Goal: Task Accomplishment & Management: Manage account settings

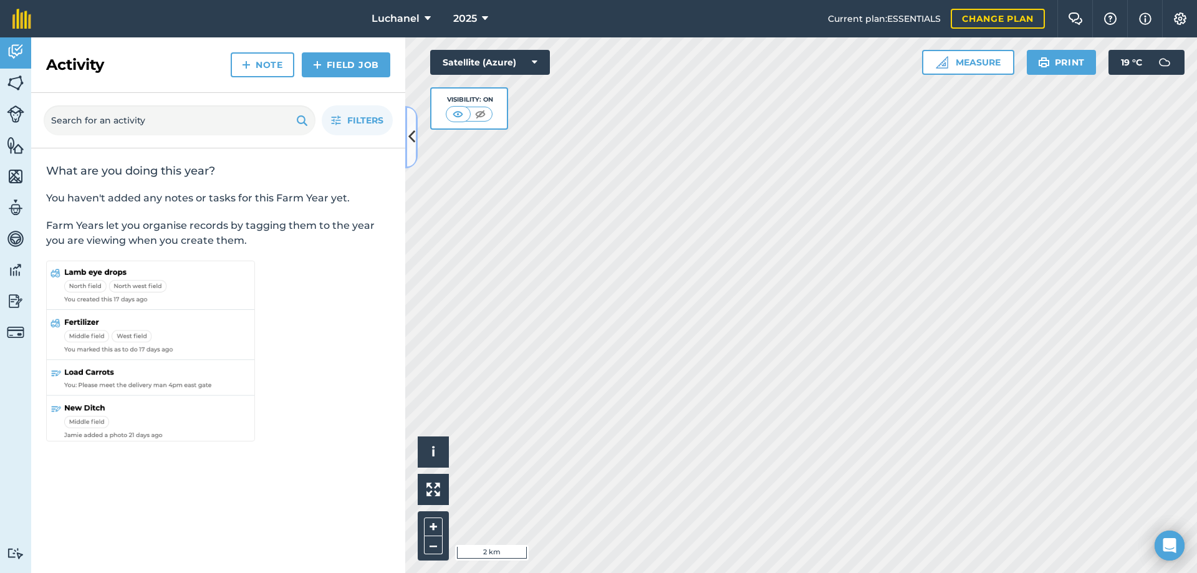
click at [410, 134] on icon at bounding box center [411, 137] width 7 height 22
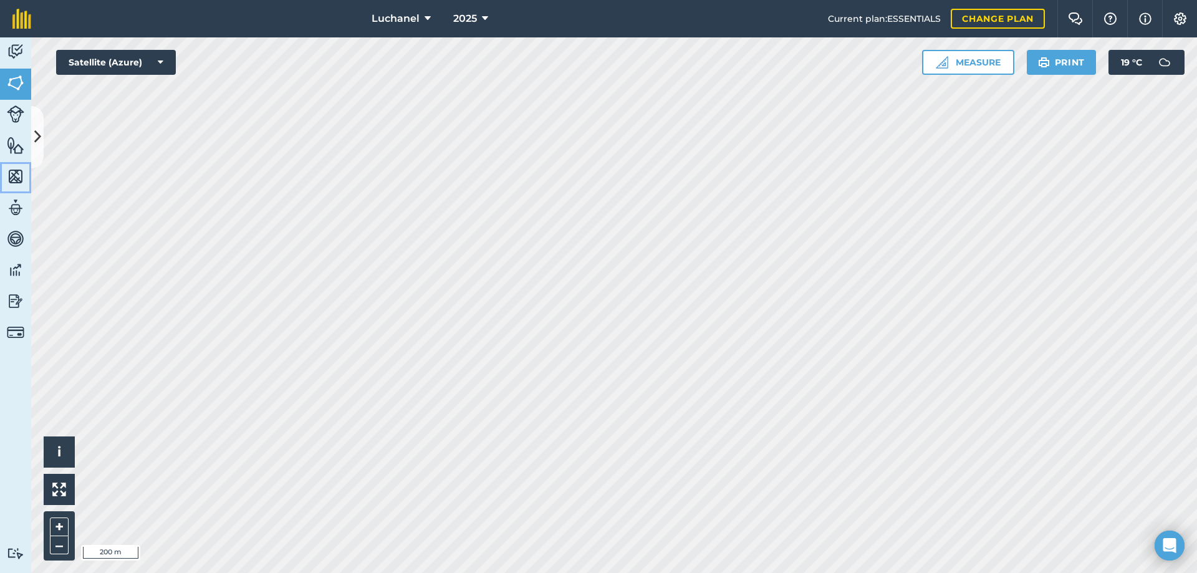
click at [19, 173] on img at bounding box center [15, 176] width 17 height 19
click at [39, 132] on icon at bounding box center [37, 137] width 7 height 22
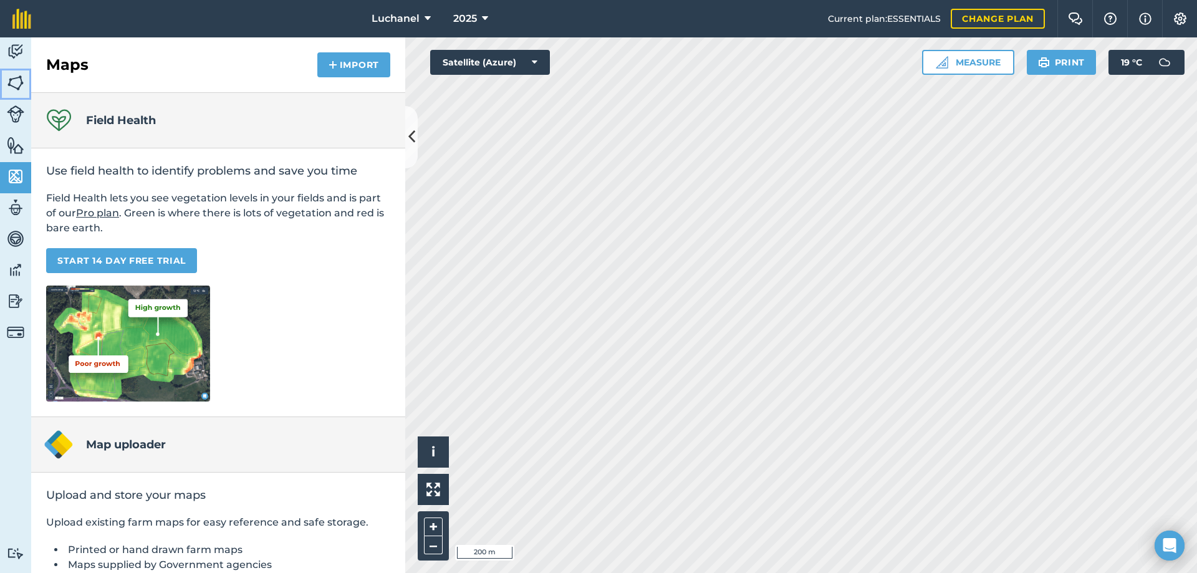
click at [17, 85] on img at bounding box center [15, 83] width 17 height 19
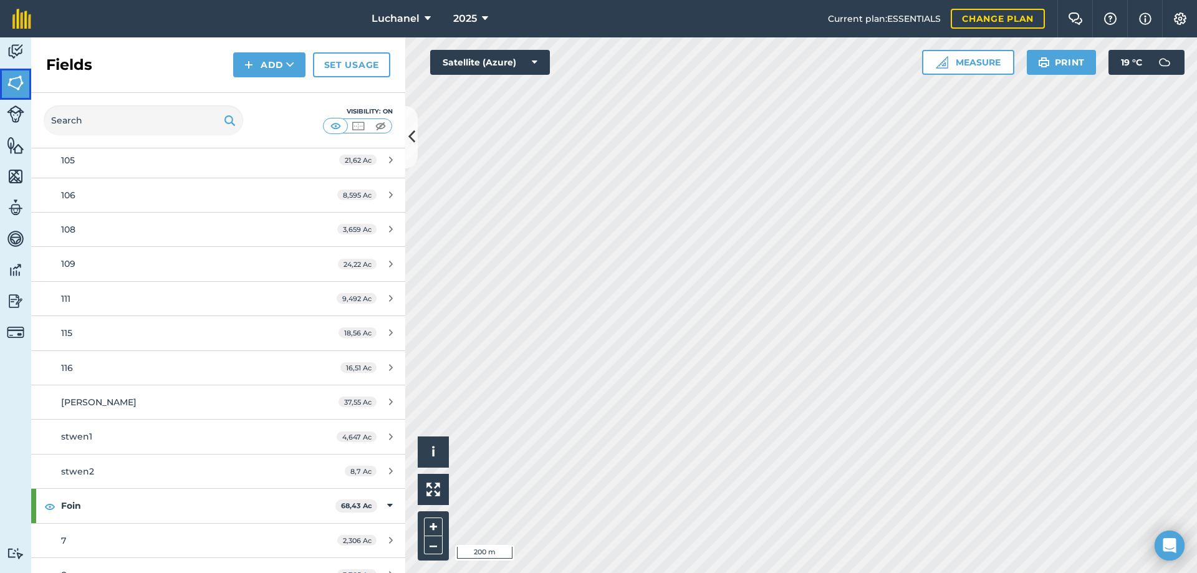
scroll to position [437, 0]
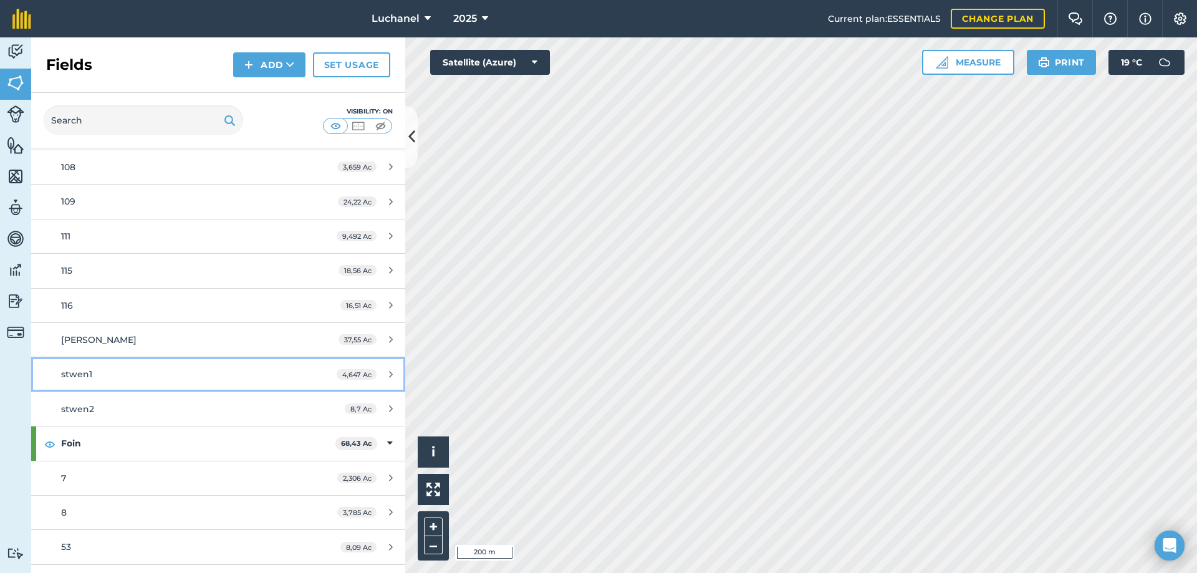
click at [389, 374] on icon at bounding box center [391, 374] width 4 height 9
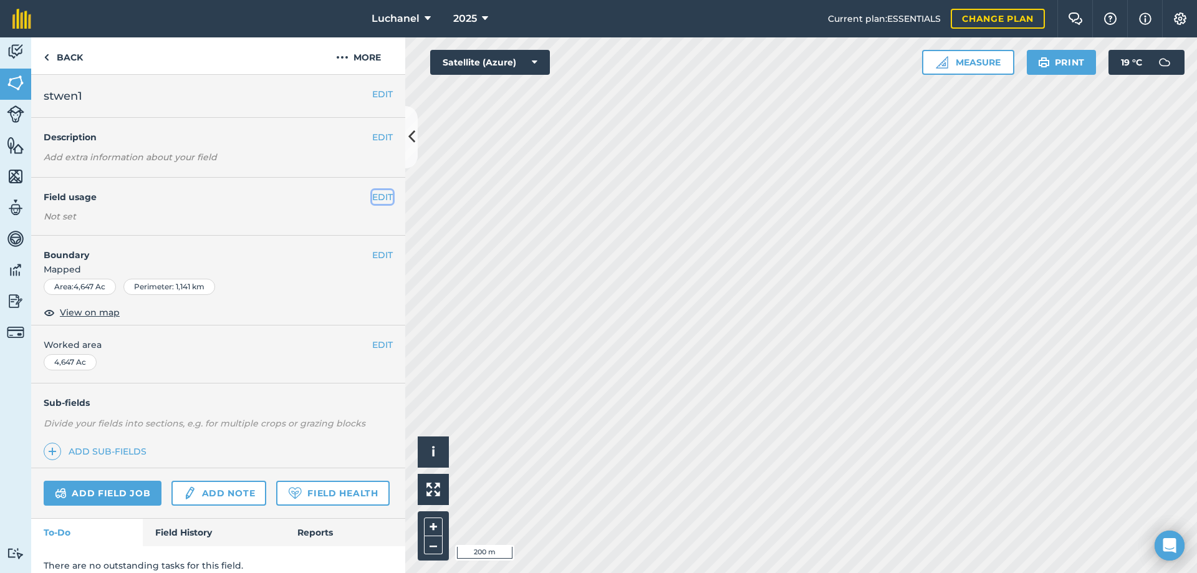
click at [381, 196] on button "EDIT" at bounding box center [382, 197] width 21 height 14
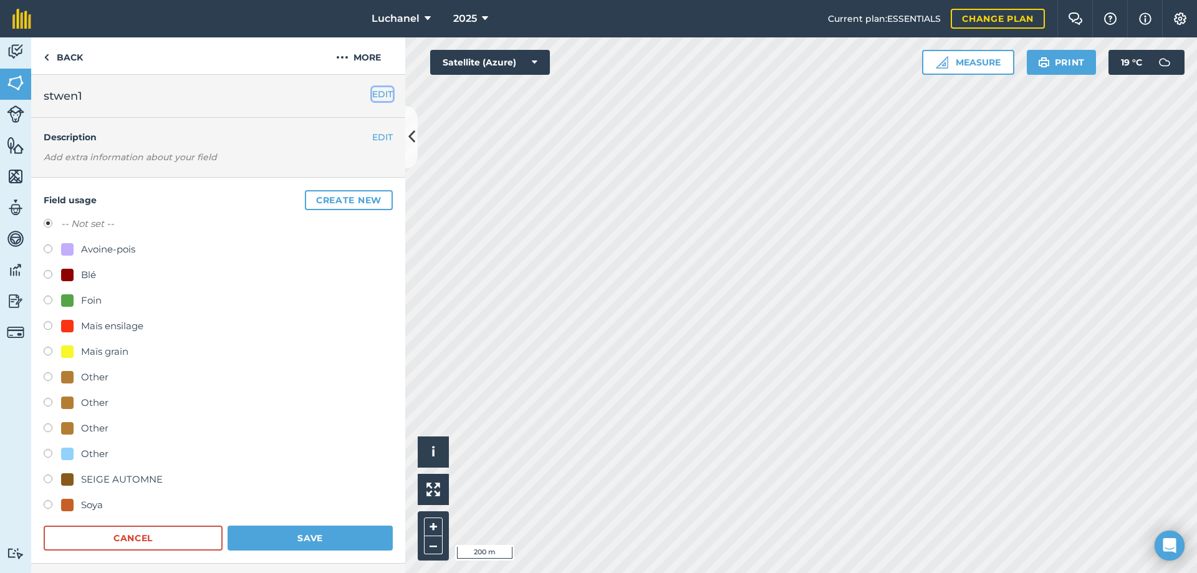
click at [376, 93] on button "EDIT" at bounding box center [382, 94] width 21 height 14
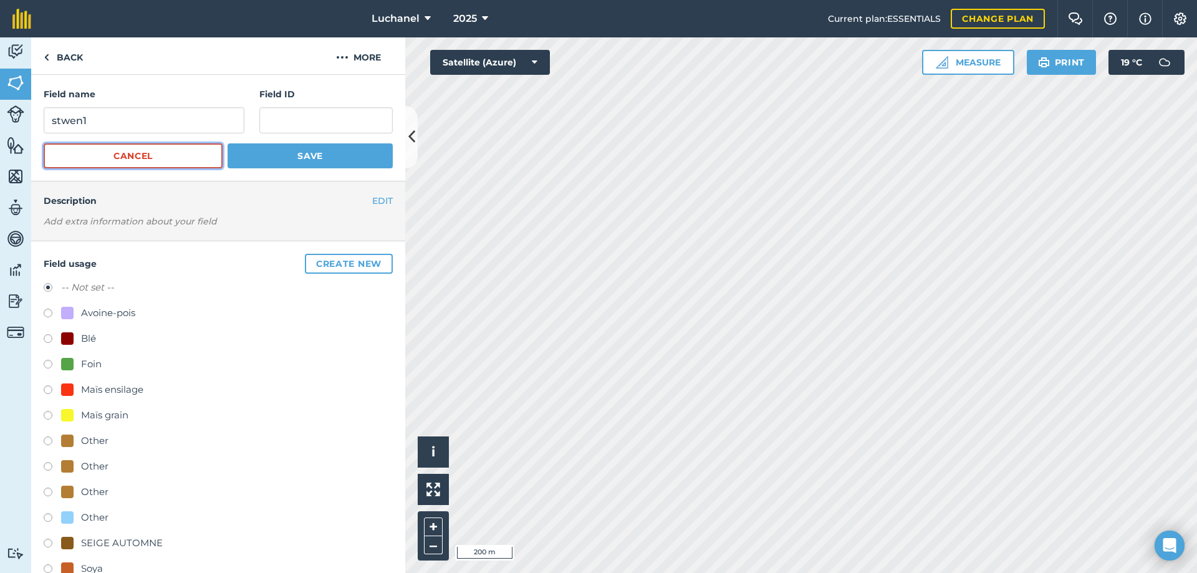
click at [177, 156] on button "Cancel" at bounding box center [133, 155] width 179 height 25
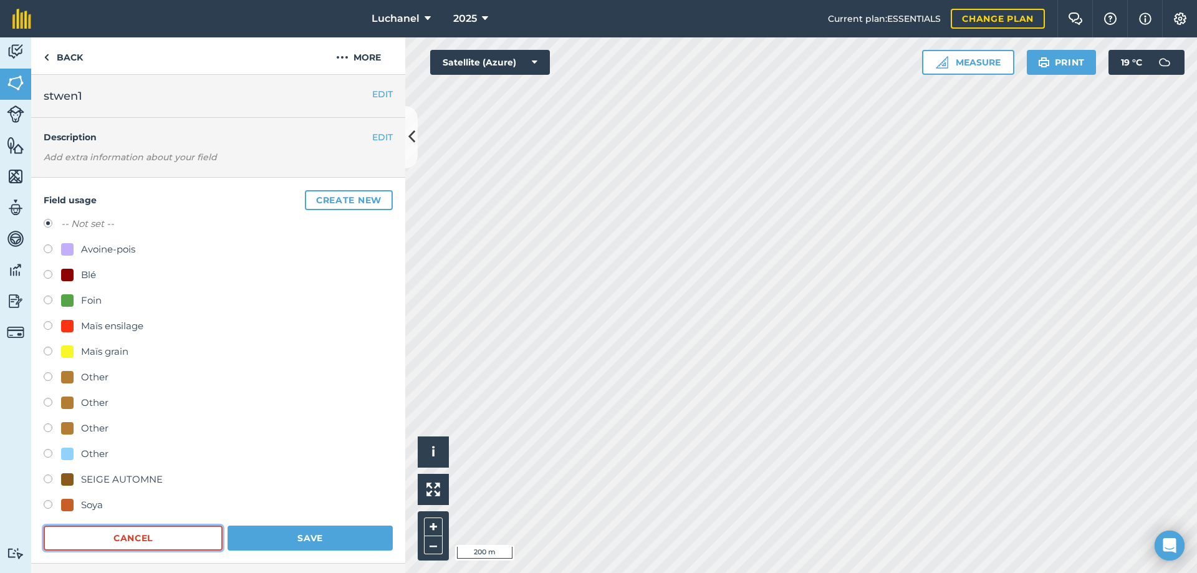
click at [140, 538] on button "Cancel" at bounding box center [133, 538] width 179 height 25
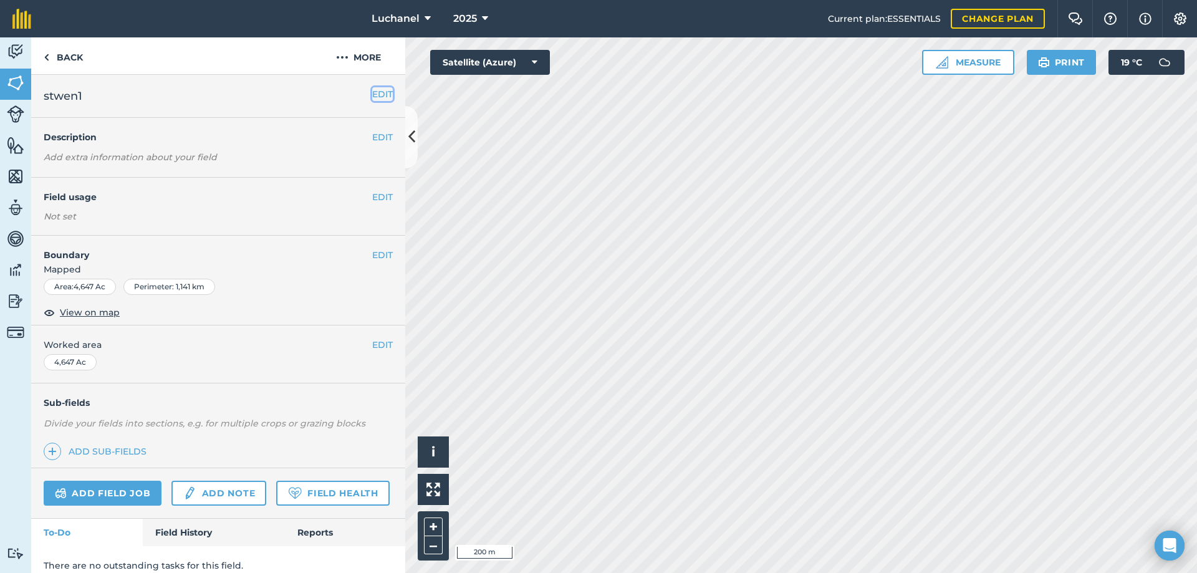
click at [372, 92] on button "EDIT" at bounding box center [382, 94] width 21 height 14
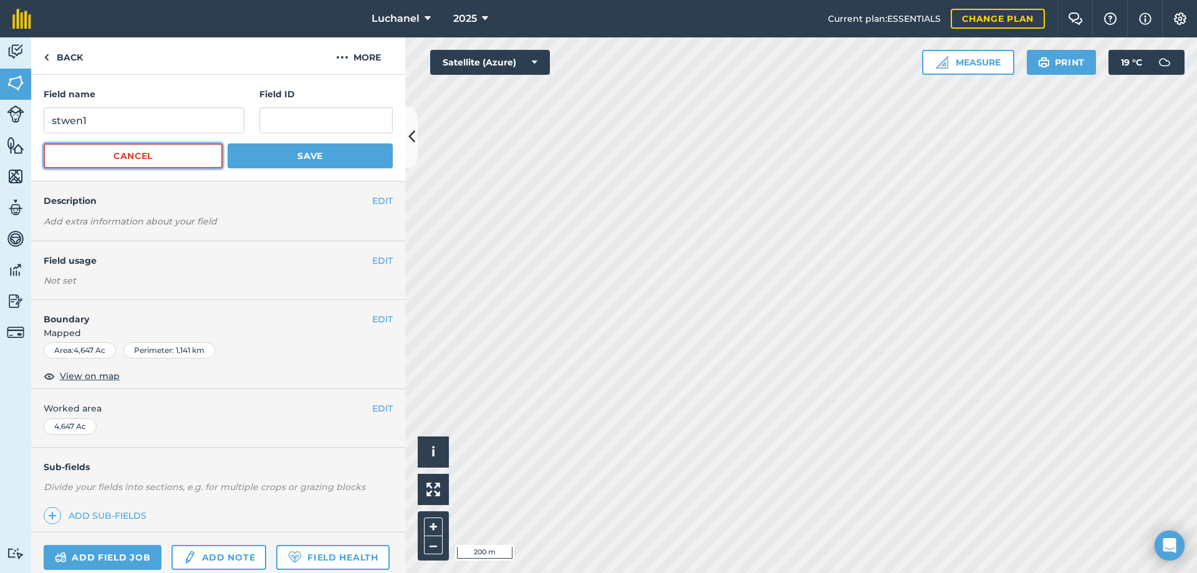
click at [133, 157] on button "Cancel" at bounding box center [133, 155] width 179 height 25
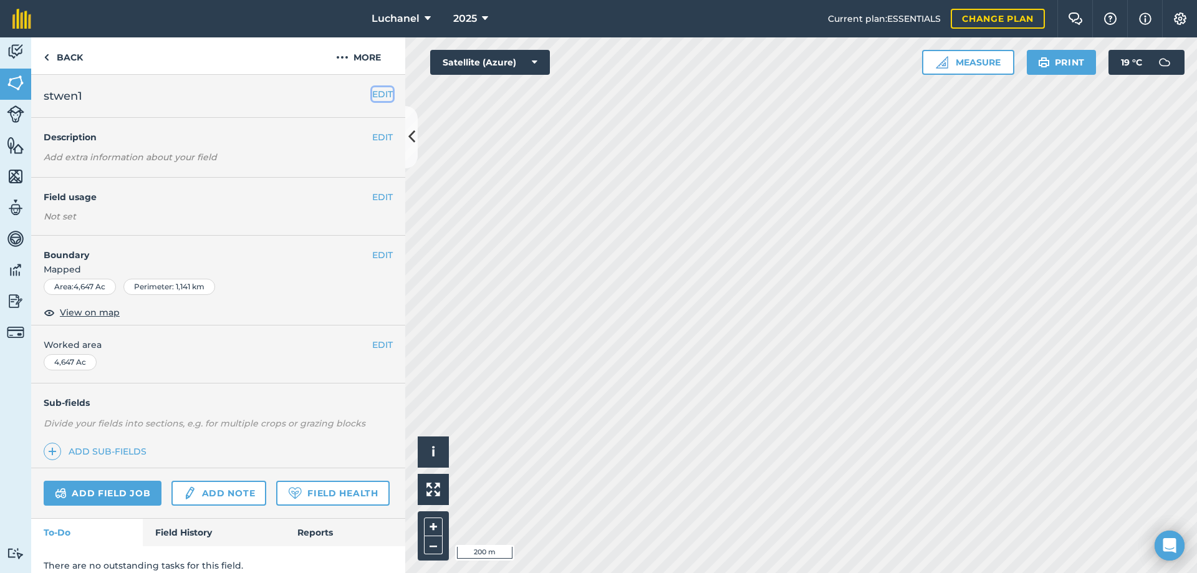
click at [372, 93] on button "EDIT" at bounding box center [382, 94] width 21 height 14
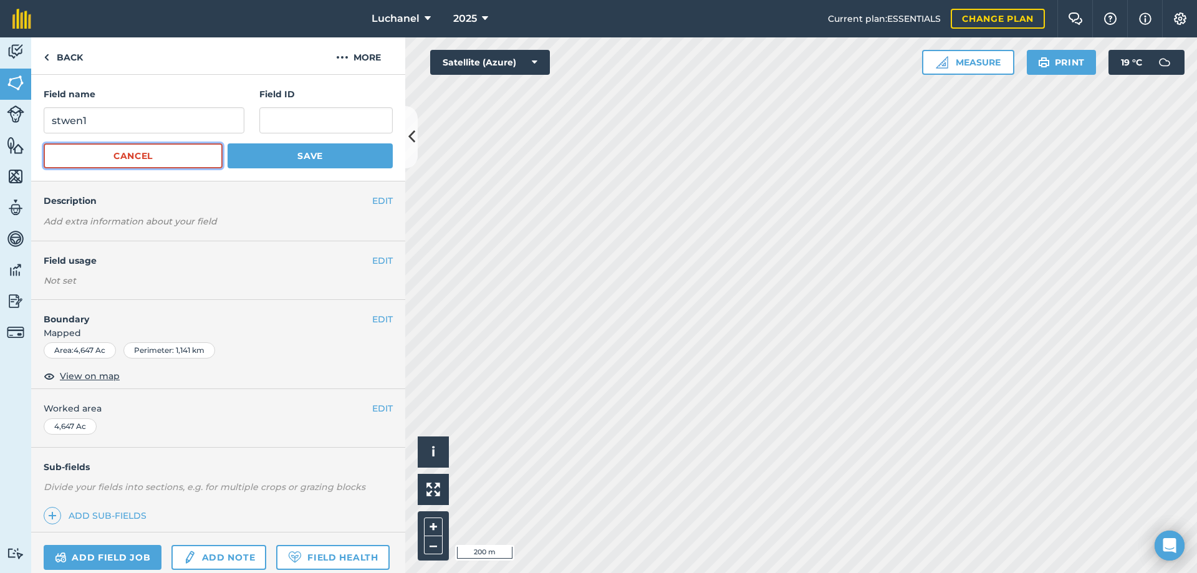
click at [186, 158] on button "Cancel" at bounding box center [133, 155] width 179 height 25
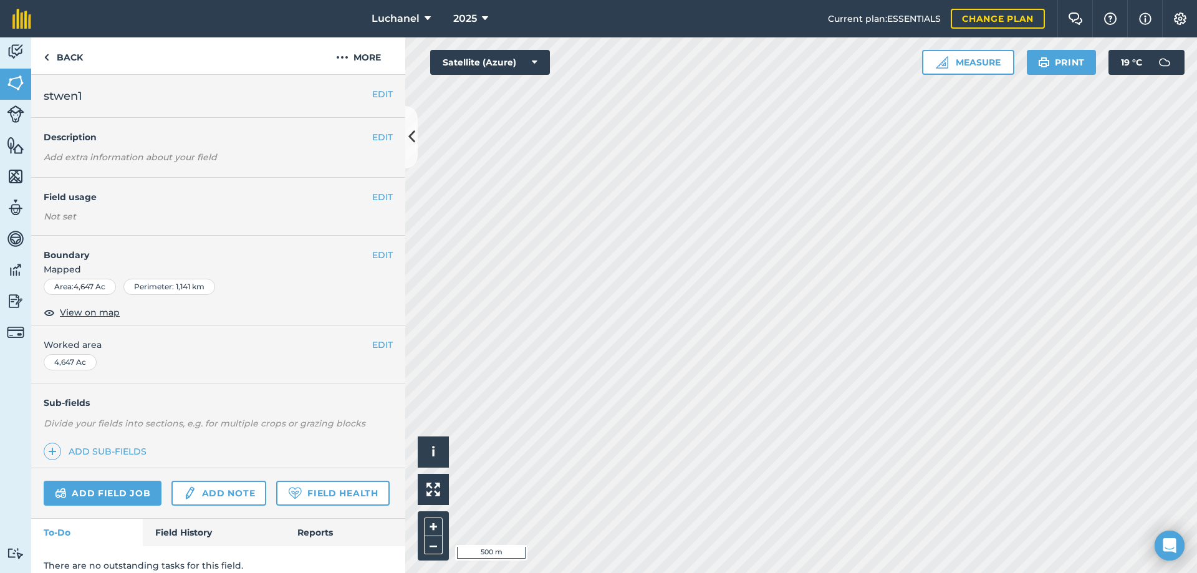
click at [77, 144] on h4 "Description" at bounding box center [218, 137] width 349 height 14
click at [66, 198] on h4 "Field usage" at bounding box center [208, 197] width 329 height 14
click at [372, 195] on button "EDIT" at bounding box center [382, 197] width 21 height 14
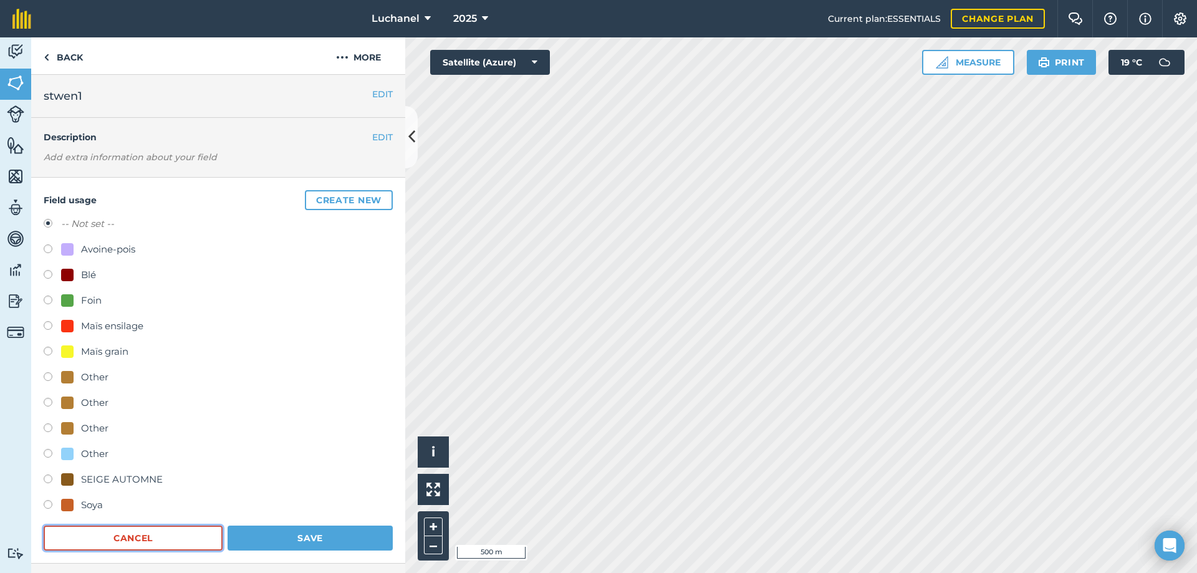
click at [142, 535] on button "Cancel" at bounding box center [133, 538] width 179 height 25
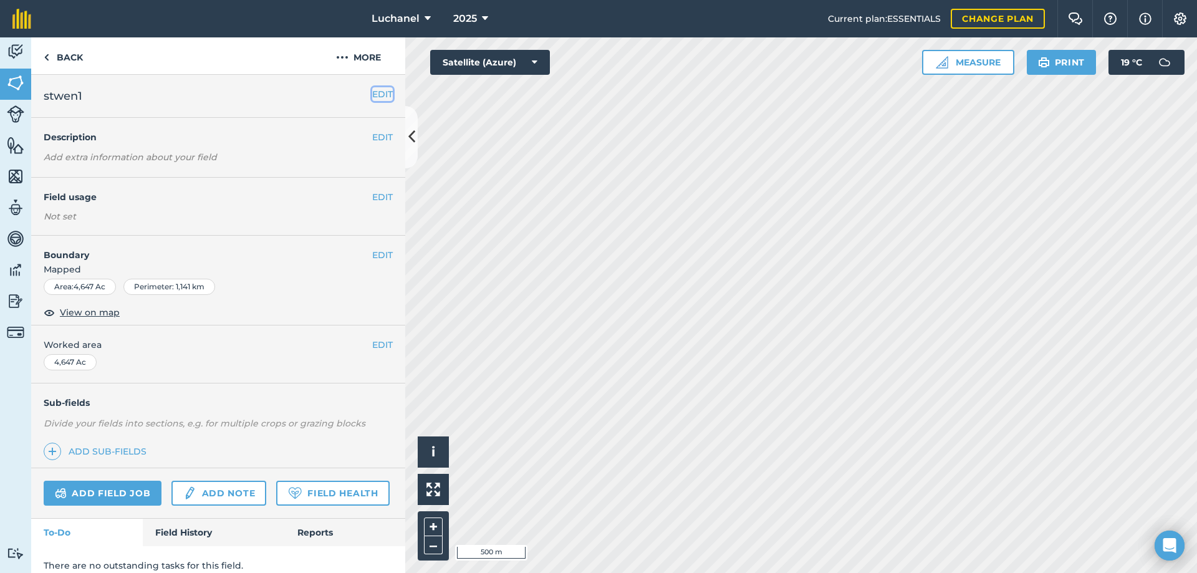
click at [372, 90] on button "EDIT" at bounding box center [382, 94] width 21 height 14
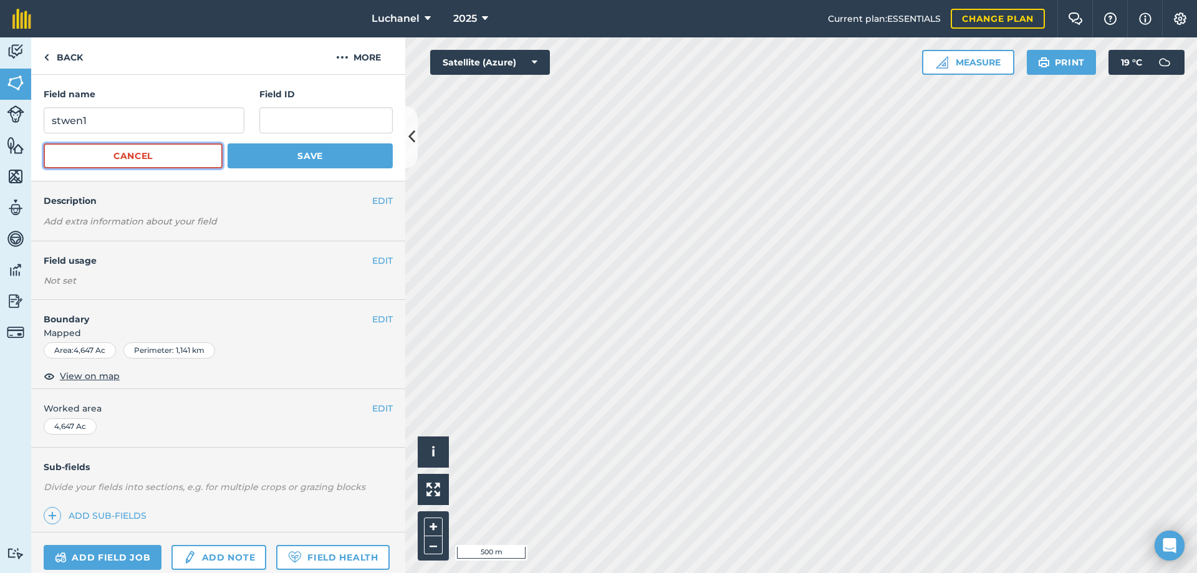
click at [171, 153] on button "Cancel" at bounding box center [133, 155] width 179 height 25
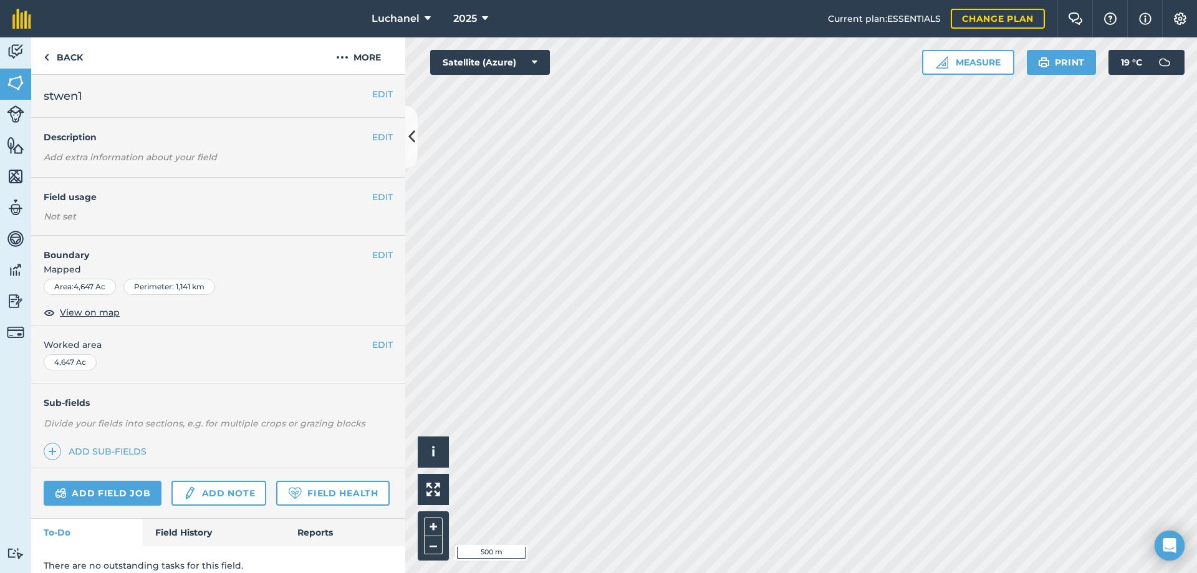
scroll to position [47, 0]
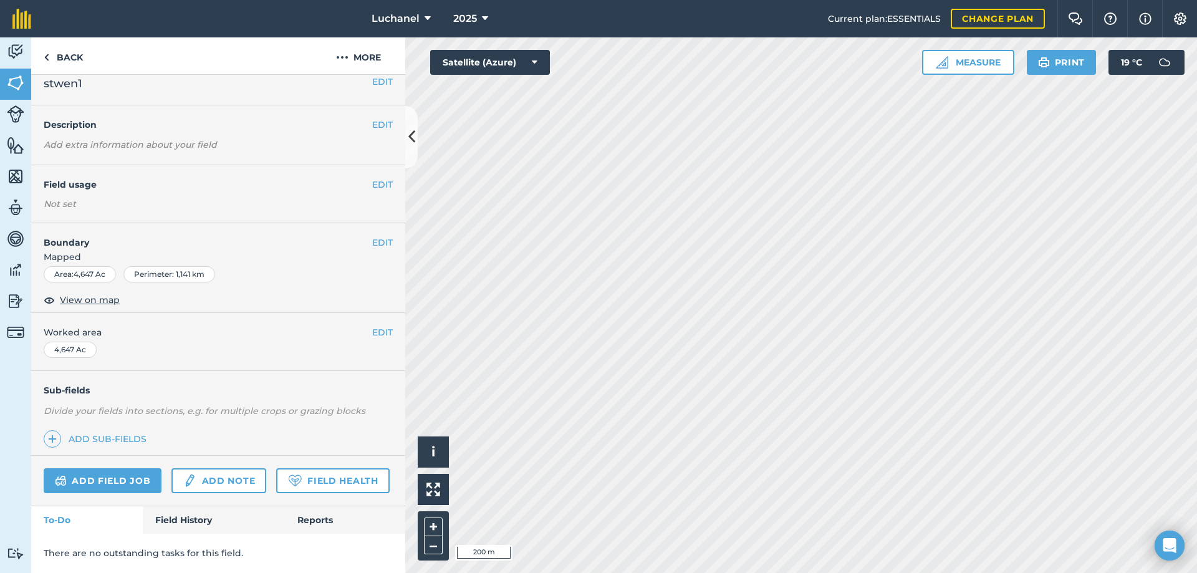
scroll to position [47, 0]
click at [303, 519] on link "Reports" at bounding box center [345, 519] width 120 height 27
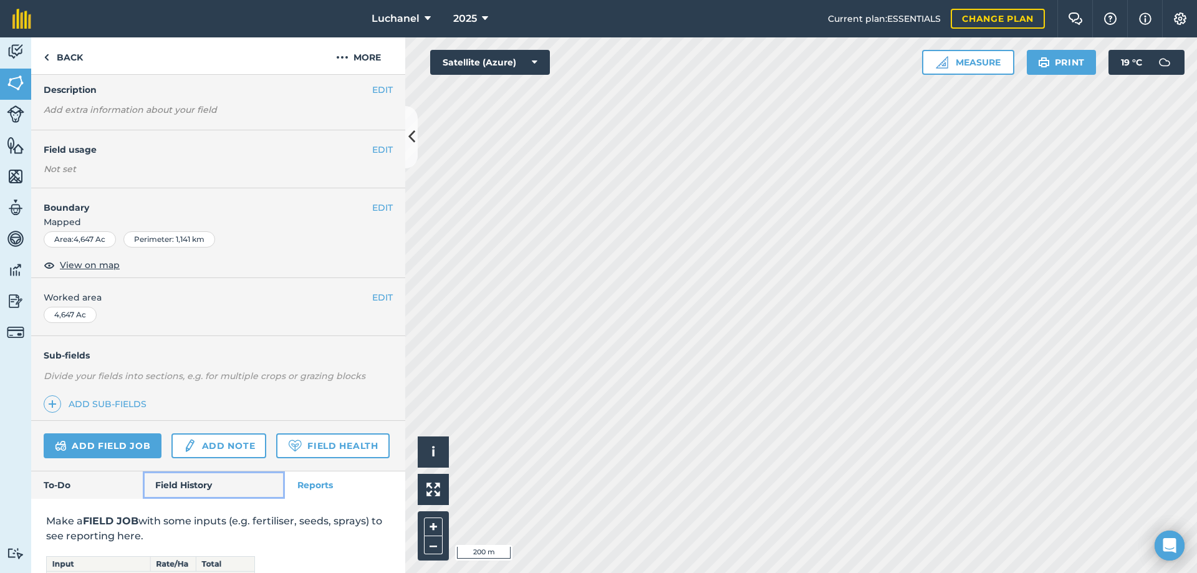
click at [215, 499] on link "Field History" at bounding box center [214, 484] width 142 height 27
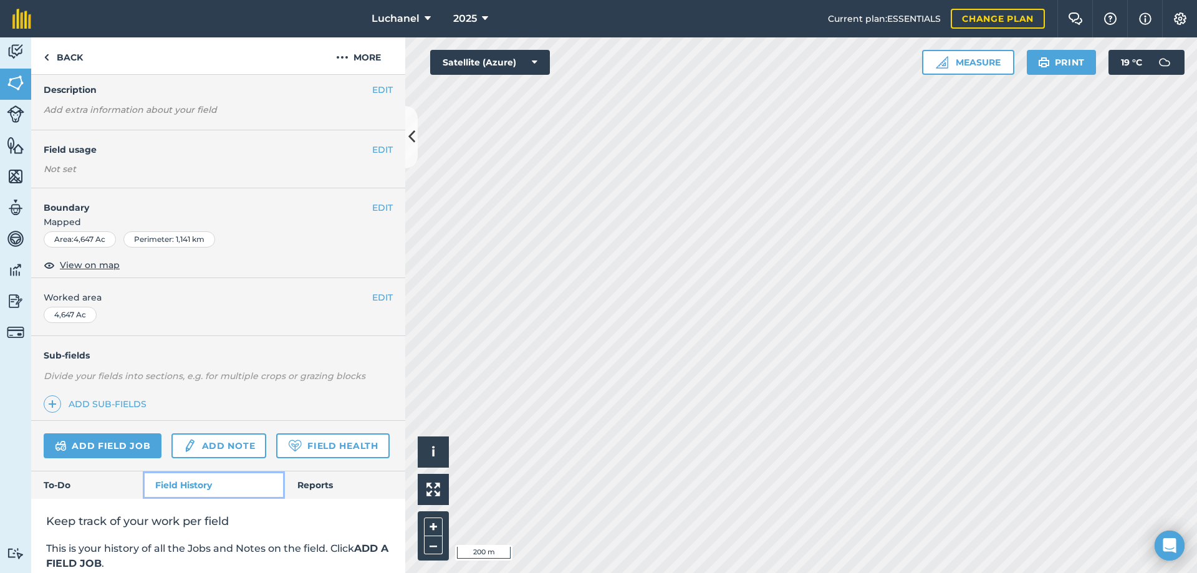
scroll to position [229, 0]
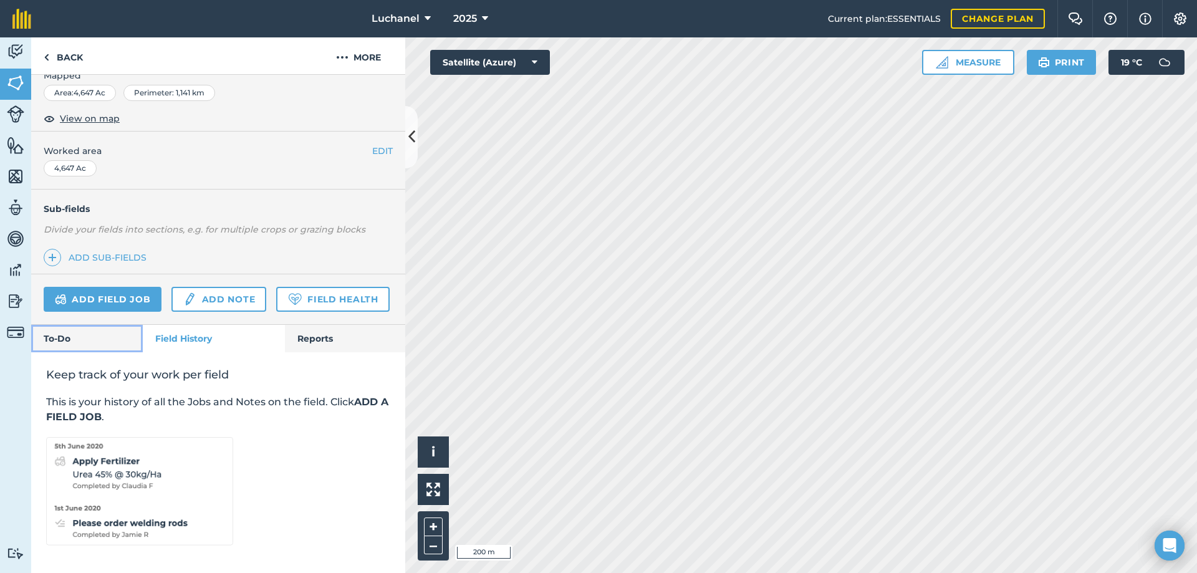
click at [73, 337] on link "To-Do" at bounding box center [87, 338] width 112 height 27
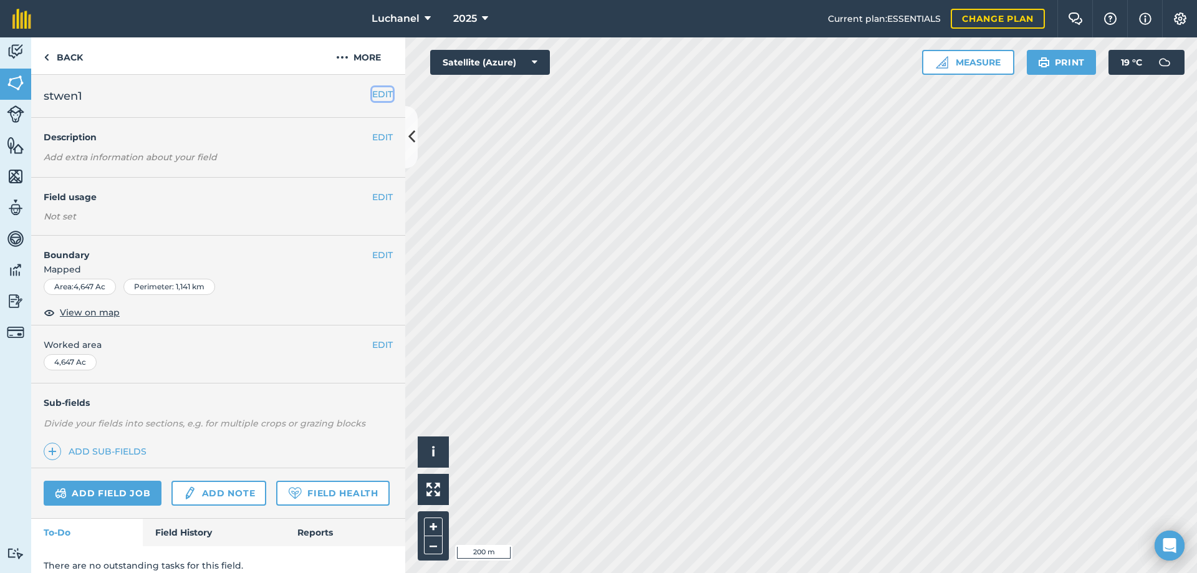
click at [376, 90] on button "EDIT" at bounding box center [382, 94] width 21 height 14
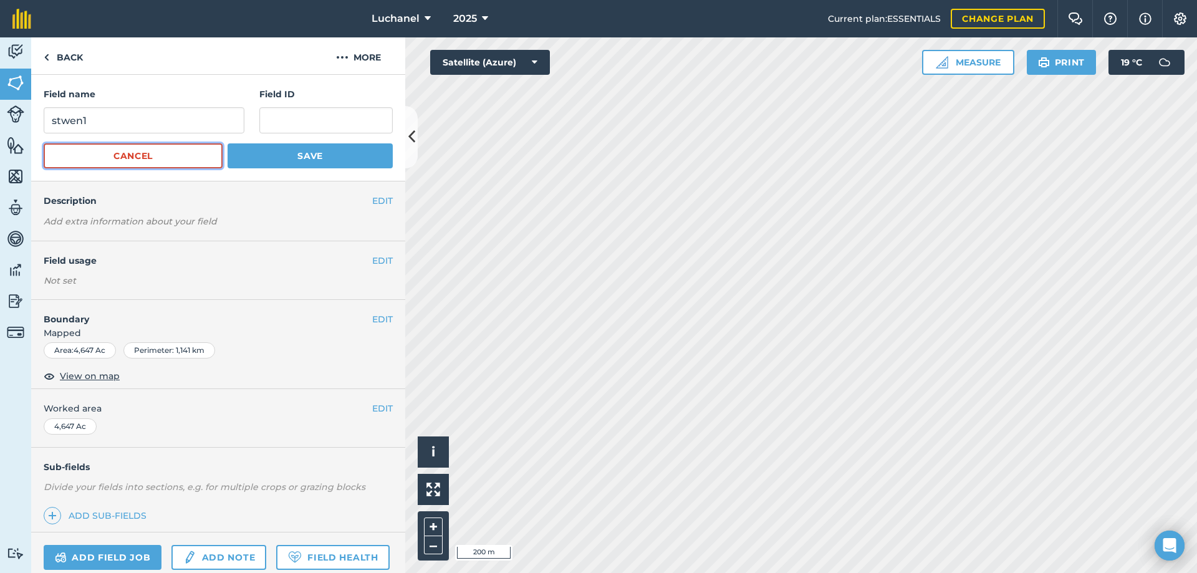
click at [133, 156] on button "Cancel" at bounding box center [133, 155] width 179 height 25
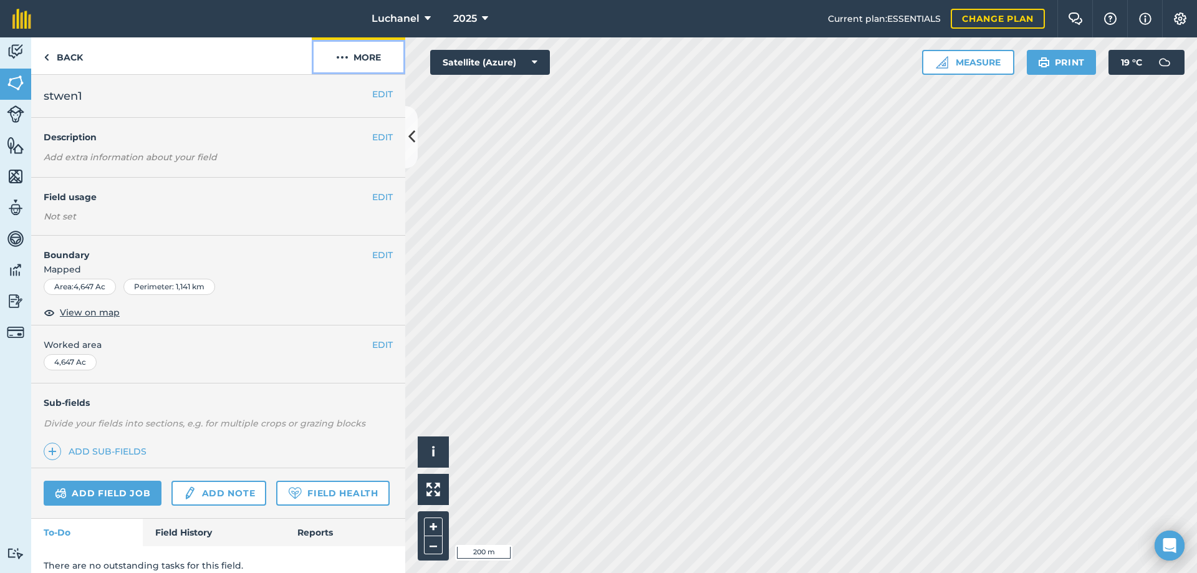
click at [345, 54] on img at bounding box center [342, 57] width 12 height 15
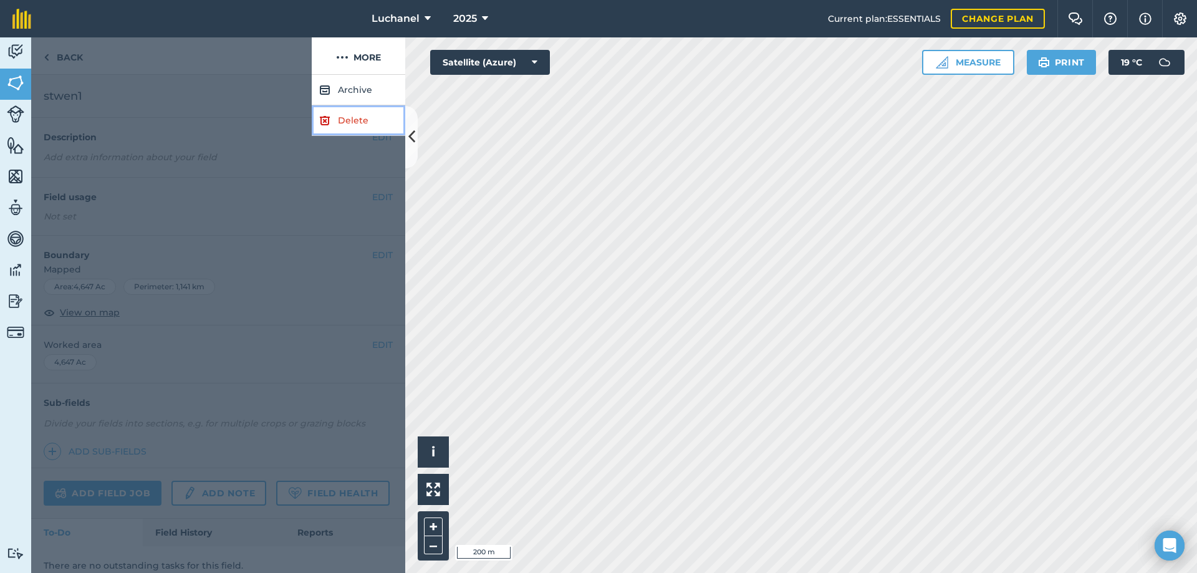
click at [349, 122] on link "Delete" at bounding box center [359, 120] width 94 height 31
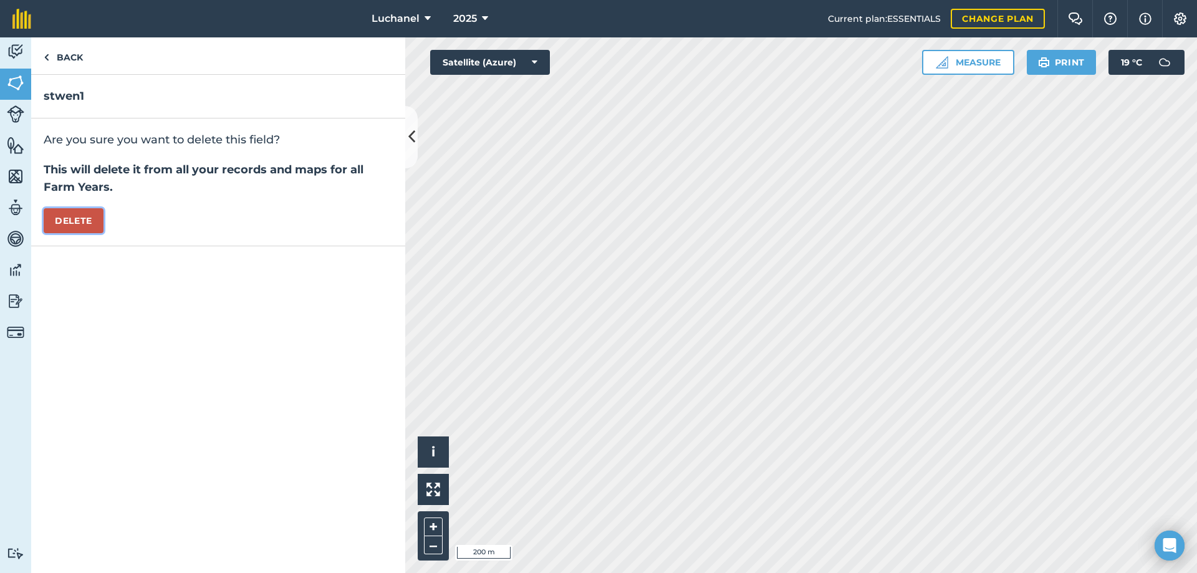
click at [82, 217] on button "Delete" at bounding box center [74, 220] width 60 height 25
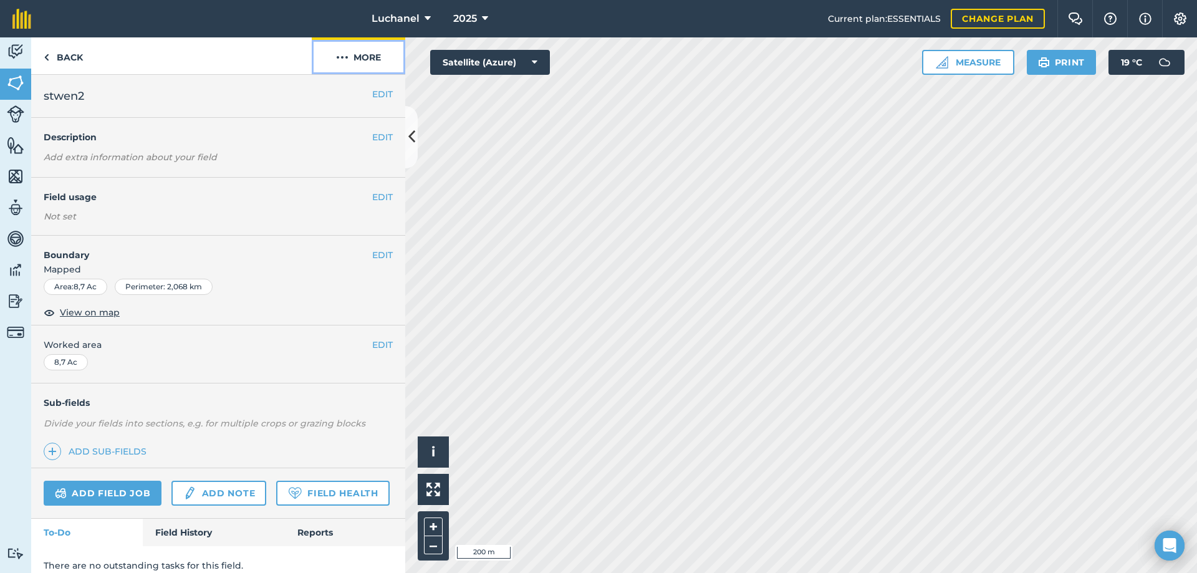
click at [349, 59] on button "More" at bounding box center [359, 55] width 94 height 37
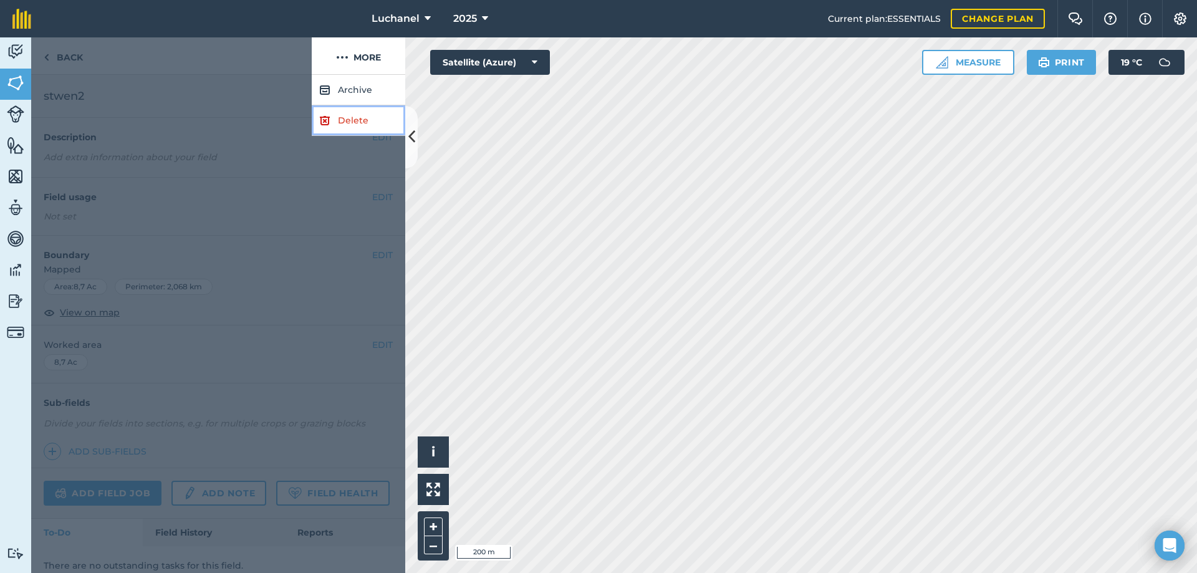
click at [350, 124] on link "Delete" at bounding box center [359, 120] width 94 height 31
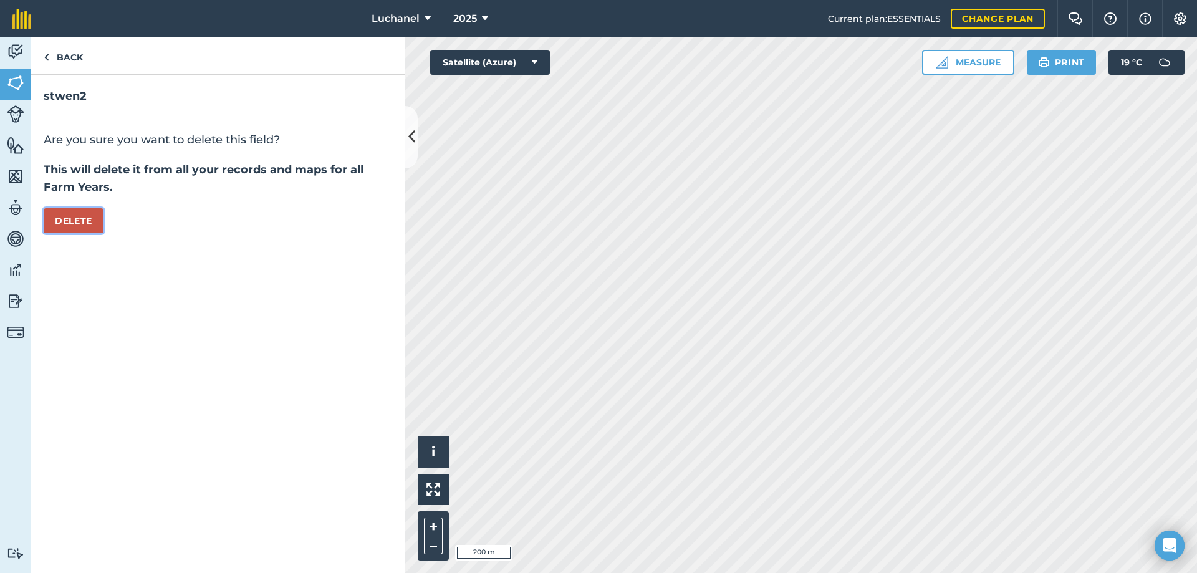
click at [74, 215] on button "Delete" at bounding box center [74, 220] width 60 height 25
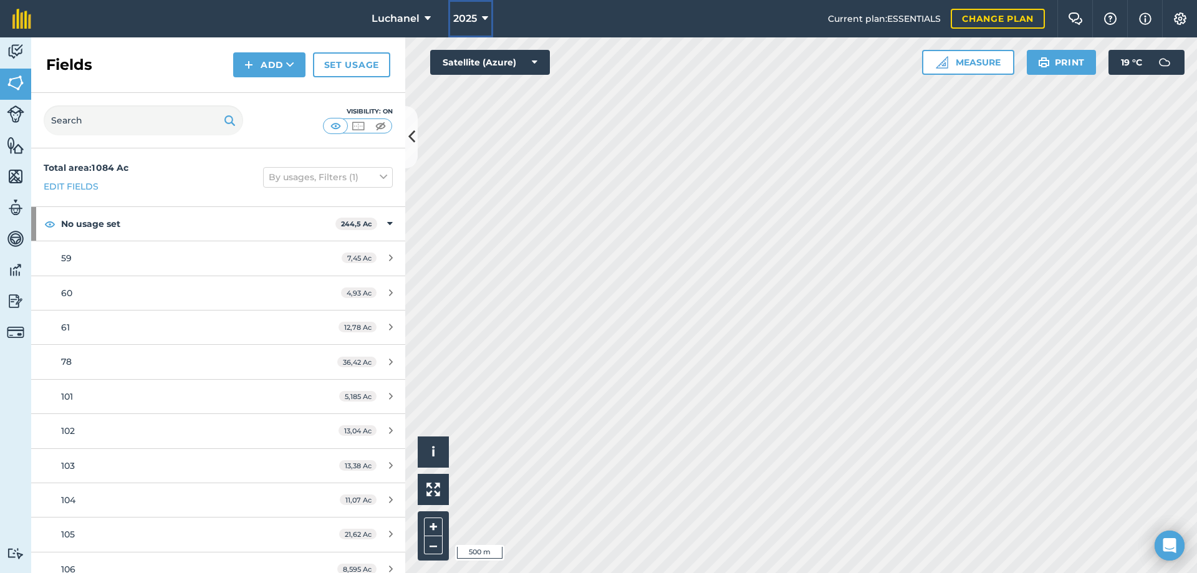
click at [484, 17] on icon at bounding box center [485, 18] width 6 height 15
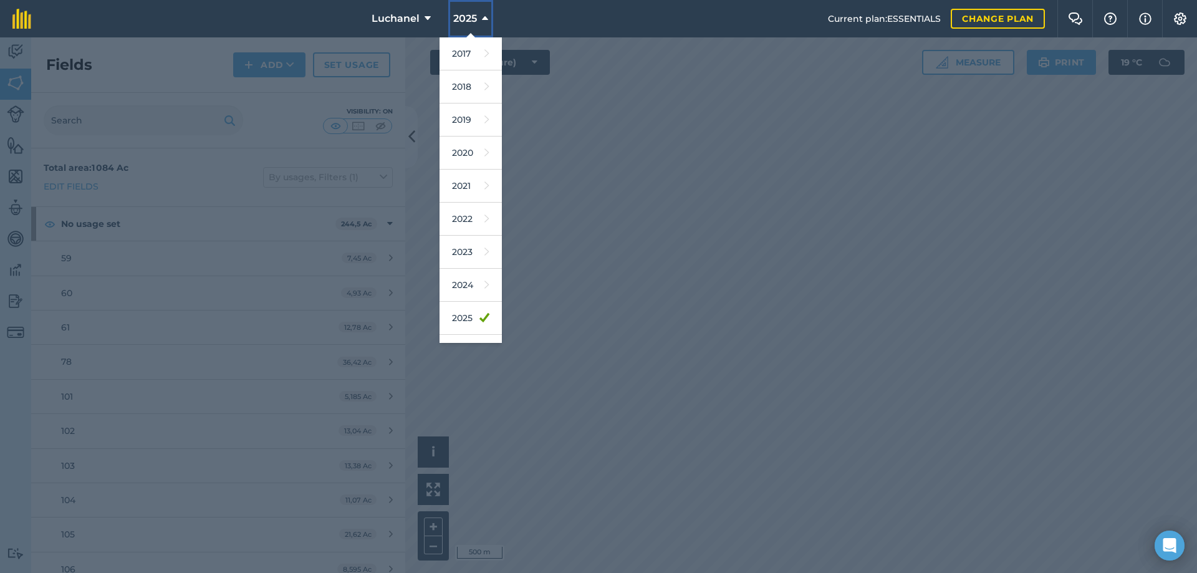
scroll to position [58, 0]
click at [459, 294] on link "2026" at bounding box center [471, 293] width 62 height 33
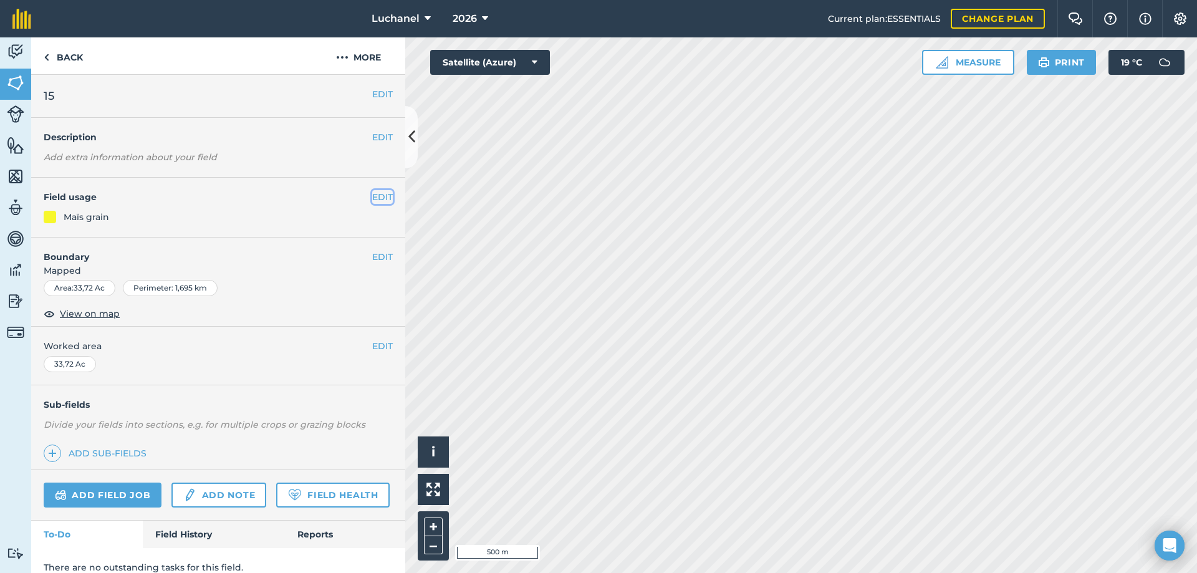
click at [374, 195] on button "EDIT" at bounding box center [382, 197] width 21 height 14
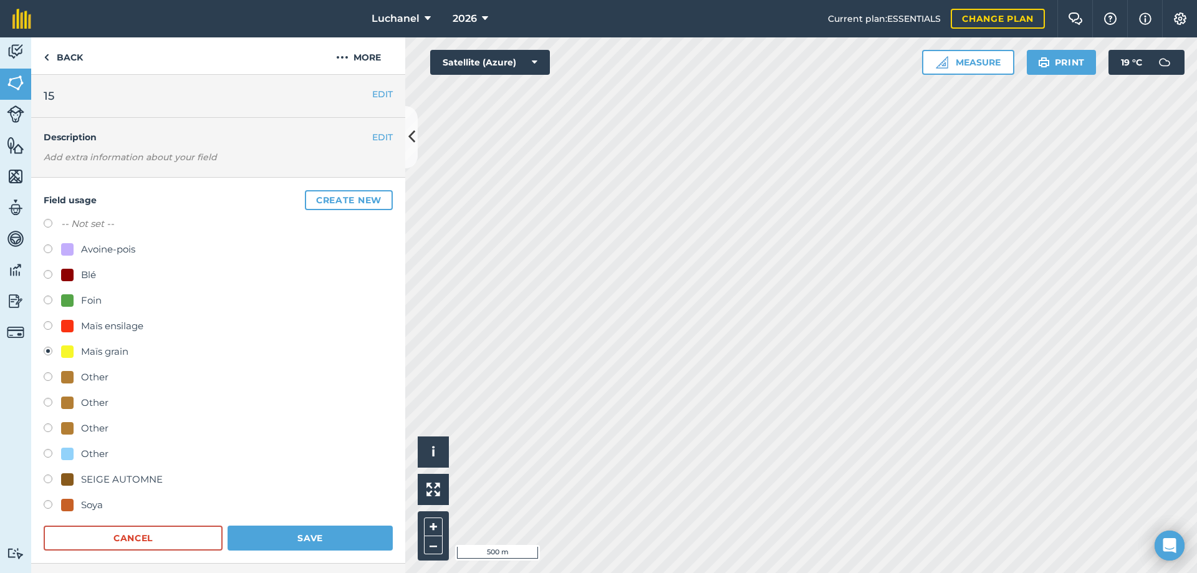
click at [49, 277] on label at bounding box center [52, 276] width 17 height 12
radio input "true"
radio input "false"
click at [285, 534] on button "Save" at bounding box center [310, 538] width 165 height 25
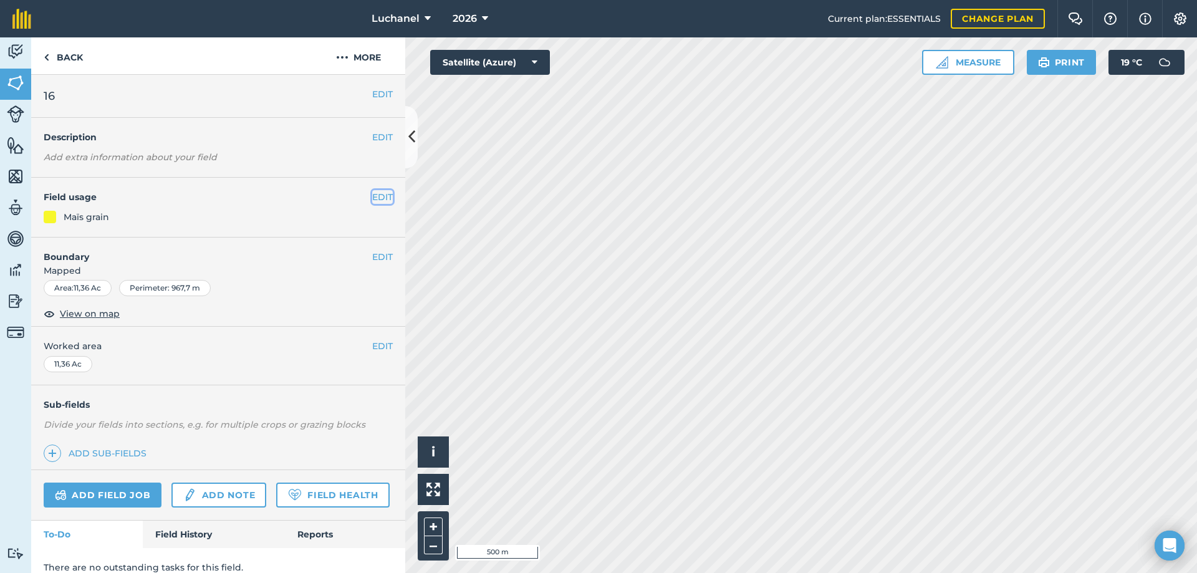
click at [377, 196] on button "EDIT" at bounding box center [382, 197] width 21 height 14
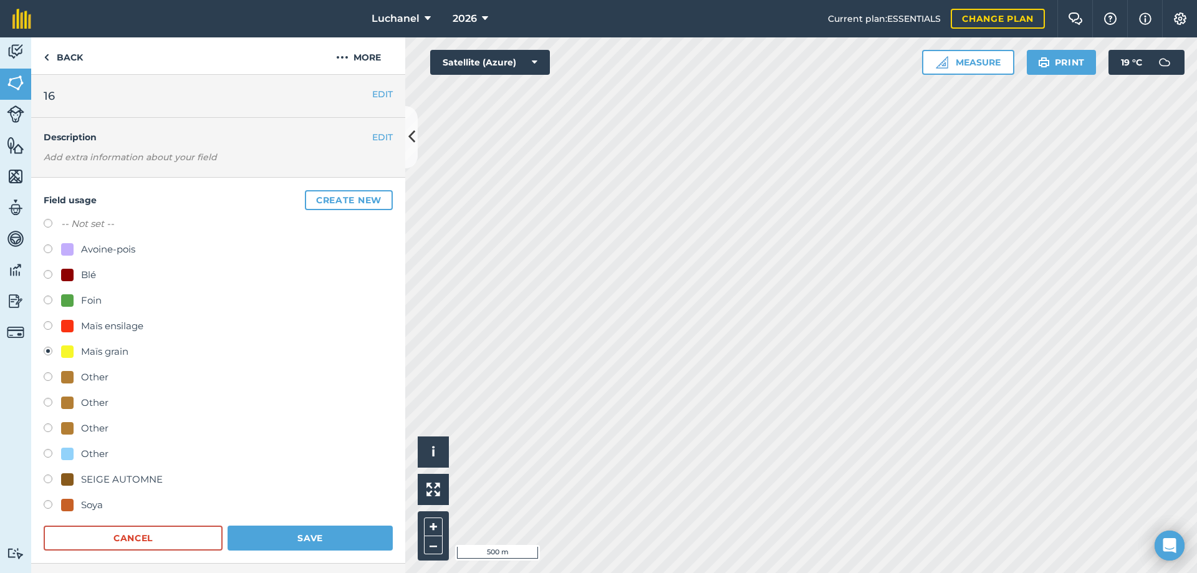
click at [48, 273] on label at bounding box center [52, 276] width 17 height 12
radio input "true"
radio input "false"
click at [291, 538] on button "Save" at bounding box center [310, 538] width 165 height 25
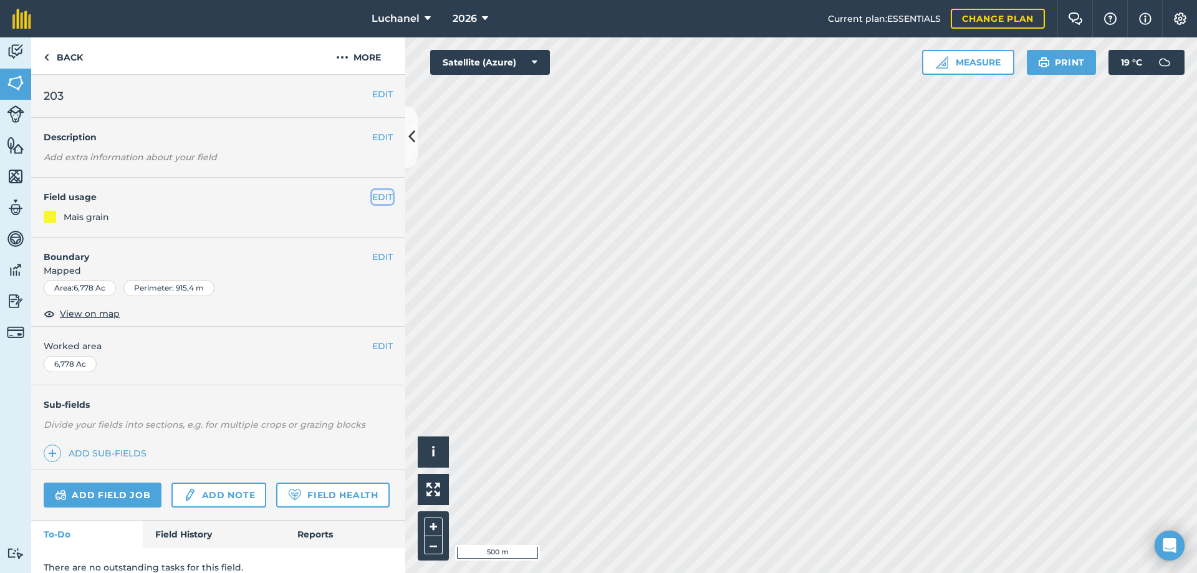
click at [376, 198] on button "EDIT" at bounding box center [382, 197] width 21 height 14
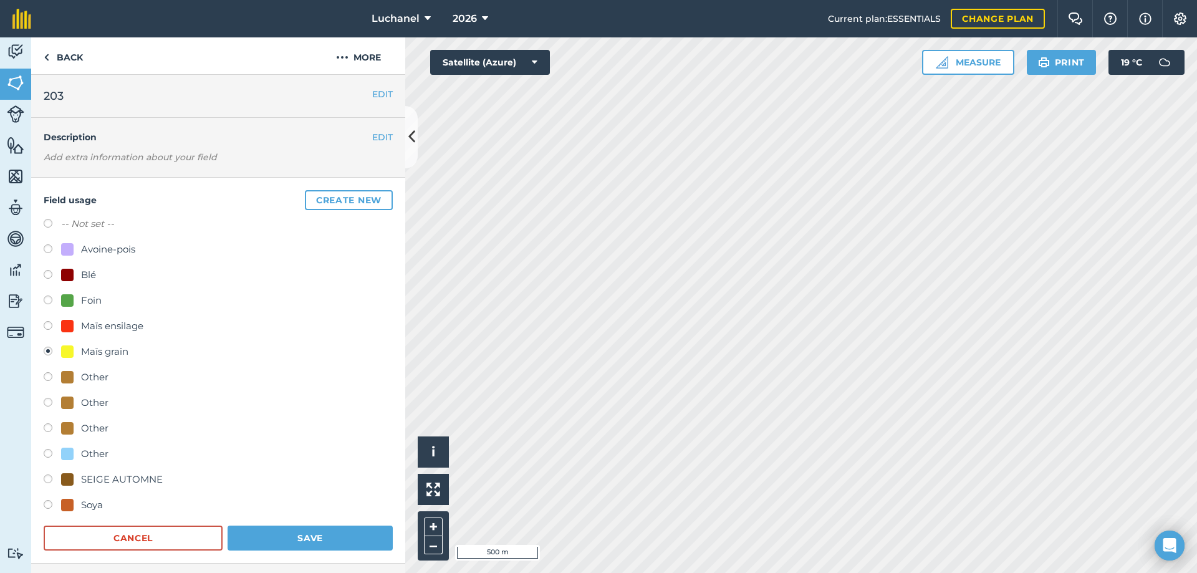
click at [51, 273] on label at bounding box center [52, 276] width 17 height 12
radio input "true"
radio input "false"
click at [317, 527] on button "Save" at bounding box center [310, 538] width 165 height 25
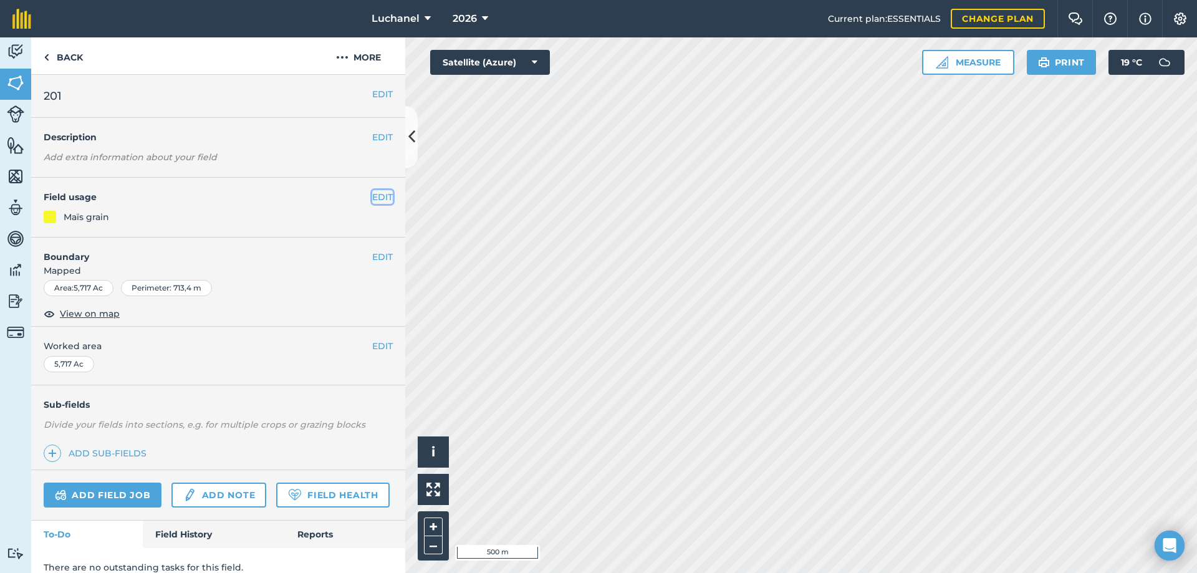
click at [375, 198] on button "EDIT" at bounding box center [382, 197] width 21 height 14
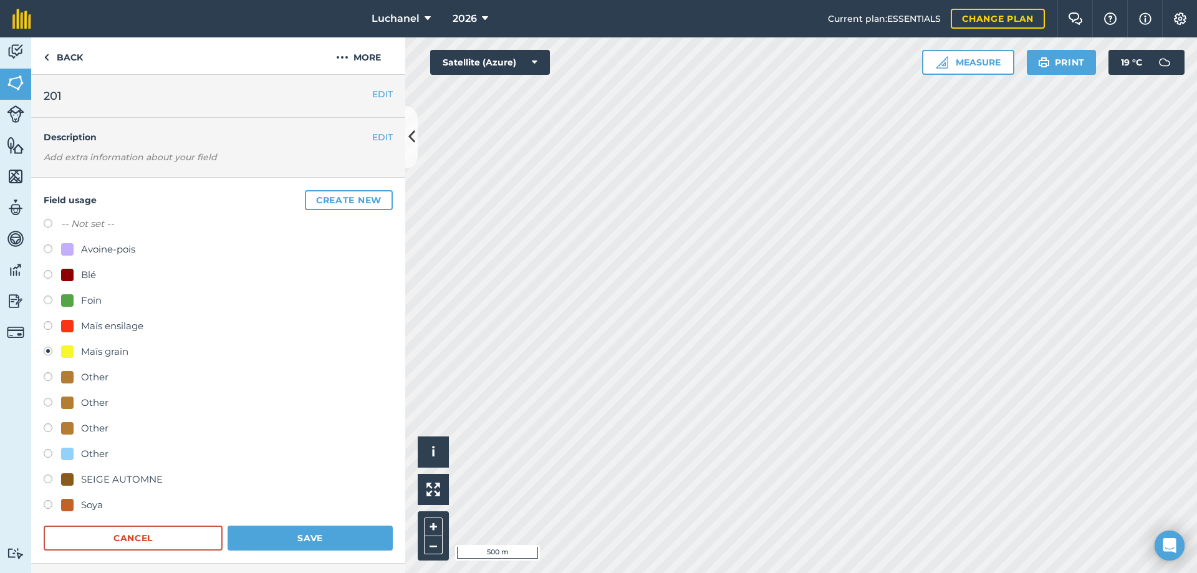
click at [49, 273] on label at bounding box center [52, 276] width 17 height 12
radio input "true"
radio input "false"
click at [326, 541] on button "Save" at bounding box center [310, 538] width 165 height 25
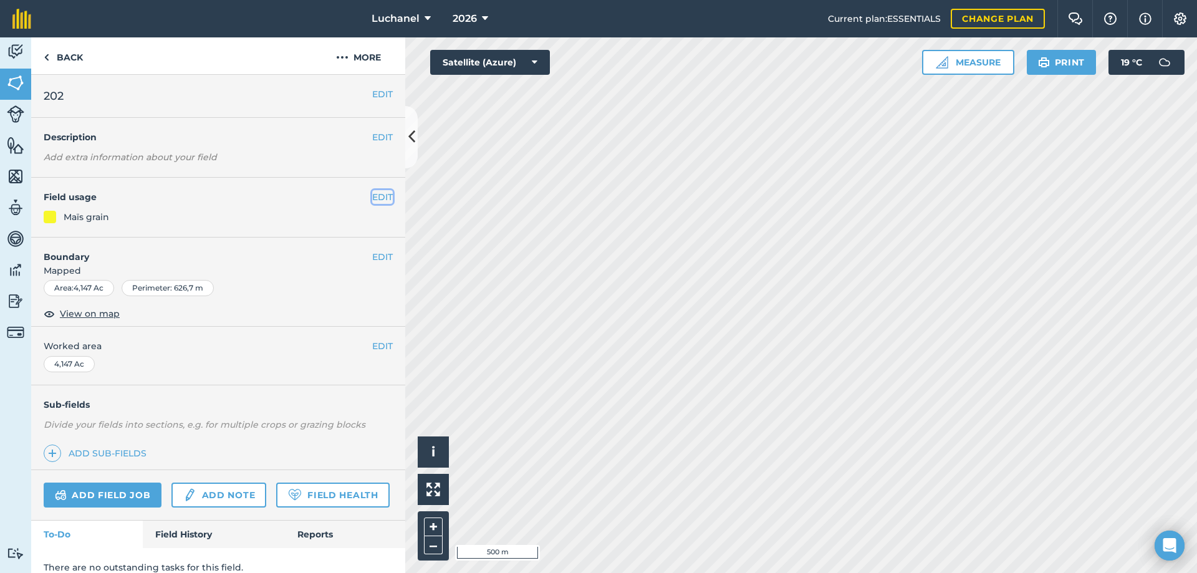
click at [372, 190] on button "EDIT" at bounding box center [382, 197] width 21 height 14
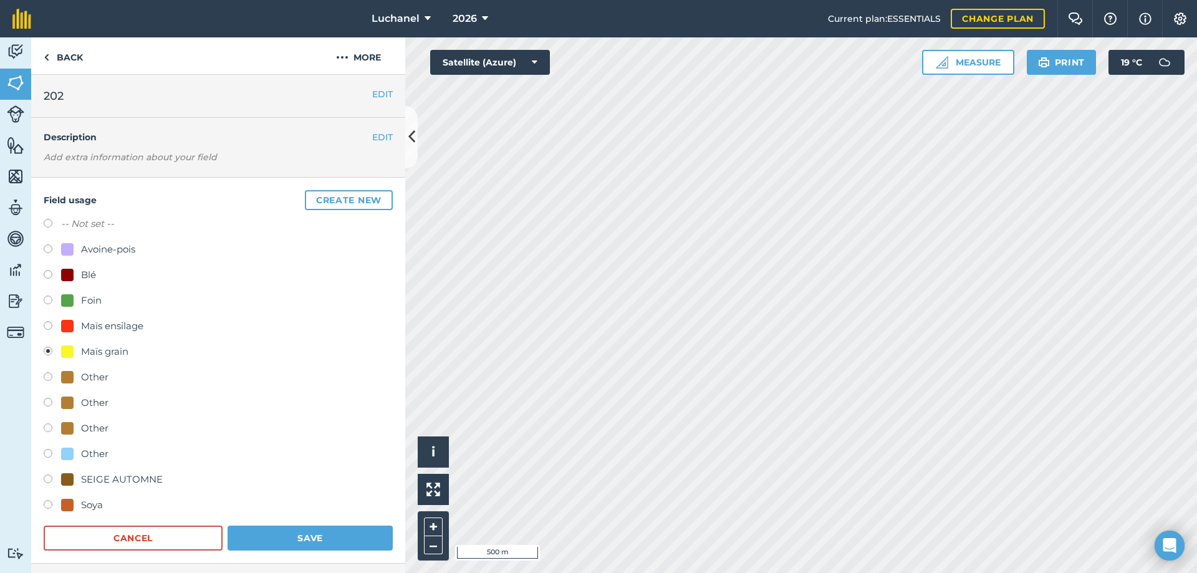
click at [46, 221] on label at bounding box center [52, 225] width 17 height 12
radio input "true"
radio input "false"
click at [306, 537] on button "Save" at bounding box center [310, 538] width 165 height 25
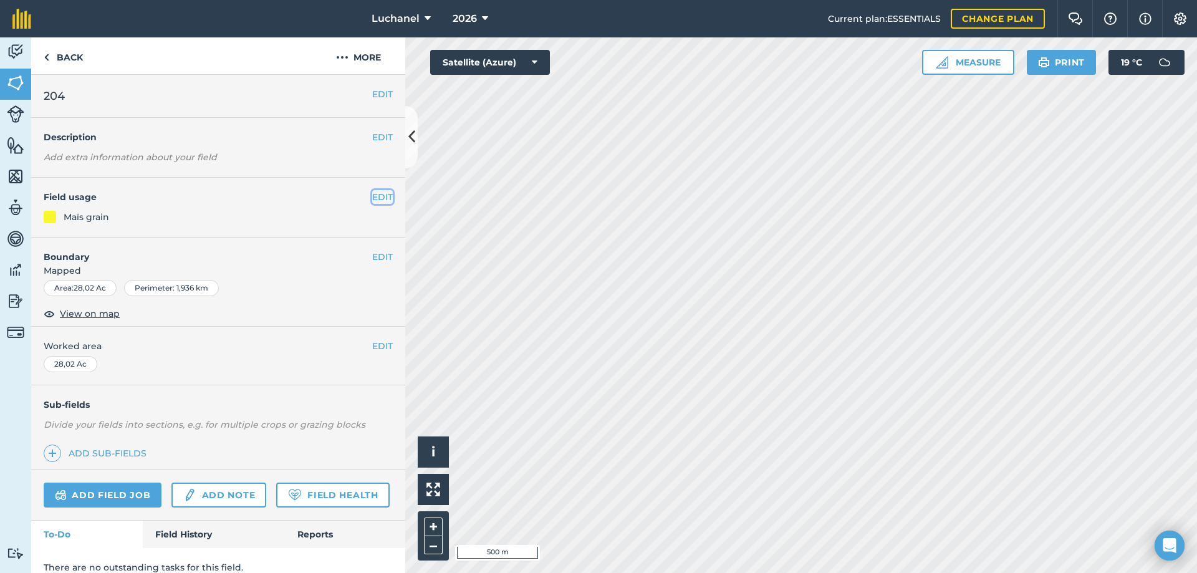
click at [372, 198] on button "EDIT" at bounding box center [382, 197] width 21 height 14
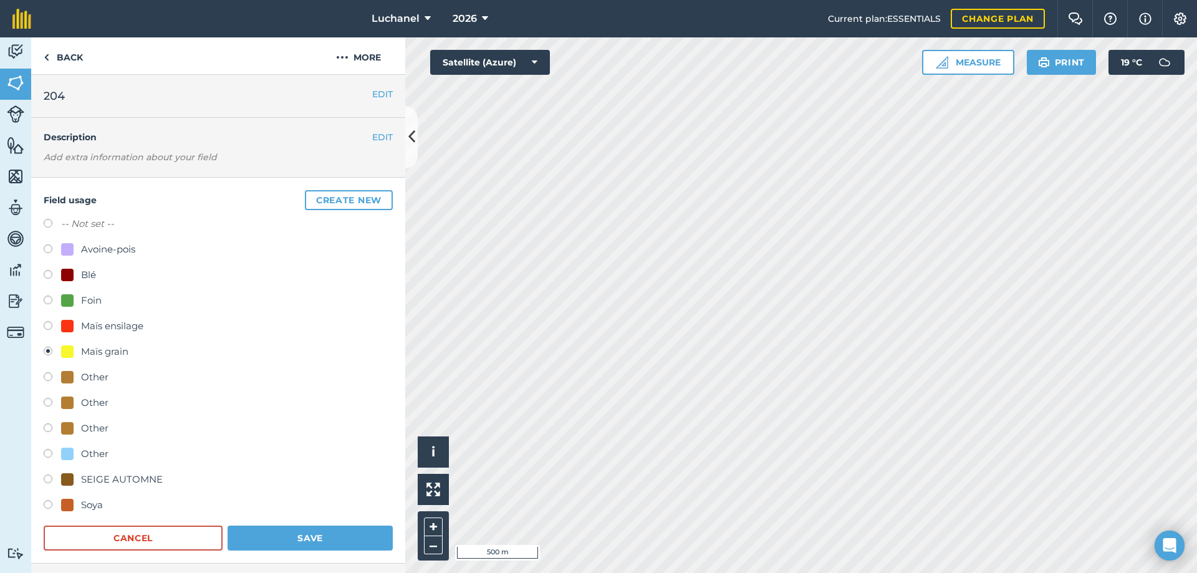
click at [49, 504] on label at bounding box center [52, 506] width 17 height 12
radio input "true"
radio input "false"
click at [294, 541] on button "Save" at bounding box center [310, 538] width 165 height 25
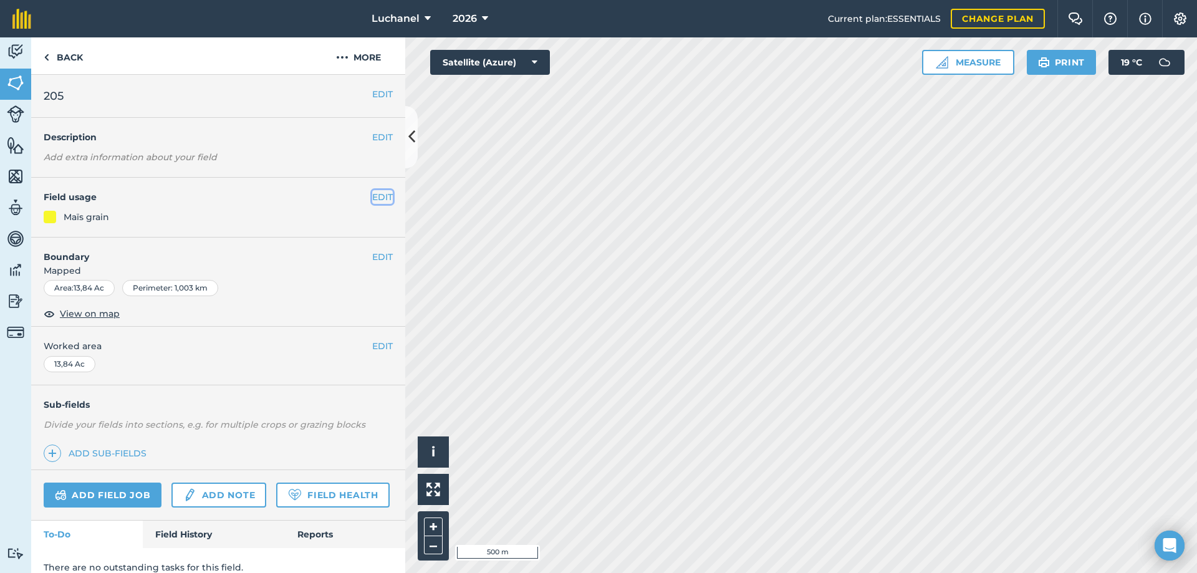
click at [372, 193] on button "EDIT" at bounding box center [382, 197] width 21 height 14
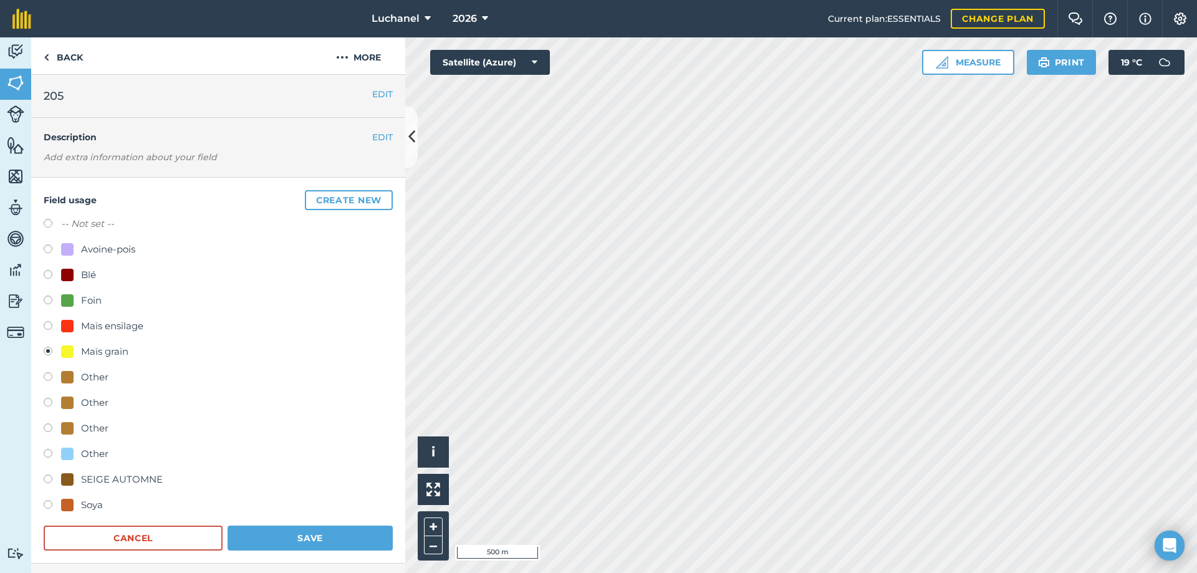
click at [64, 507] on div at bounding box center [67, 505] width 12 height 12
radio input "true"
radio input "false"
click at [266, 534] on button "Save" at bounding box center [310, 538] width 165 height 25
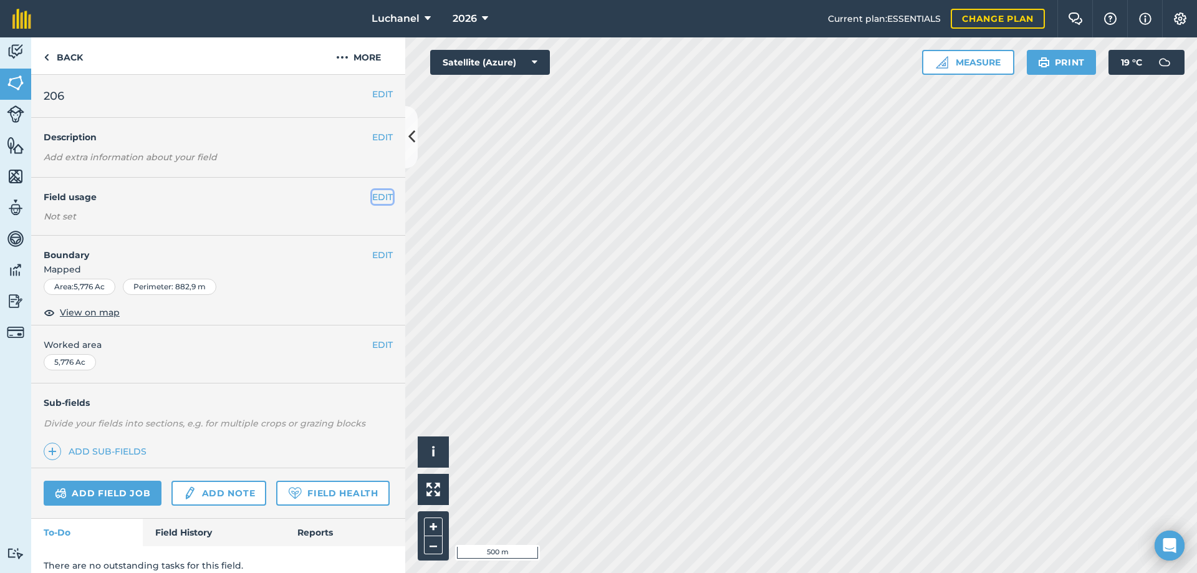
click at [372, 195] on button "EDIT" at bounding box center [382, 197] width 21 height 14
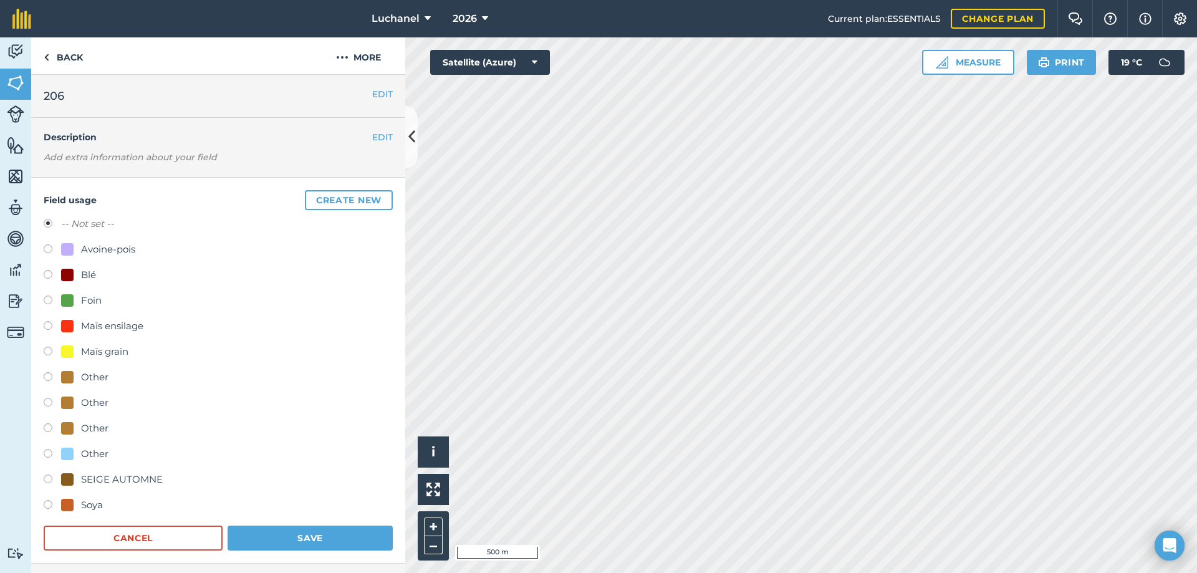
click at [49, 505] on label at bounding box center [52, 506] width 17 height 12
radio input "true"
radio input "false"
click at [301, 539] on button "Save" at bounding box center [310, 538] width 165 height 25
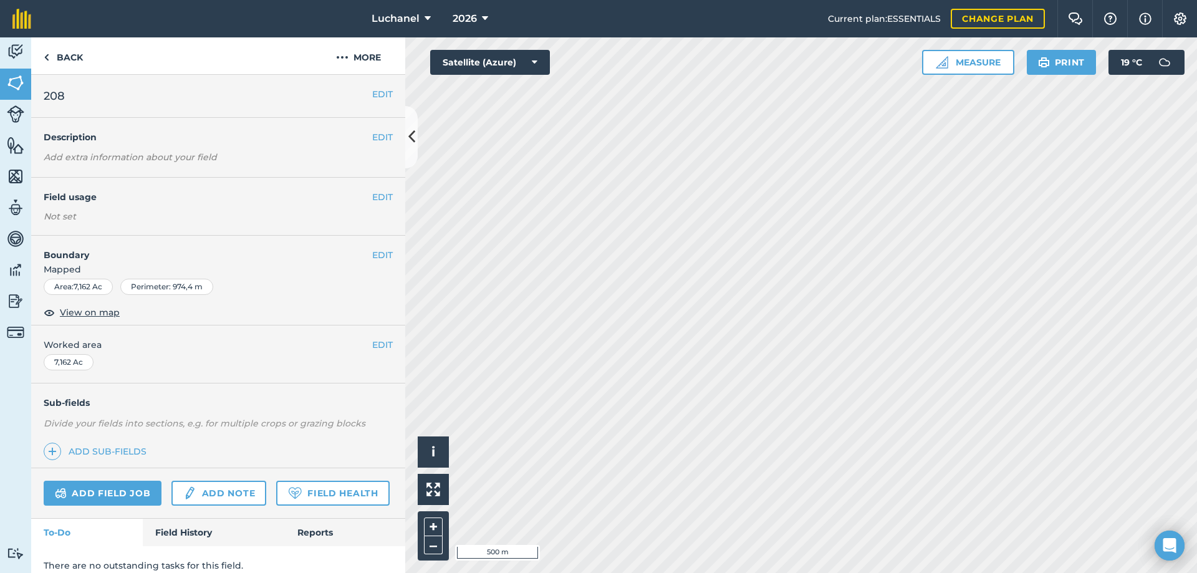
click at [163, 201] on h4 "Field usage" at bounding box center [208, 197] width 329 height 14
click at [379, 197] on button "EDIT" at bounding box center [382, 197] width 21 height 14
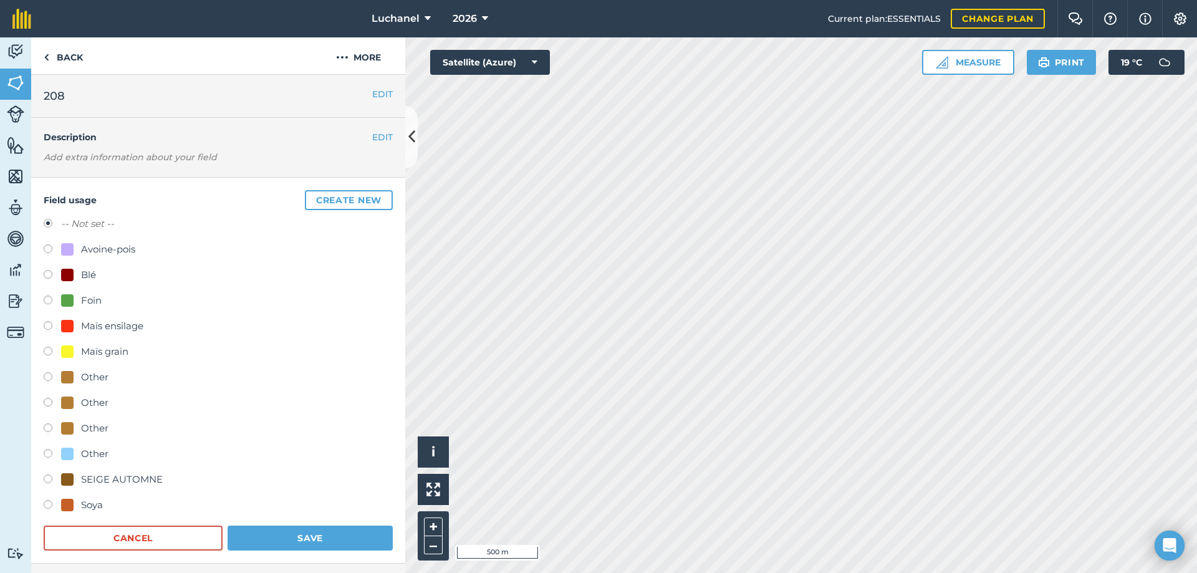
click at [47, 508] on label at bounding box center [52, 506] width 17 height 12
radio input "true"
radio input "false"
drag, startPoint x: 274, startPoint y: 536, endPoint x: 316, endPoint y: 514, distance: 47.1
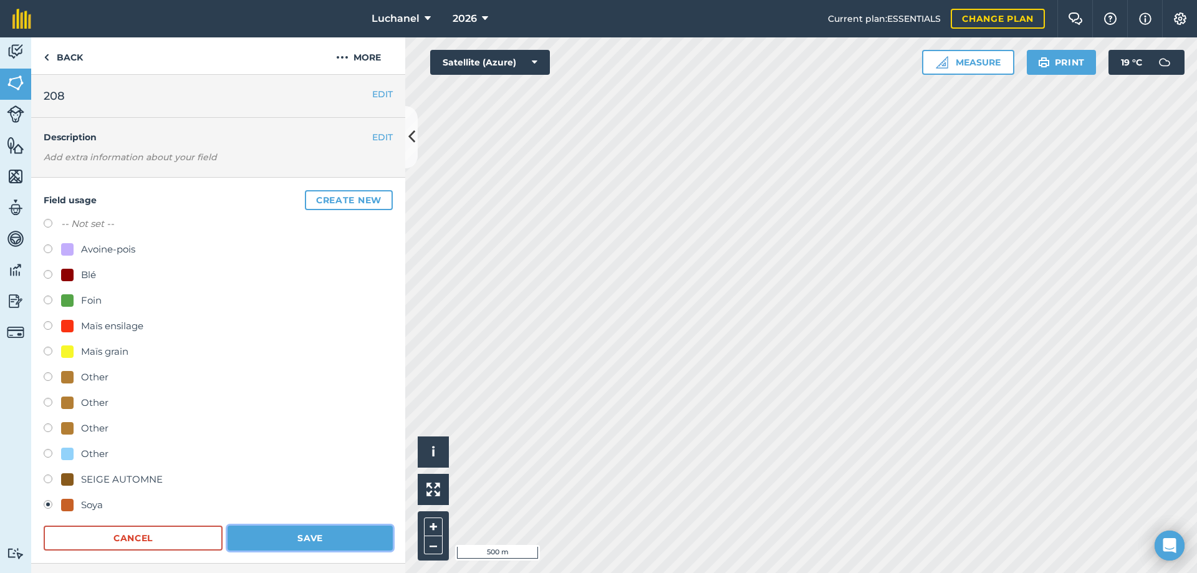
click at [274, 536] on button "Save" at bounding box center [310, 538] width 165 height 25
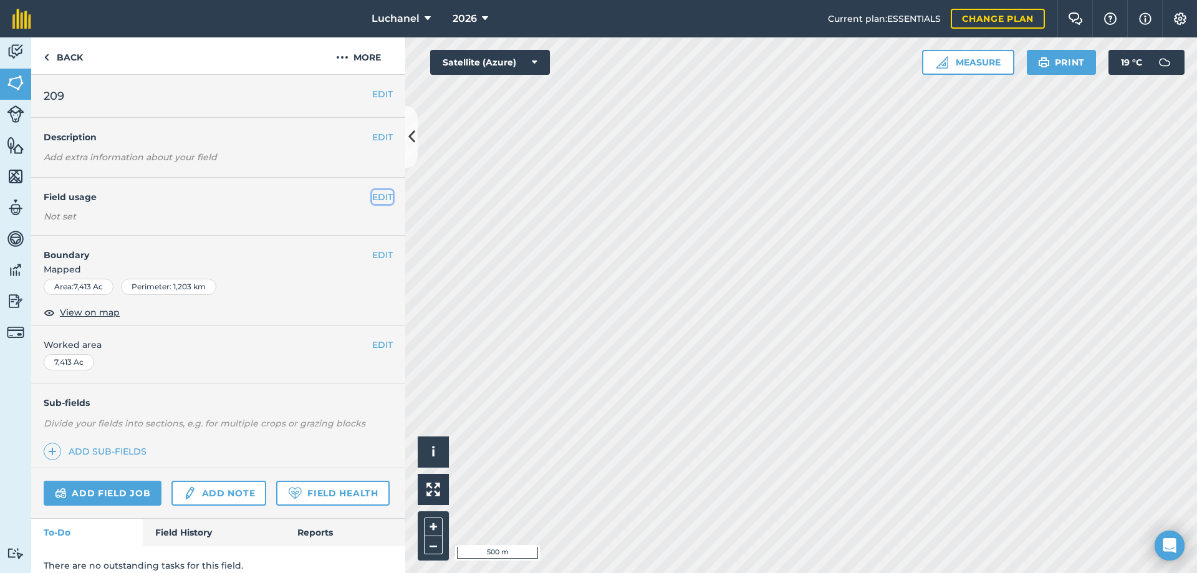
click at [372, 194] on button "EDIT" at bounding box center [382, 197] width 21 height 14
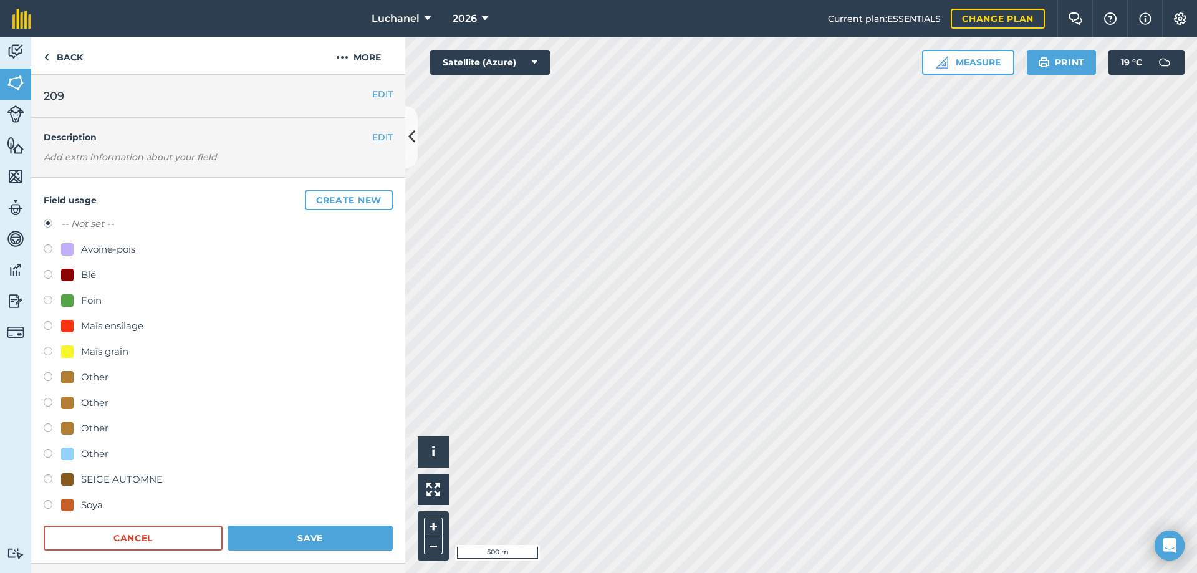
click at [49, 502] on label at bounding box center [52, 506] width 17 height 12
radio input "true"
radio input "false"
click at [268, 530] on button "Save" at bounding box center [310, 538] width 165 height 25
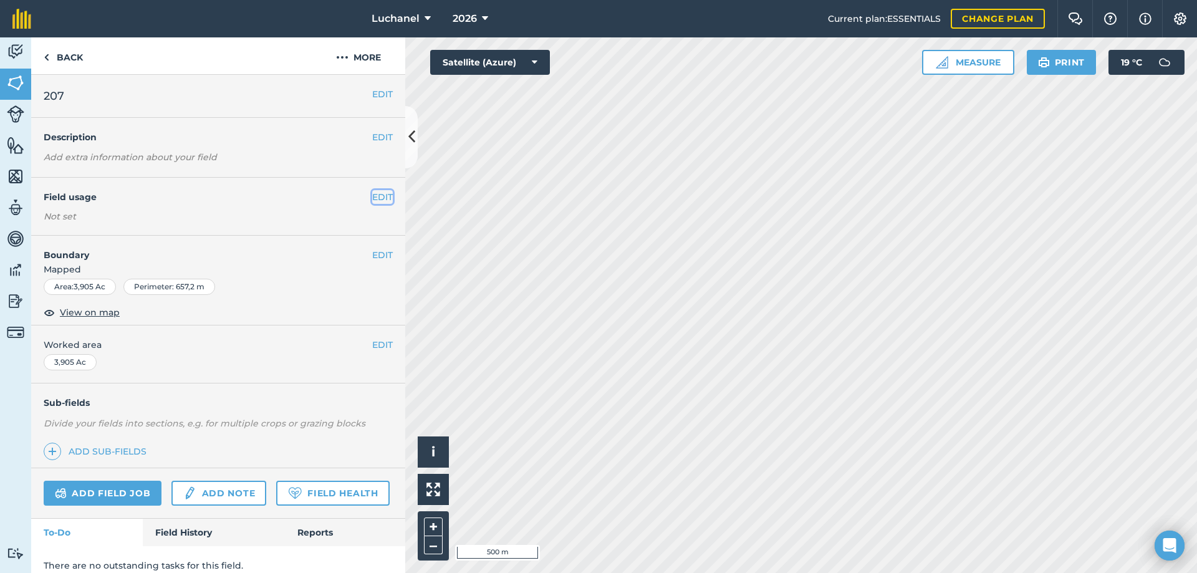
click at [375, 193] on button "EDIT" at bounding box center [382, 197] width 21 height 14
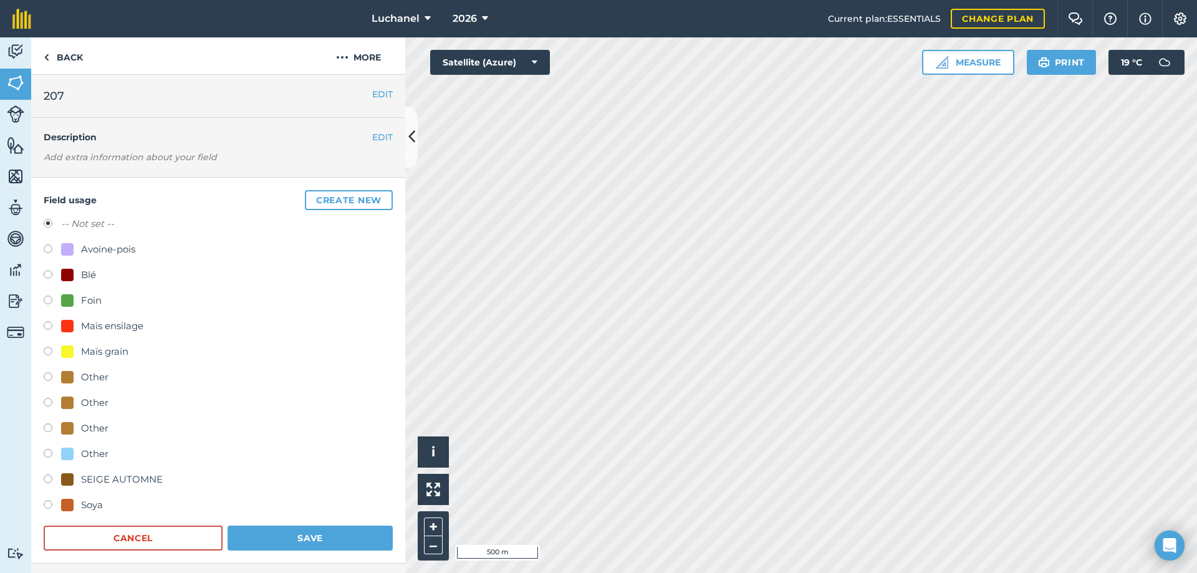
click at [52, 505] on label at bounding box center [52, 506] width 17 height 12
radio input "true"
radio input "false"
click at [286, 534] on button "Save" at bounding box center [310, 538] width 165 height 25
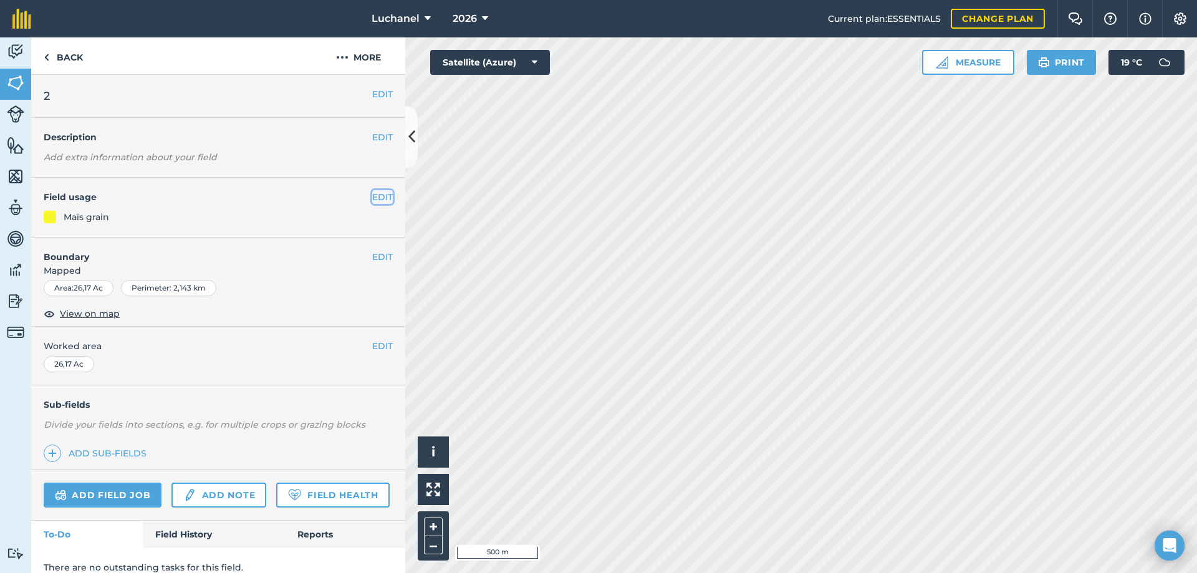
click at [372, 195] on button "EDIT" at bounding box center [382, 197] width 21 height 14
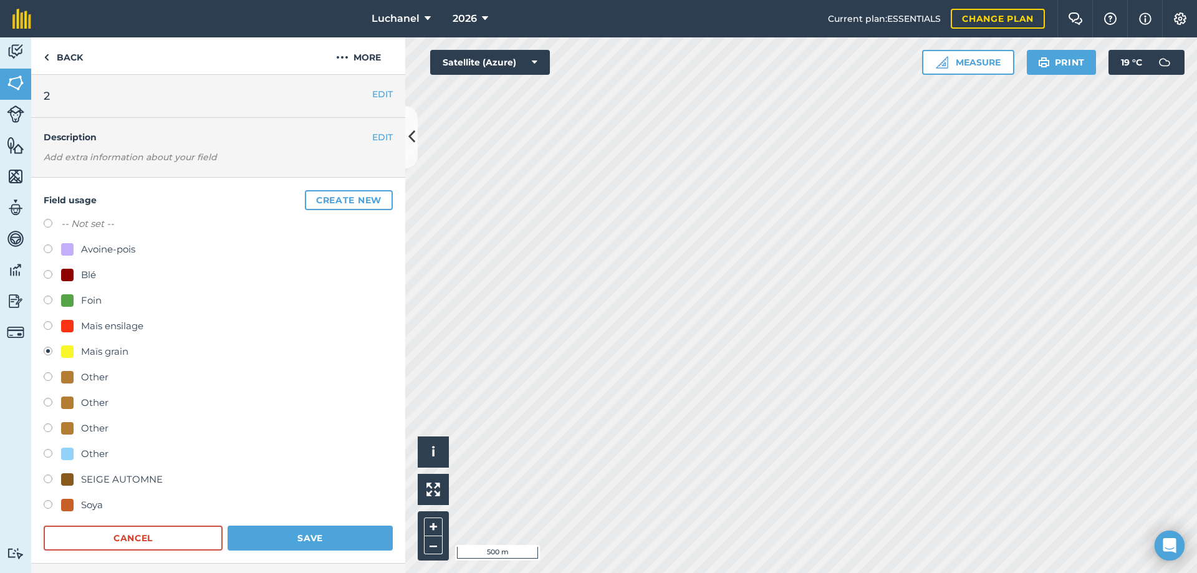
click at [49, 324] on label at bounding box center [52, 327] width 17 height 12
radio input "true"
radio input "false"
click at [301, 538] on button "Save" at bounding box center [310, 538] width 165 height 25
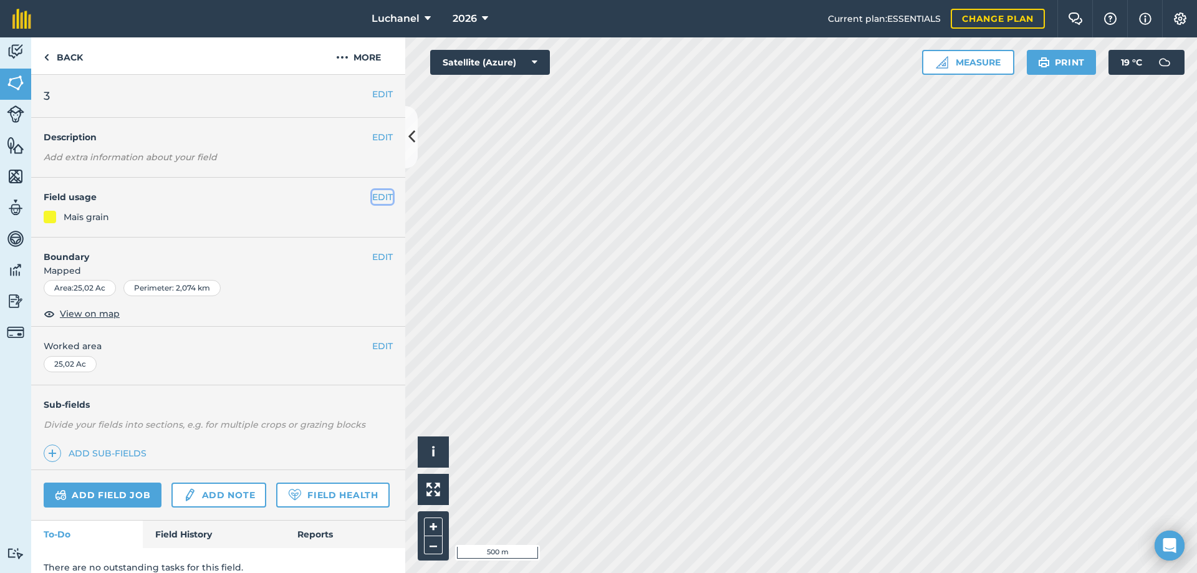
click at [377, 199] on button "EDIT" at bounding box center [382, 197] width 21 height 14
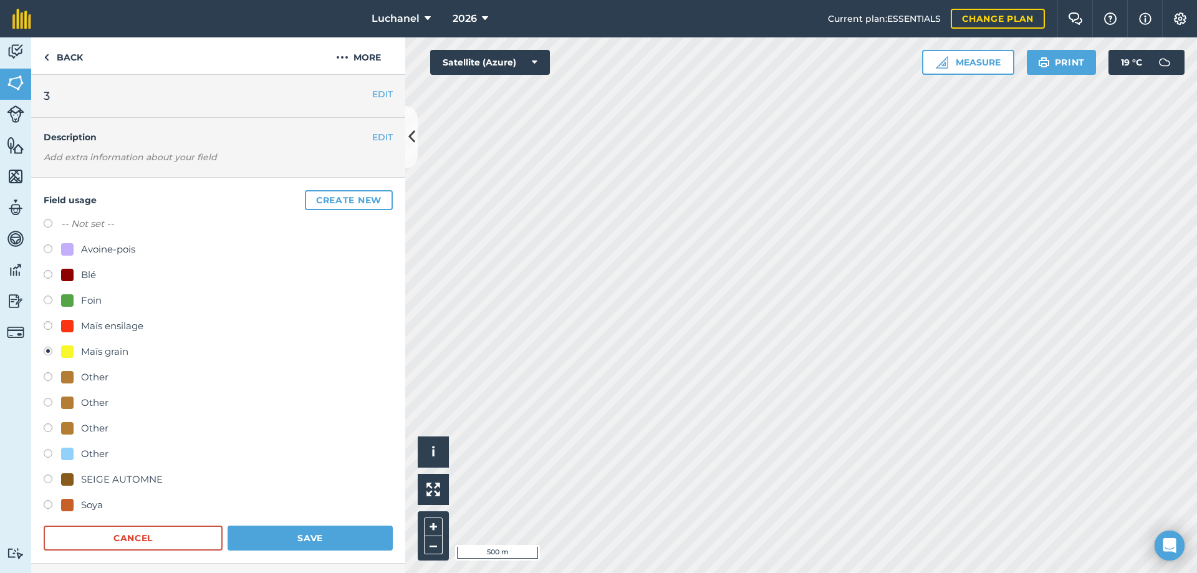
click at [47, 324] on label at bounding box center [52, 327] width 17 height 12
radio input "true"
radio input "false"
click at [311, 536] on button "Save" at bounding box center [310, 538] width 165 height 25
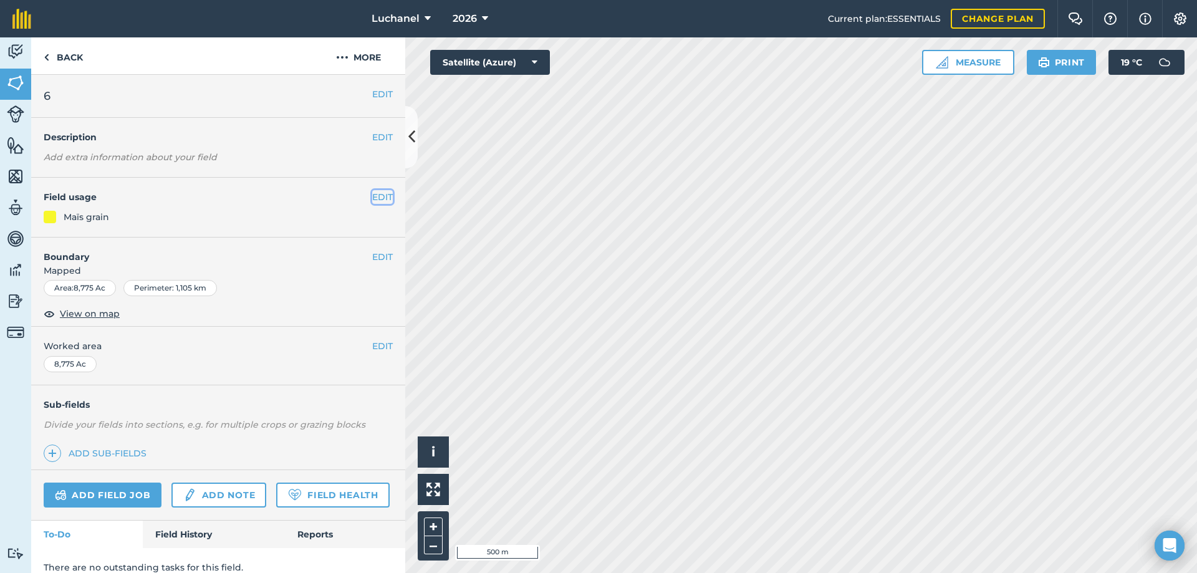
click at [373, 200] on button "EDIT" at bounding box center [382, 197] width 21 height 14
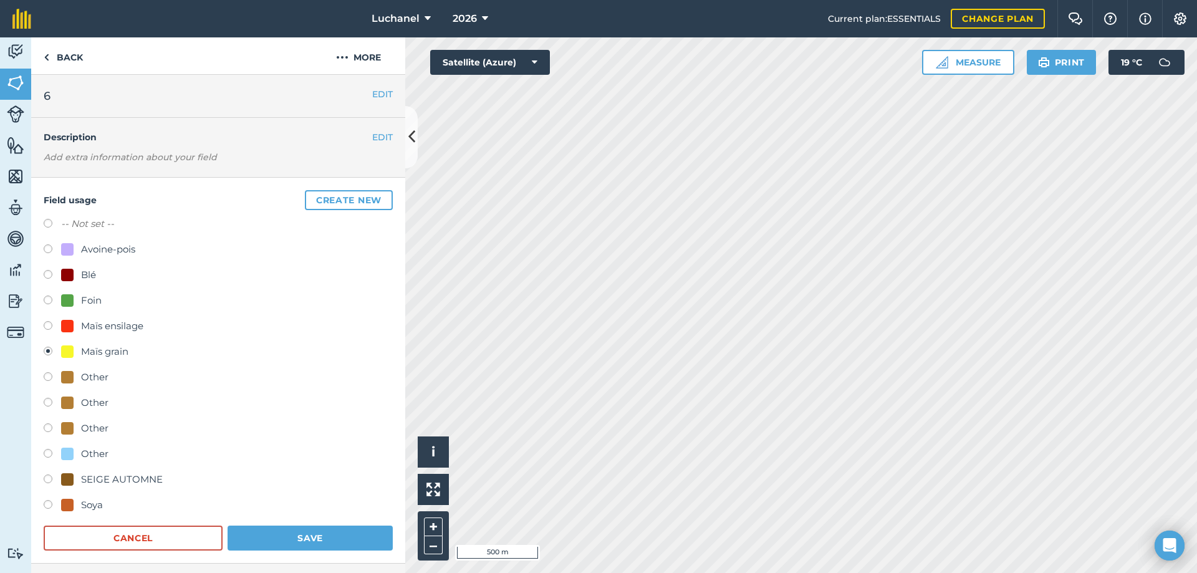
click at [57, 323] on label at bounding box center [52, 327] width 17 height 12
radio input "true"
radio input "false"
click at [274, 533] on button "Save" at bounding box center [310, 538] width 165 height 25
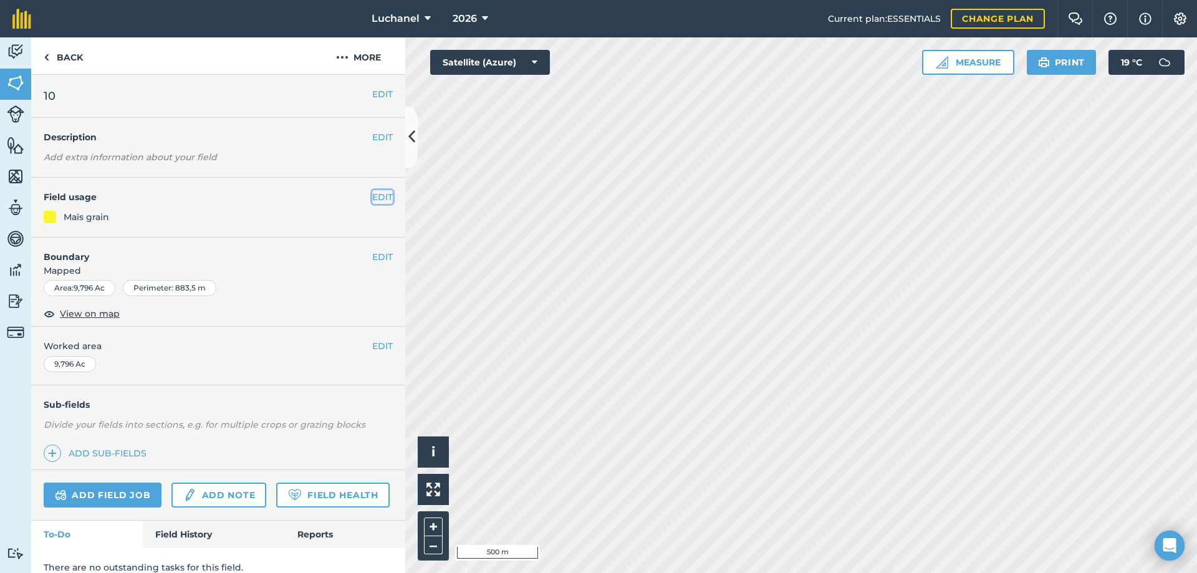
click at [372, 196] on button "EDIT" at bounding box center [382, 197] width 21 height 14
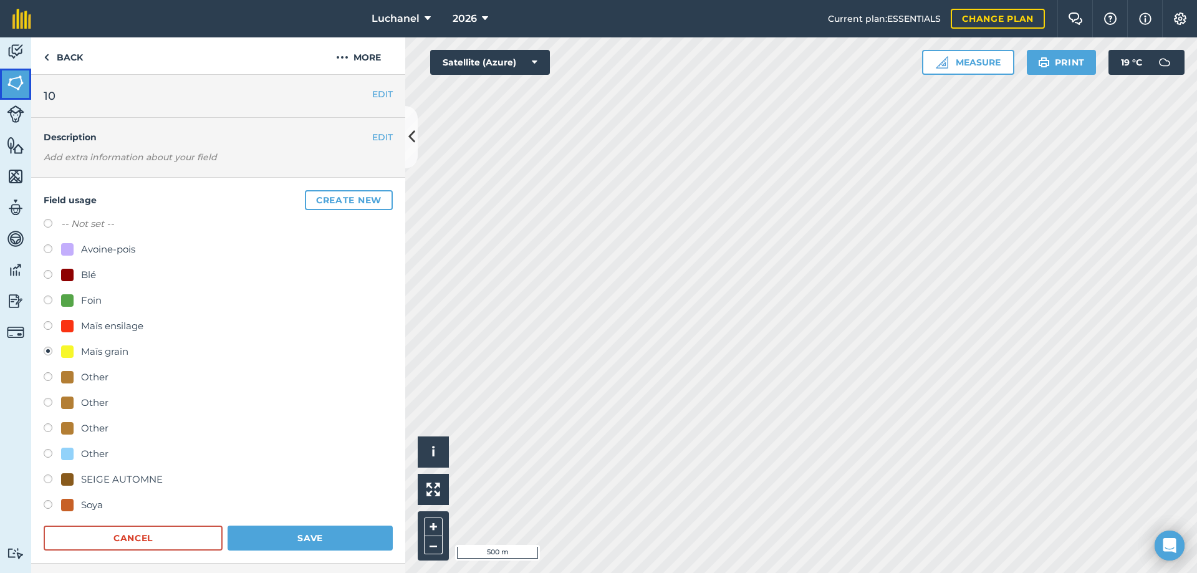
click at [9, 85] on img at bounding box center [15, 83] width 17 height 19
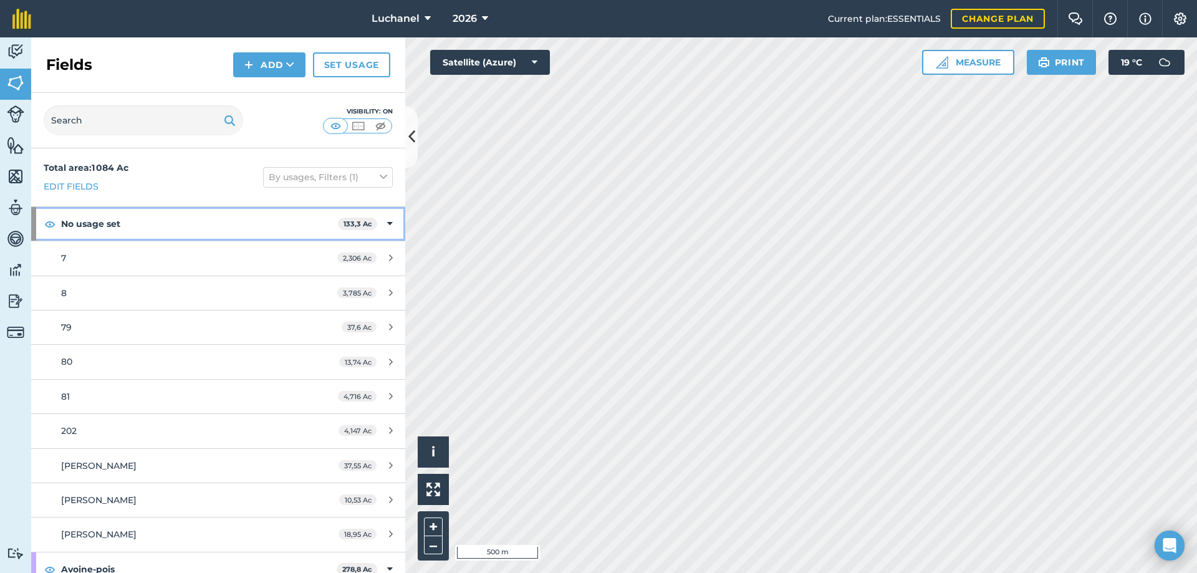
click at [387, 224] on icon at bounding box center [390, 224] width 6 height 14
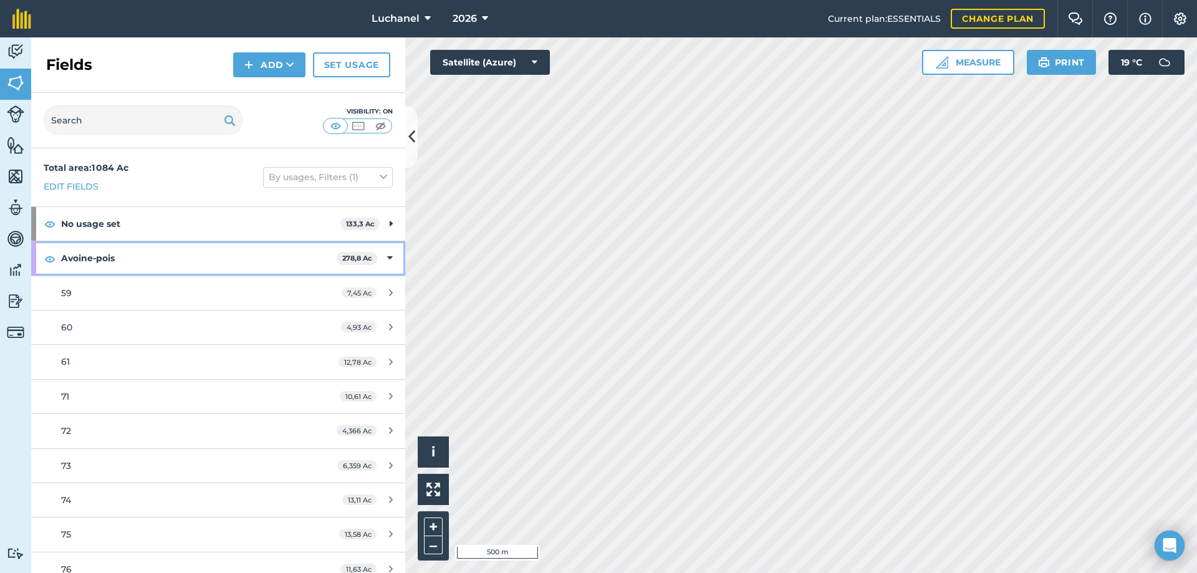
click at [387, 259] on icon at bounding box center [390, 258] width 6 height 14
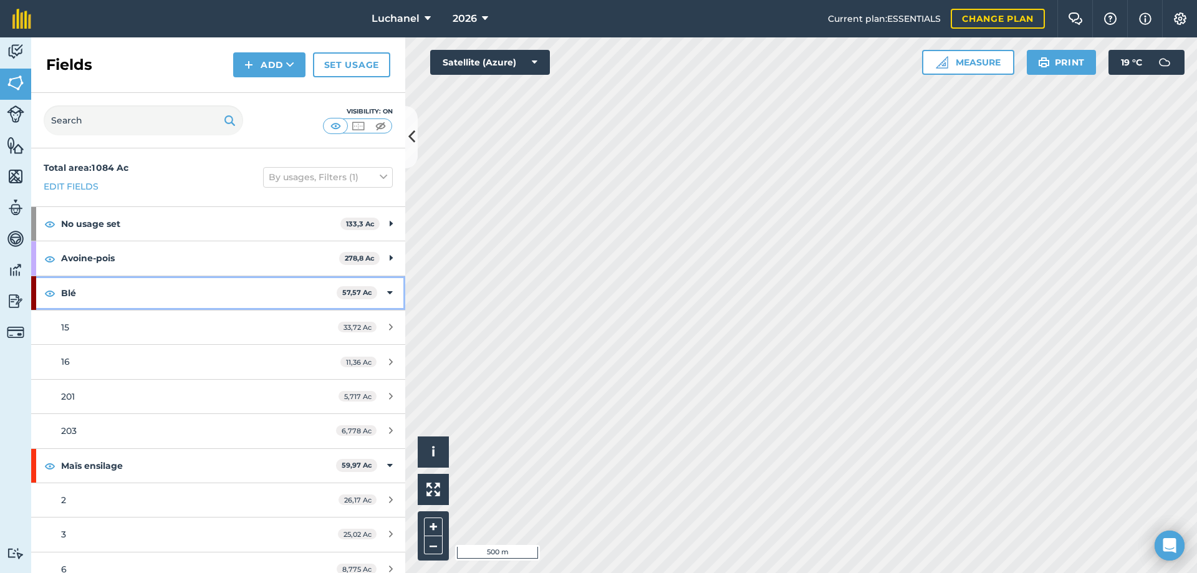
click at [387, 289] on icon at bounding box center [390, 293] width 6 height 14
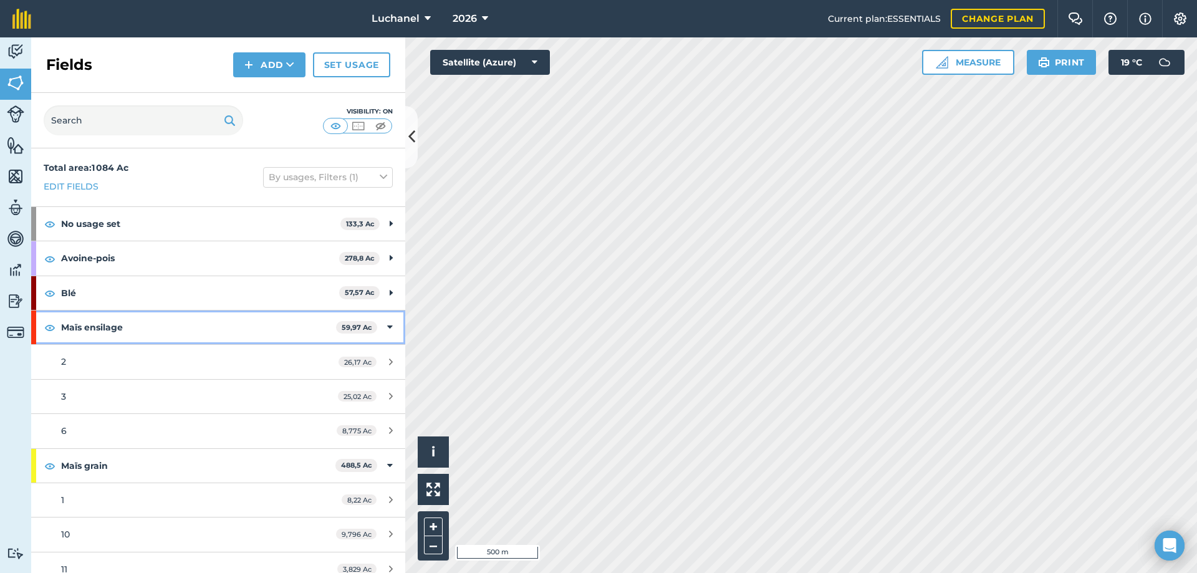
click at [387, 327] on icon at bounding box center [390, 328] width 6 height 14
click at [387, 364] on icon at bounding box center [390, 362] width 6 height 14
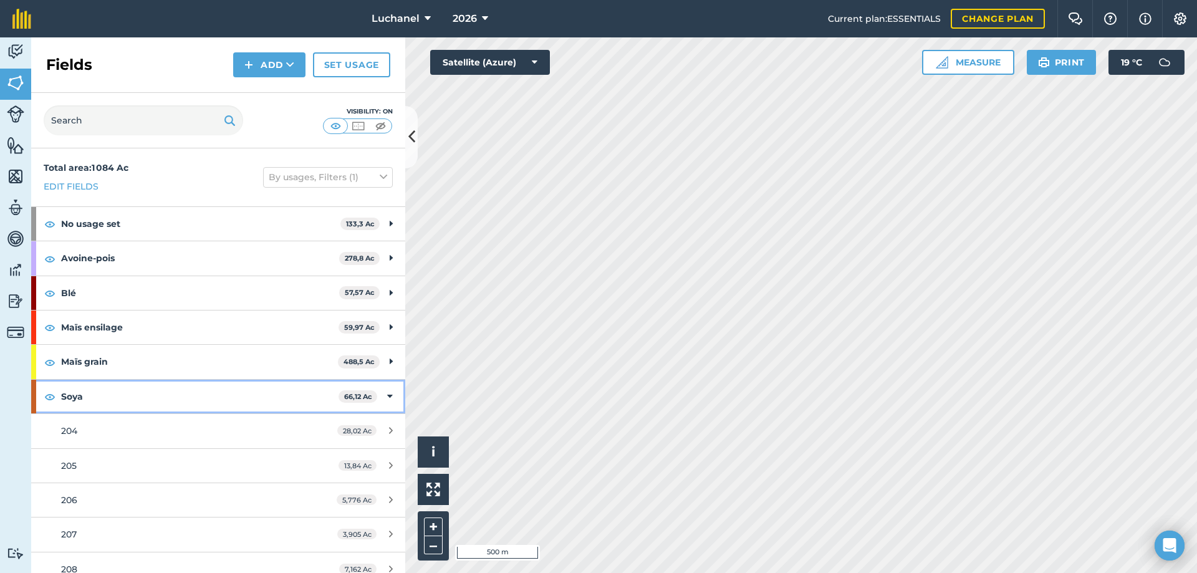
click at [385, 396] on div "Soya 66,12 Ac" at bounding box center [218, 397] width 374 height 34
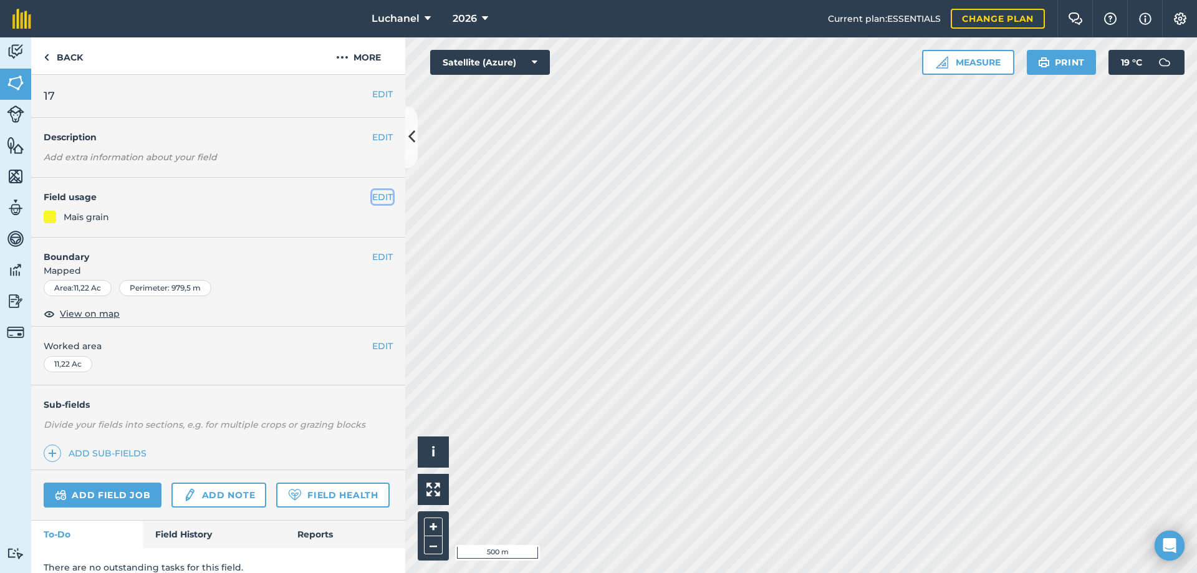
click at [372, 196] on button "EDIT" at bounding box center [382, 197] width 21 height 14
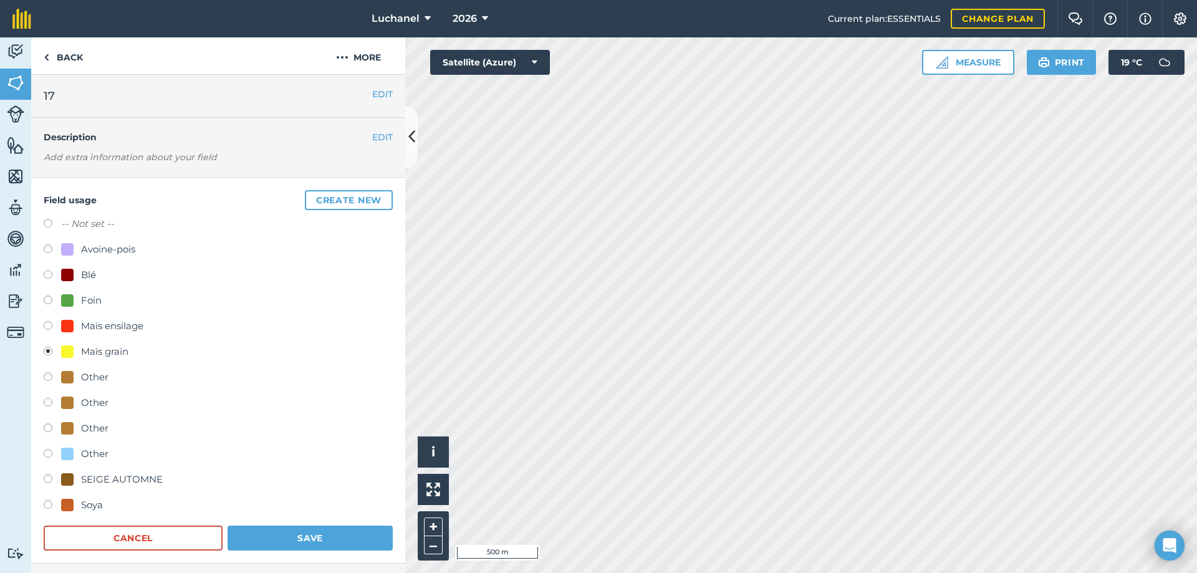
click at [47, 503] on label at bounding box center [52, 506] width 17 height 12
radio input "true"
radio input "false"
click at [307, 539] on button "Save" at bounding box center [310, 538] width 165 height 25
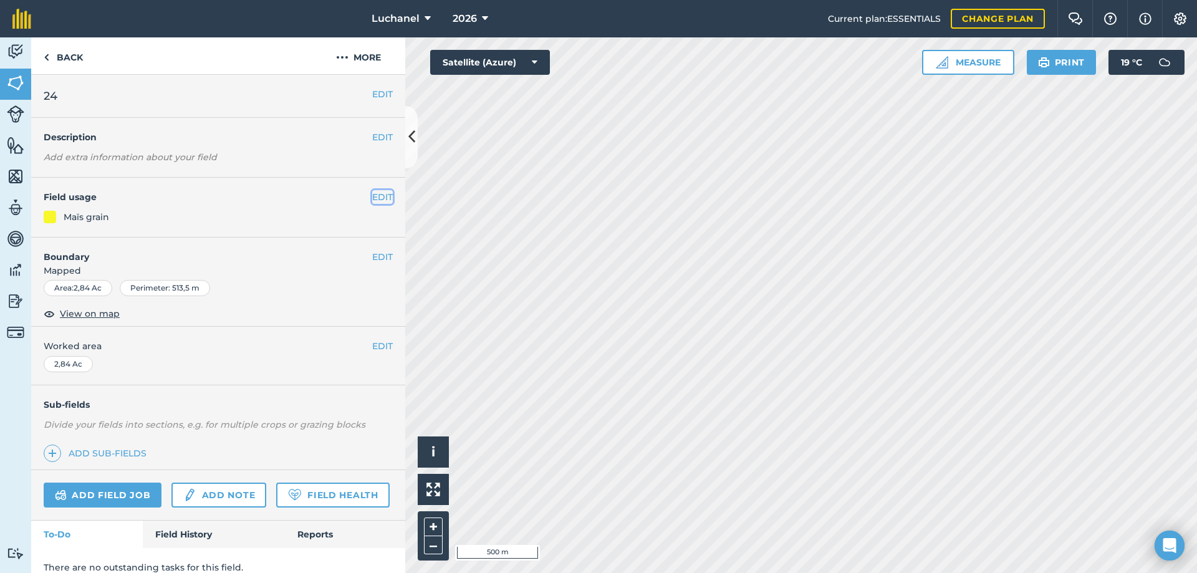
click at [379, 196] on button "EDIT" at bounding box center [382, 197] width 21 height 14
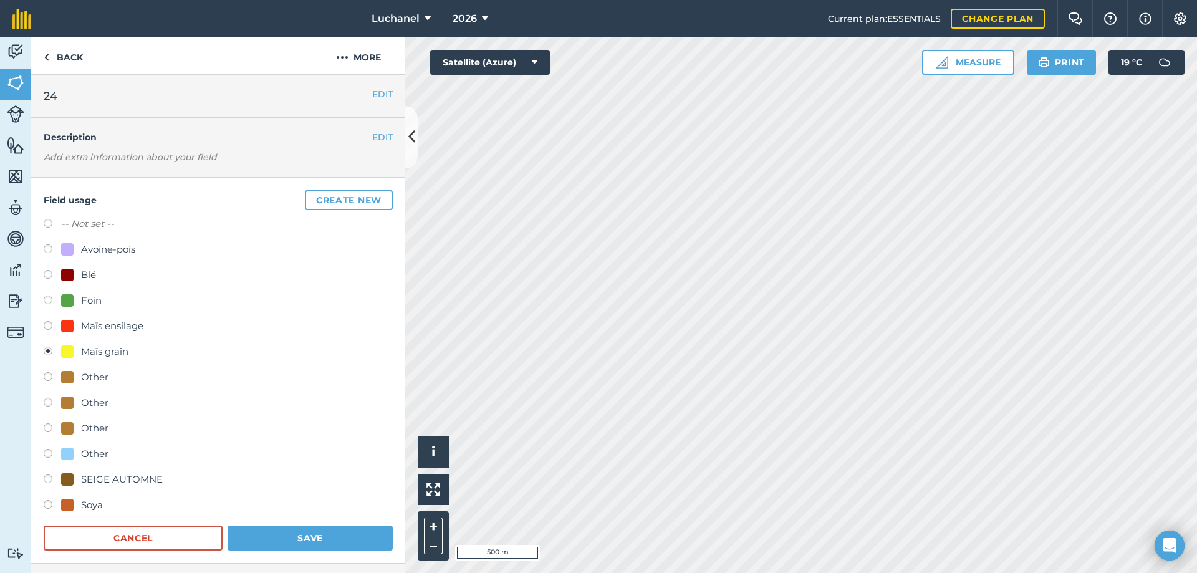
click at [45, 275] on label at bounding box center [52, 276] width 17 height 12
radio input "true"
radio input "false"
click at [289, 541] on button "Save" at bounding box center [310, 538] width 165 height 25
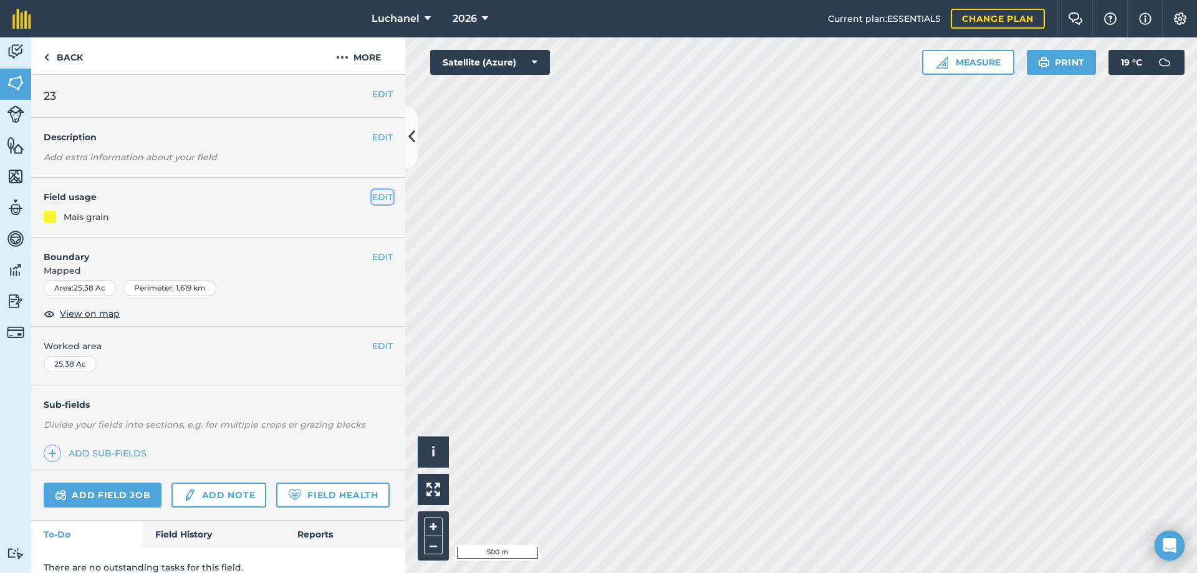
drag, startPoint x: 370, startPoint y: 194, endPoint x: 333, endPoint y: 211, distance: 41.0
click at [372, 193] on button "EDIT" at bounding box center [382, 197] width 21 height 14
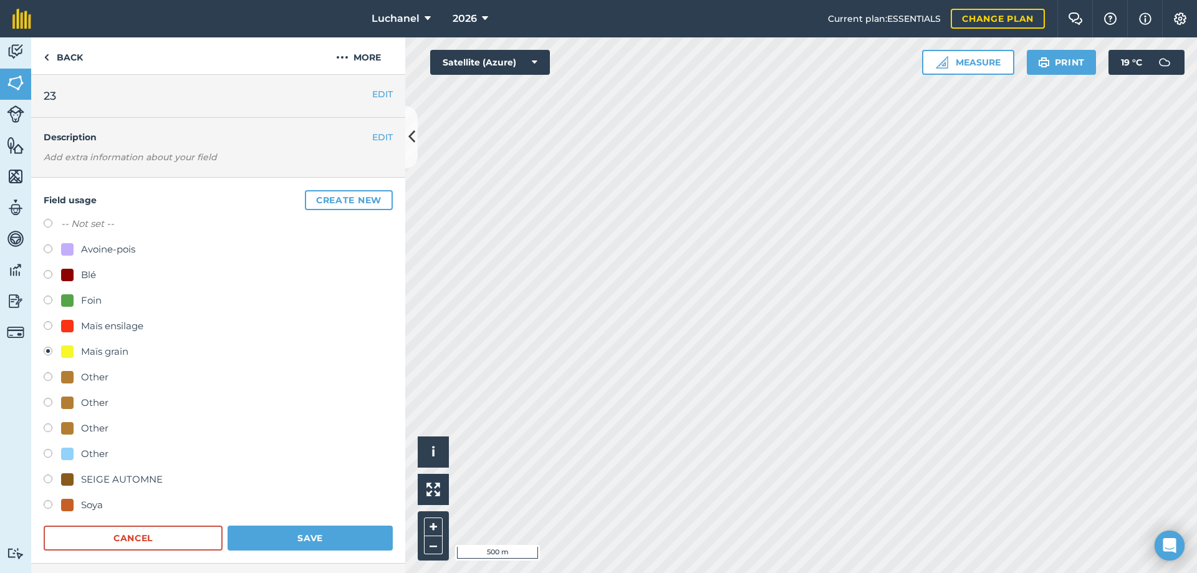
click at [45, 502] on label at bounding box center [52, 506] width 17 height 12
radio input "true"
radio input "false"
click at [312, 533] on button "Save" at bounding box center [310, 538] width 165 height 25
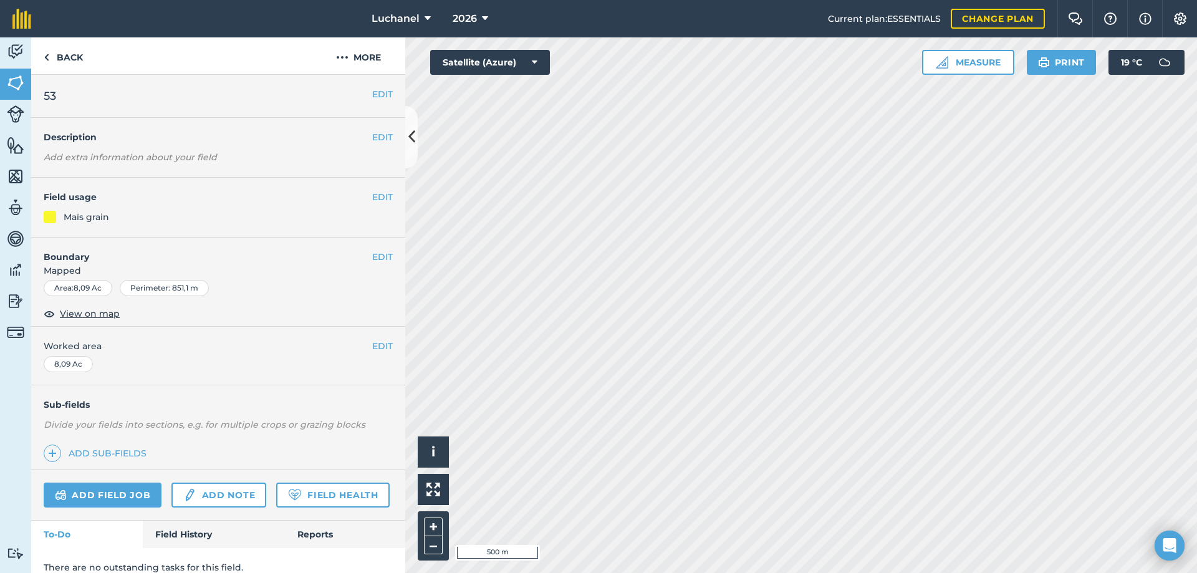
click at [75, 216] on div "Maïs grain" at bounding box center [87, 217] width 46 height 14
click at [374, 191] on button "EDIT" at bounding box center [382, 197] width 21 height 14
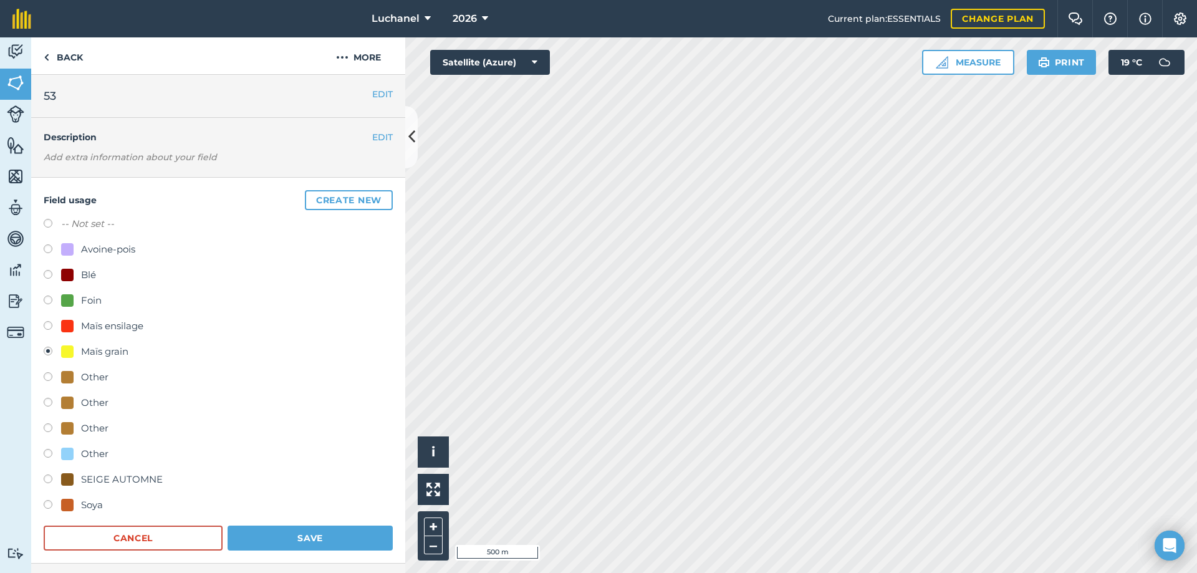
click at [52, 299] on label at bounding box center [52, 302] width 17 height 12
radio input "true"
radio input "false"
click at [284, 530] on button "Save" at bounding box center [310, 538] width 165 height 25
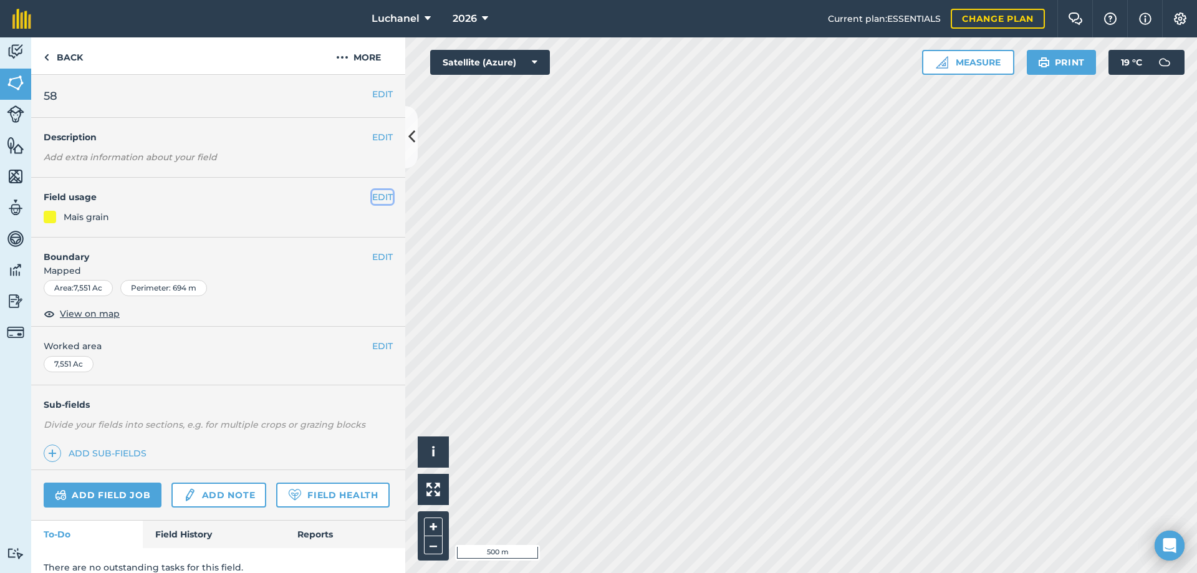
click at [372, 200] on button "EDIT" at bounding box center [382, 197] width 21 height 14
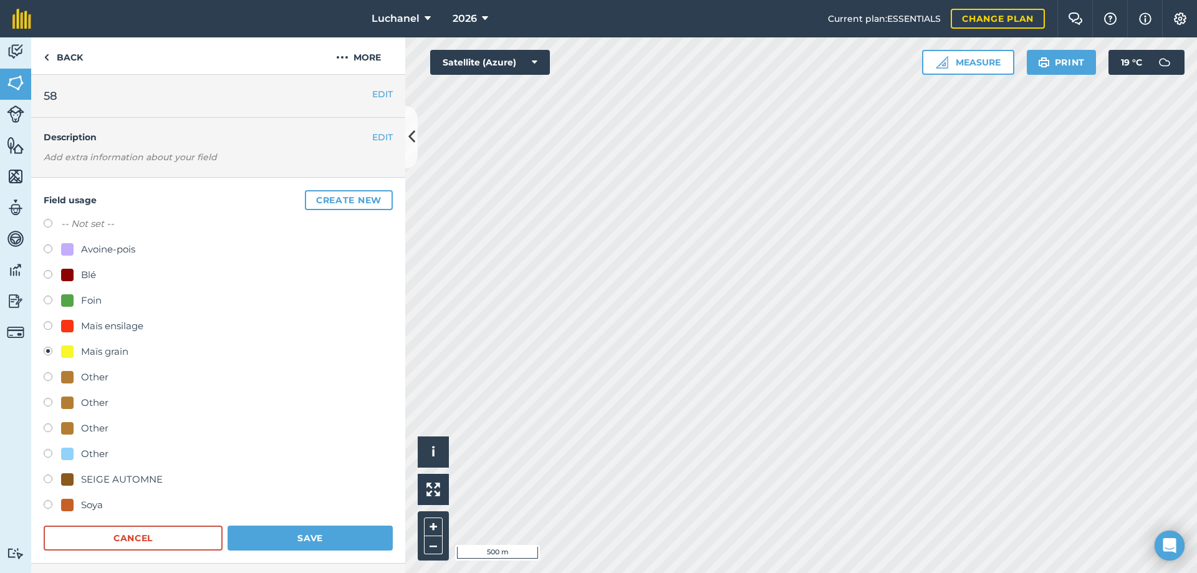
click at [49, 301] on label at bounding box center [52, 302] width 17 height 12
radio input "true"
radio input "false"
click at [328, 537] on button "Save" at bounding box center [310, 538] width 165 height 25
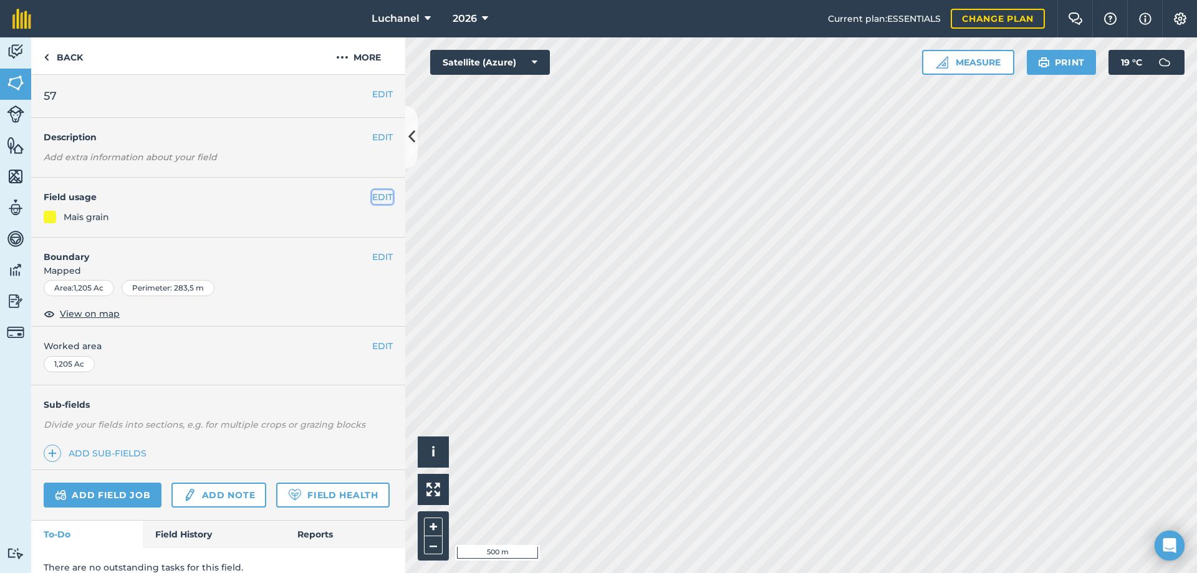
click at [372, 196] on button "EDIT" at bounding box center [382, 197] width 21 height 14
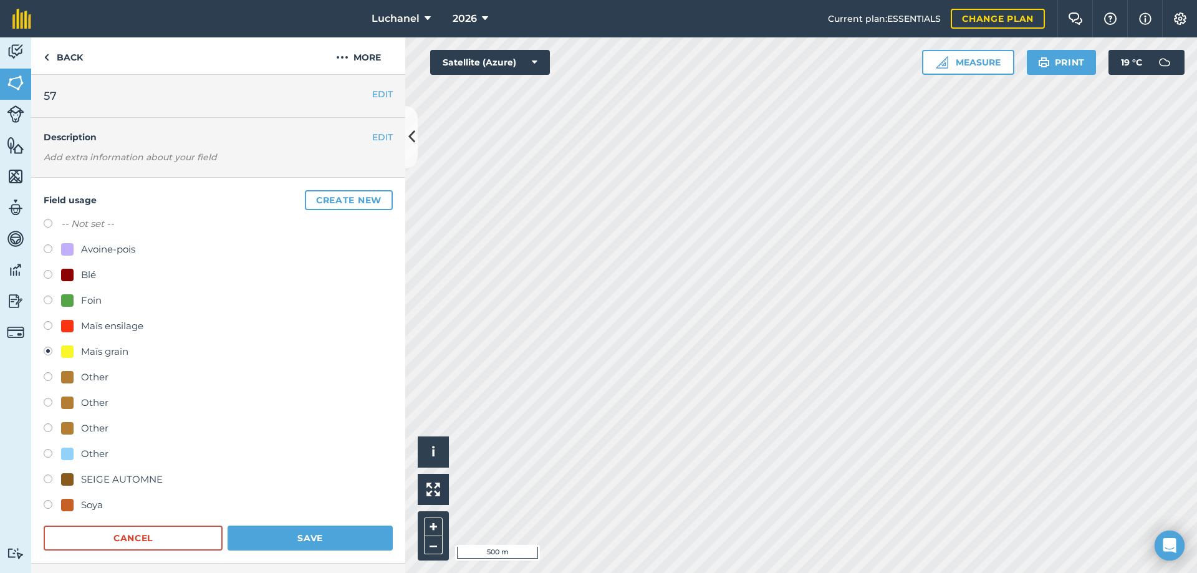
click at [51, 299] on label at bounding box center [52, 302] width 17 height 12
radio input "true"
radio input "false"
click at [308, 539] on button "Save" at bounding box center [310, 538] width 165 height 25
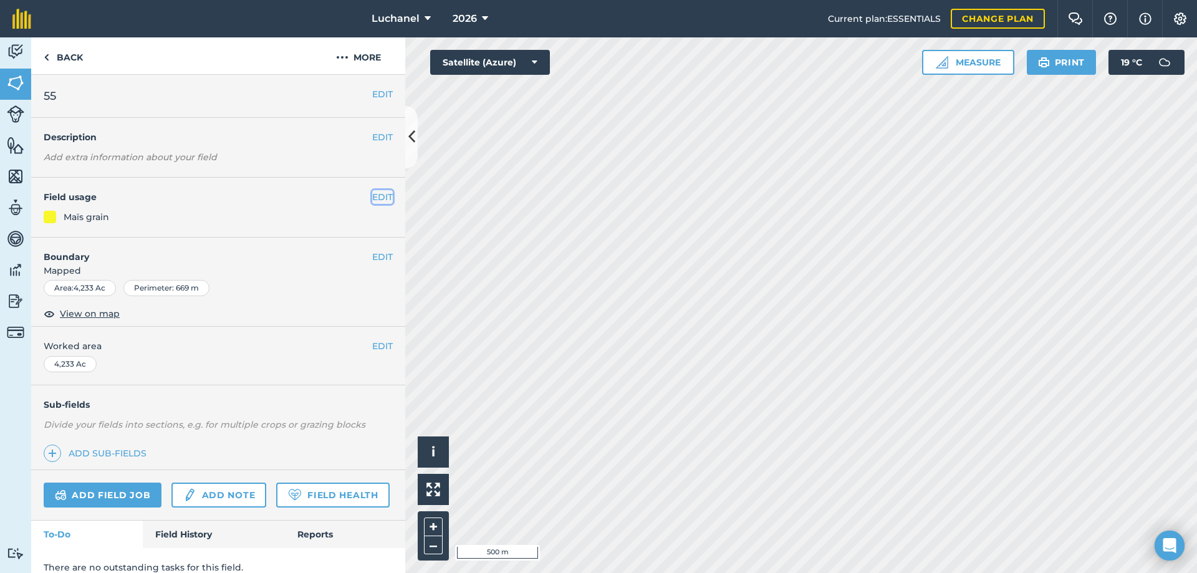
click at [372, 201] on button "EDIT" at bounding box center [382, 197] width 21 height 14
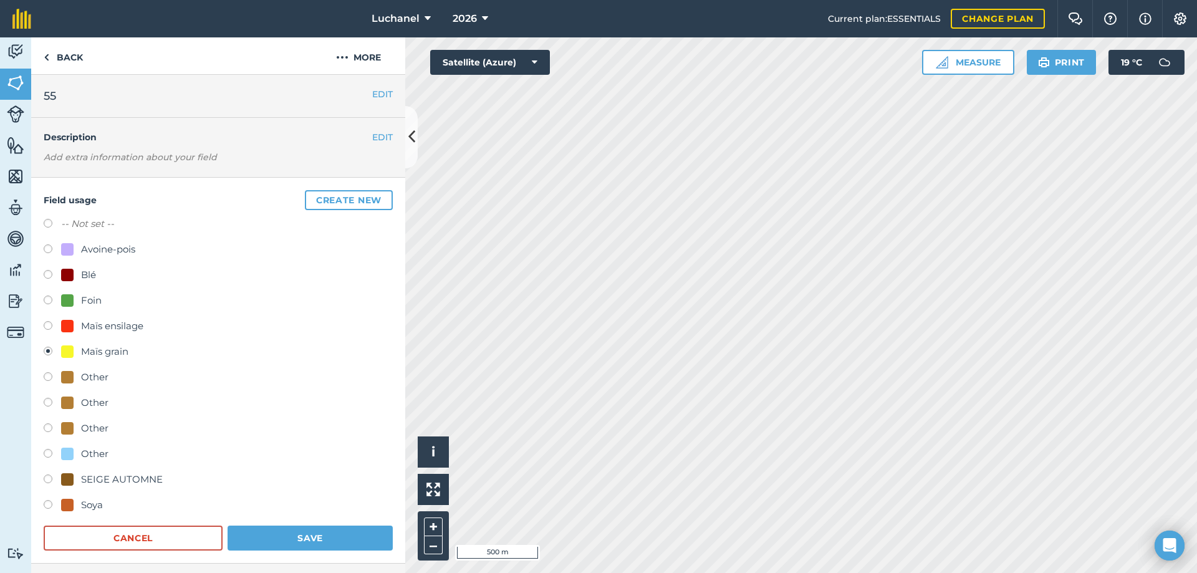
drag, startPoint x: 47, startPoint y: 301, endPoint x: 69, endPoint y: 336, distance: 41.4
click at [47, 300] on label at bounding box center [52, 302] width 17 height 12
radio input "true"
radio input "false"
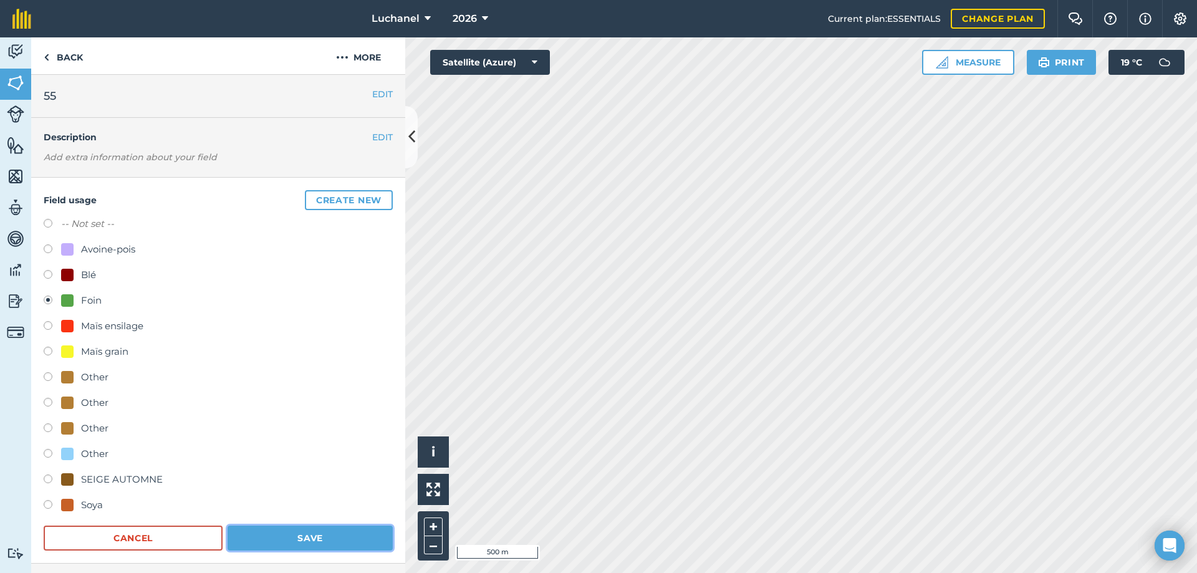
click at [273, 531] on button "Save" at bounding box center [310, 538] width 165 height 25
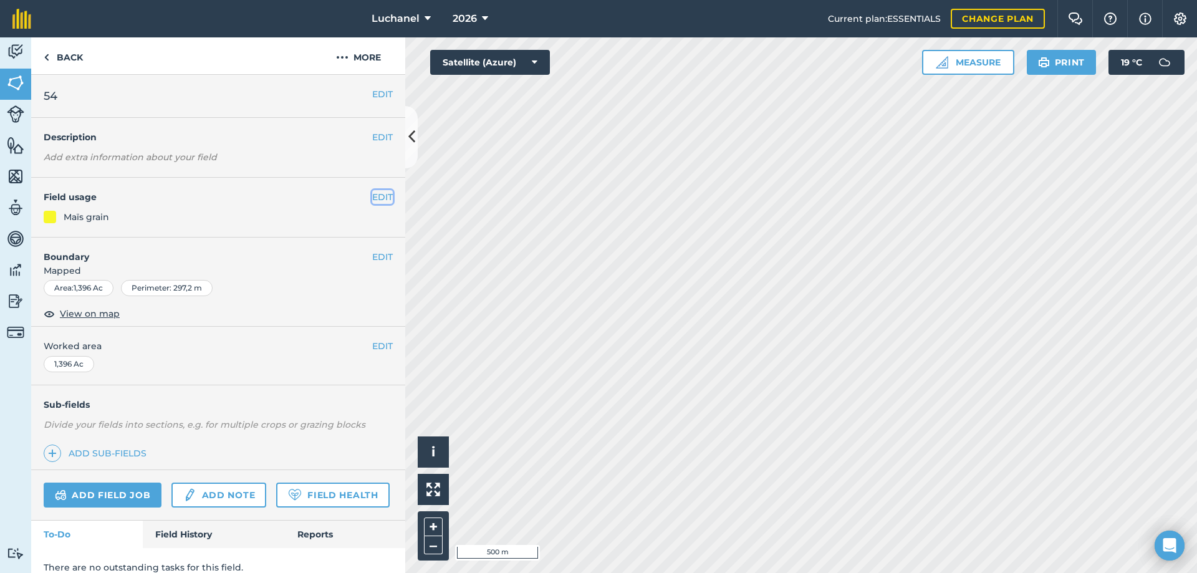
click at [372, 196] on button "EDIT" at bounding box center [382, 197] width 21 height 14
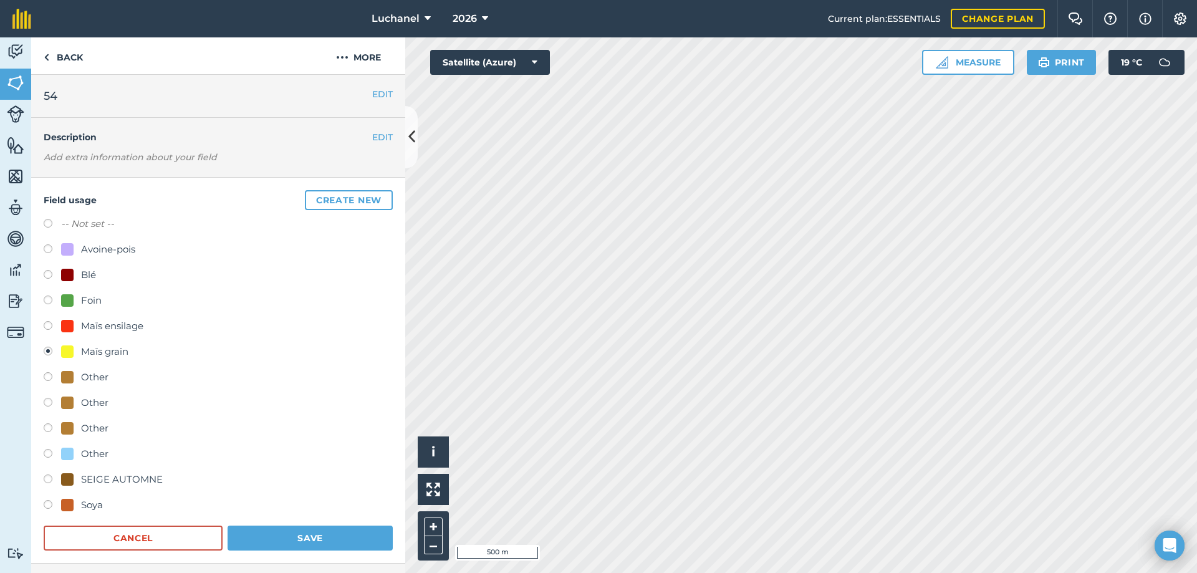
click at [54, 297] on label at bounding box center [52, 302] width 17 height 12
radio input "true"
radio input "false"
click at [282, 536] on button "Save" at bounding box center [310, 538] width 165 height 25
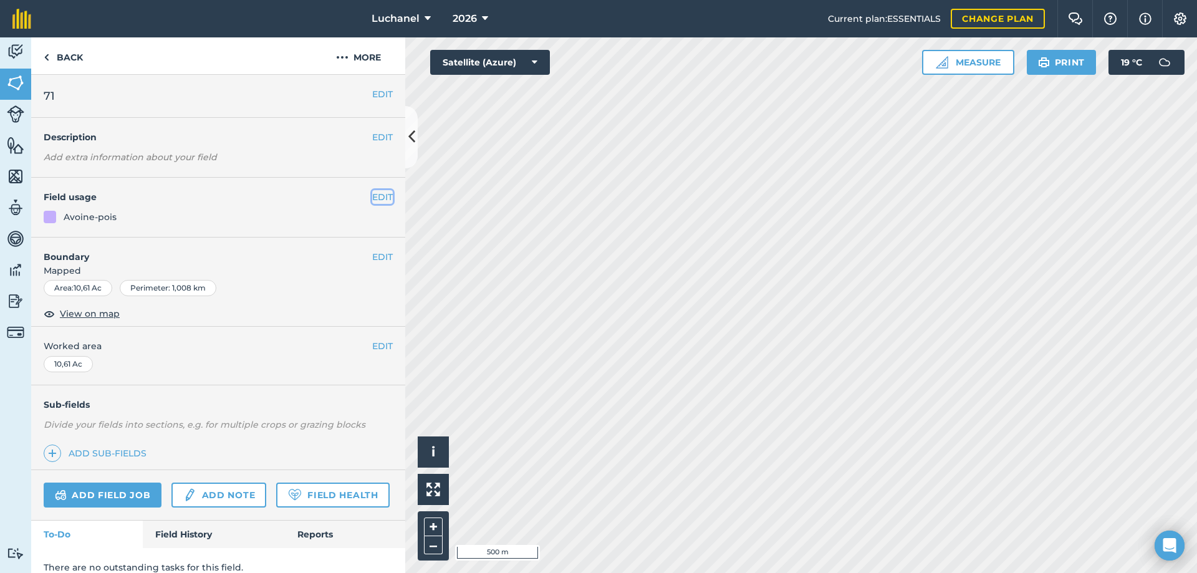
click at [380, 195] on button "EDIT" at bounding box center [382, 197] width 21 height 14
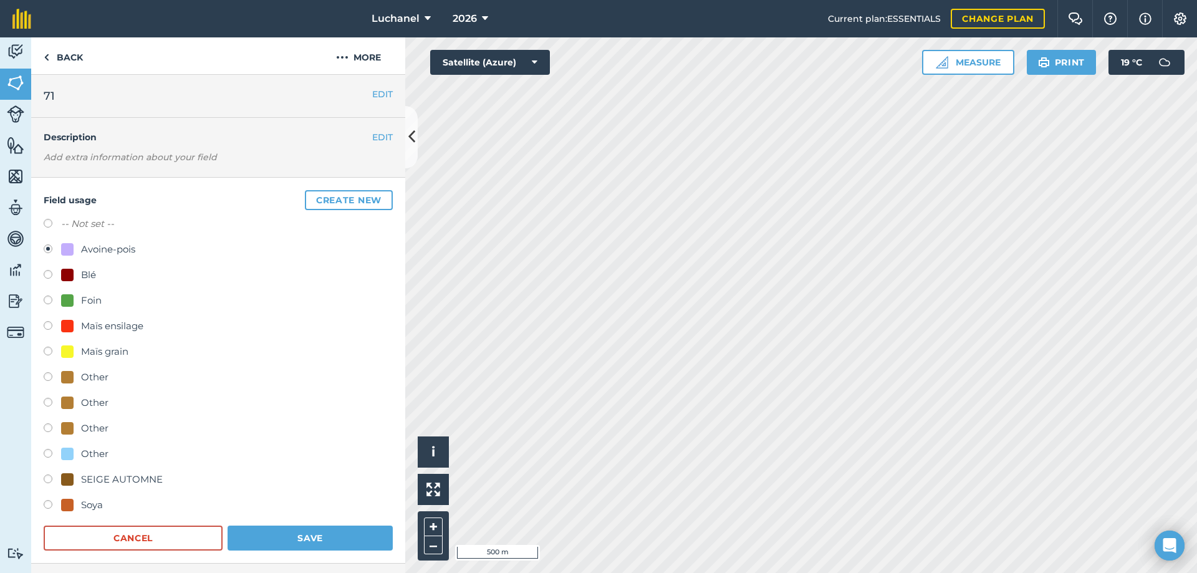
click at [49, 505] on label at bounding box center [52, 506] width 17 height 12
radio input "true"
radio input "false"
click at [304, 535] on button "Save" at bounding box center [310, 538] width 165 height 25
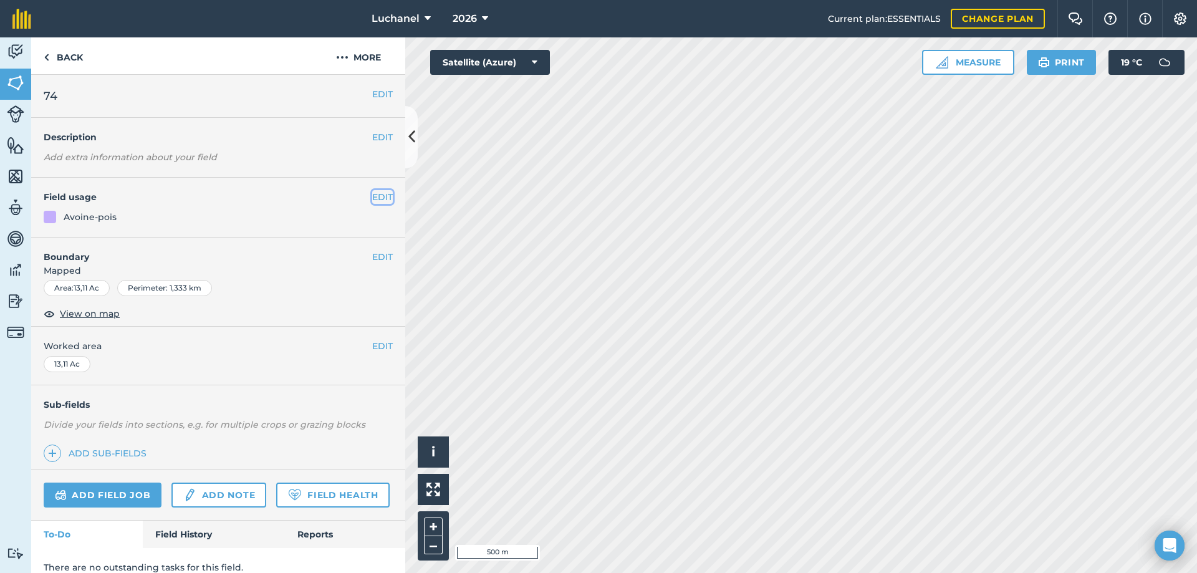
click at [372, 196] on button "EDIT" at bounding box center [382, 197] width 21 height 14
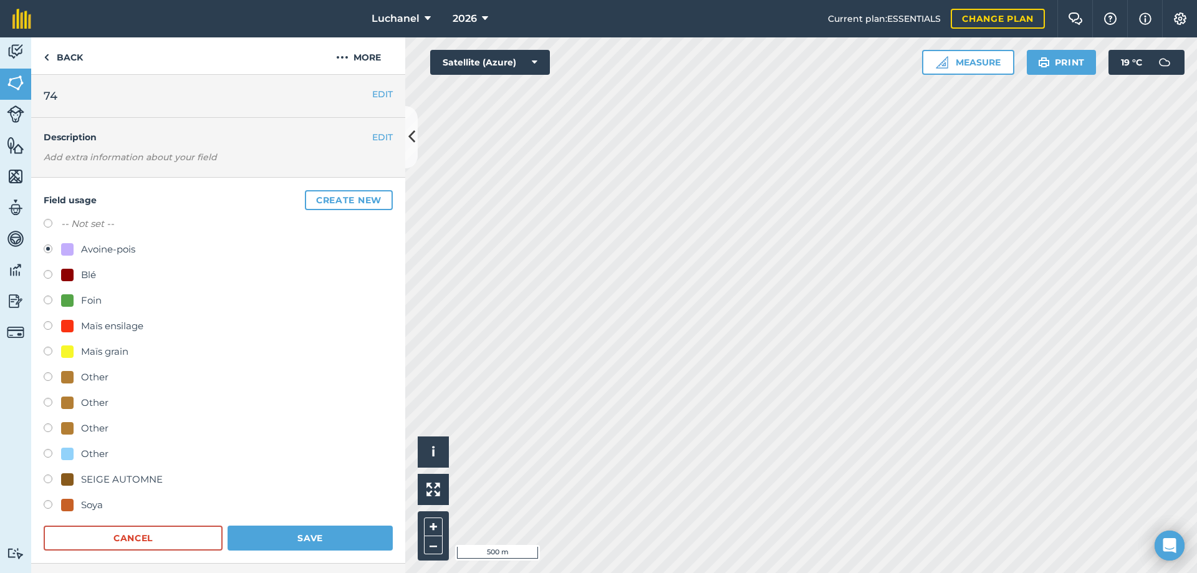
click at [60, 504] on label at bounding box center [52, 506] width 17 height 12
radio input "true"
radio input "false"
click at [294, 539] on button "Save" at bounding box center [310, 538] width 165 height 25
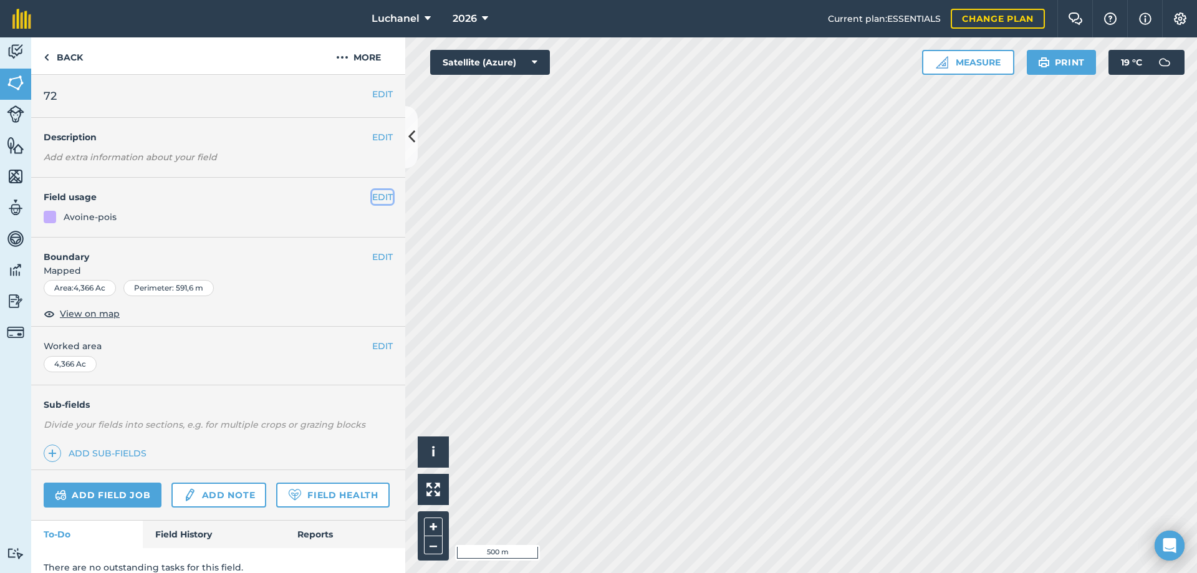
click at [379, 198] on button "EDIT" at bounding box center [382, 197] width 21 height 14
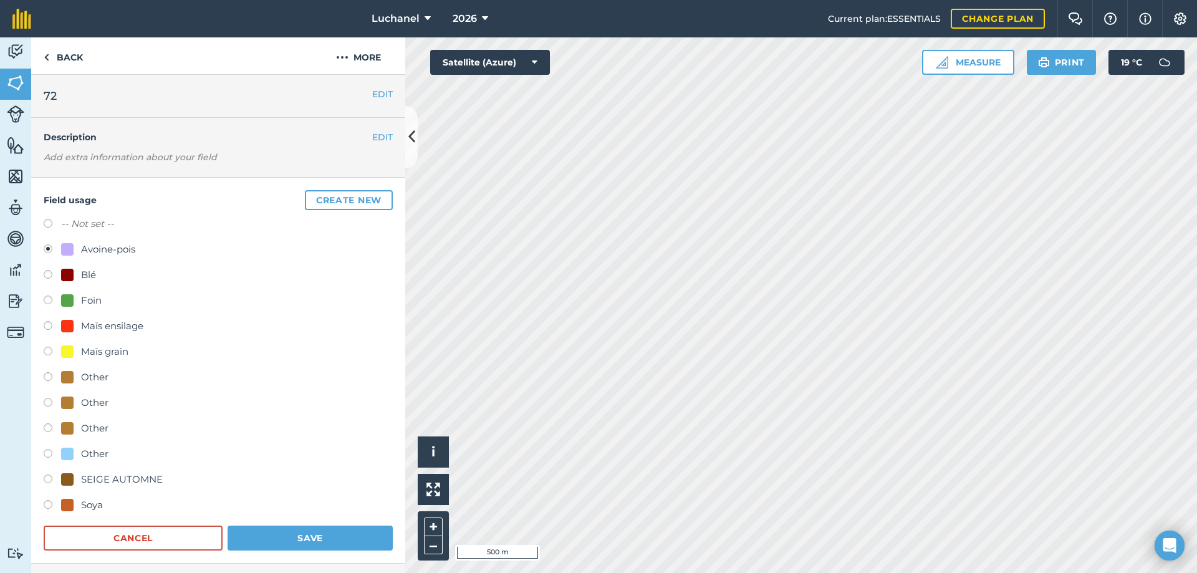
click at [47, 505] on label at bounding box center [52, 506] width 17 height 12
radio input "true"
radio input "false"
click at [319, 533] on button "Save" at bounding box center [310, 538] width 165 height 25
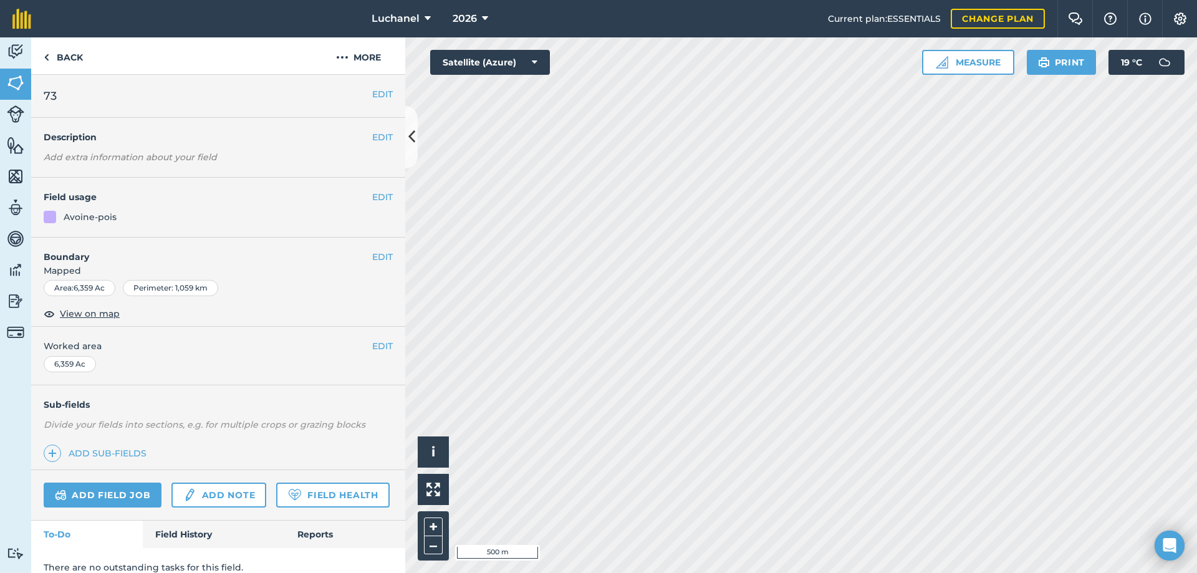
click at [361, 198] on h4 "Field usage" at bounding box center [208, 197] width 329 height 14
click at [239, 208] on div "EDIT Field usage Avoine-pois" at bounding box center [218, 208] width 374 height 60
click at [372, 196] on button "EDIT" at bounding box center [382, 197] width 21 height 14
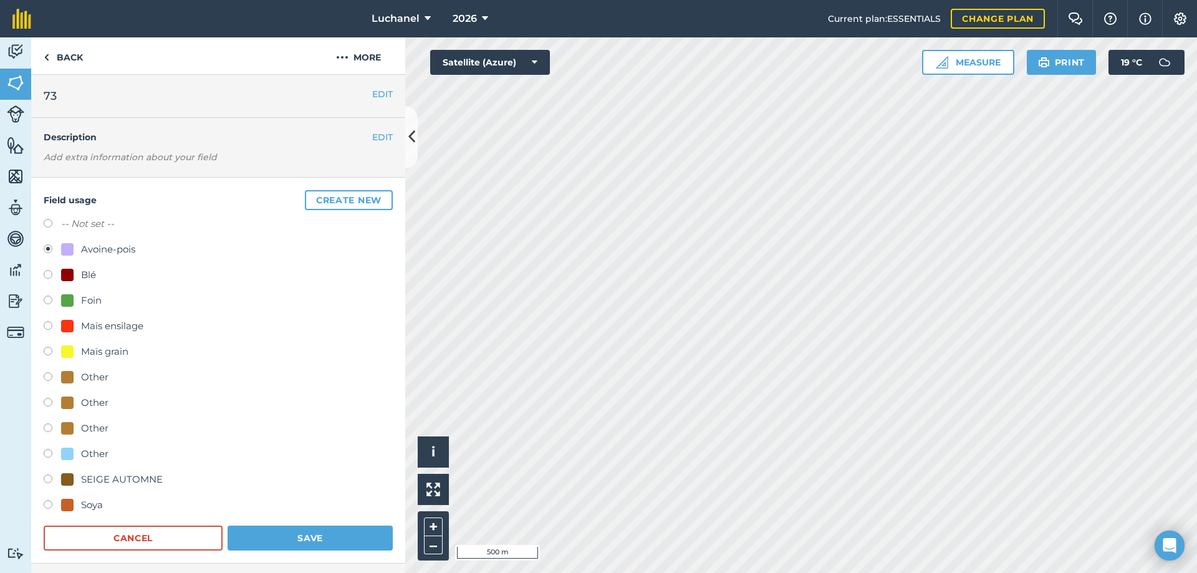
click at [70, 501] on div at bounding box center [67, 505] width 12 height 12
radio input "true"
radio input "false"
click at [294, 536] on button "Save" at bounding box center [310, 538] width 165 height 25
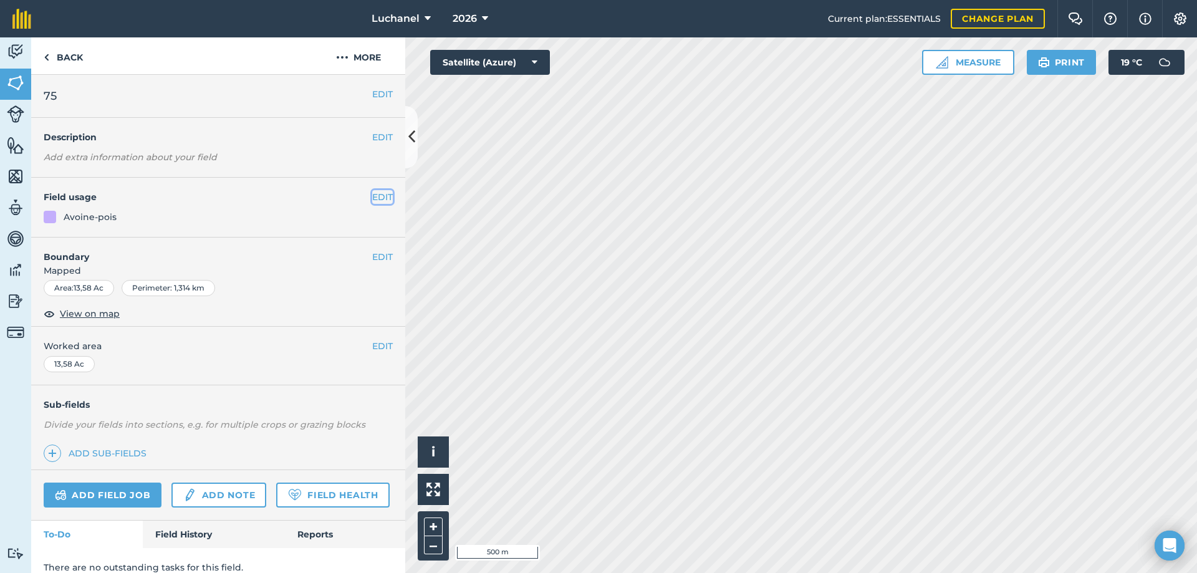
click at [372, 196] on button "EDIT" at bounding box center [382, 197] width 21 height 14
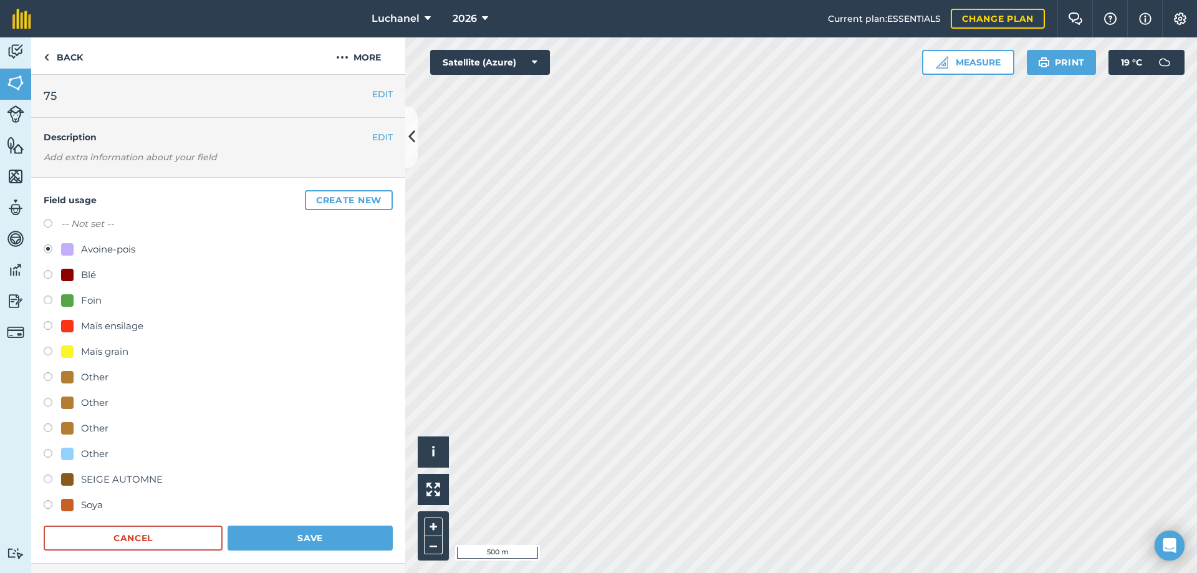
click at [58, 506] on label at bounding box center [52, 506] width 17 height 12
radio input "true"
radio input "false"
click at [247, 539] on button "Save" at bounding box center [310, 538] width 165 height 25
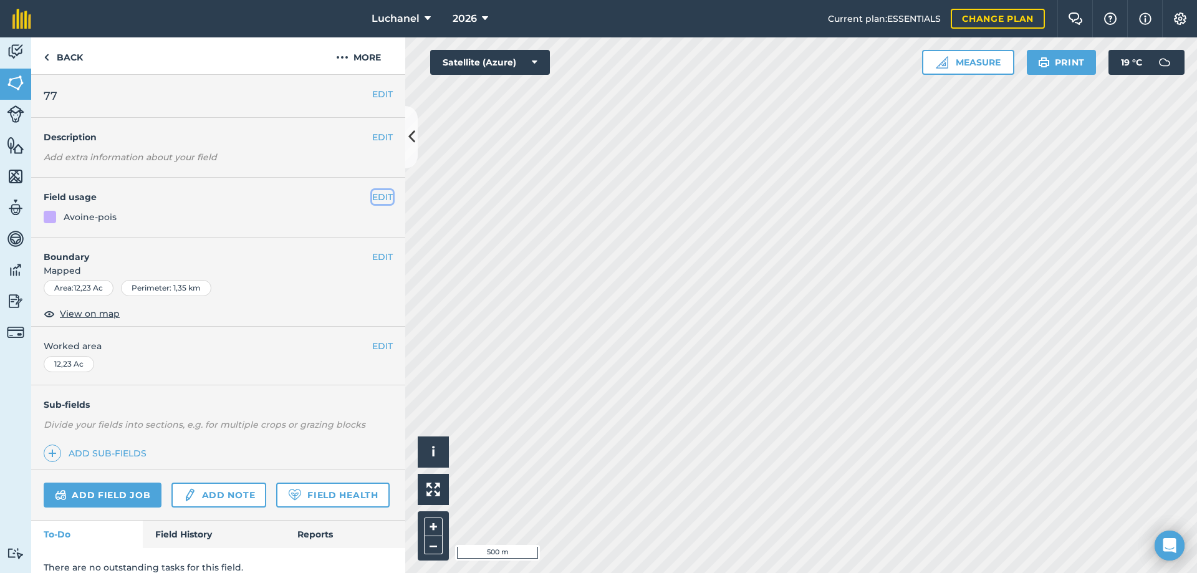
click at [372, 199] on button "EDIT" at bounding box center [382, 197] width 21 height 14
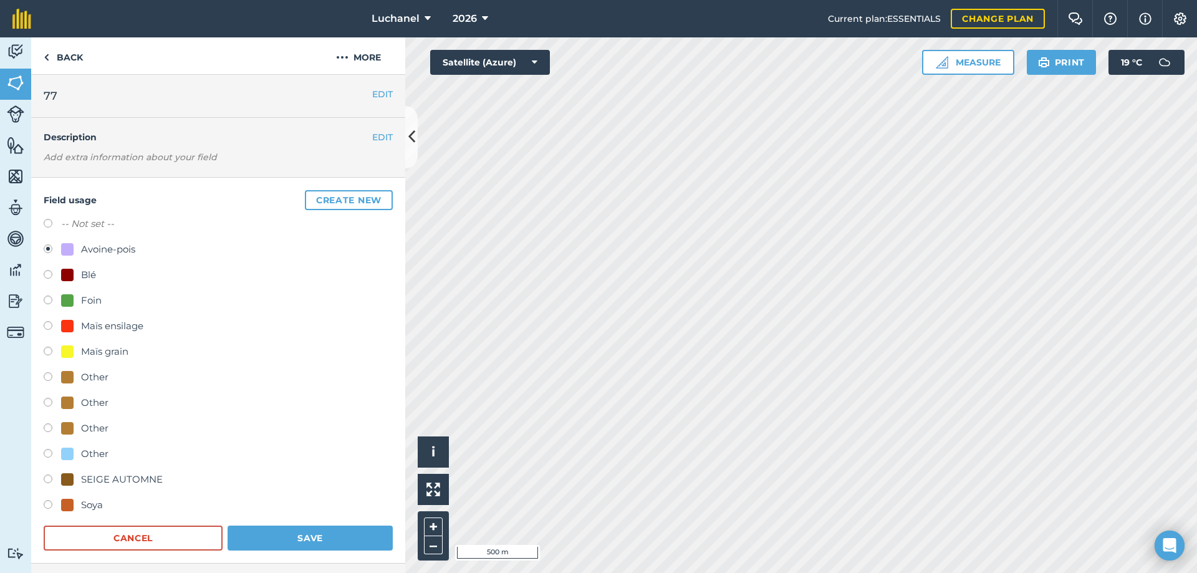
click at [52, 505] on label at bounding box center [52, 506] width 17 height 12
radio input "true"
radio input "false"
click at [287, 536] on button "Save" at bounding box center [310, 538] width 165 height 25
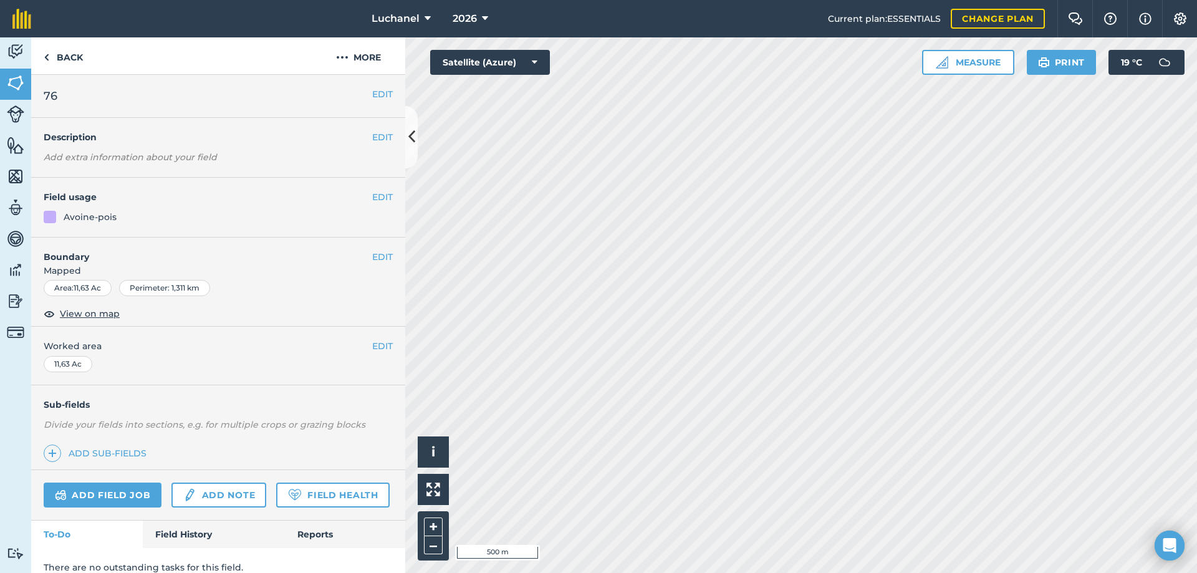
click at [358, 195] on h4 "Field usage" at bounding box center [208, 197] width 329 height 14
click at [372, 195] on button "EDIT" at bounding box center [382, 197] width 21 height 14
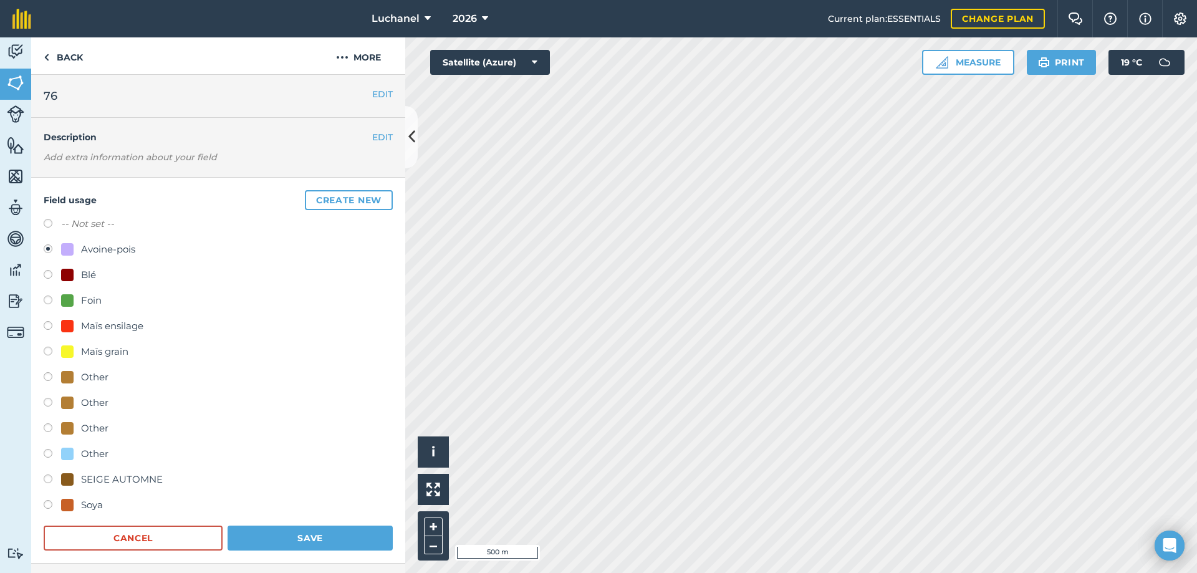
click at [47, 503] on label at bounding box center [52, 506] width 17 height 12
radio input "true"
radio input "false"
click at [271, 535] on button "Save" at bounding box center [310, 538] width 165 height 25
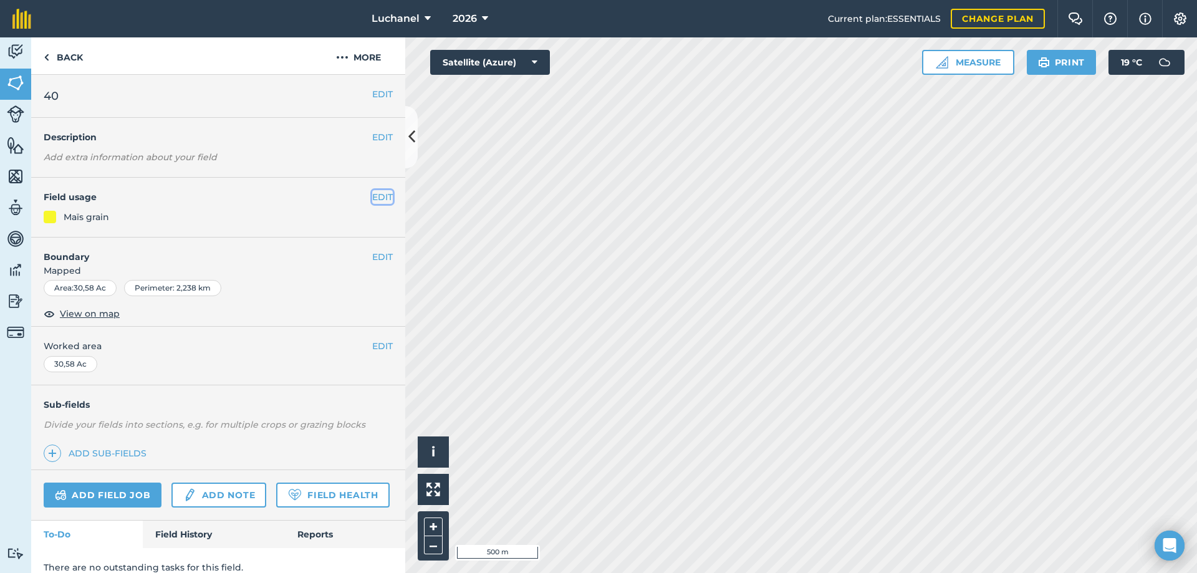
click at [372, 192] on button "EDIT" at bounding box center [382, 197] width 21 height 14
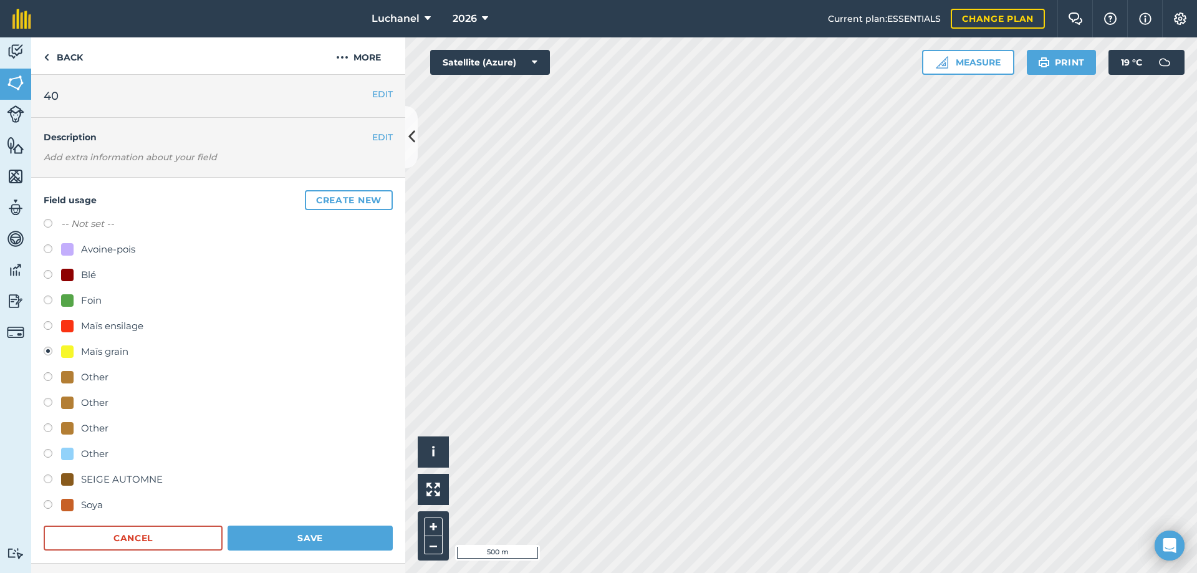
click at [46, 505] on label at bounding box center [52, 506] width 17 height 12
radio input "true"
radio input "false"
click at [287, 538] on button "Save" at bounding box center [310, 538] width 165 height 25
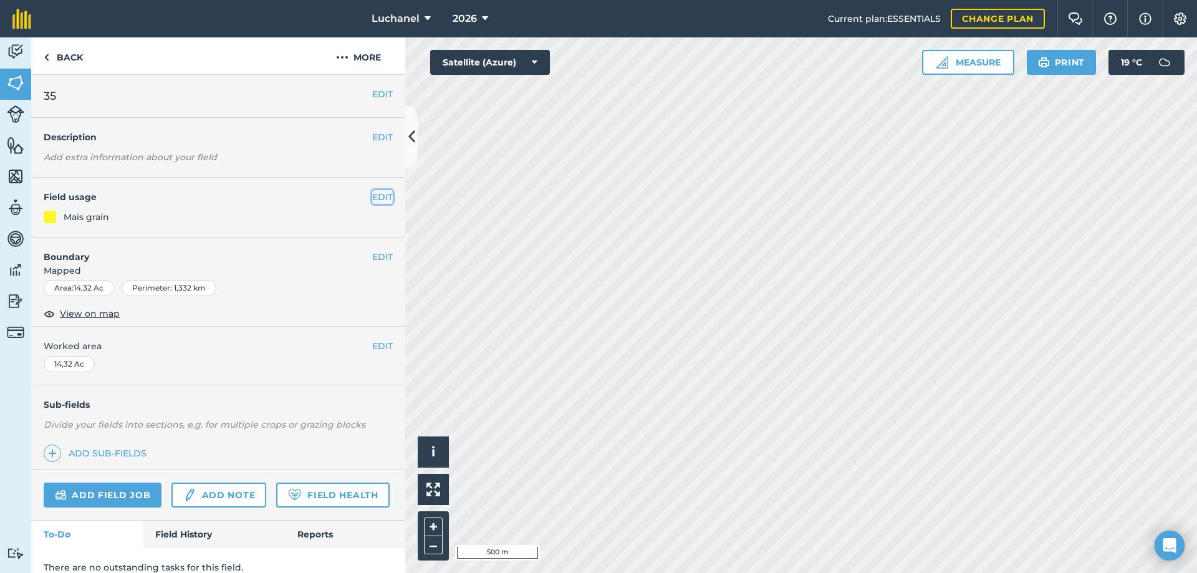
click at [372, 196] on button "EDIT" at bounding box center [382, 197] width 21 height 14
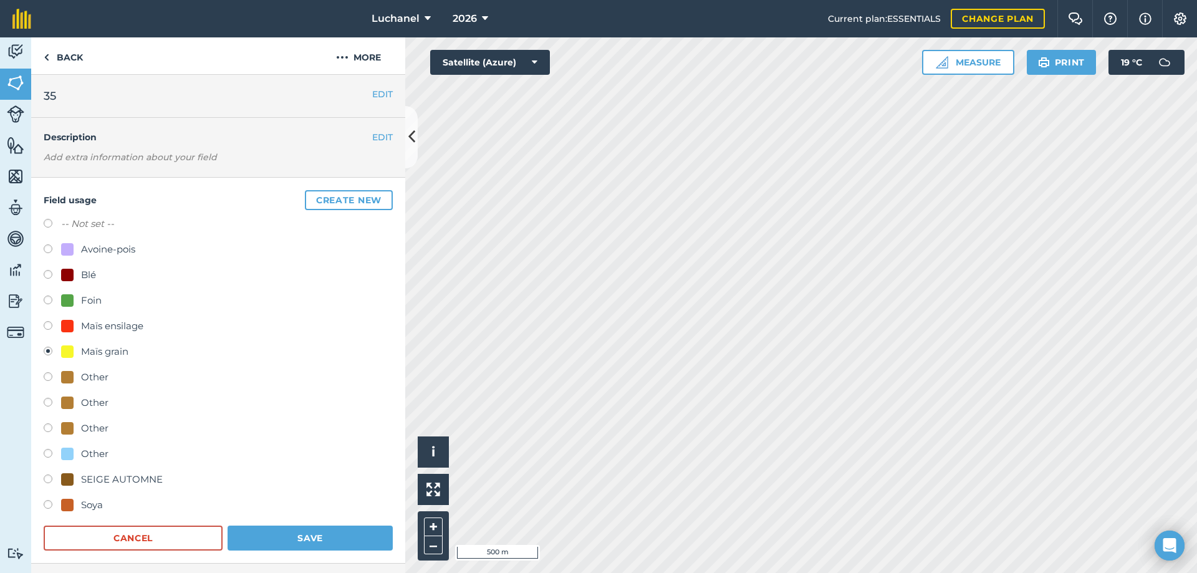
click at [49, 505] on label at bounding box center [52, 506] width 17 height 12
radio input "true"
radio input "false"
click at [286, 540] on button "Save" at bounding box center [310, 538] width 165 height 25
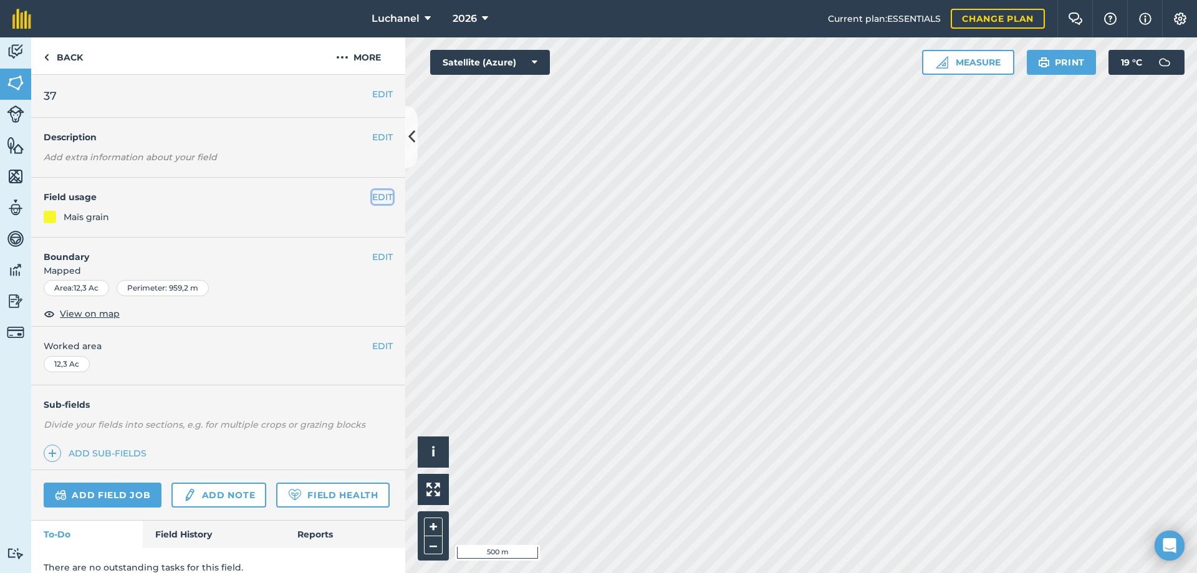
click at [372, 196] on button "EDIT" at bounding box center [382, 197] width 21 height 14
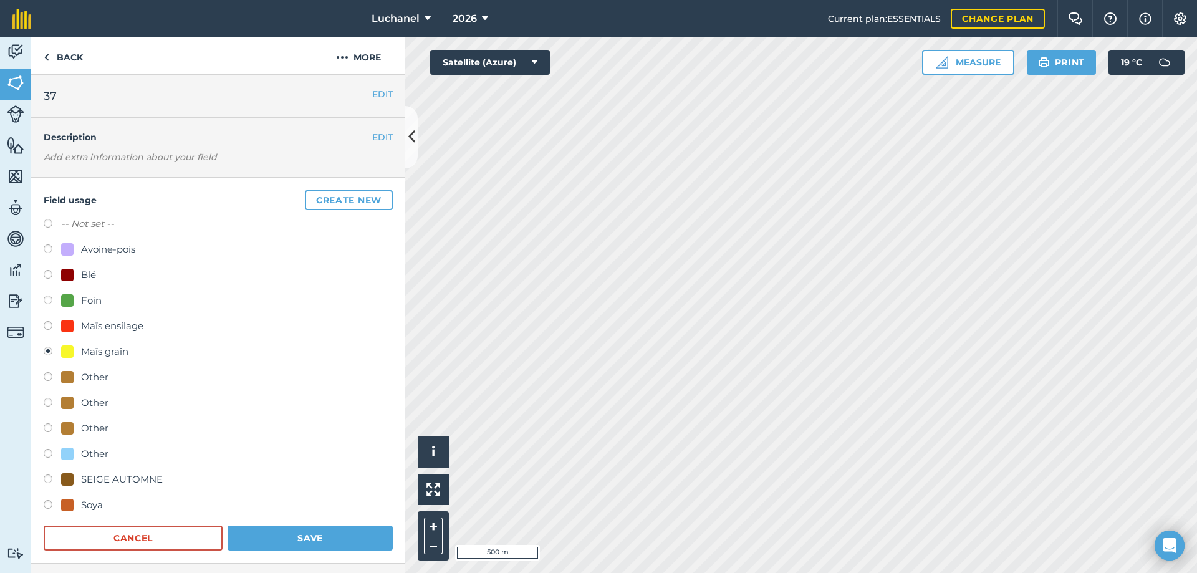
click at [49, 504] on label at bounding box center [52, 506] width 17 height 12
radio input "true"
radio input "false"
click at [352, 541] on button "Save" at bounding box center [310, 538] width 165 height 25
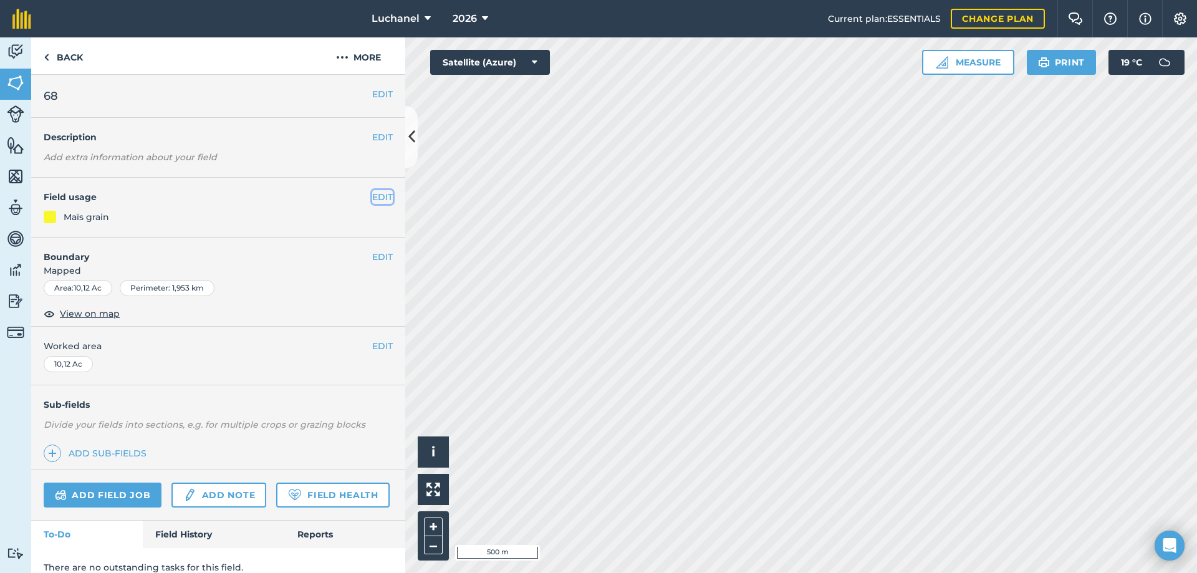
click at [372, 193] on button "EDIT" at bounding box center [382, 197] width 21 height 14
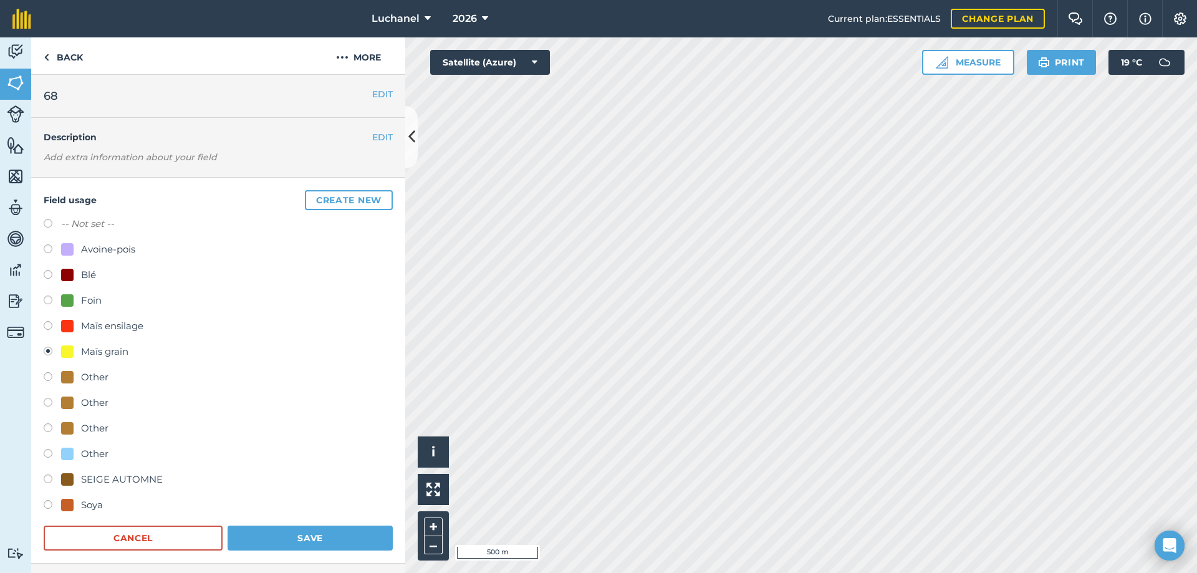
click at [51, 502] on label at bounding box center [52, 506] width 17 height 12
radio input "true"
radio input "false"
click at [258, 534] on button "Save" at bounding box center [310, 538] width 165 height 25
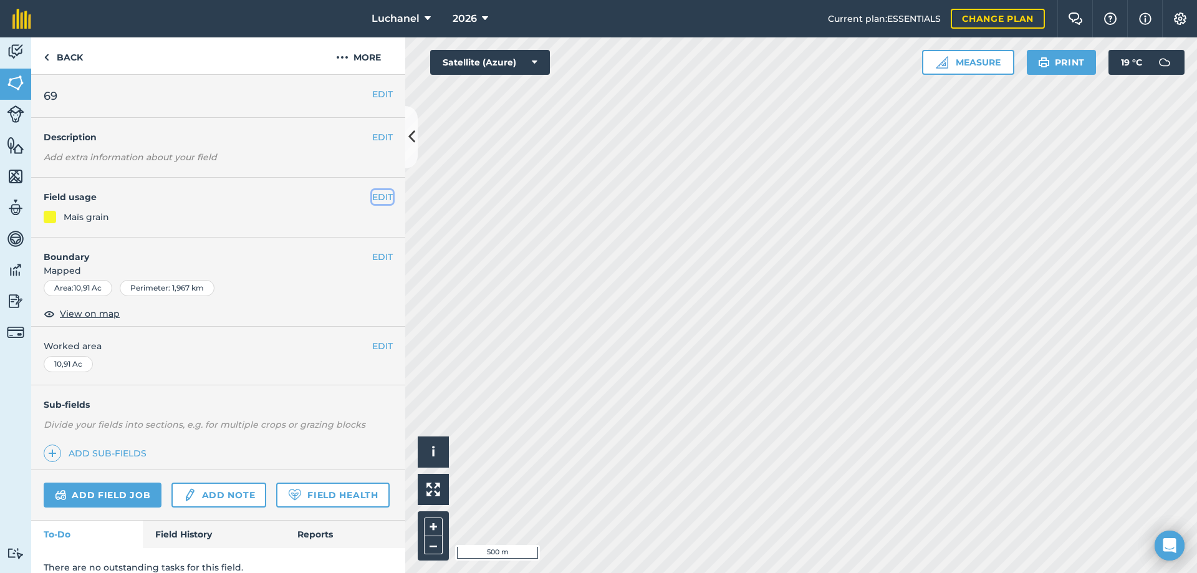
click at [372, 195] on button "EDIT" at bounding box center [382, 197] width 21 height 14
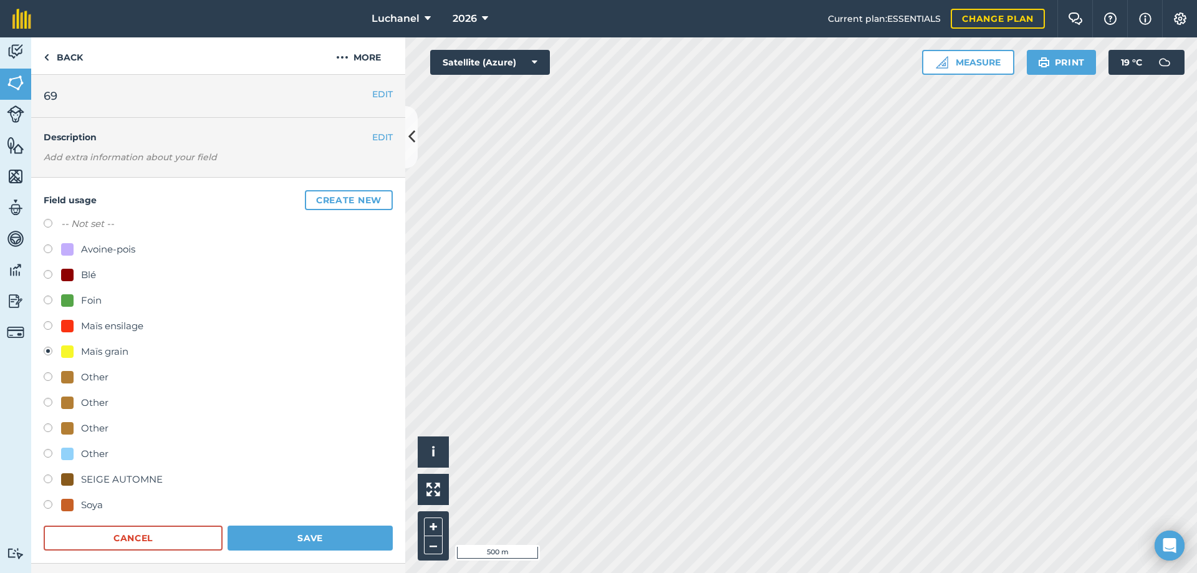
click at [54, 505] on label at bounding box center [52, 506] width 17 height 12
radio input "true"
radio input "false"
click at [273, 538] on button "Save" at bounding box center [310, 538] width 165 height 25
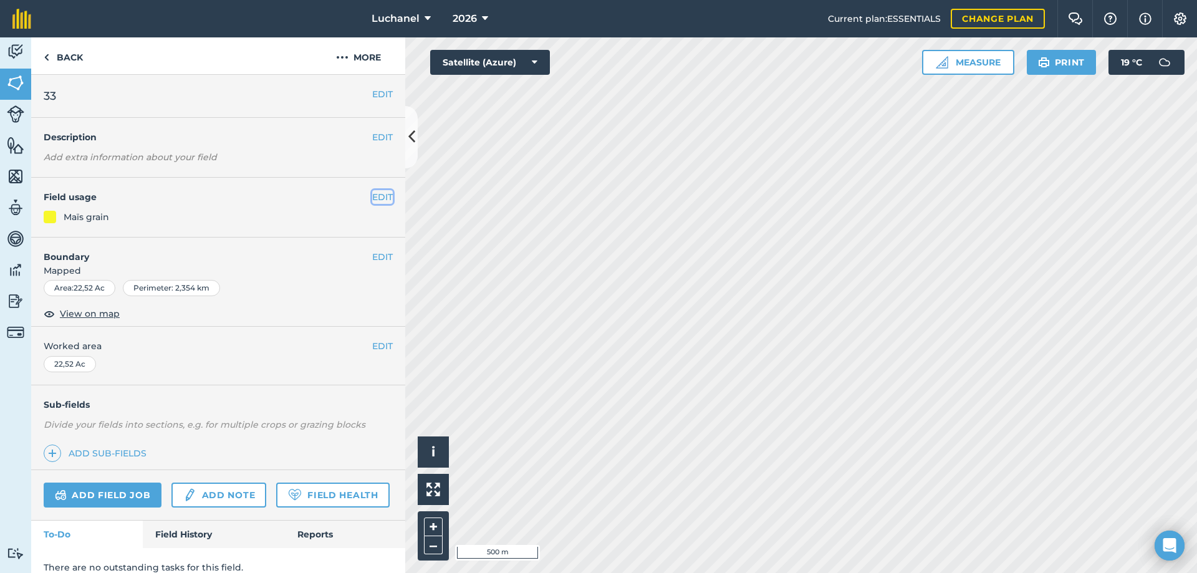
click at [372, 196] on button "EDIT" at bounding box center [382, 197] width 21 height 14
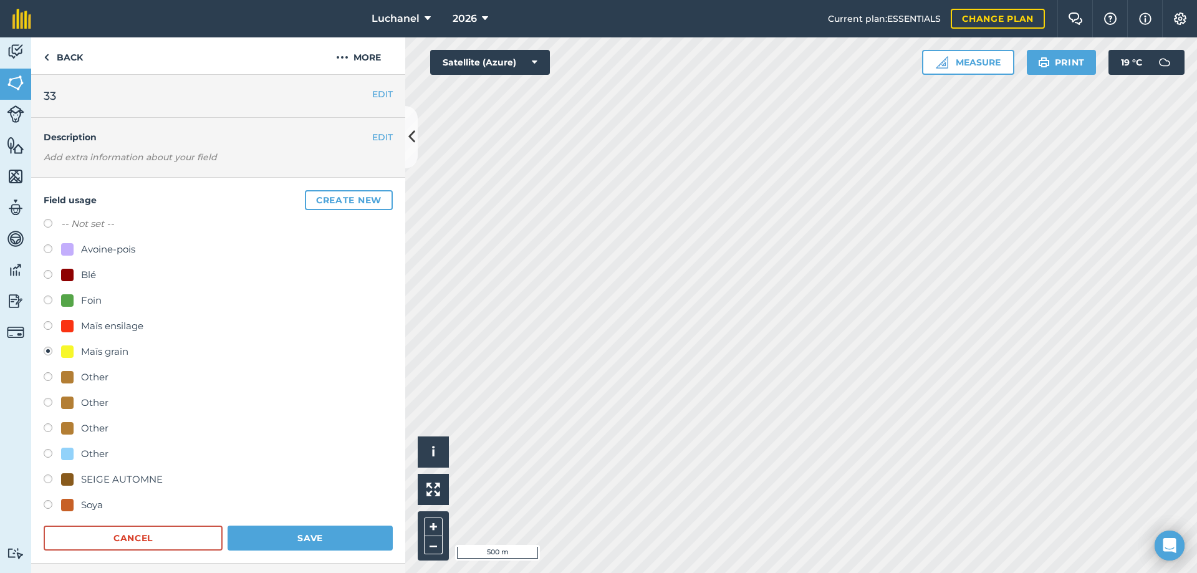
click at [49, 507] on label at bounding box center [52, 506] width 17 height 12
radio input "true"
radio input "false"
click at [287, 537] on button "Save" at bounding box center [310, 538] width 165 height 25
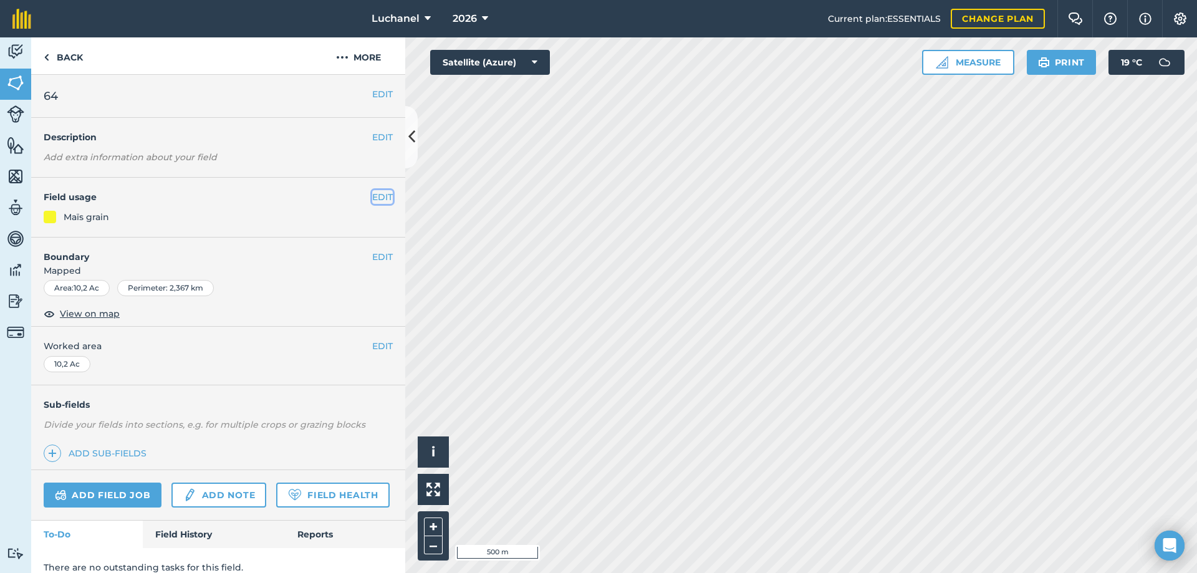
click at [379, 195] on button "EDIT" at bounding box center [382, 197] width 21 height 14
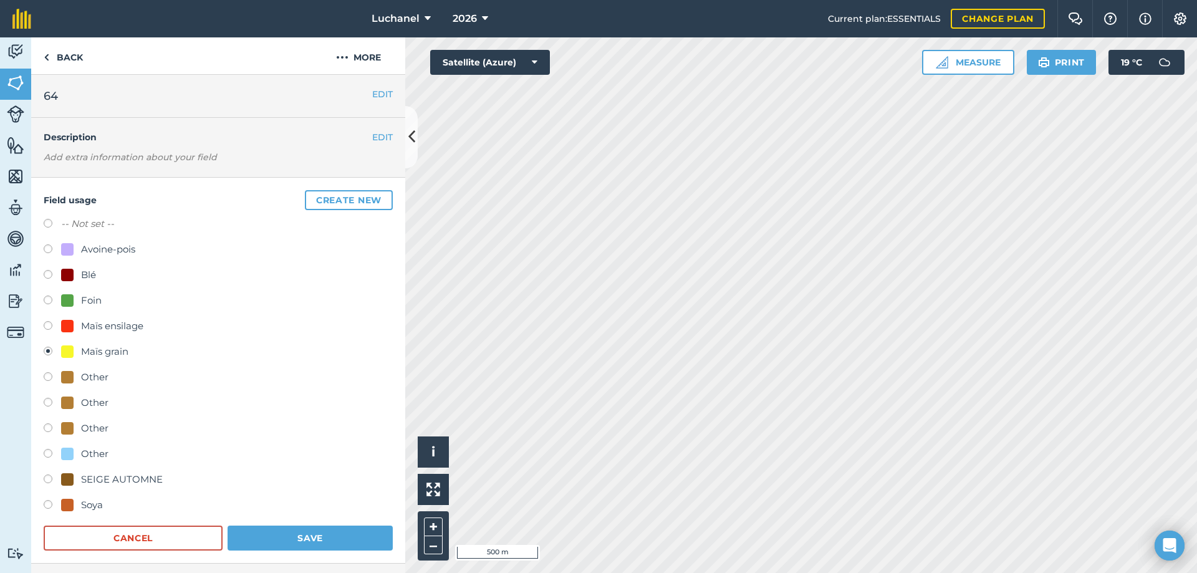
click at [51, 501] on label at bounding box center [52, 506] width 17 height 12
radio input "true"
radio input "false"
click at [283, 538] on button "Save" at bounding box center [310, 538] width 165 height 25
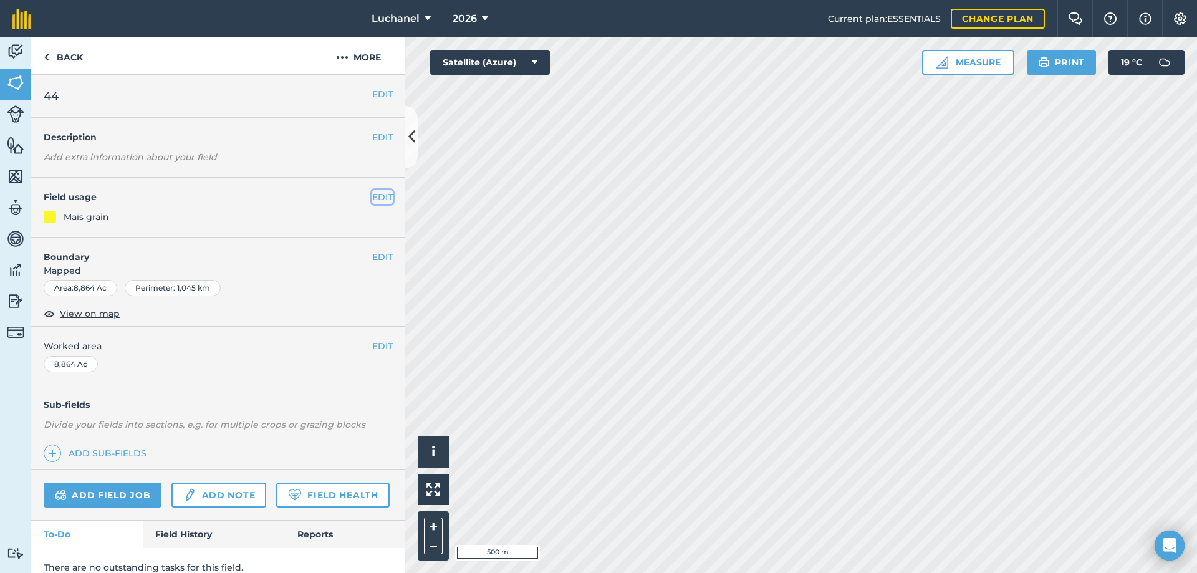
click at [372, 196] on button "EDIT" at bounding box center [382, 197] width 21 height 14
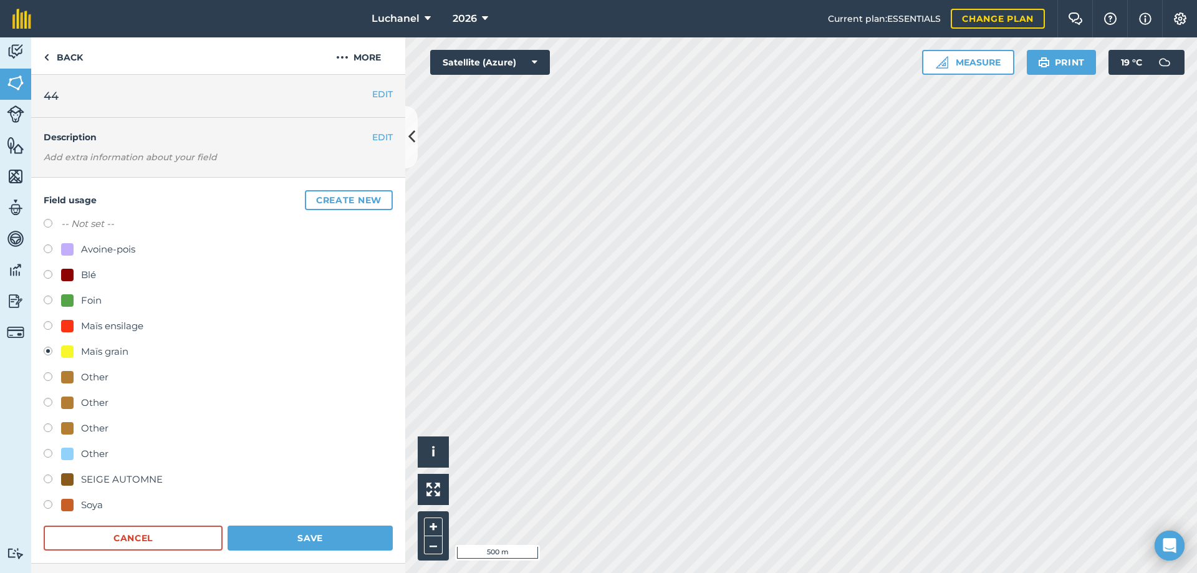
click at [58, 502] on label at bounding box center [52, 506] width 17 height 12
radio input "true"
radio input "false"
click at [276, 536] on button "Save" at bounding box center [310, 538] width 165 height 25
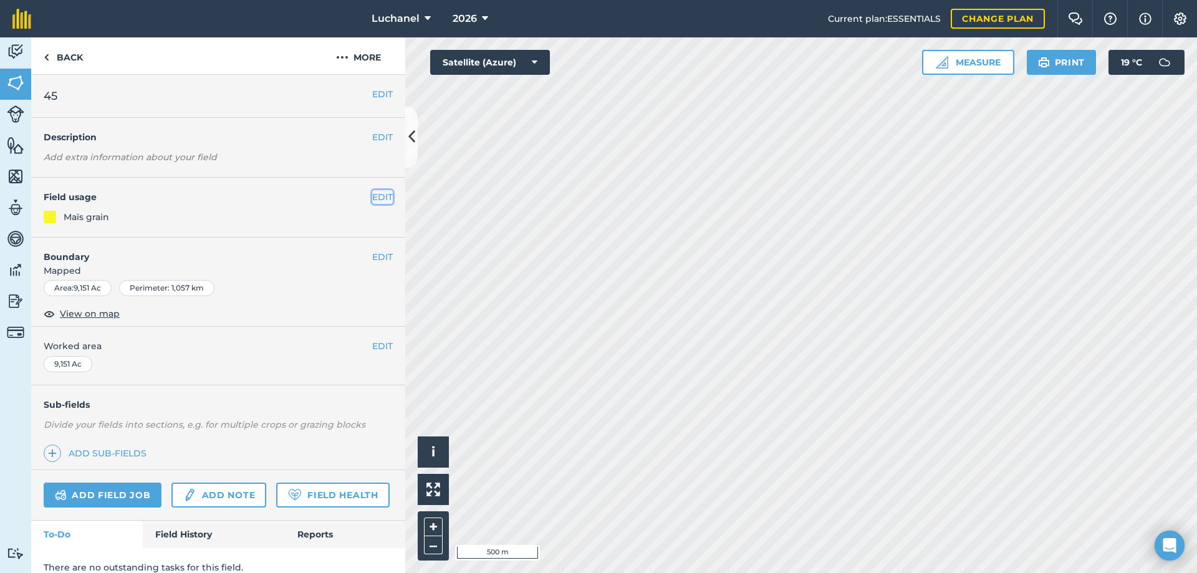
click at [372, 196] on button "EDIT" at bounding box center [382, 197] width 21 height 14
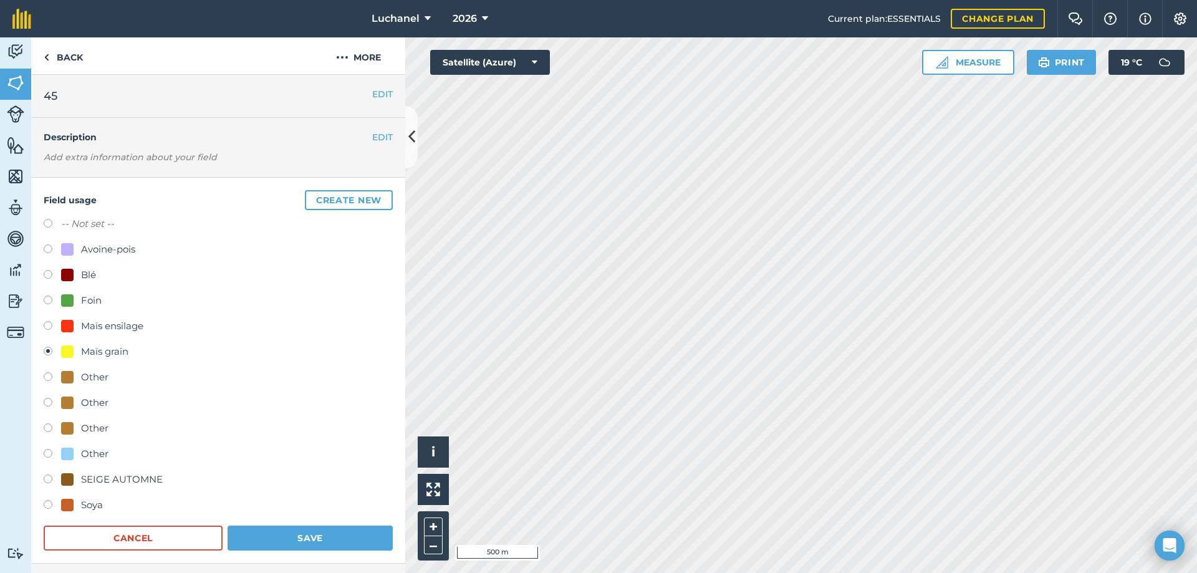
click at [54, 503] on label at bounding box center [52, 506] width 17 height 12
radio input "true"
radio input "false"
click at [288, 541] on button "Save" at bounding box center [310, 538] width 165 height 25
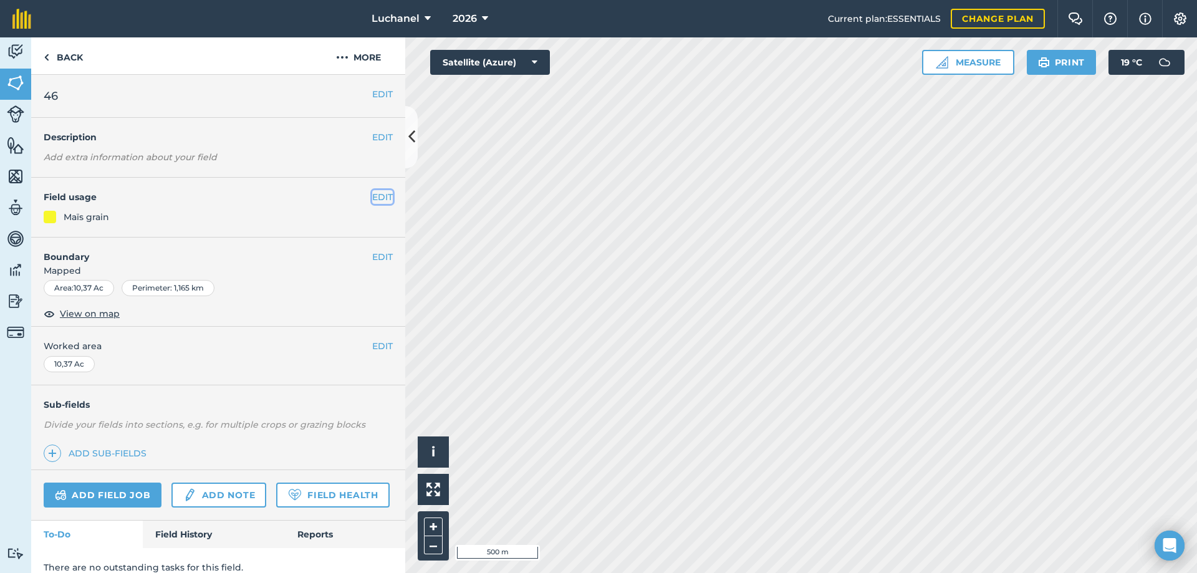
click at [372, 198] on button "EDIT" at bounding box center [382, 197] width 21 height 14
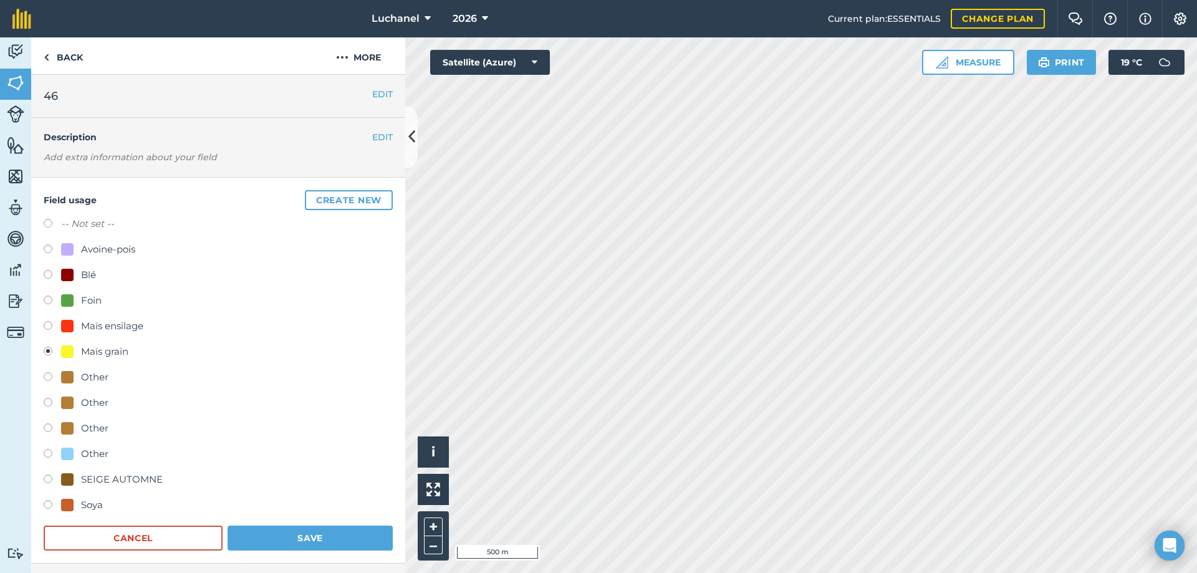
click at [56, 501] on label at bounding box center [52, 506] width 17 height 12
radio input "true"
radio input "false"
click at [254, 535] on button "Save" at bounding box center [310, 538] width 165 height 25
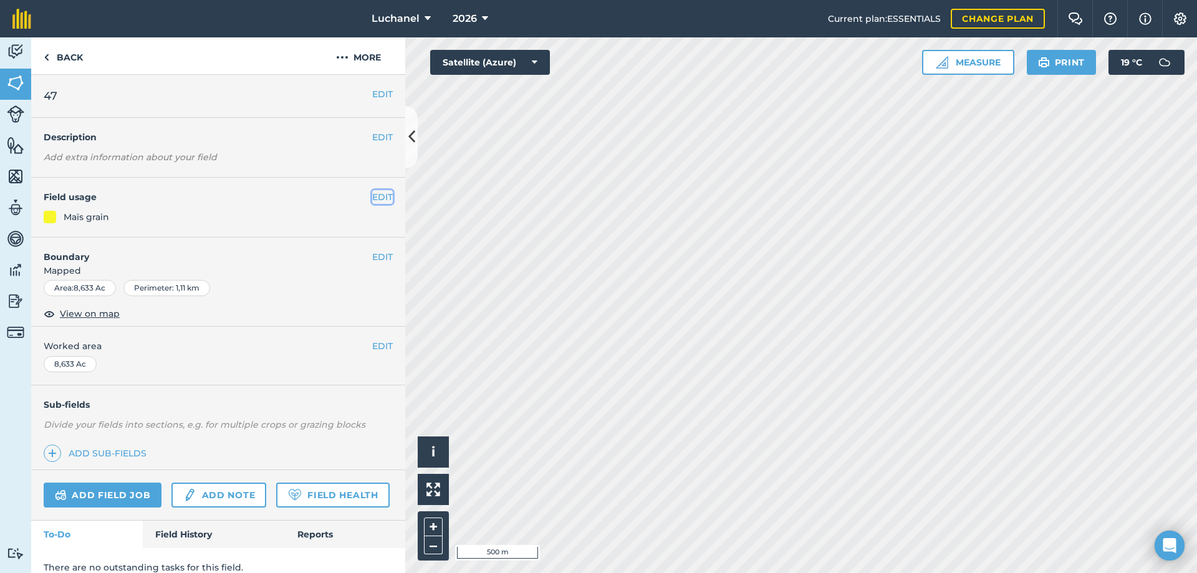
click at [374, 193] on button "EDIT" at bounding box center [382, 197] width 21 height 14
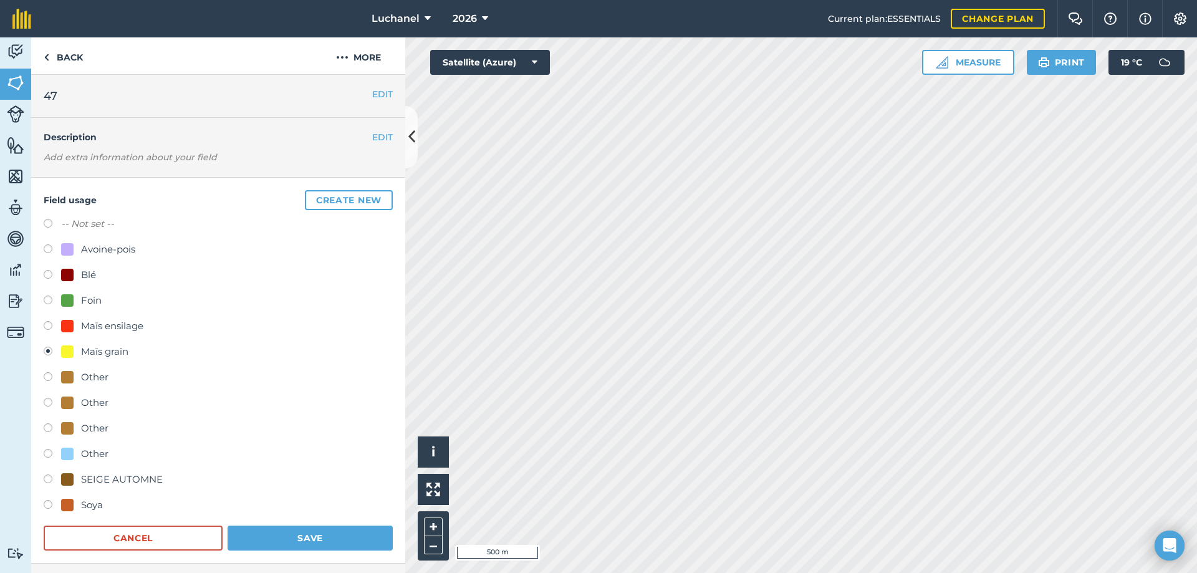
click at [57, 504] on label at bounding box center [52, 506] width 17 height 12
radio input "true"
radio input "false"
click at [285, 538] on button "Save" at bounding box center [310, 538] width 165 height 25
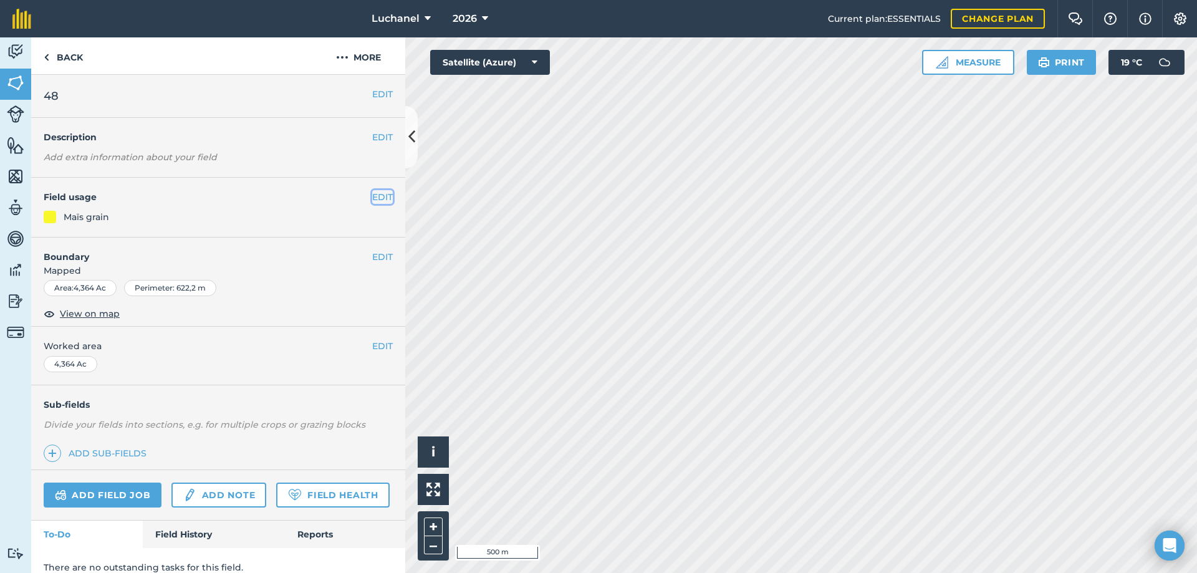
click at [372, 192] on button "EDIT" at bounding box center [382, 197] width 21 height 14
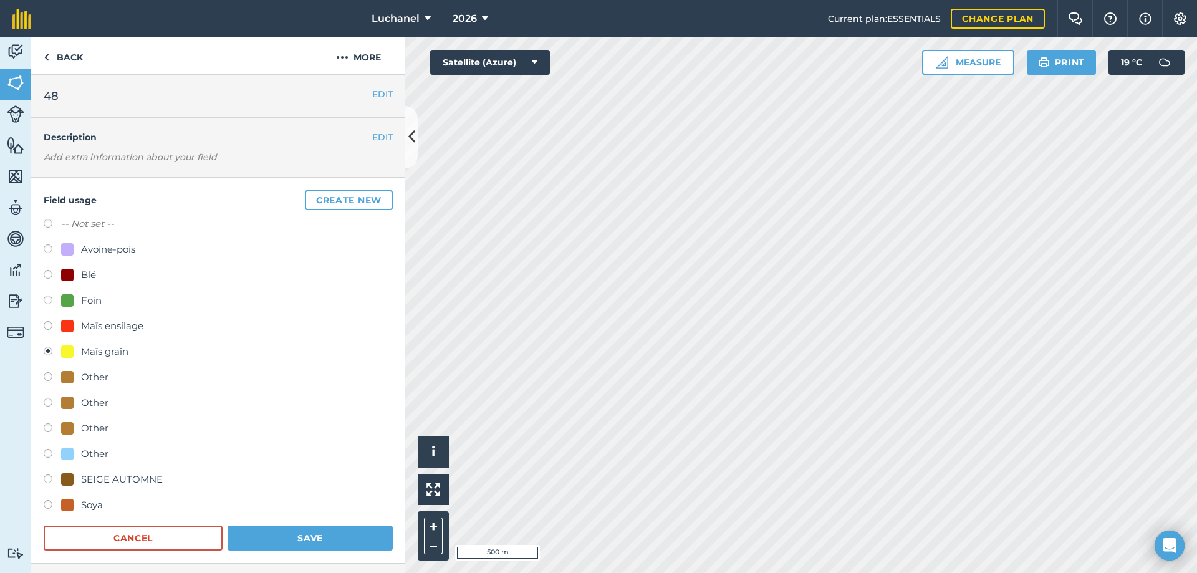
click at [54, 501] on label at bounding box center [52, 506] width 17 height 12
radio input "true"
radio input "false"
click at [268, 533] on button "Save" at bounding box center [310, 538] width 165 height 25
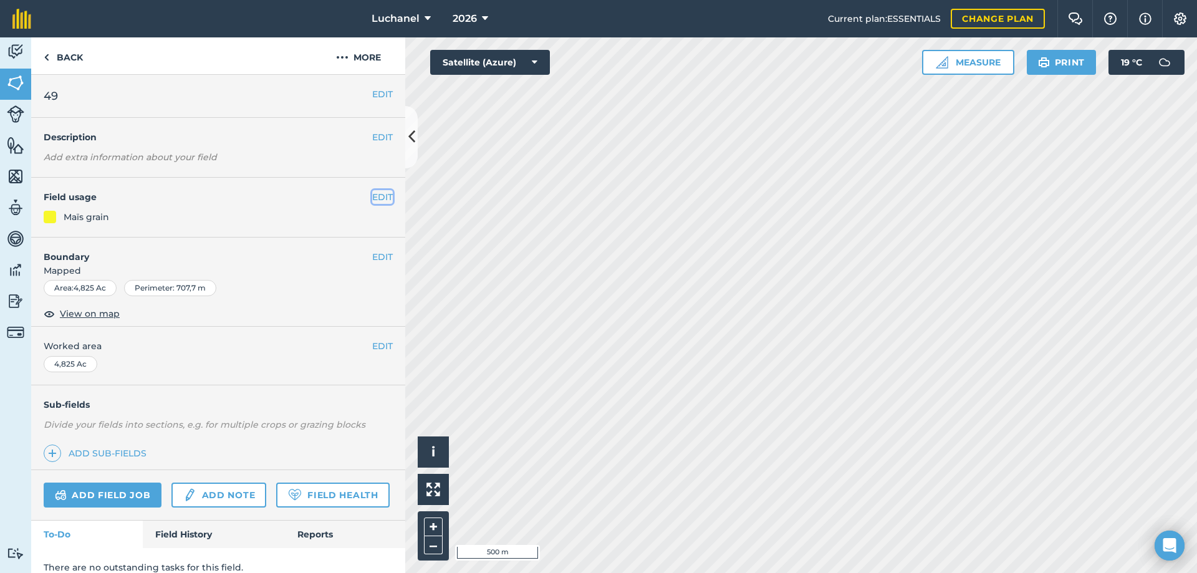
click at [379, 196] on button "EDIT" at bounding box center [382, 197] width 21 height 14
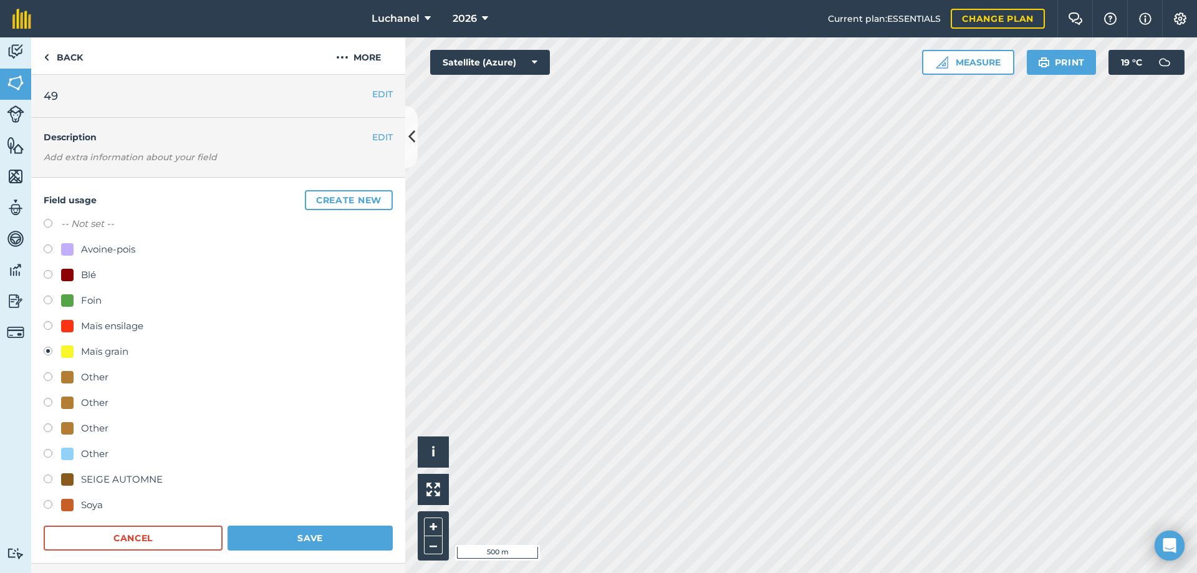
click at [51, 504] on label at bounding box center [52, 506] width 17 height 12
radio input "true"
radio input "false"
click at [294, 536] on button "Save" at bounding box center [310, 538] width 165 height 25
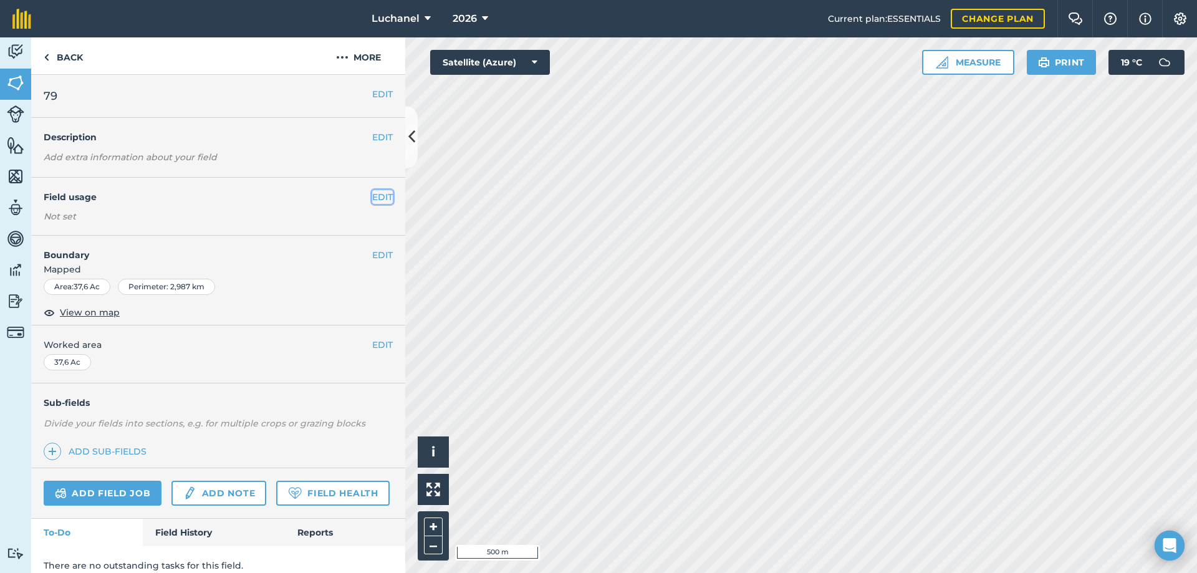
click at [372, 194] on button "EDIT" at bounding box center [382, 197] width 21 height 14
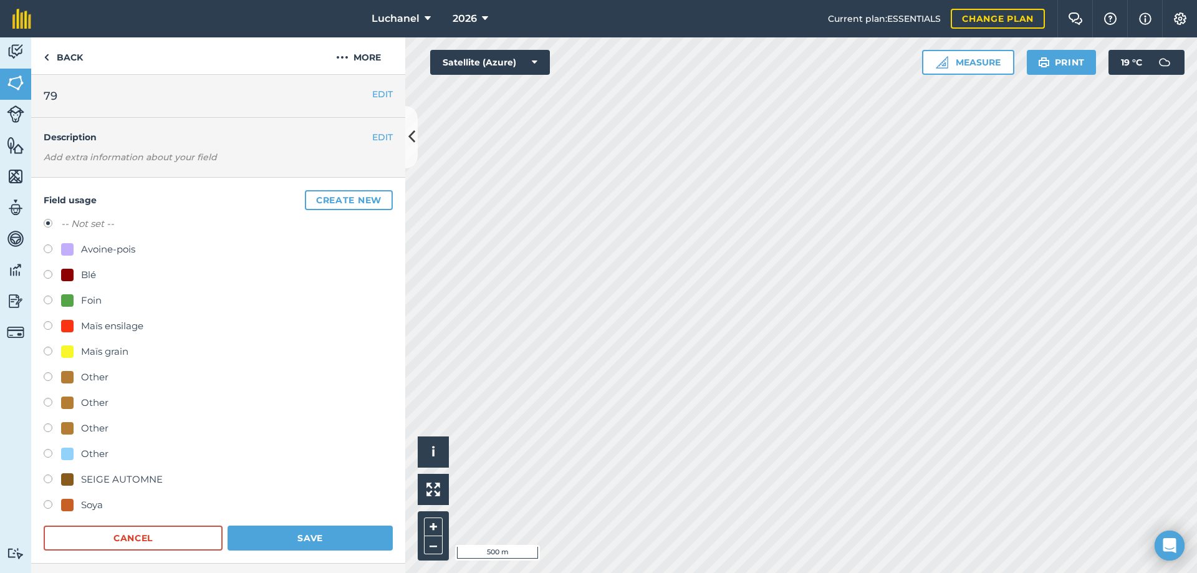
click at [47, 505] on label at bounding box center [52, 506] width 17 height 12
radio input "true"
radio input "false"
click at [278, 535] on button "Save" at bounding box center [310, 538] width 165 height 25
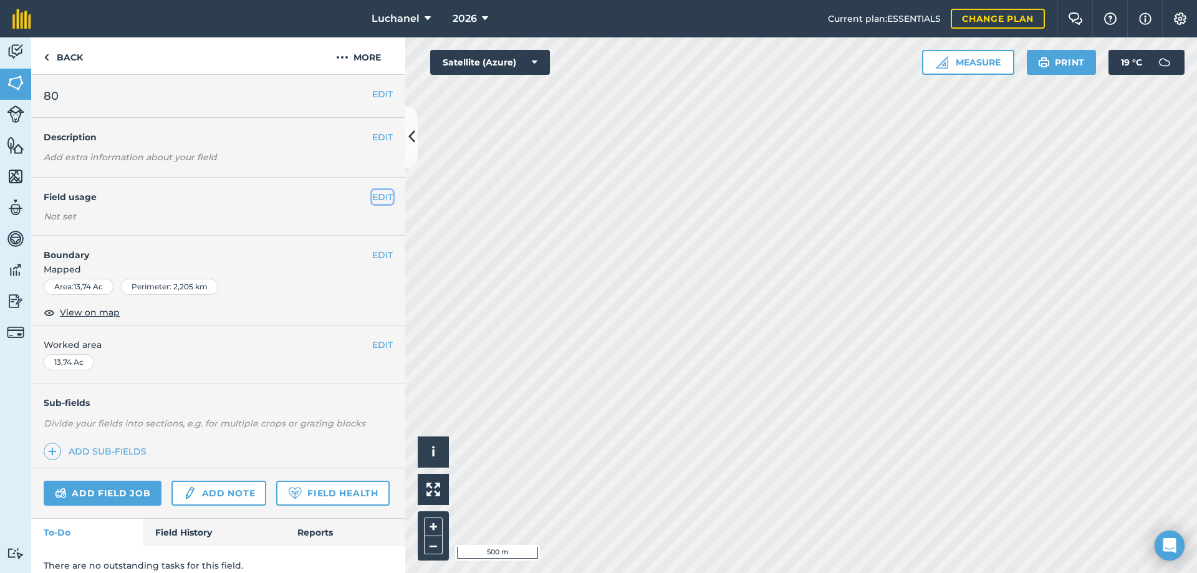
click at [372, 193] on button "EDIT" at bounding box center [382, 197] width 21 height 14
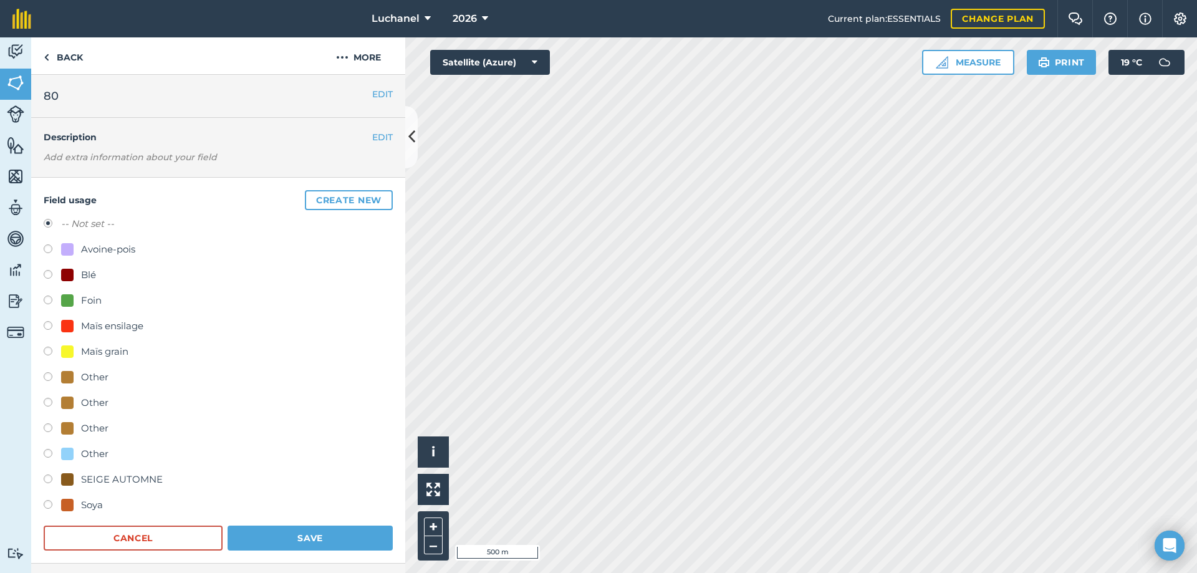
click at [44, 506] on label at bounding box center [52, 506] width 17 height 12
radio input "true"
radio input "false"
click at [286, 533] on button "Save" at bounding box center [310, 538] width 165 height 25
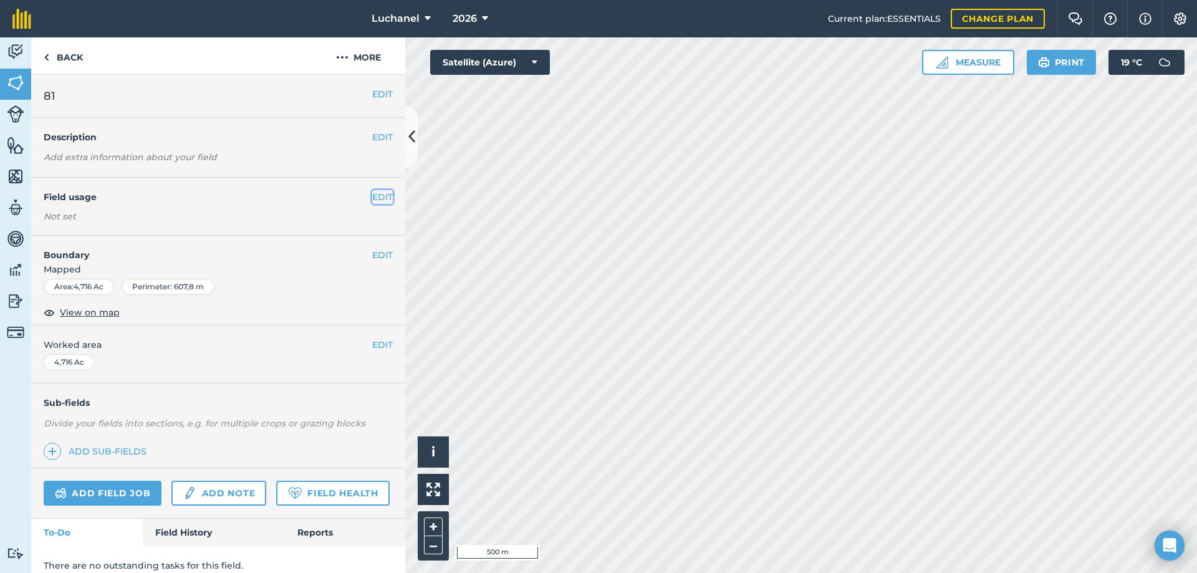
click at [372, 196] on button "EDIT" at bounding box center [382, 197] width 21 height 14
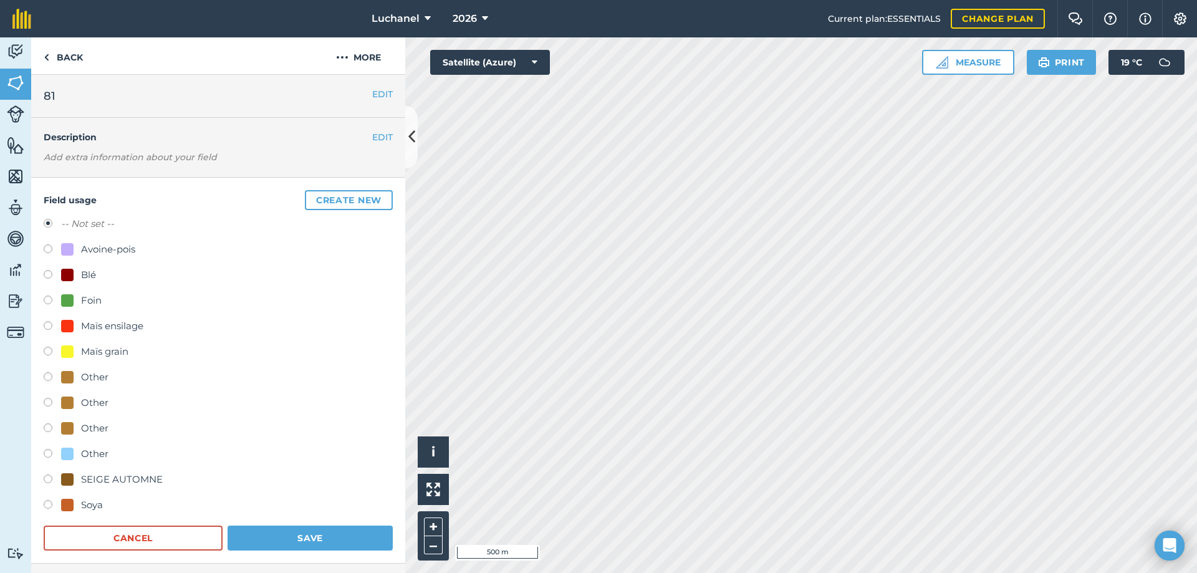
click at [47, 505] on label at bounding box center [52, 506] width 17 height 12
radio input "true"
radio input "false"
click at [260, 534] on button "Save" at bounding box center [310, 538] width 165 height 25
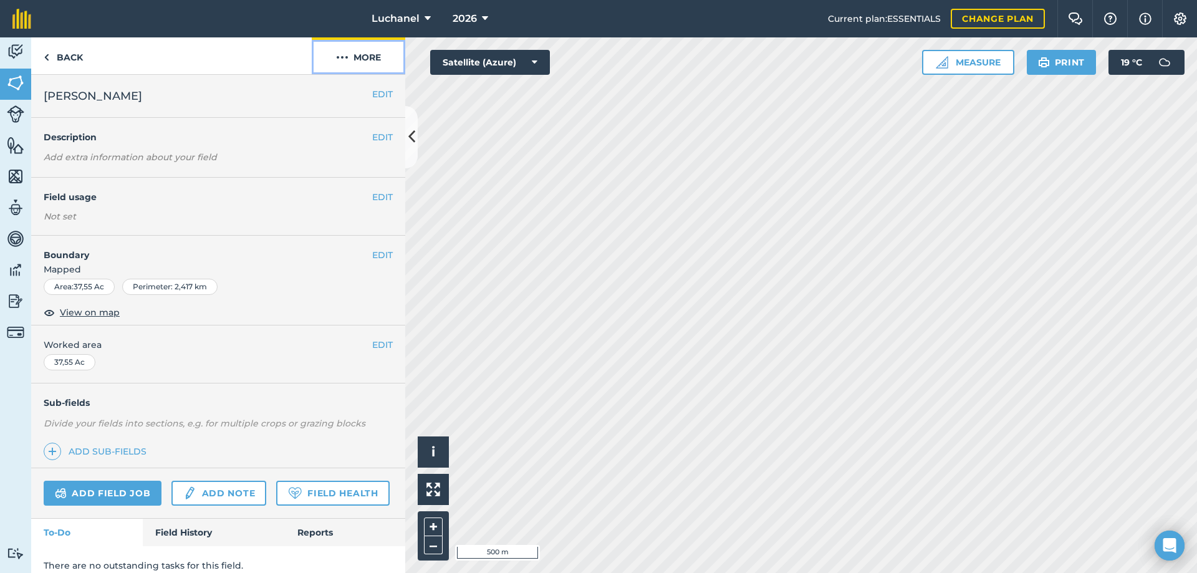
click at [343, 56] on img at bounding box center [342, 57] width 12 height 15
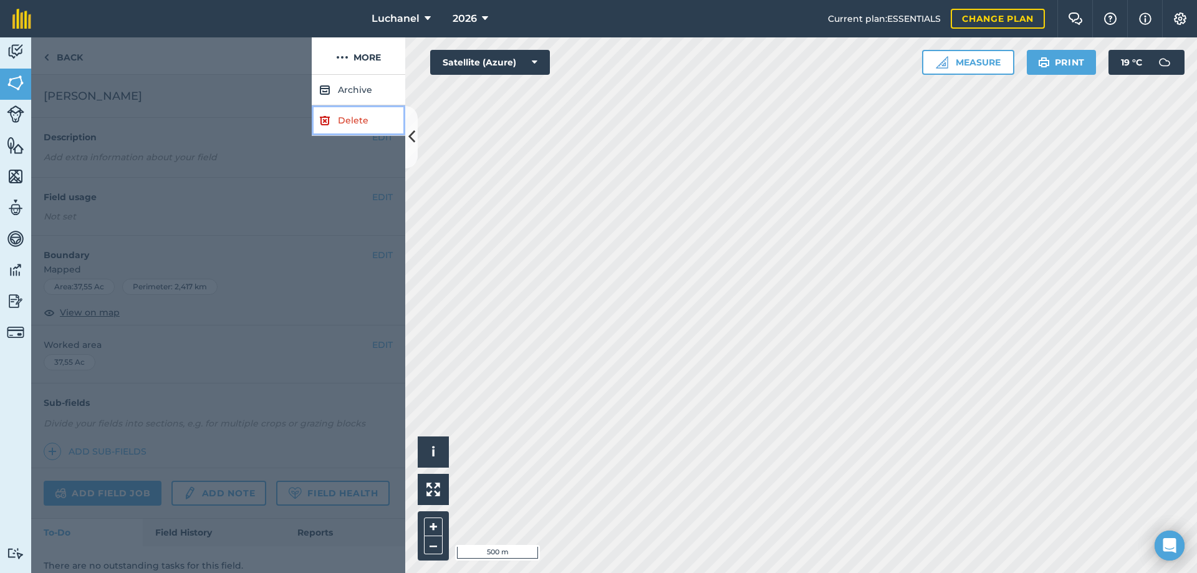
click at [352, 118] on link "Delete" at bounding box center [359, 120] width 94 height 31
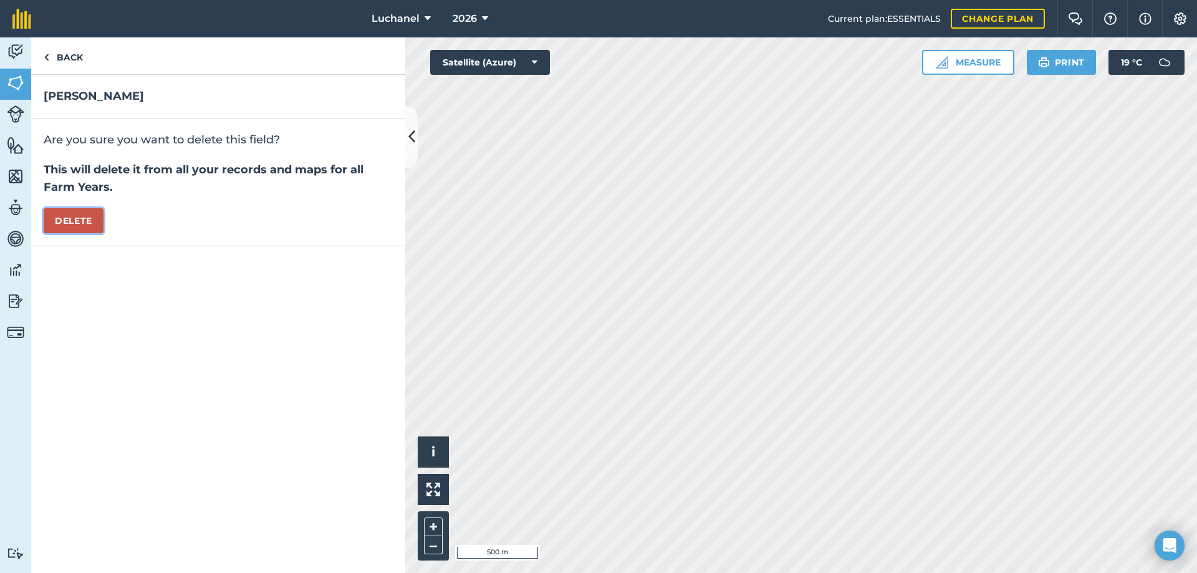
click at [79, 224] on button "Delete" at bounding box center [74, 220] width 60 height 25
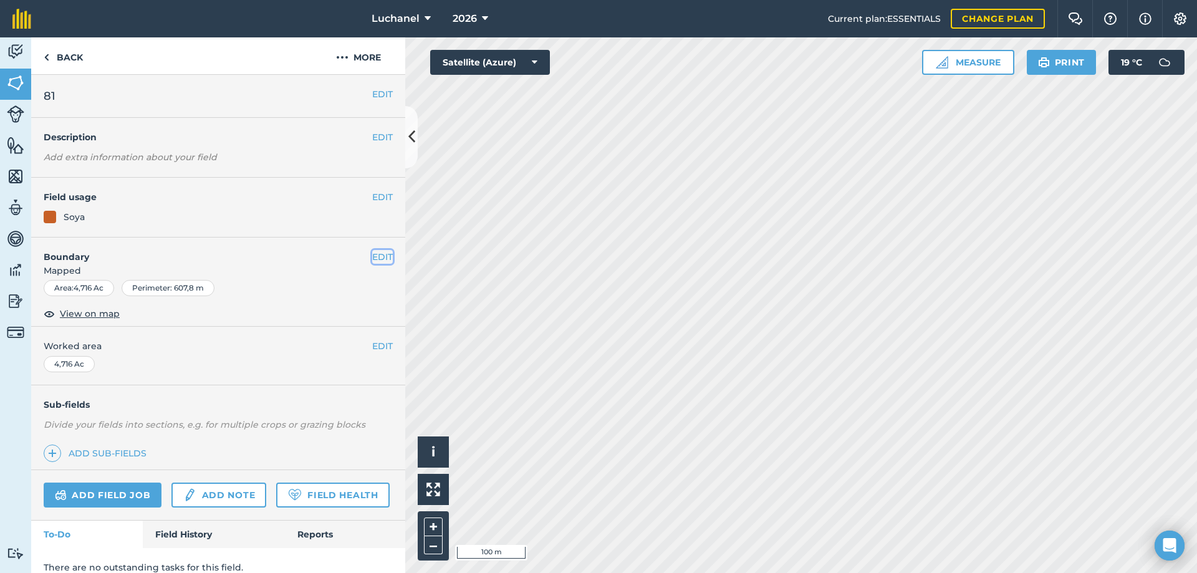
click at [372, 258] on button "EDIT" at bounding box center [382, 257] width 21 height 14
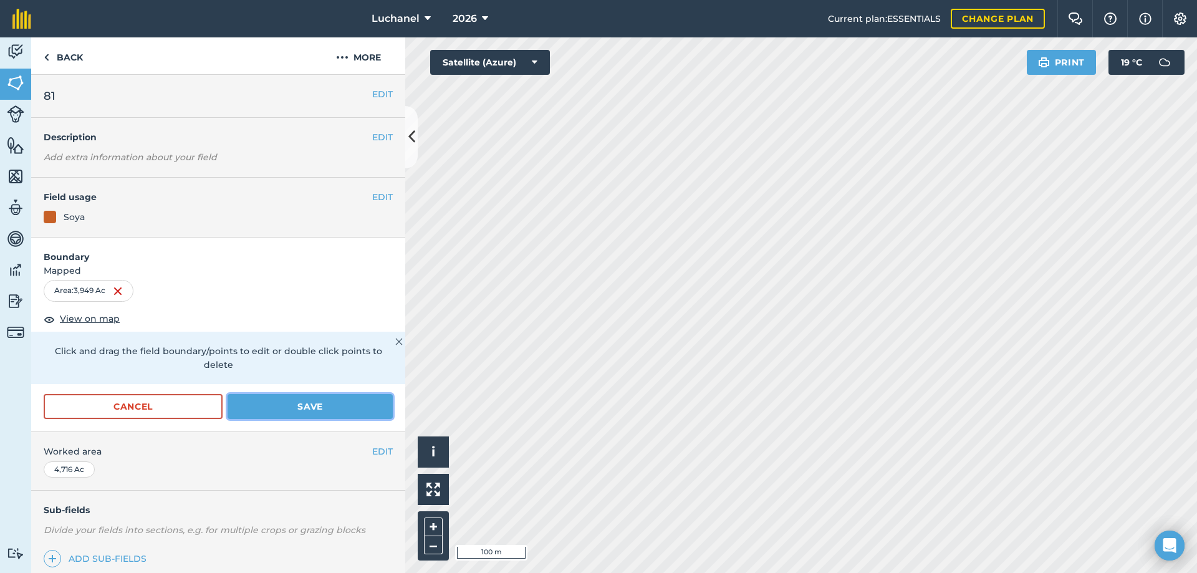
click at [289, 402] on button "Save" at bounding box center [310, 406] width 165 height 25
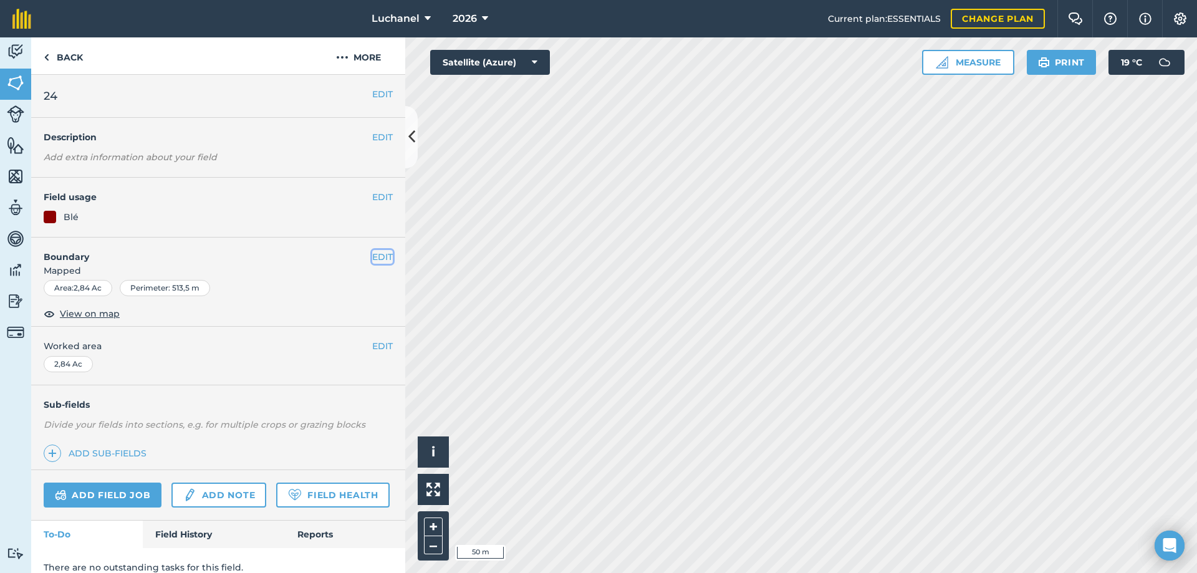
click at [377, 259] on button "EDIT" at bounding box center [382, 257] width 21 height 14
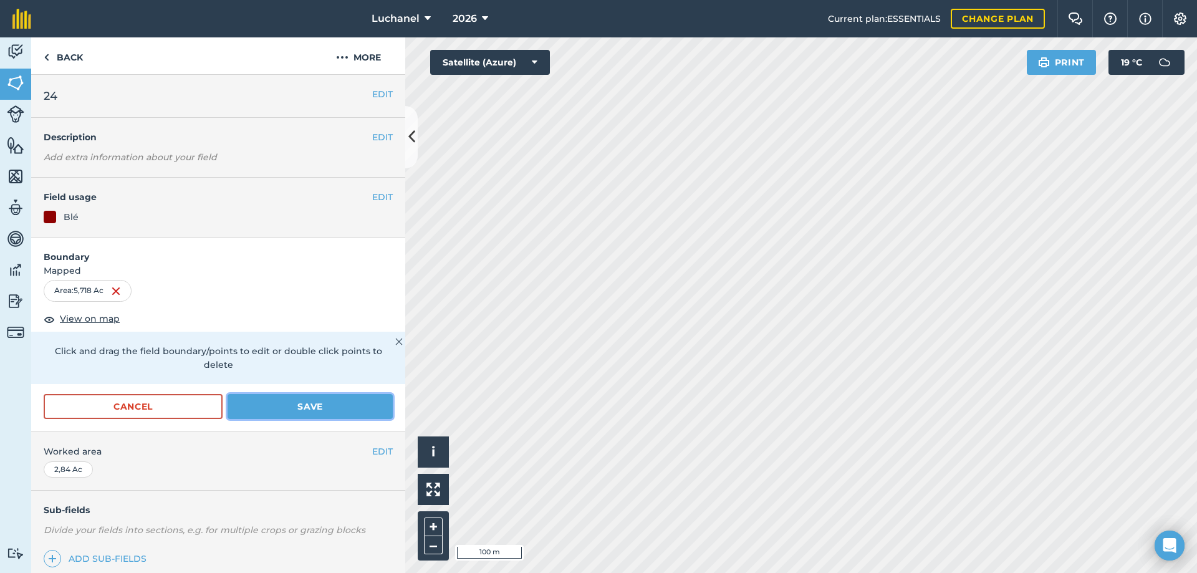
click at [304, 407] on button "Save" at bounding box center [310, 406] width 165 height 25
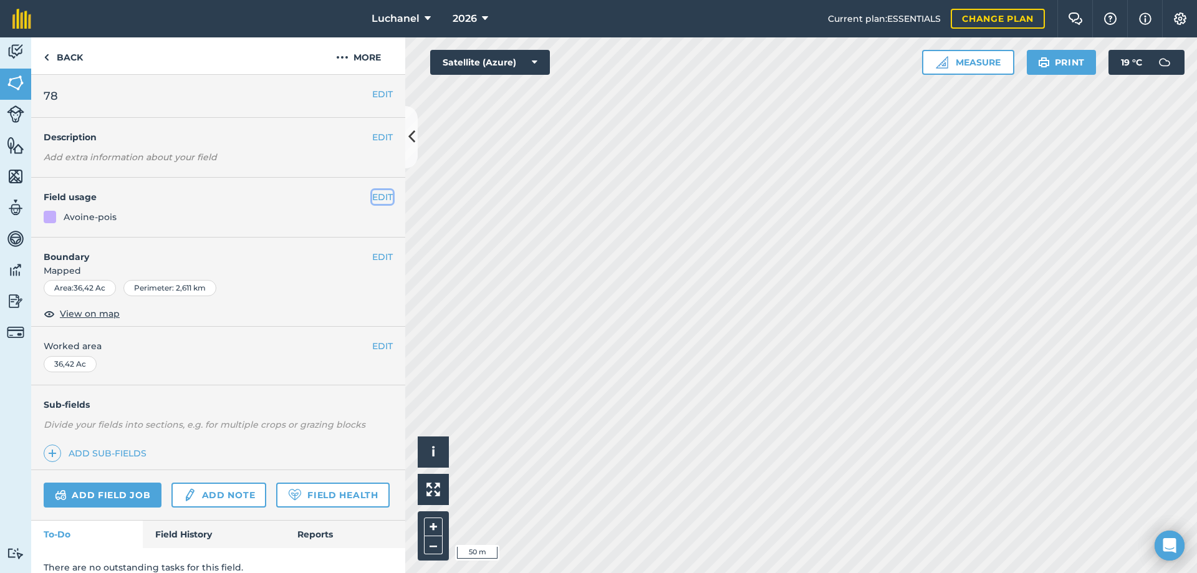
click at [377, 195] on button "EDIT" at bounding box center [382, 197] width 21 height 14
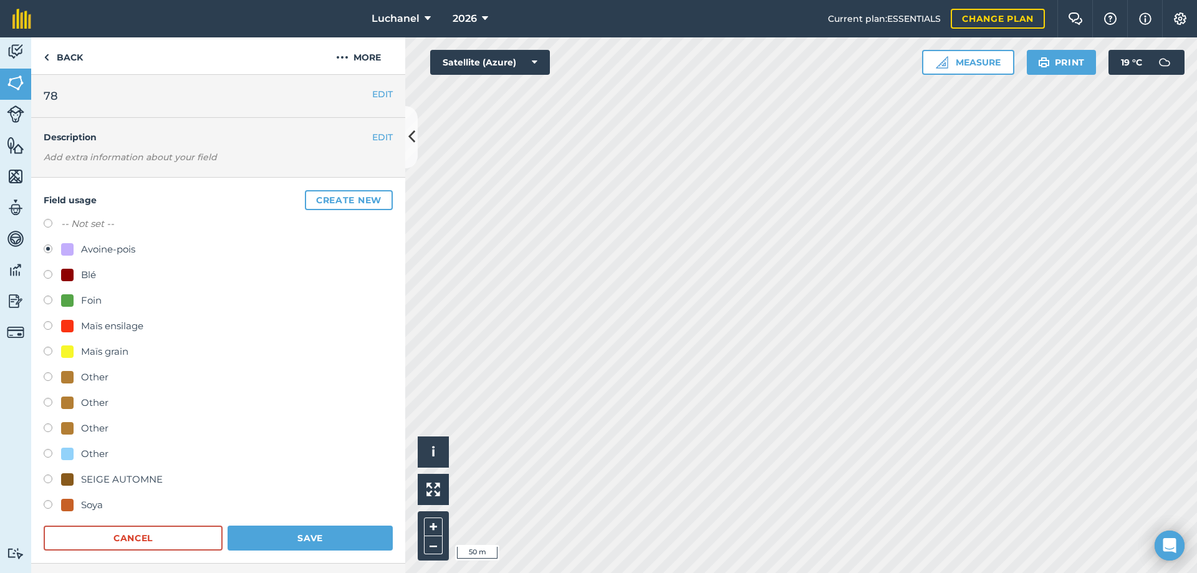
click at [42, 223] on div "Field usage Create new -- Not set -- Avoine-pois Blé Foin Maïs ensilage Maïs gr…" at bounding box center [218, 371] width 374 height 386
click at [48, 224] on label at bounding box center [52, 225] width 17 height 12
radio input "true"
radio input "false"
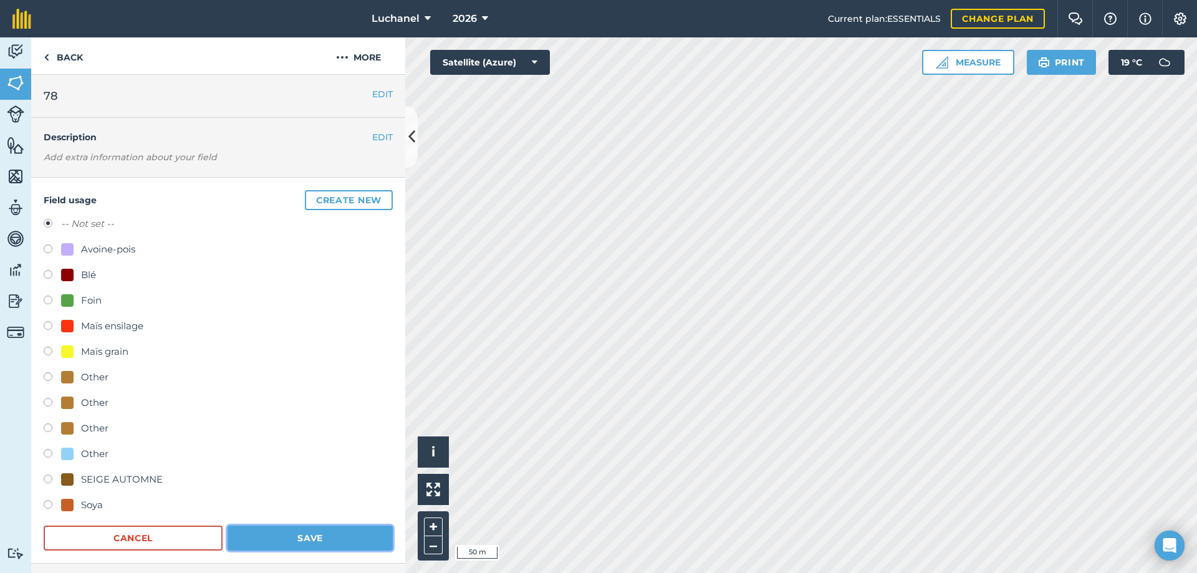
click at [311, 538] on button "Save" at bounding box center [310, 538] width 165 height 25
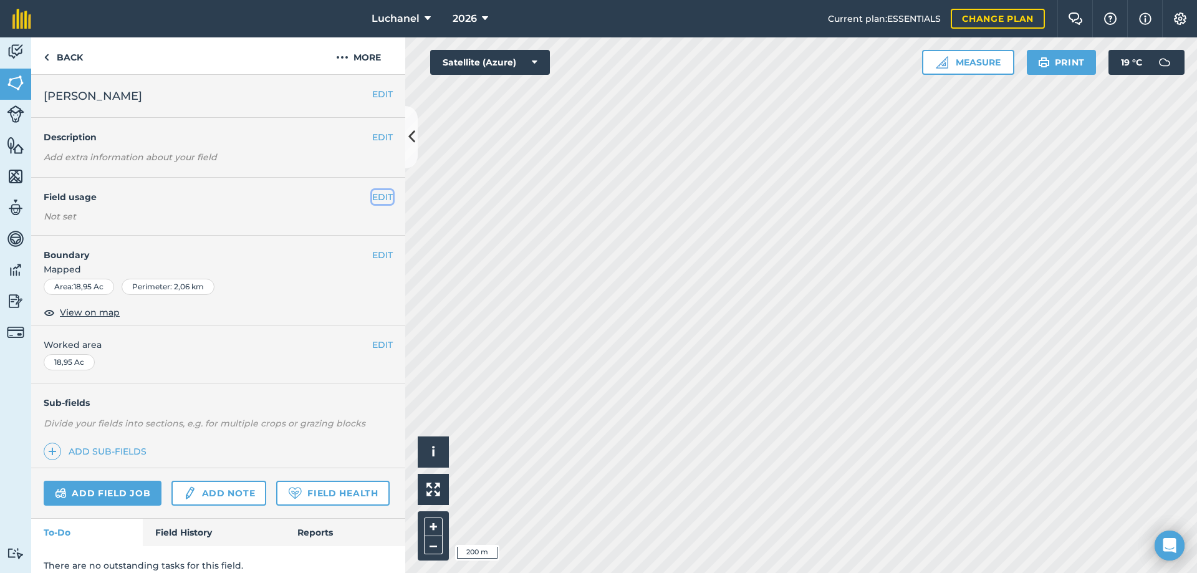
click at [372, 198] on button "EDIT" at bounding box center [382, 197] width 21 height 14
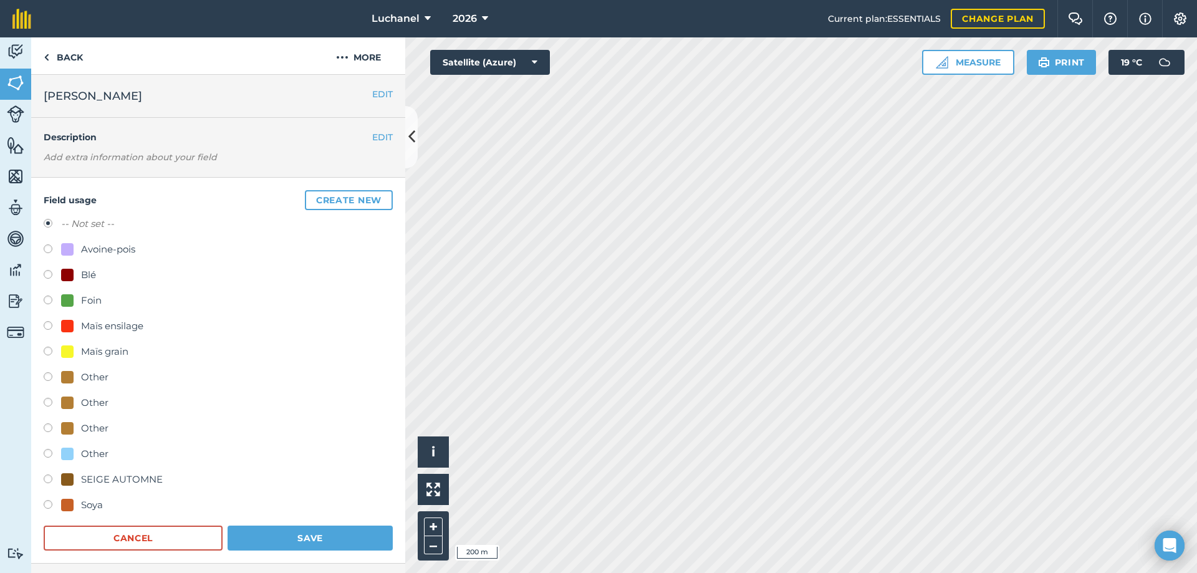
click at [47, 350] on label at bounding box center [52, 353] width 17 height 12
radio input "true"
radio input "false"
click at [341, 535] on button "Save" at bounding box center [310, 538] width 165 height 25
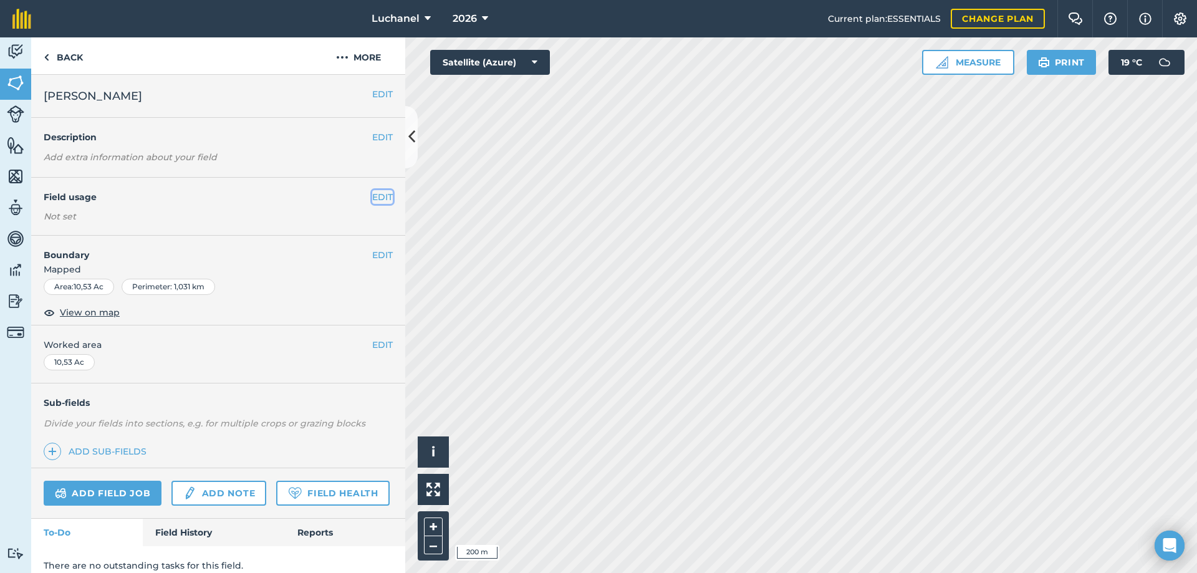
click at [375, 195] on button "EDIT" at bounding box center [382, 197] width 21 height 14
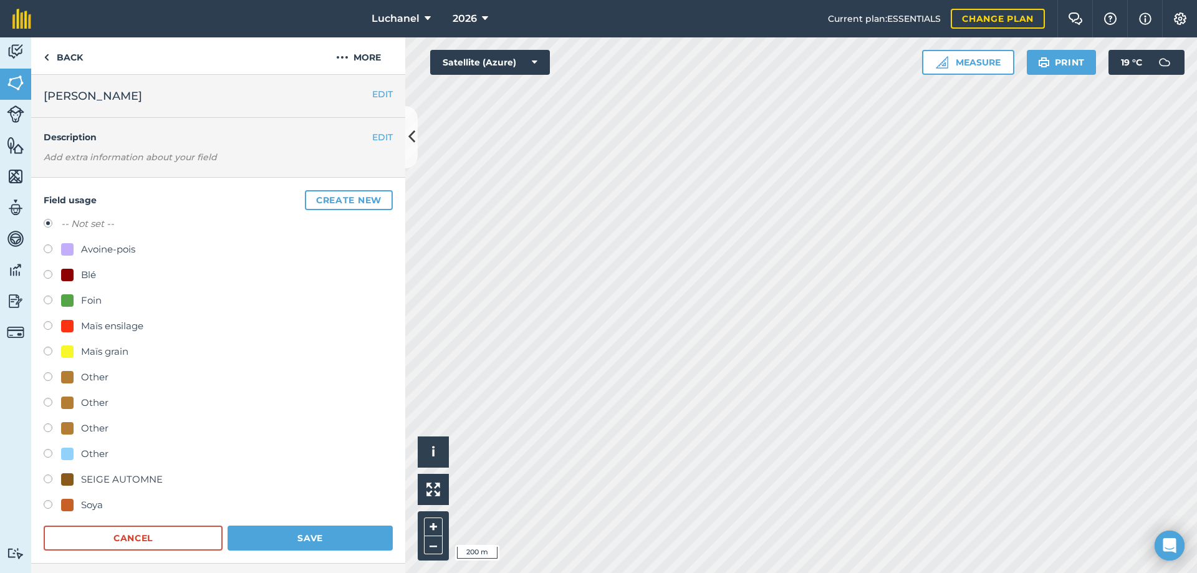
click at [50, 352] on label at bounding box center [52, 353] width 17 height 12
radio input "true"
radio input "false"
click at [300, 540] on button "Save" at bounding box center [310, 538] width 165 height 25
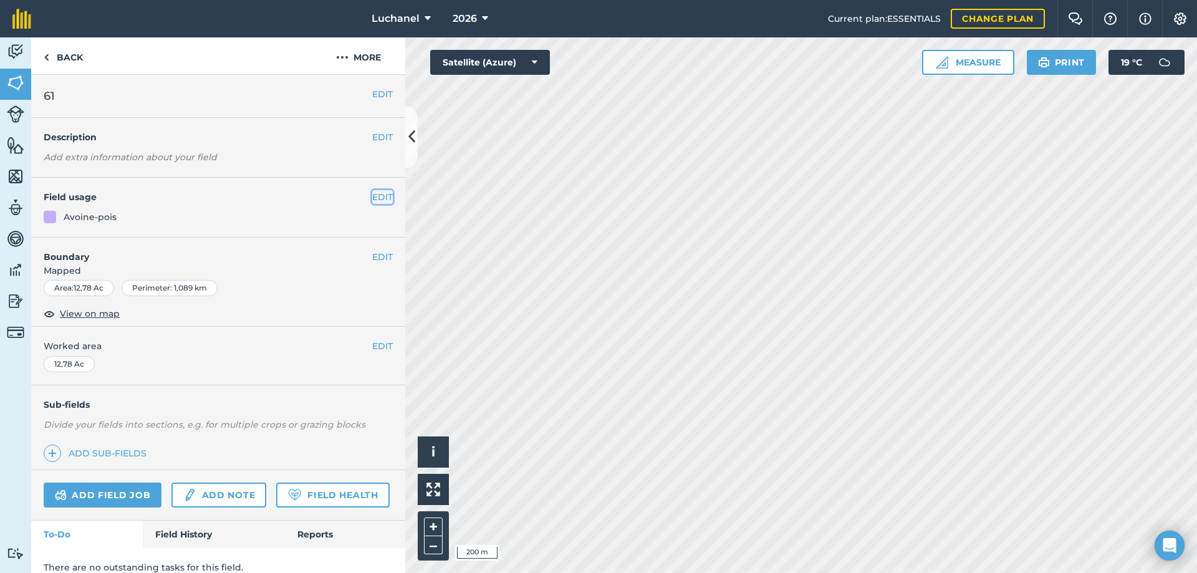
click at [372, 198] on button "EDIT" at bounding box center [382, 197] width 21 height 14
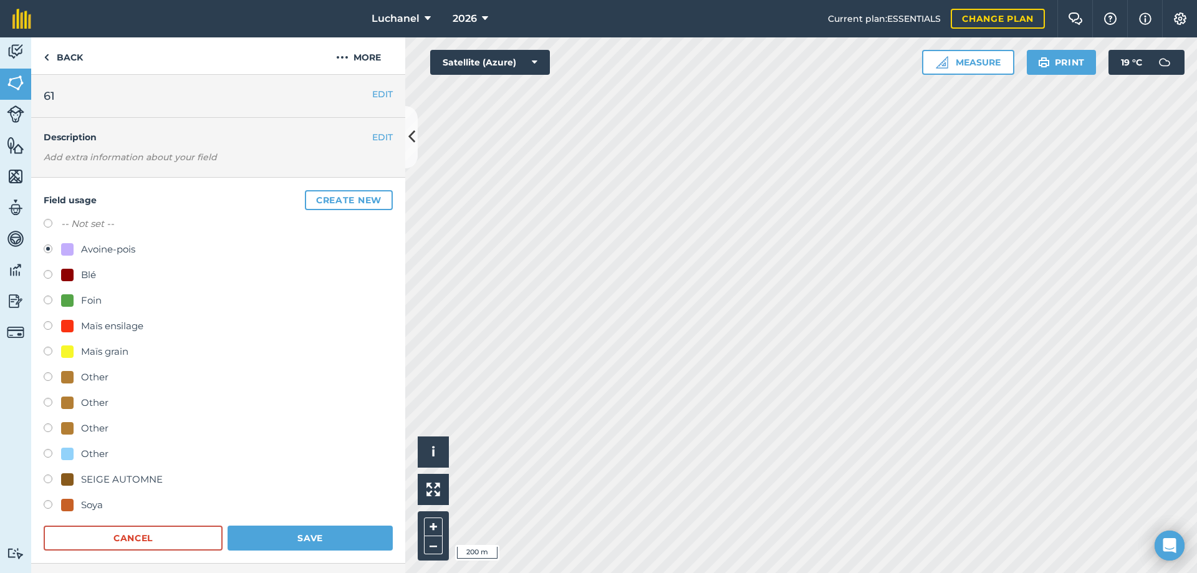
click at [48, 223] on label at bounding box center [52, 225] width 17 height 12
radio input "true"
radio input "false"
click at [307, 533] on button "Save" at bounding box center [310, 538] width 165 height 25
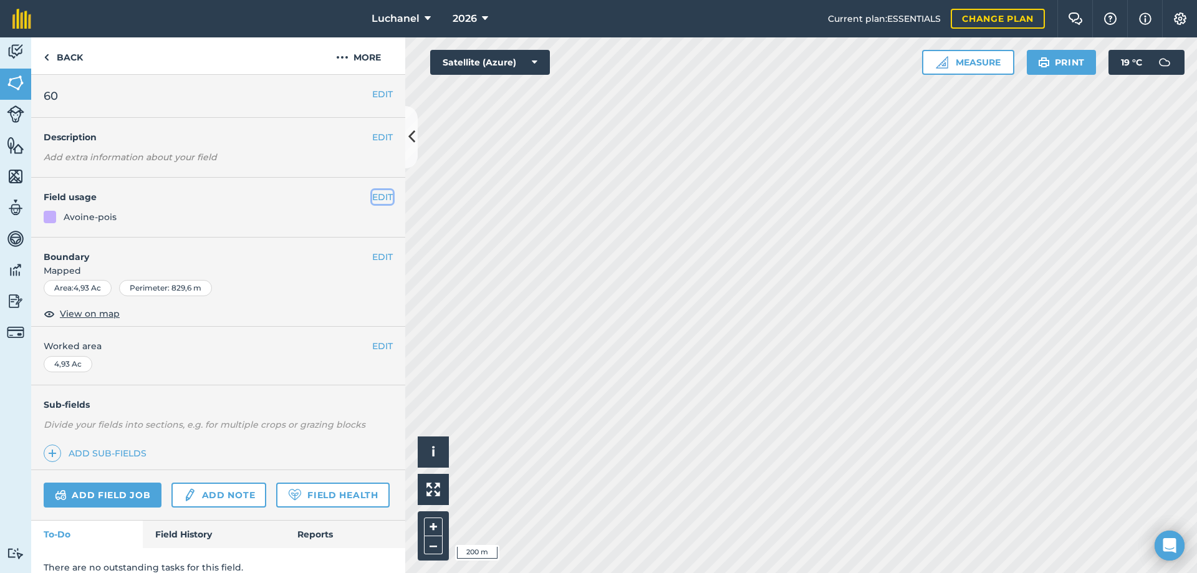
click at [372, 196] on button "EDIT" at bounding box center [382, 197] width 21 height 14
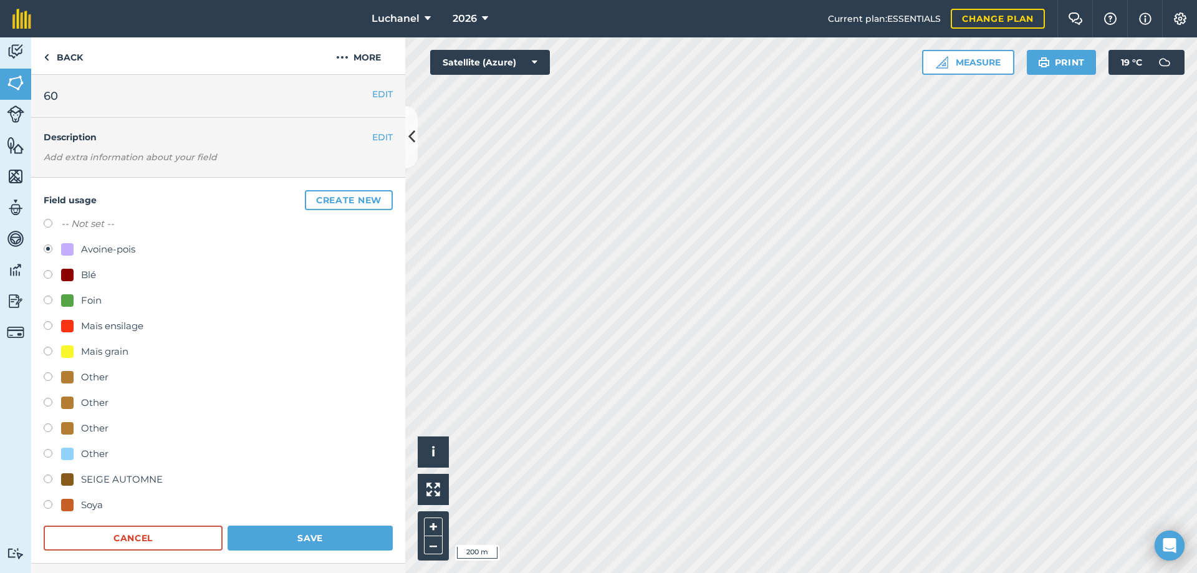
click at [47, 223] on label at bounding box center [52, 225] width 17 height 12
radio input "true"
radio input "false"
click at [294, 534] on button "Save" at bounding box center [310, 538] width 165 height 25
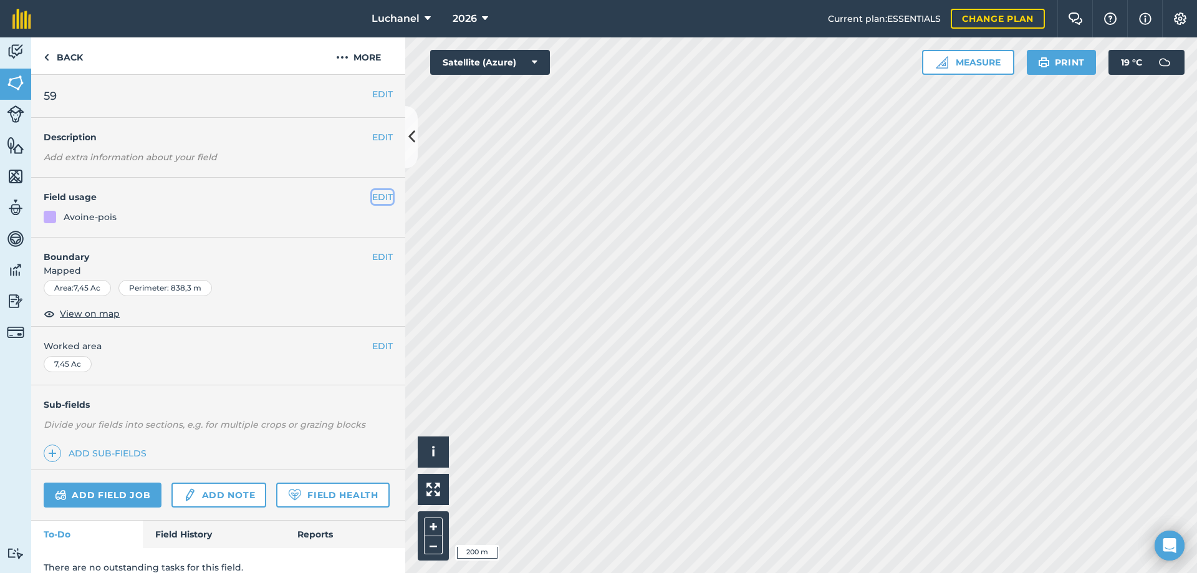
click at [372, 196] on button "EDIT" at bounding box center [382, 197] width 21 height 14
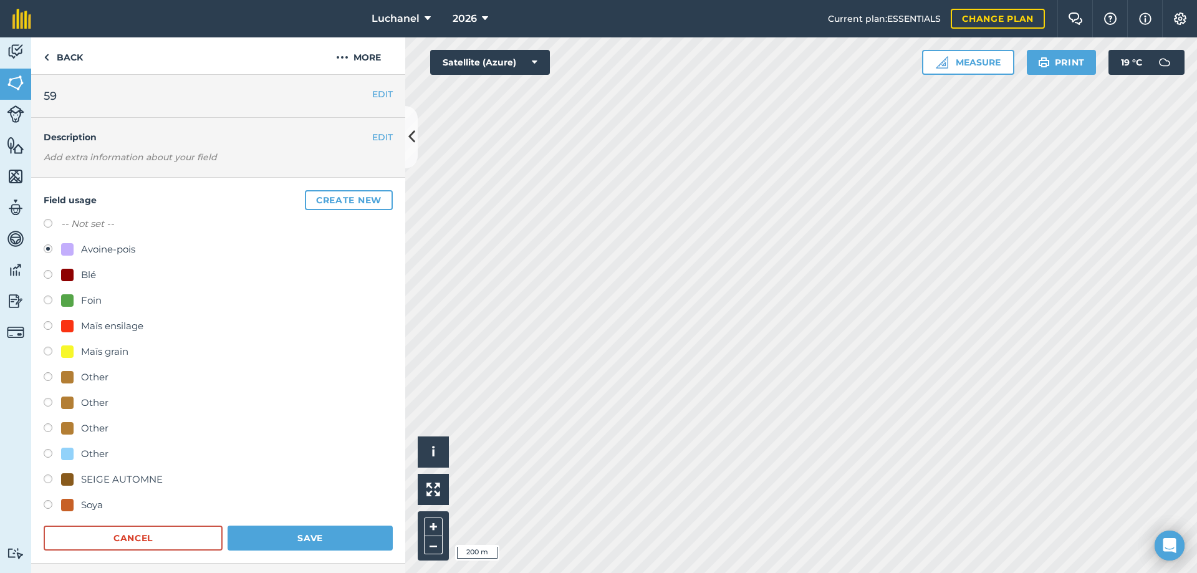
click at [42, 224] on div "Field usage Create new -- Not set -- Avoine-pois Blé Foin Maïs ensilage Maïs gr…" at bounding box center [218, 371] width 374 height 386
click at [48, 224] on label at bounding box center [52, 225] width 17 height 12
radio input "true"
radio input "false"
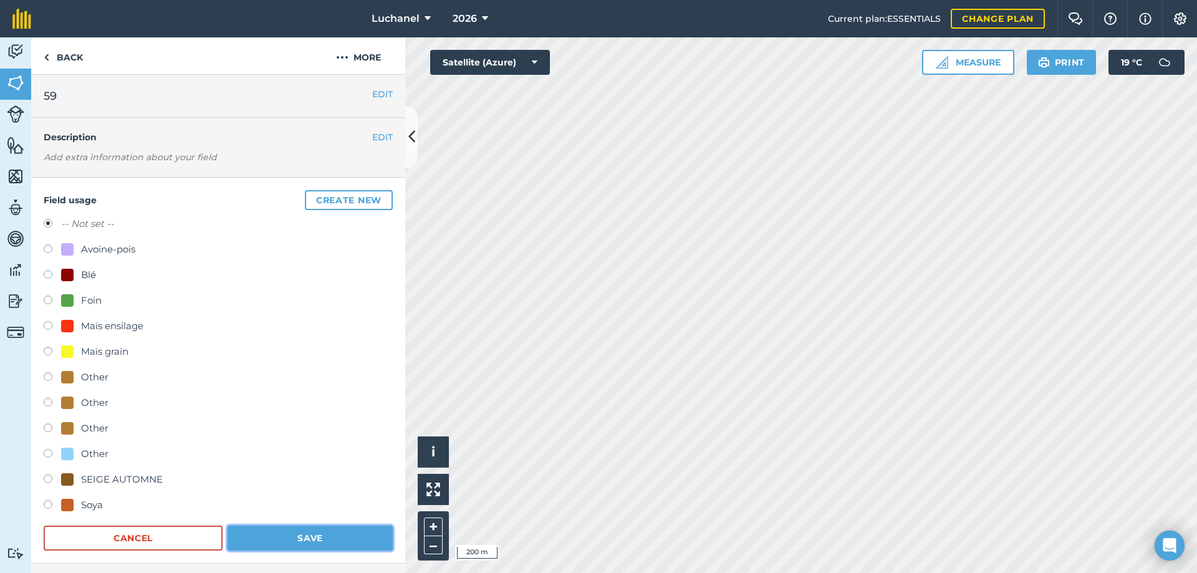
click at [276, 534] on button "Save" at bounding box center [310, 538] width 165 height 25
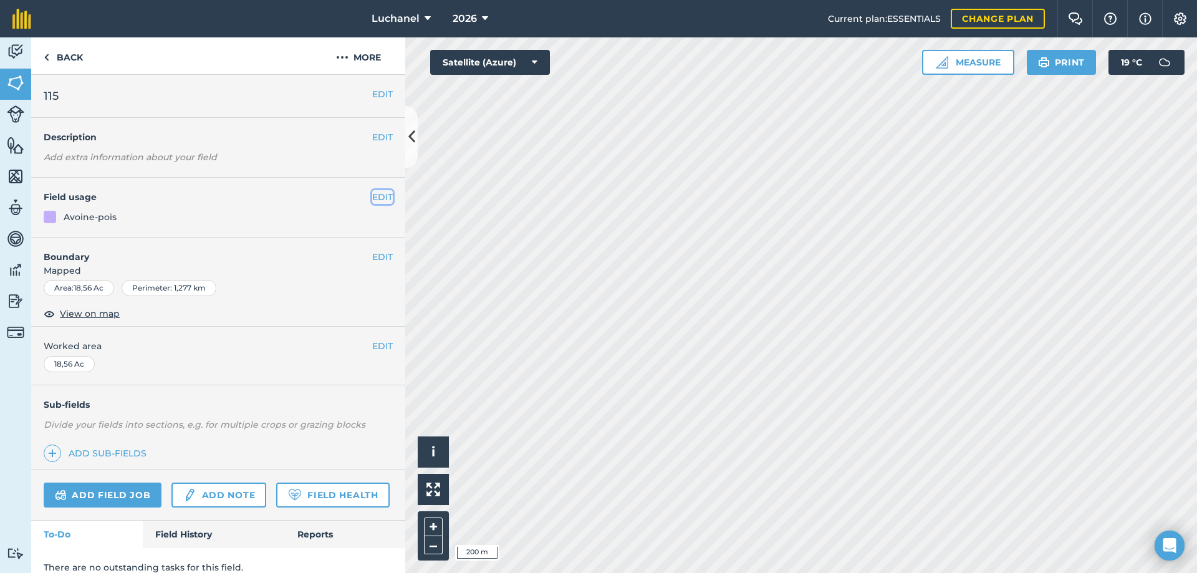
click at [379, 196] on button "EDIT" at bounding box center [382, 197] width 21 height 14
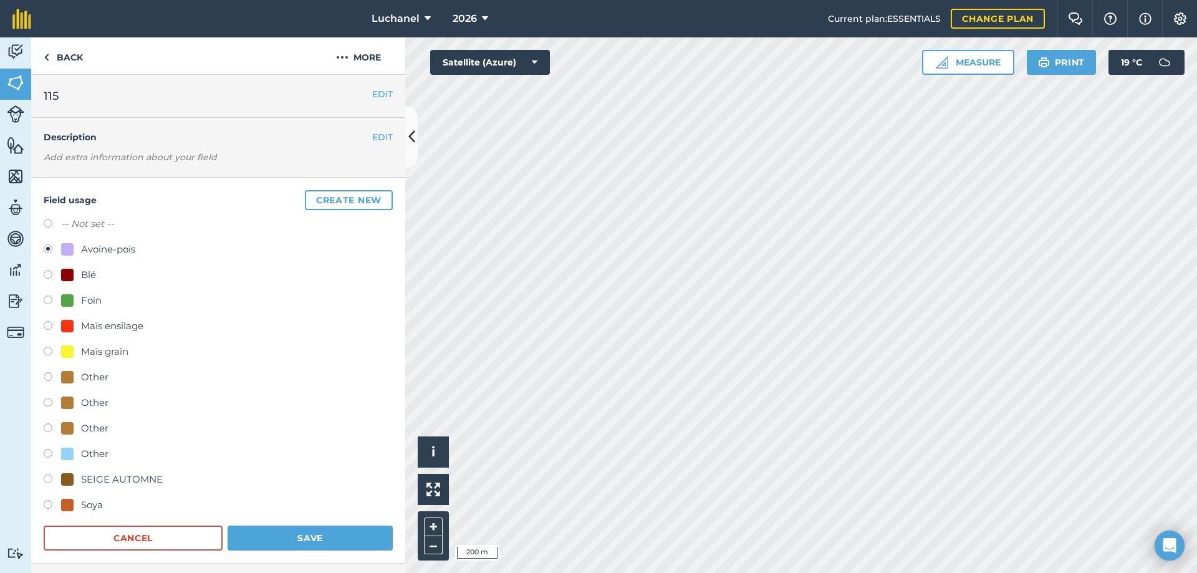
click at [49, 220] on label at bounding box center [52, 225] width 17 height 12
radio input "true"
radio input "false"
drag, startPoint x: 297, startPoint y: 537, endPoint x: 321, endPoint y: 500, distance: 43.8
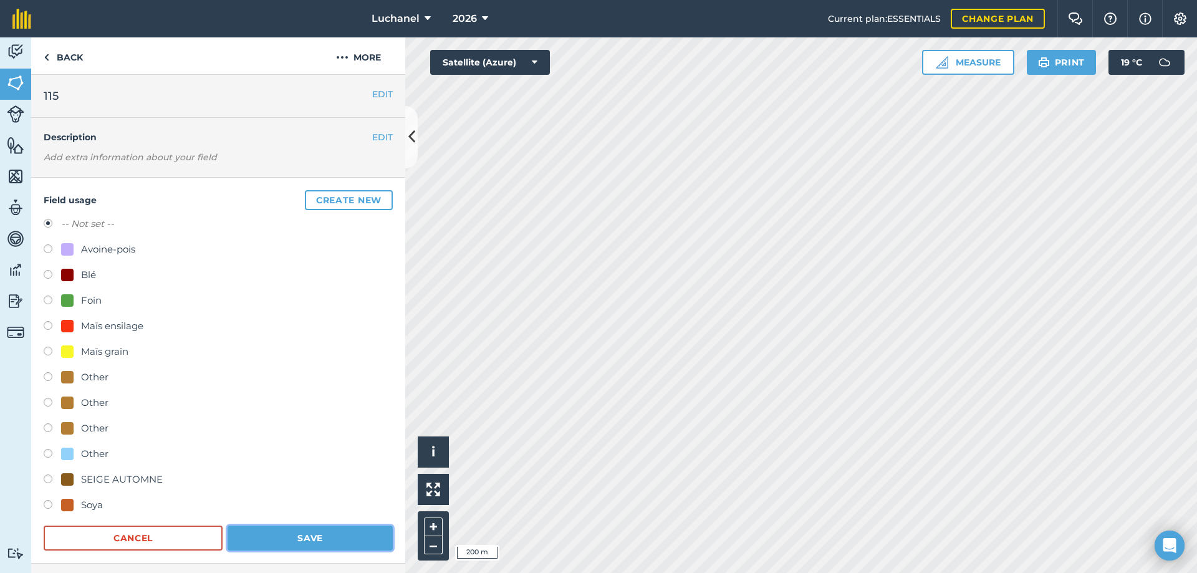
click at [297, 537] on button "Save" at bounding box center [310, 538] width 165 height 25
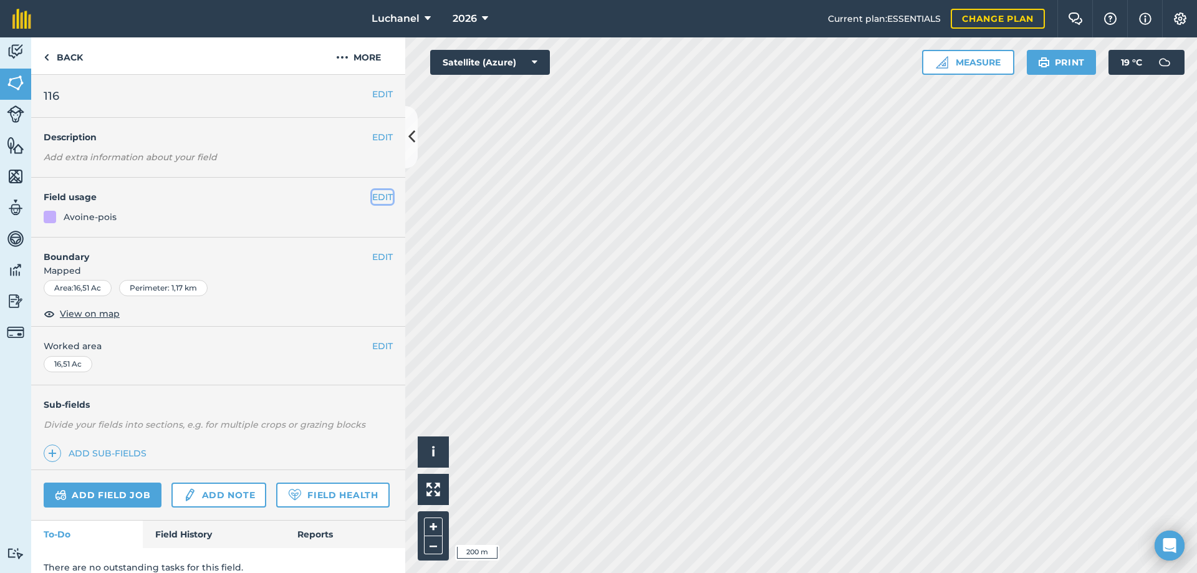
click at [372, 198] on button "EDIT" at bounding box center [382, 197] width 21 height 14
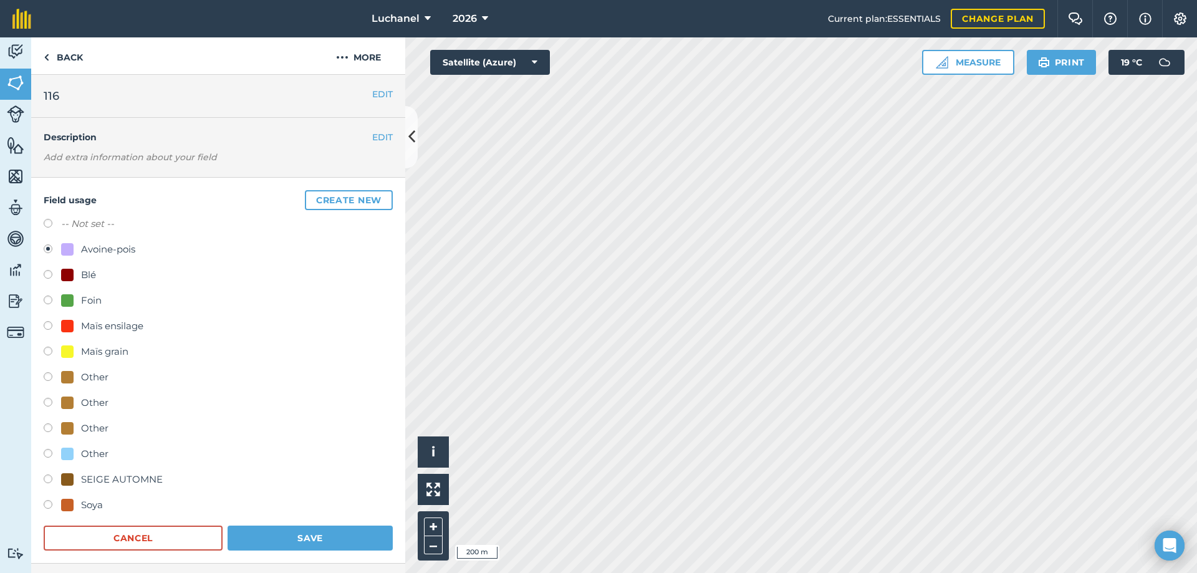
click at [47, 222] on label at bounding box center [52, 225] width 17 height 12
radio input "true"
radio input "false"
drag, startPoint x: 279, startPoint y: 541, endPoint x: 330, endPoint y: 493, distance: 70.6
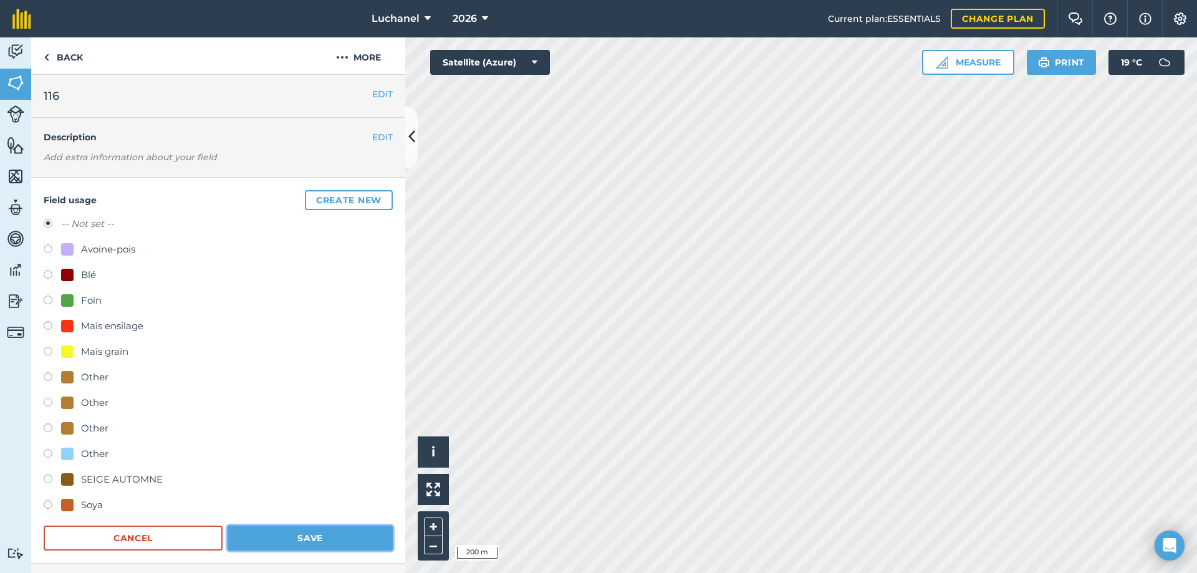
click at [279, 540] on button "Save" at bounding box center [310, 538] width 165 height 25
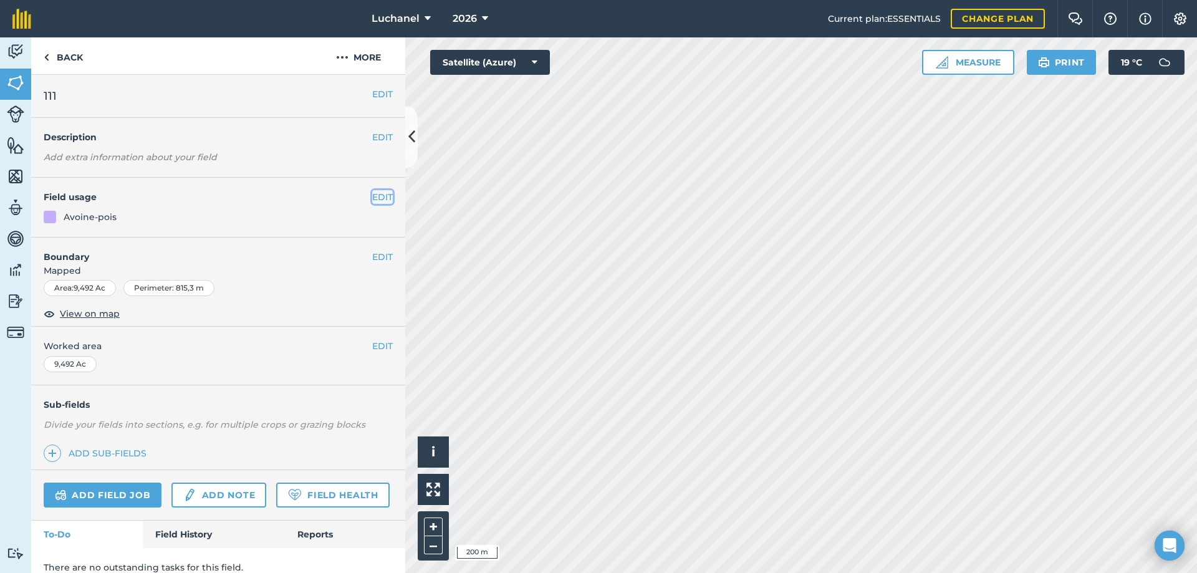
click at [379, 194] on button "EDIT" at bounding box center [382, 197] width 21 height 14
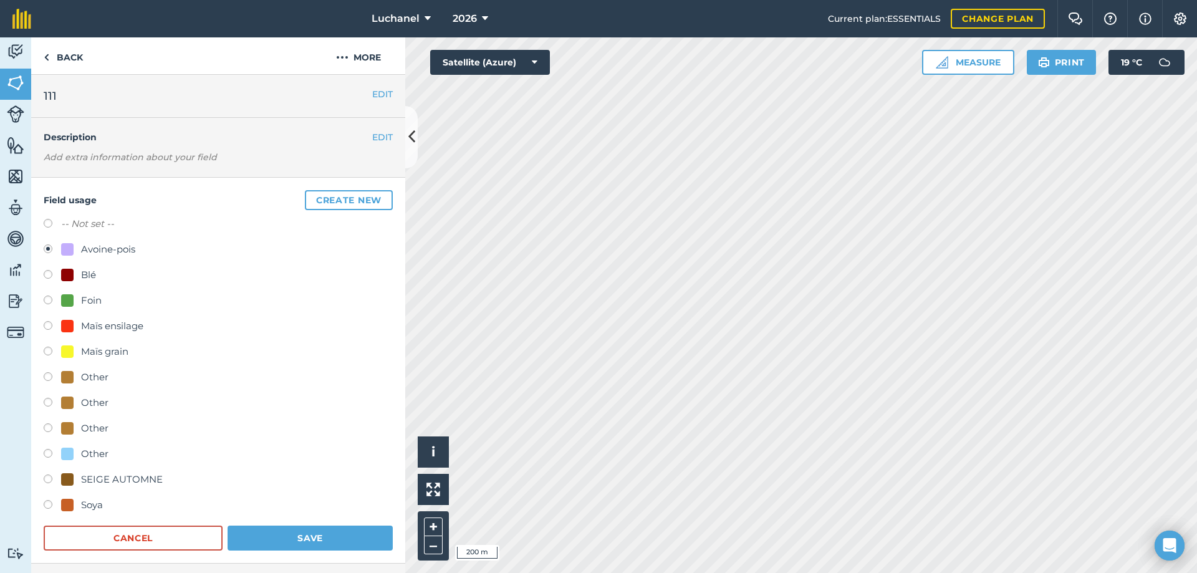
click at [59, 222] on label at bounding box center [52, 225] width 17 height 12
radio input "true"
radio input "false"
click at [303, 540] on button "Save" at bounding box center [310, 538] width 165 height 25
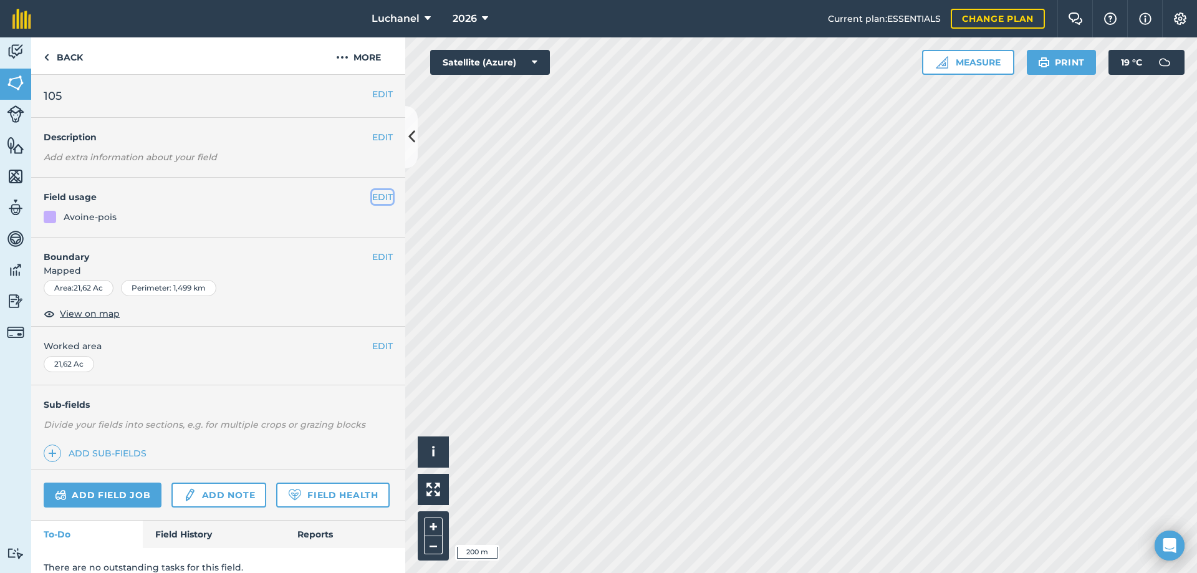
click at [372, 193] on button "EDIT" at bounding box center [382, 197] width 21 height 14
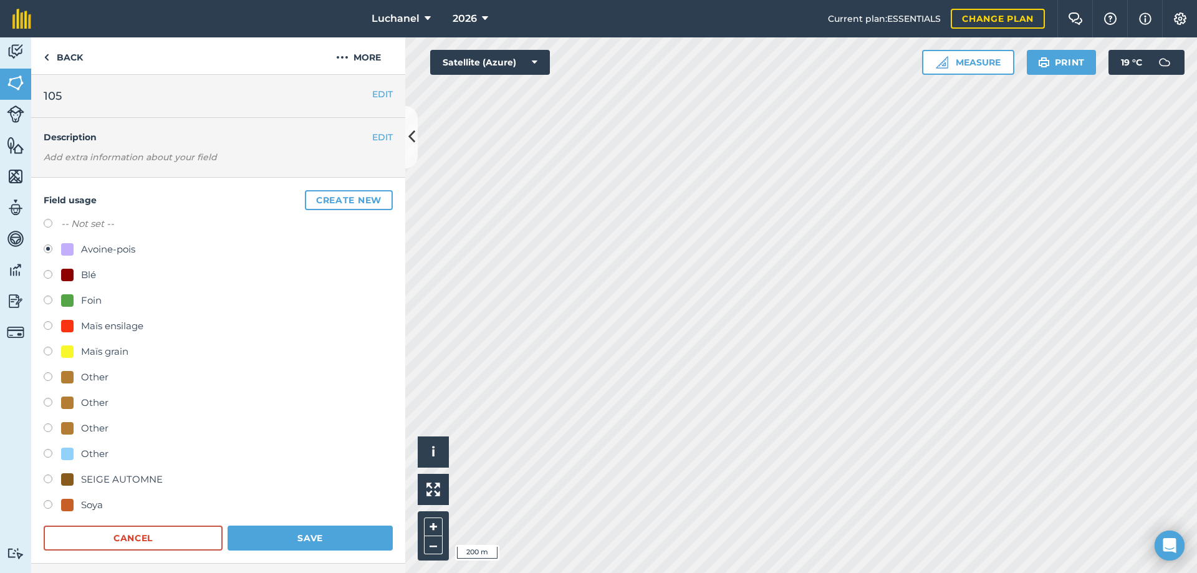
click at [114, 227] on label "-- Not set --" at bounding box center [87, 223] width 53 height 15
radio input "true"
radio input "false"
click at [300, 534] on button "Save" at bounding box center [310, 538] width 165 height 25
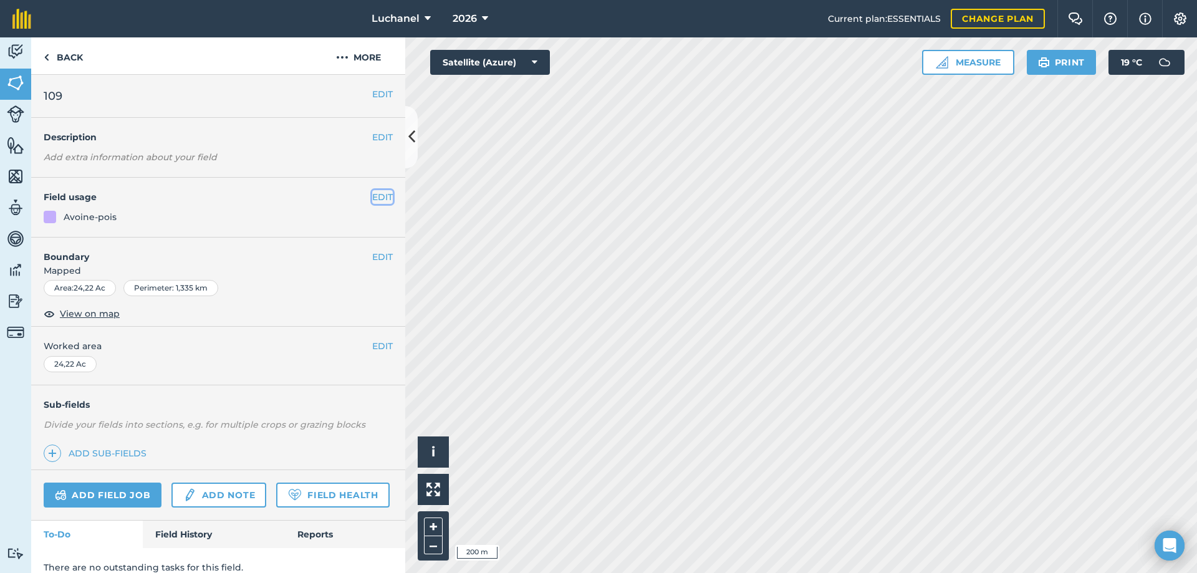
click at [379, 196] on button "EDIT" at bounding box center [382, 197] width 21 height 14
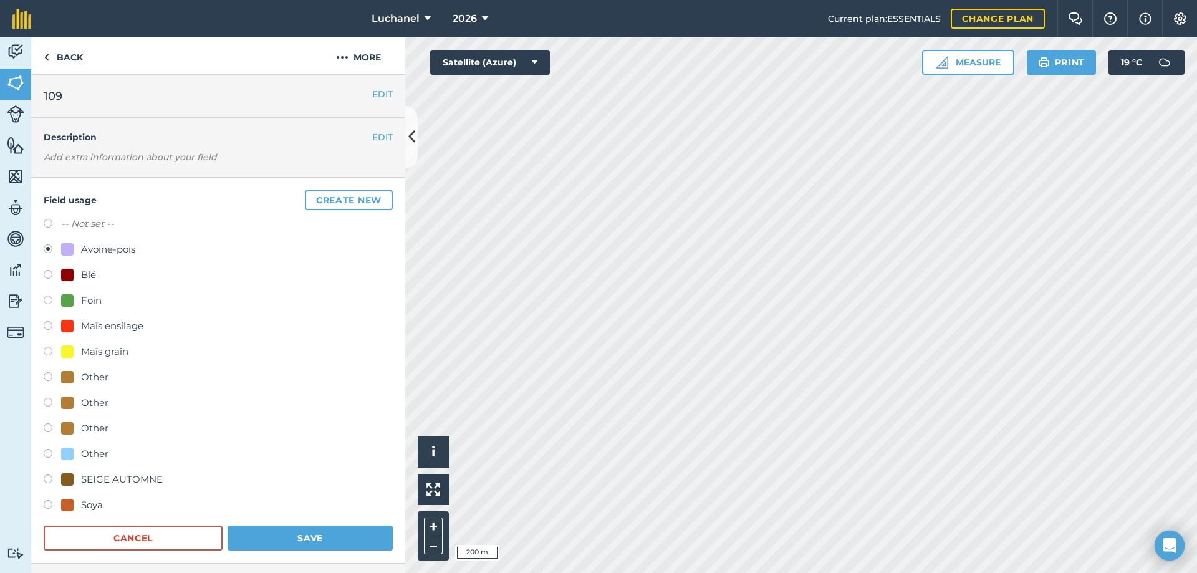
click at [49, 220] on label at bounding box center [52, 225] width 17 height 12
radio input "true"
radio input "false"
click at [278, 537] on button "Save" at bounding box center [310, 538] width 165 height 25
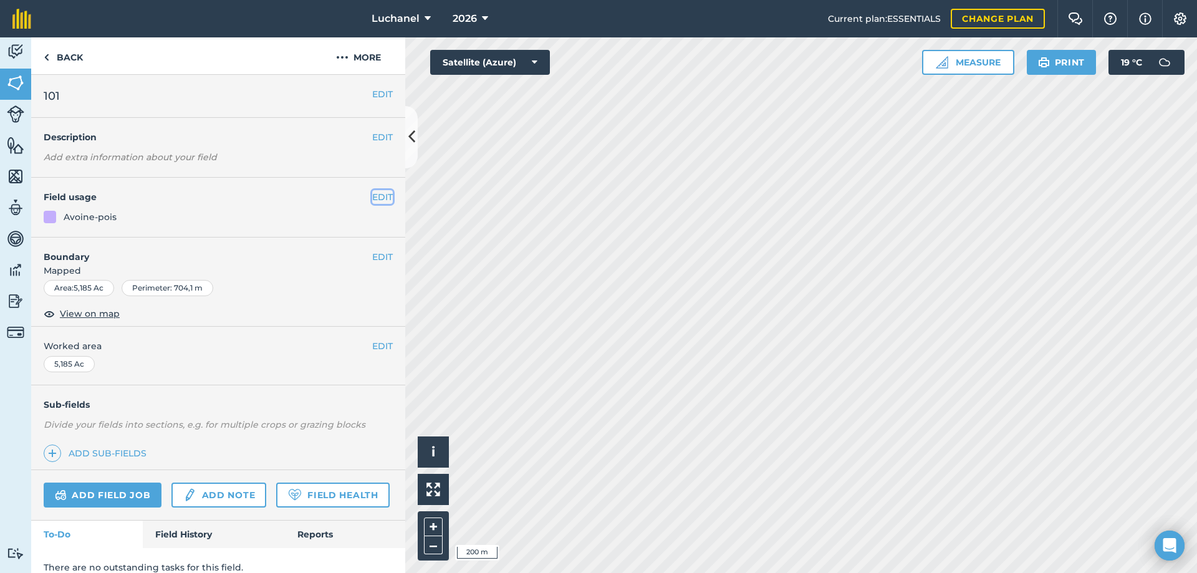
click at [372, 197] on button "EDIT" at bounding box center [382, 197] width 21 height 14
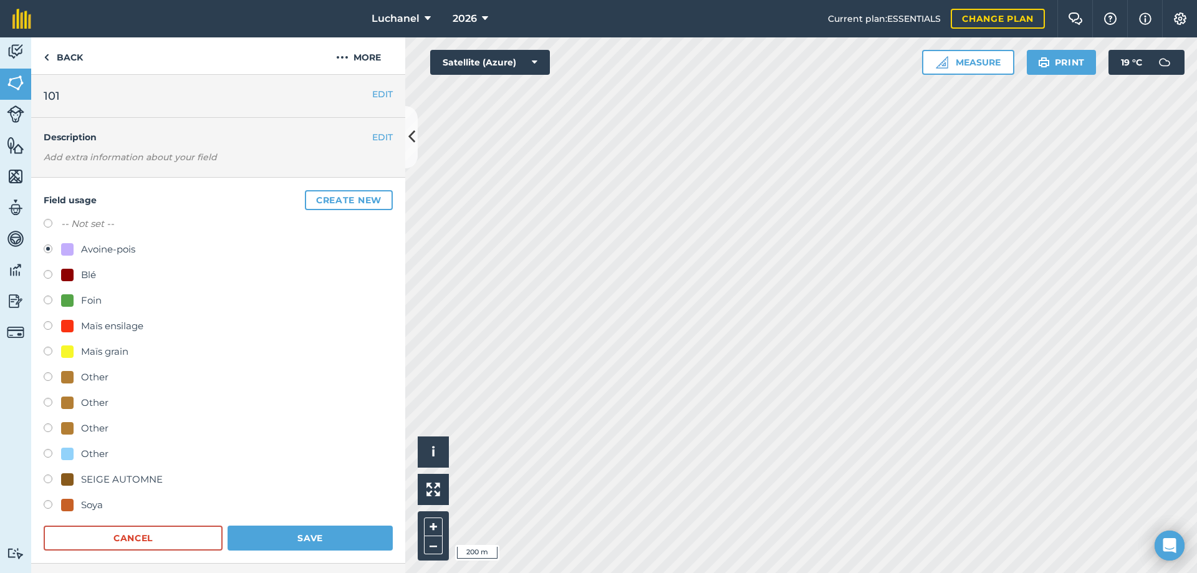
click at [90, 226] on label "-- Not set --" at bounding box center [87, 223] width 53 height 15
radio input "true"
radio input "false"
click at [316, 543] on button "Save" at bounding box center [310, 538] width 165 height 25
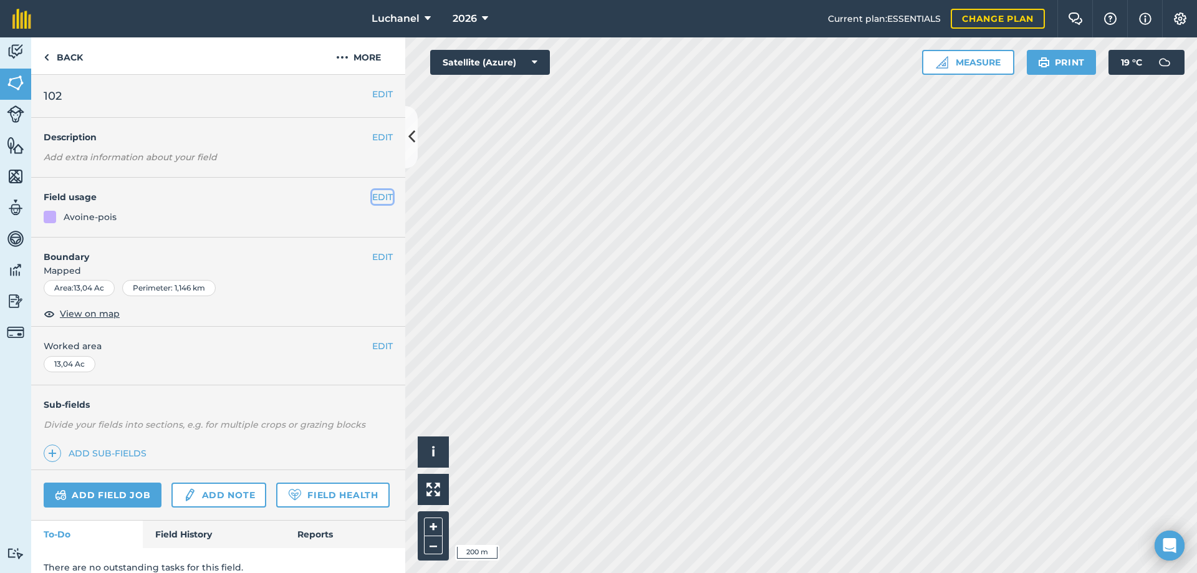
click at [372, 197] on button "EDIT" at bounding box center [382, 197] width 21 height 14
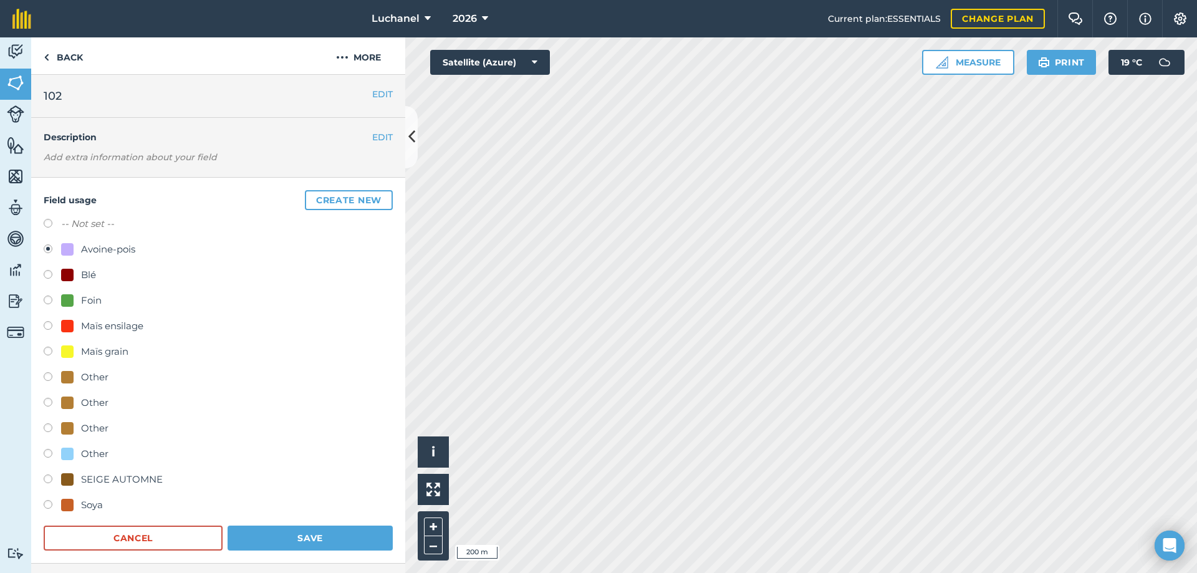
click at [126, 229] on div "-- Not set --" at bounding box center [218, 225] width 349 height 18
click at [47, 222] on label at bounding box center [52, 225] width 17 height 12
radio input "true"
radio input "false"
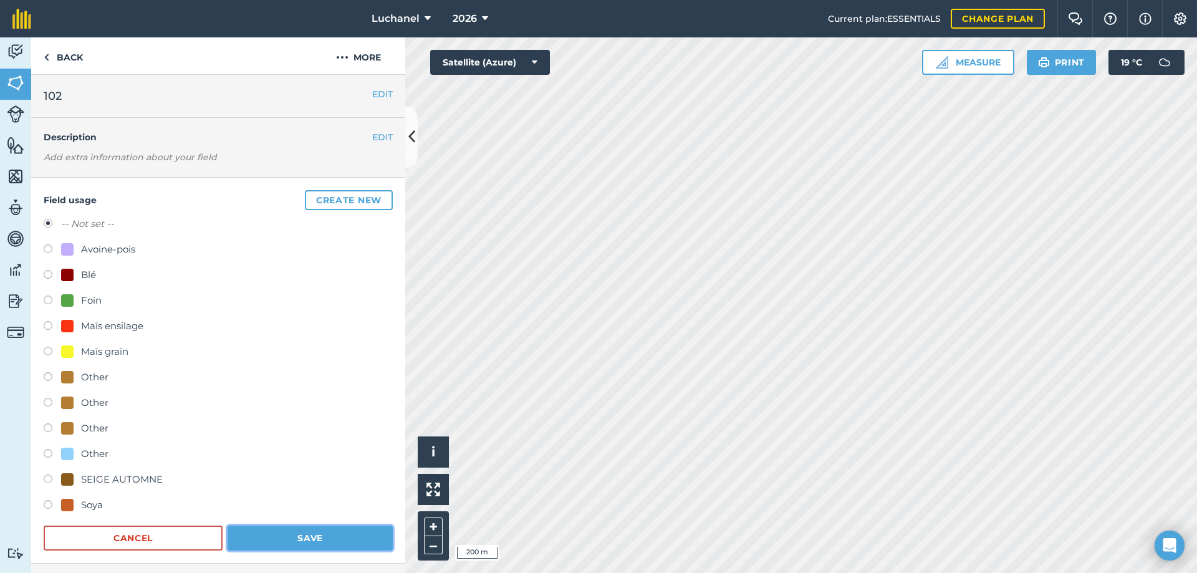
click at [322, 531] on button "Save" at bounding box center [310, 538] width 165 height 25
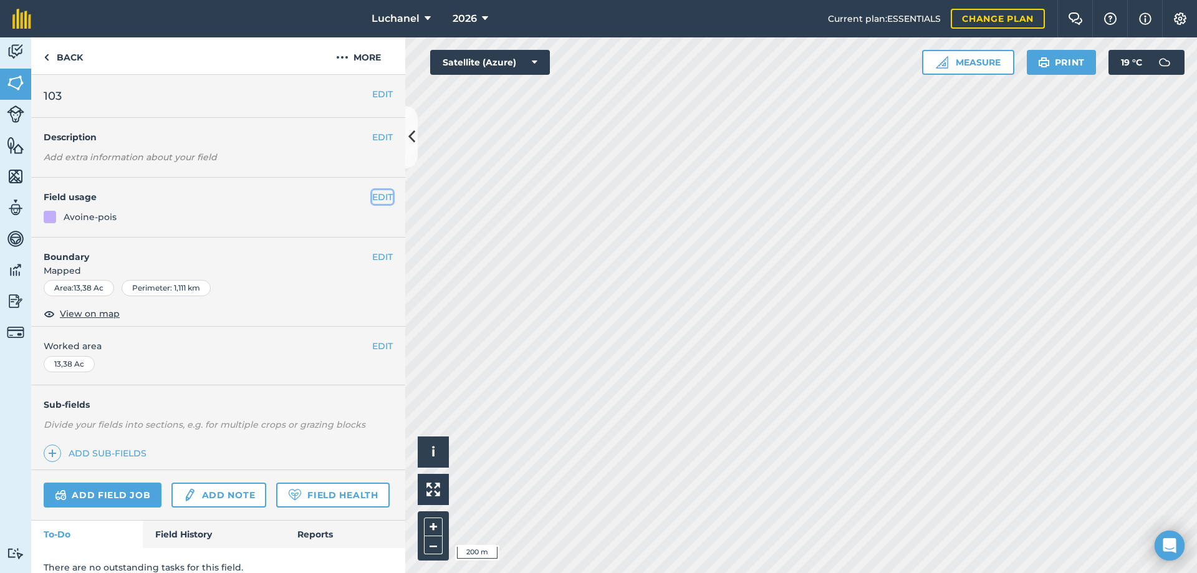
click at [372, 196] on button "EDIT" at bounding box center [382, 197] width 21 height 14
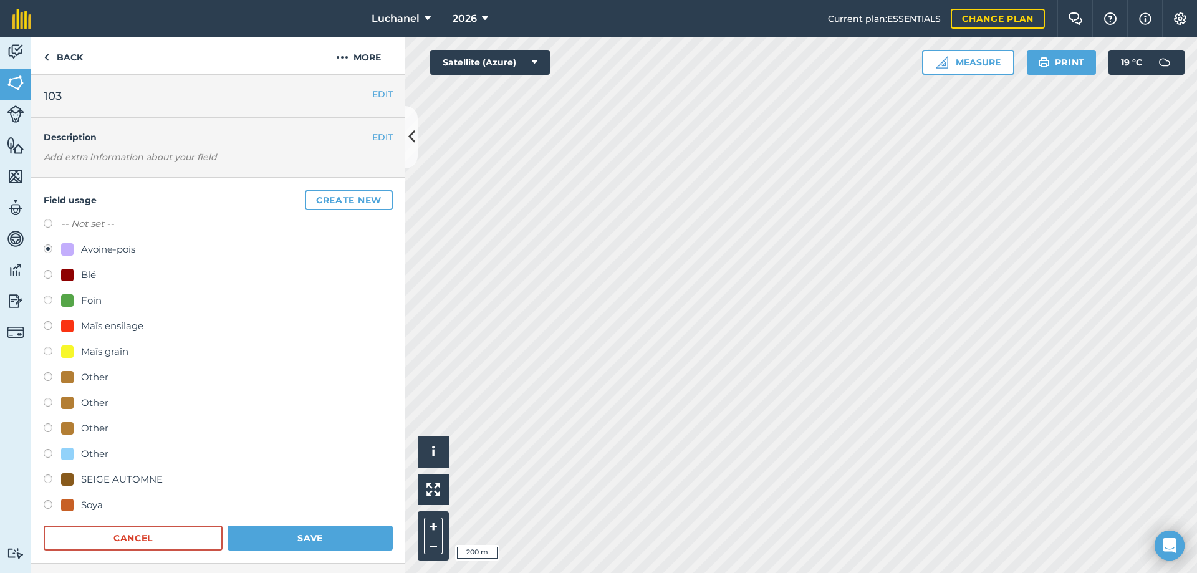
click at [83, 221] on label "-- Not set --" at bounding box center [87, 223] width 53 height 15
radio input "true"
radio input "false"
click at [303, 535] on button "Save" at bounding box center [310, 538] width 165 height 25
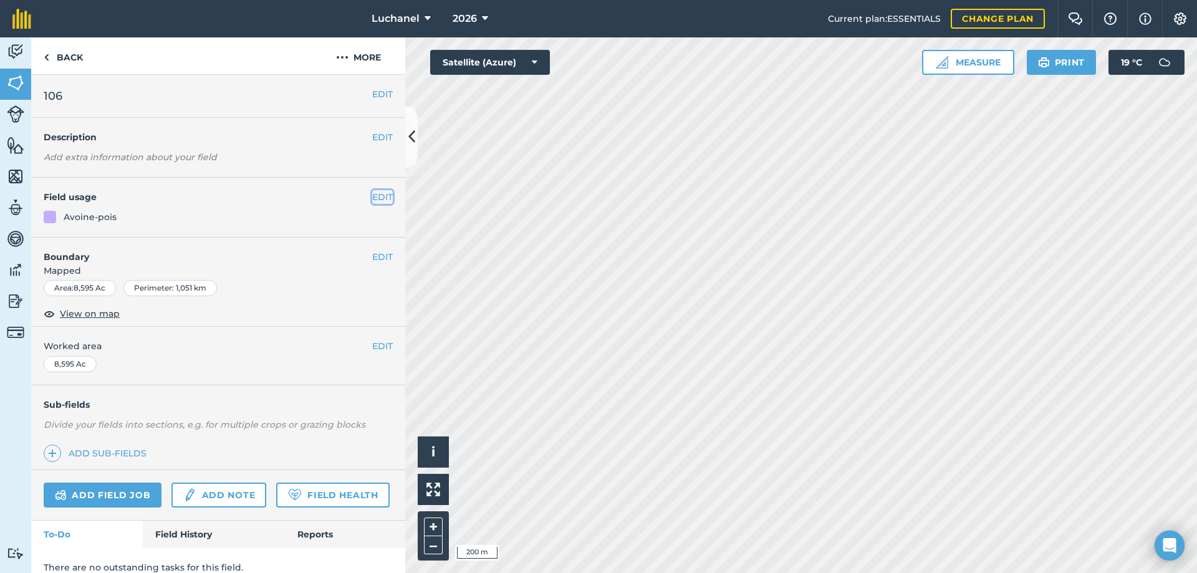
click at [373, 195] on button "EDIT" at bounding box center [382, 197] width 21 height 14
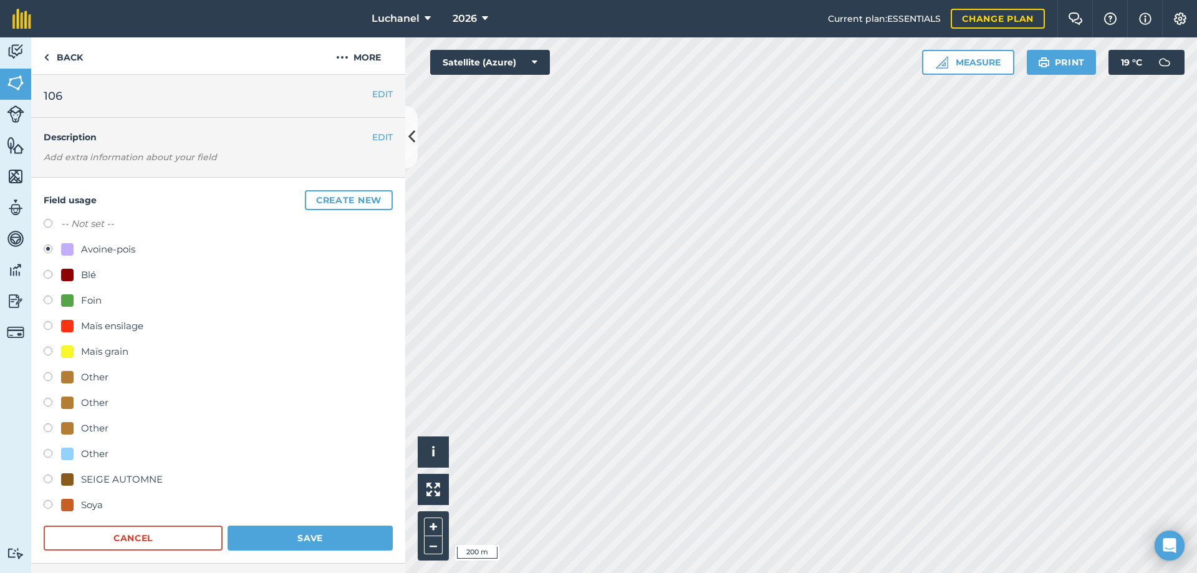
click at [53, 223] on label at bounding box center [52, 225] width 17 height 12
radio input "true"
radio input "false"
click at [332, 533] on button "Save" at bounding box center [310, 538] width 165 height 25
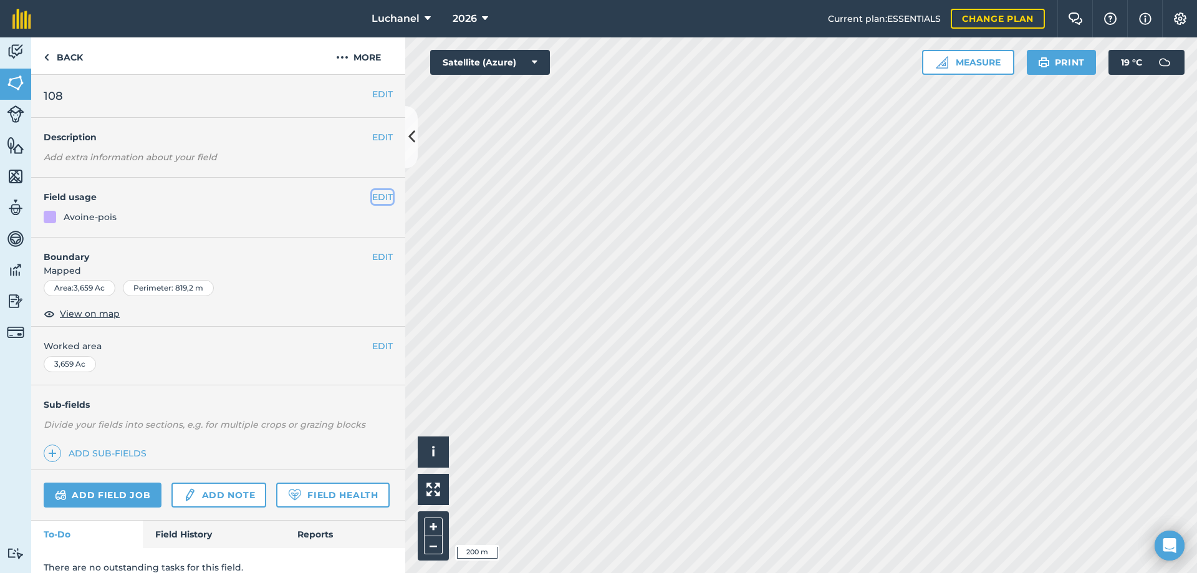
click at [376, 195] on button "EDIT" at bounding box center [382, 197] width 21 height 14
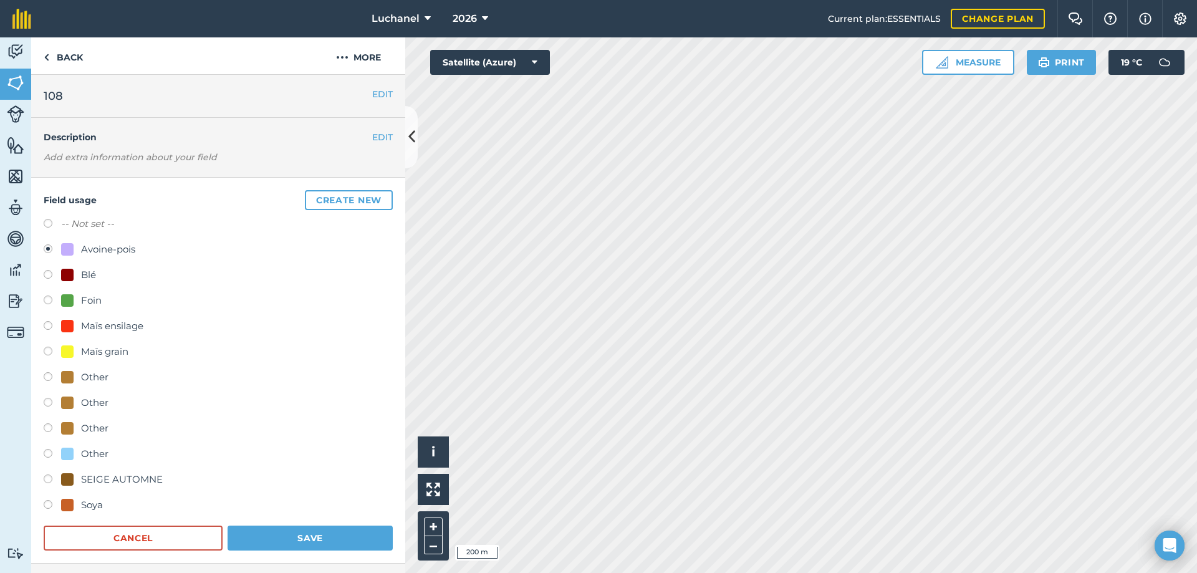
click at [52, 224] on label at bounding box center [52, 225] width 17 height 12
radio input "true"
radio input "false"
click at [309, 539] on button "Save" at bounding box center [310, 538] width 165 height 25
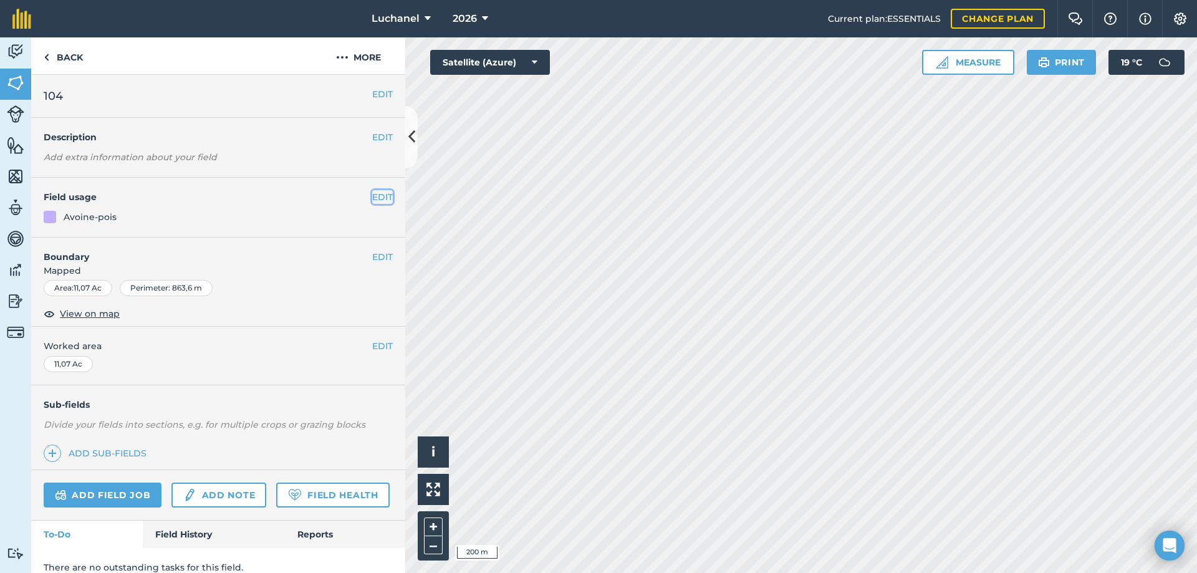
click at [374, 194] on button "EDIT" at bounding box center [382, 197] width 21 height 14
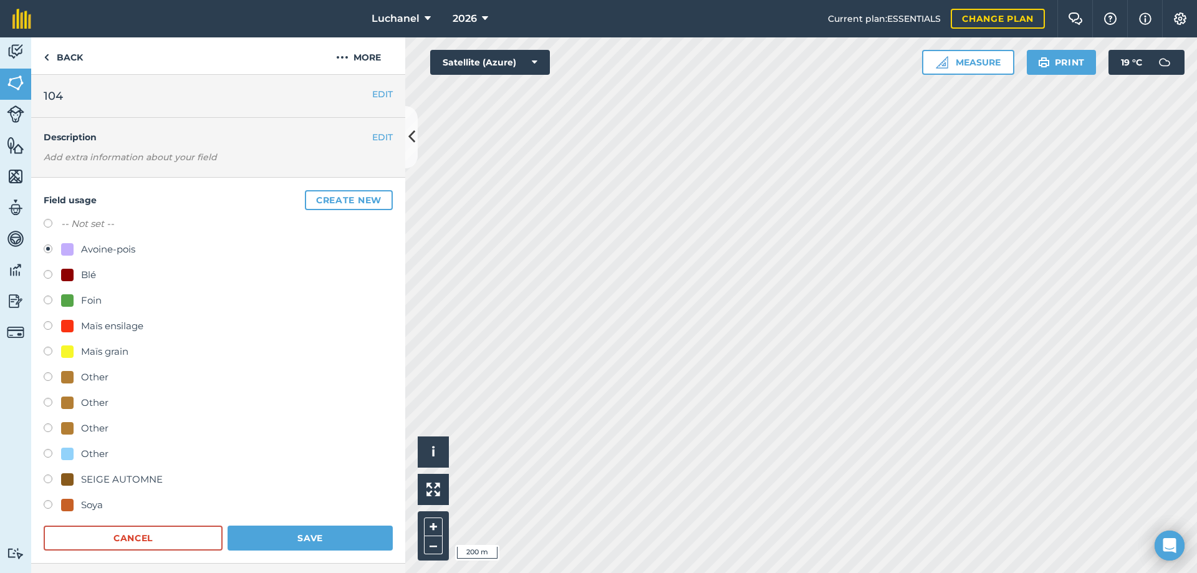
click at [44, 222] on label at bounding box center [52, 225] width 17 height 12
radio input "true"
radio input "false"
click at [284, 539] on button "Save" at bounding box center [310, 538] width 165 height 25
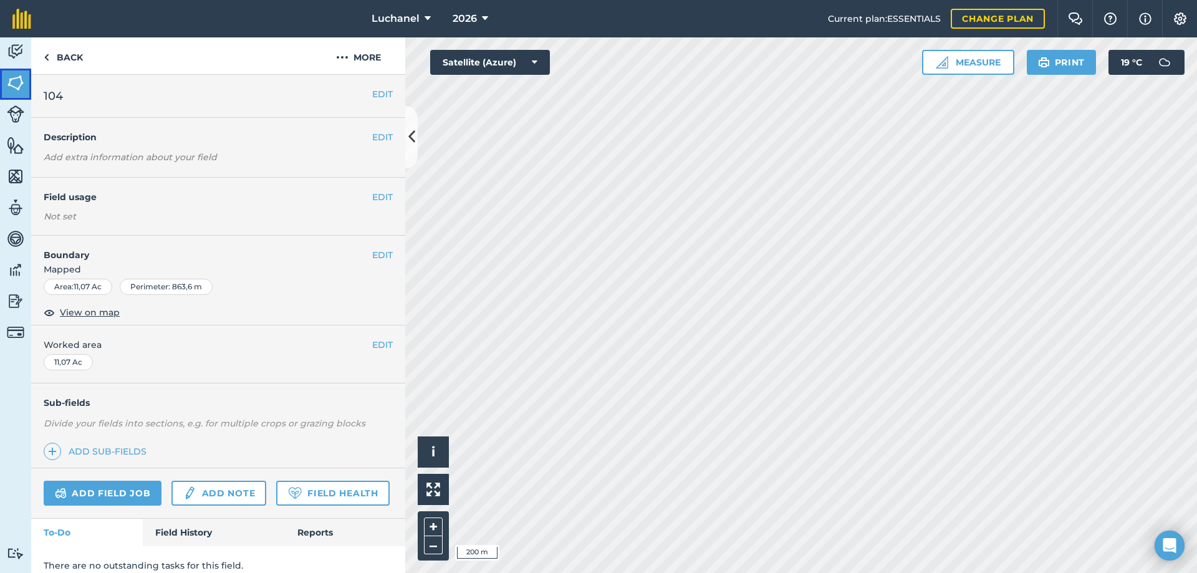
click at [16, 88] on img at bounding box center [15, 83] width 17 height 19
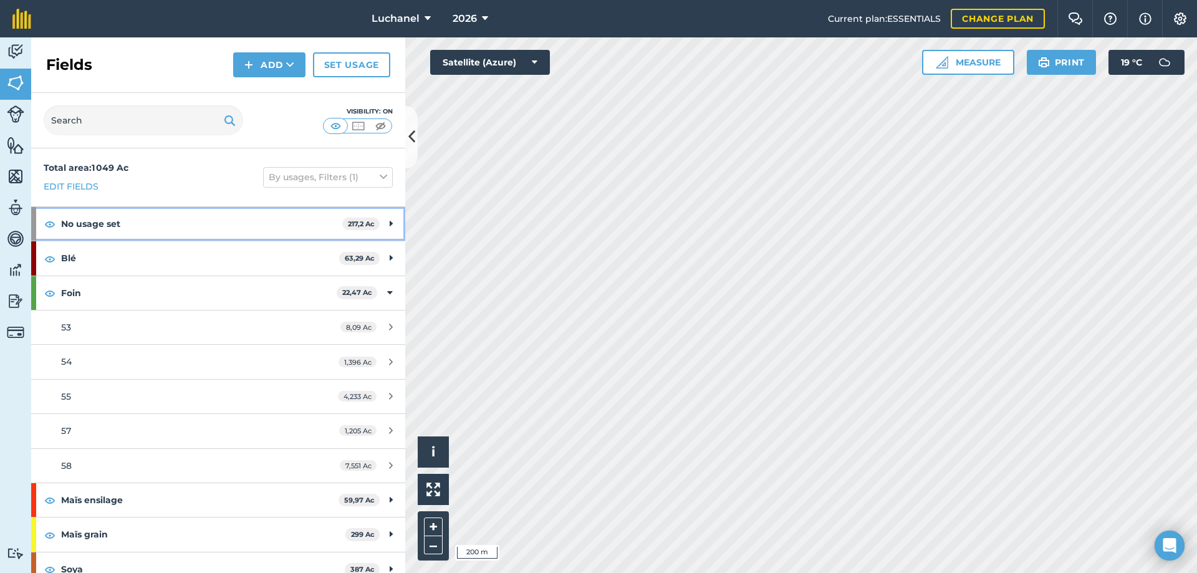
click at [390, 223] on icon at bounding box center [391, 224] width 3 height 14
click at [387, 220] on icon at bounding box center [390, 224] width 6 height 14
click at [390, 260] on icon at bounding box center [391, 258] width 3 height 14
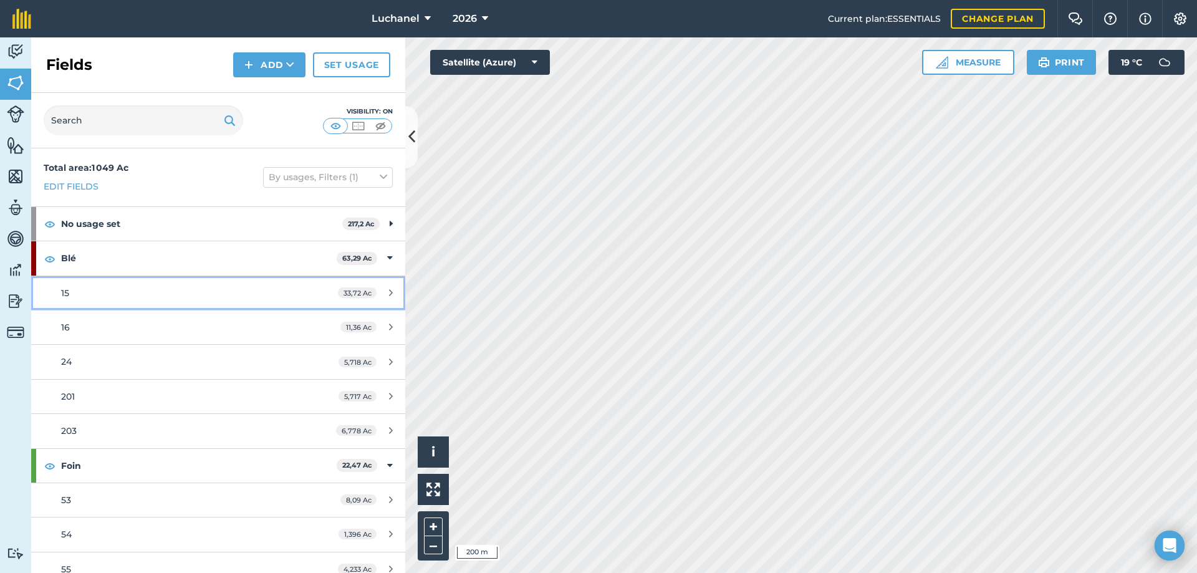
click at [389, 294] on icon at bounding box center [391, 292] width 4 height 9
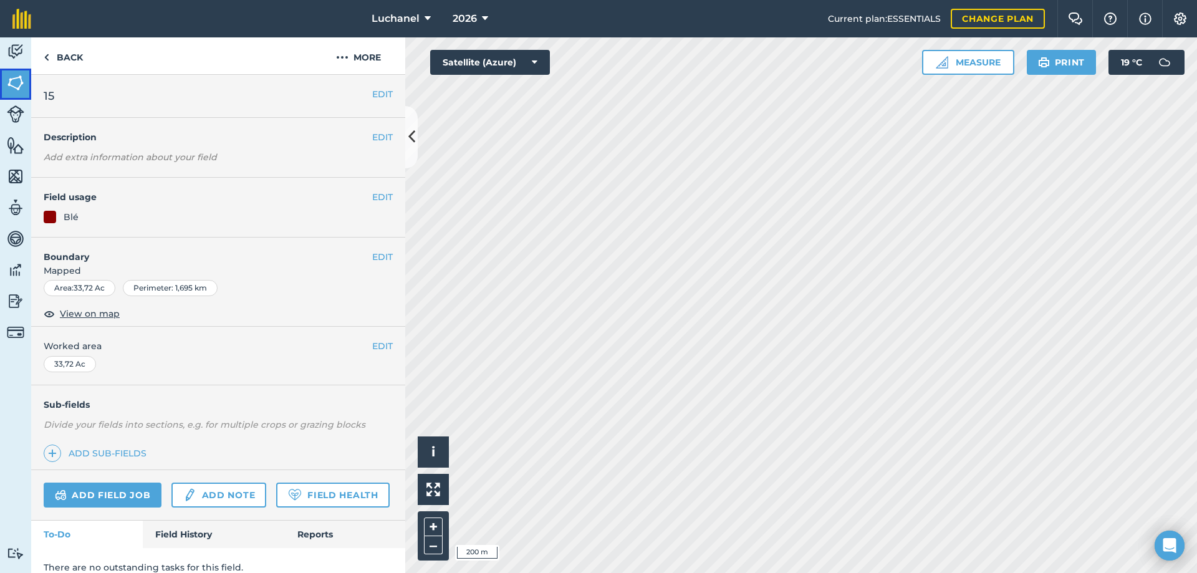
click at [9, 80] on img at bounding box center [15, 83] width 17 height 19
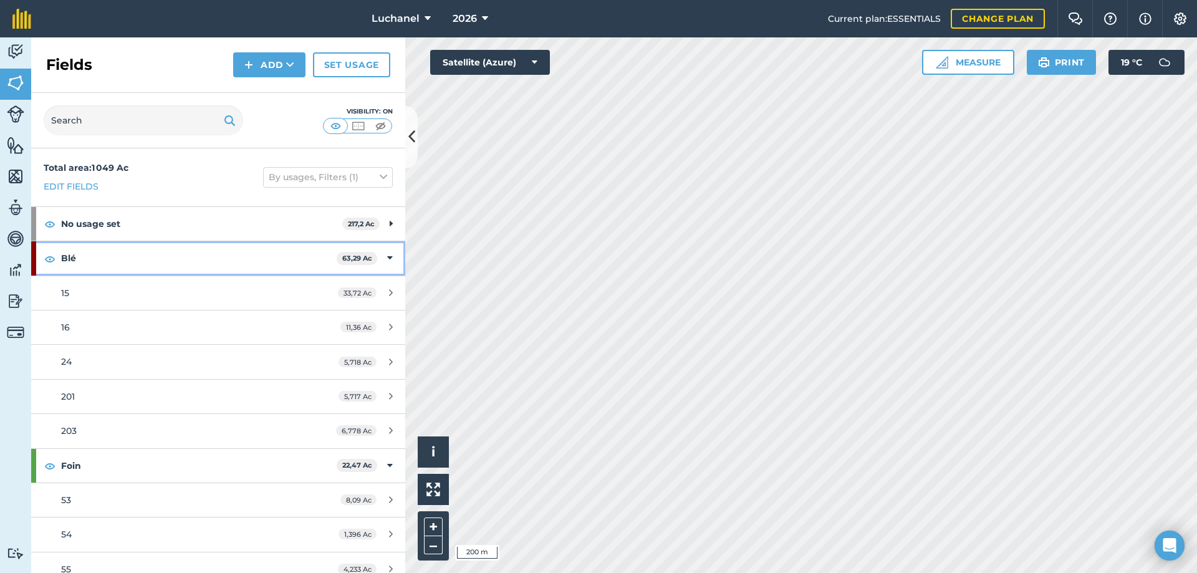
click at [377, 256] on div "Blé 63,29 Ac" at bounding box center [218, 258] width 374 height 34
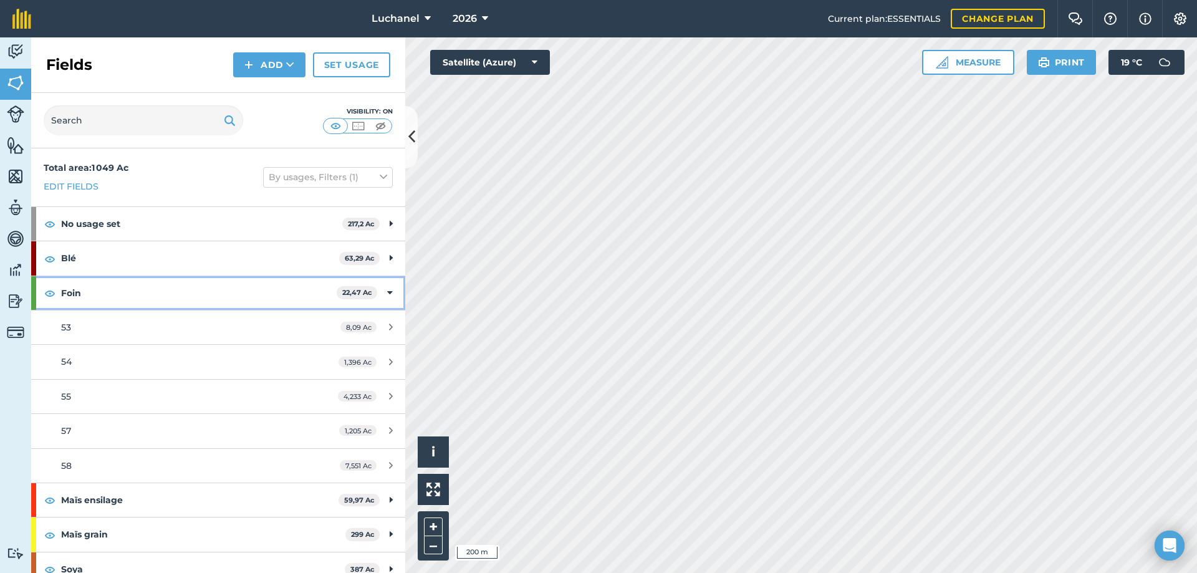
click at [387, 292] on icon at bounding box center [390, 293] width 6 height 14
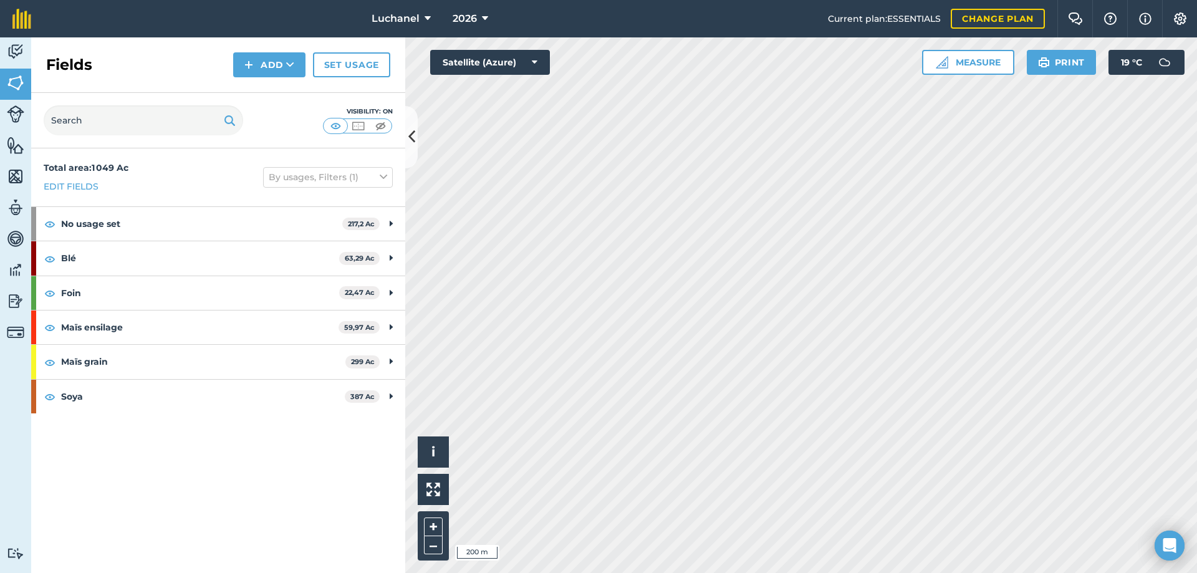
click at [164, 448] on div "Total area : 1 049 Ac Edit fields By usages, Filters (1) No usage set 217,2 Ac …" at bounding box center [218, 360] width 374 height 425
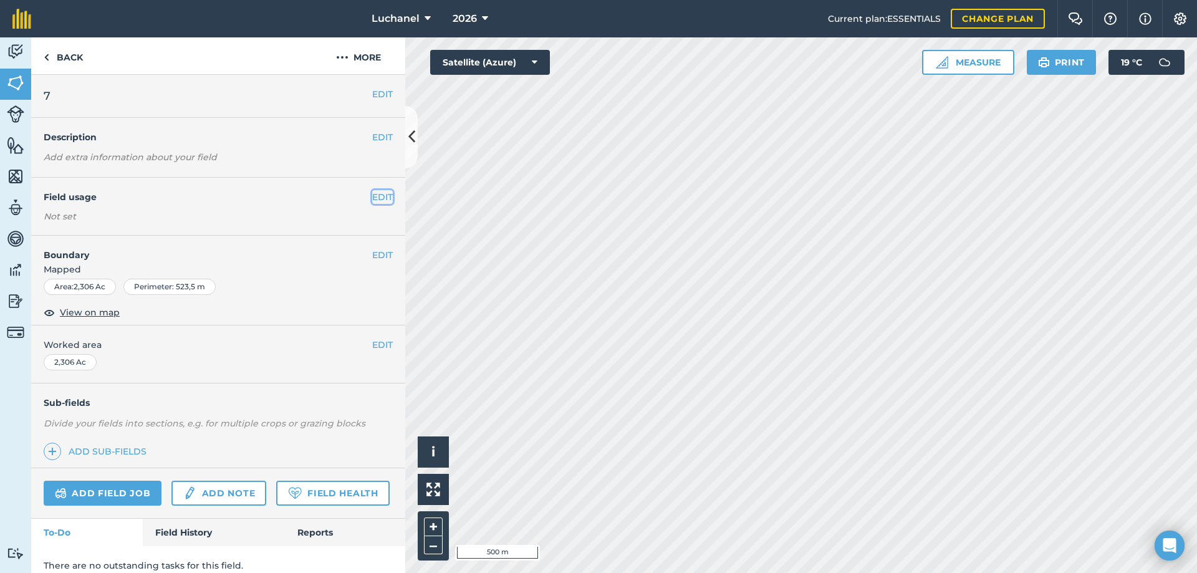
click at [377, 195] on button "EDIT" at bounding box center [382, 197] width 21 height 14
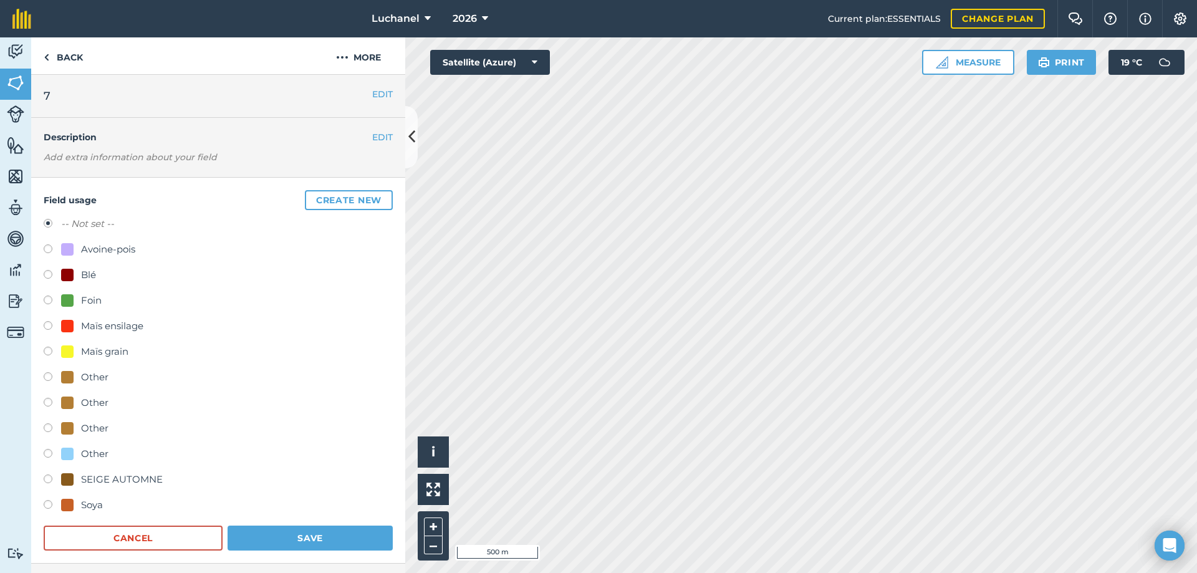
click at [46, 298] on label at bounding box center [52, 302] width 17 height 12
radio input "true"
radio input "false"
click at [306, 538] on button "Save" at bounding box center [310, 538] width 165 height 25
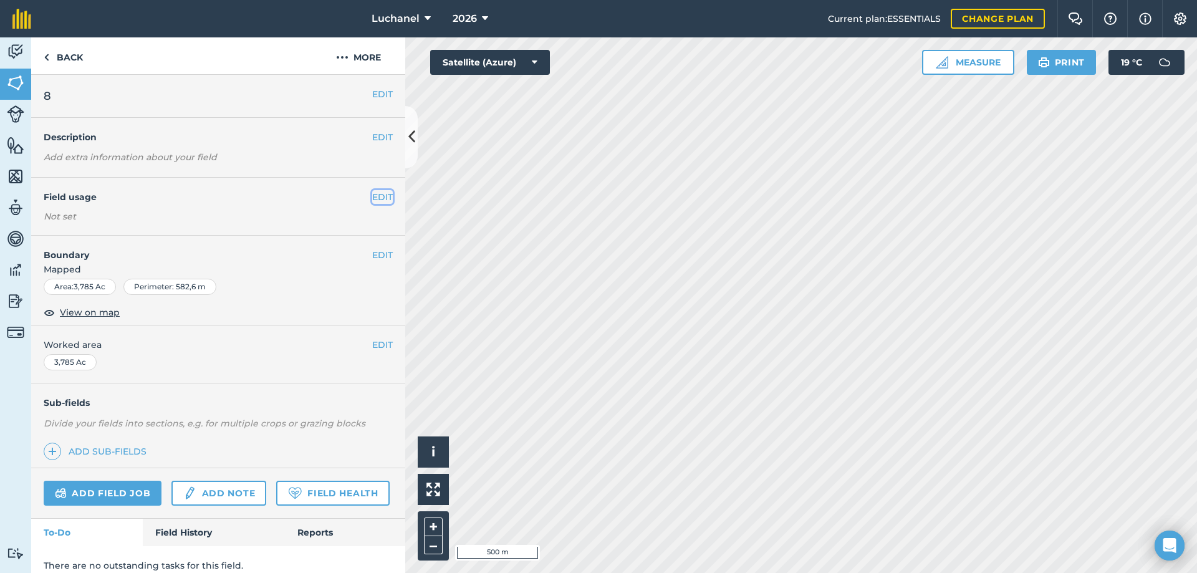
click at [372, 197] on button "EDIT" at bounding box center [382, 197] width 21 height 14
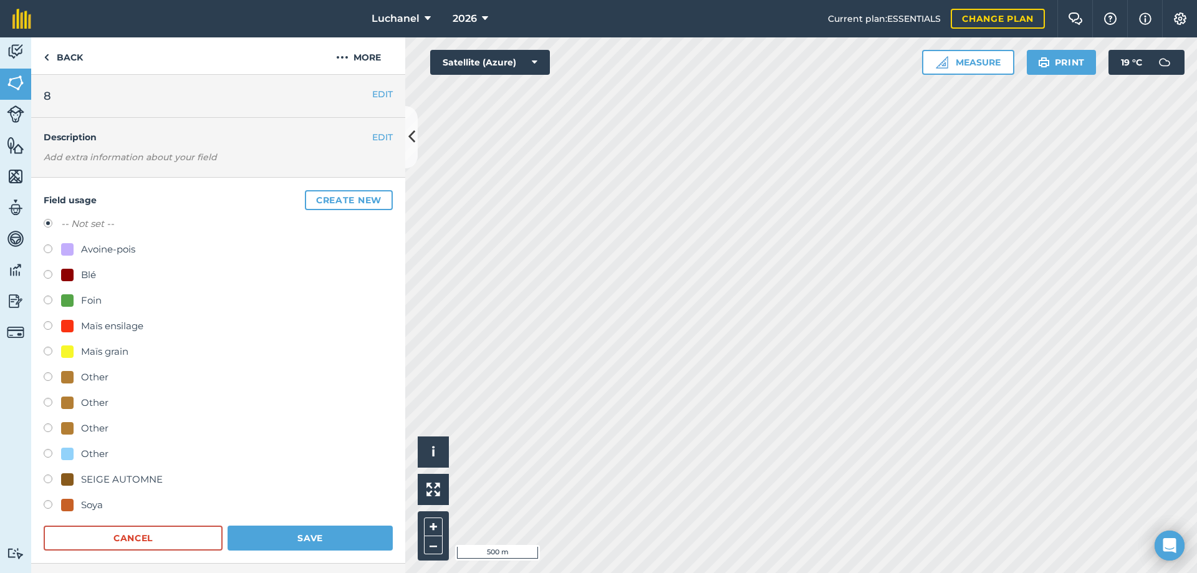
click at [46, 299] on label at bounding box center [52, 302] width 17 height 12
radio input "true"
radio input "false"
click at [293, 533] on button "Save" at bounding box center [310, 538] width 165 height 25
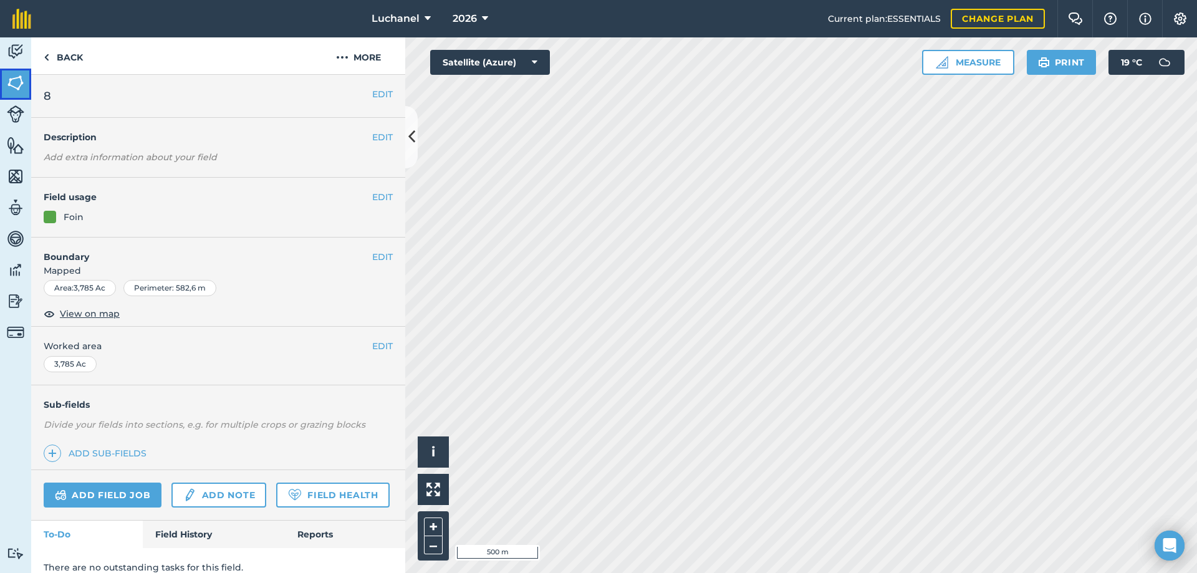
click at [17, 82] on img at bounding box center [15, 83] width 17 height 19
click at [372, 195] on button "EDIT" at bounding box center [382, 197] width 21 height 14
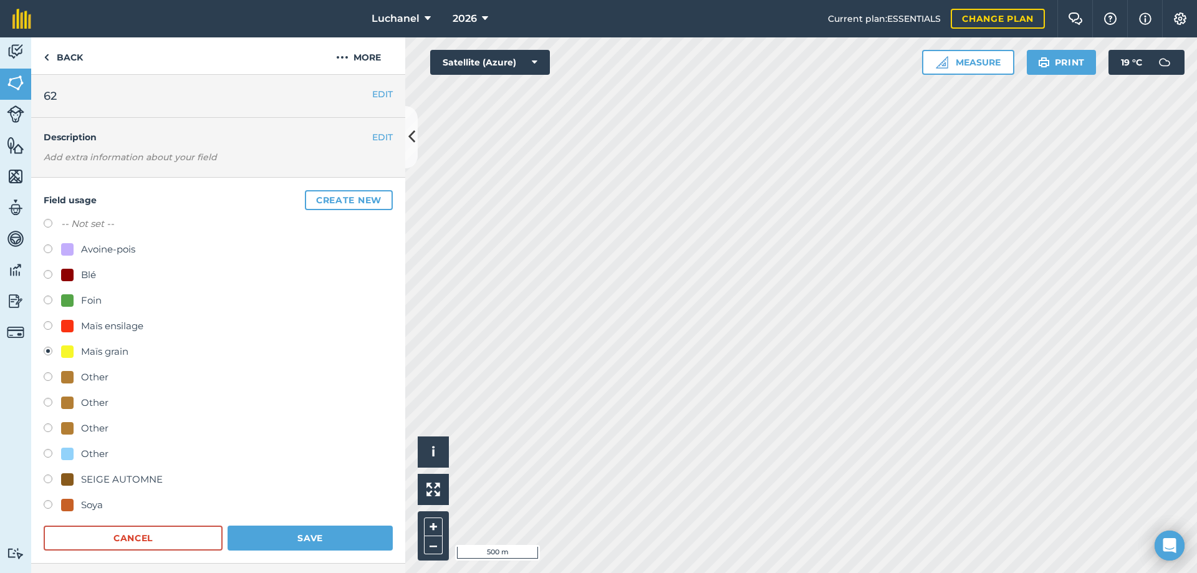
click at [64, 301] on div at bounding box center [67, 300] width 12 height 12
radio input "true"
radio input "false"
click at [304, 533] on button "Save" at bounding box center [310, 538] width 165 height 25
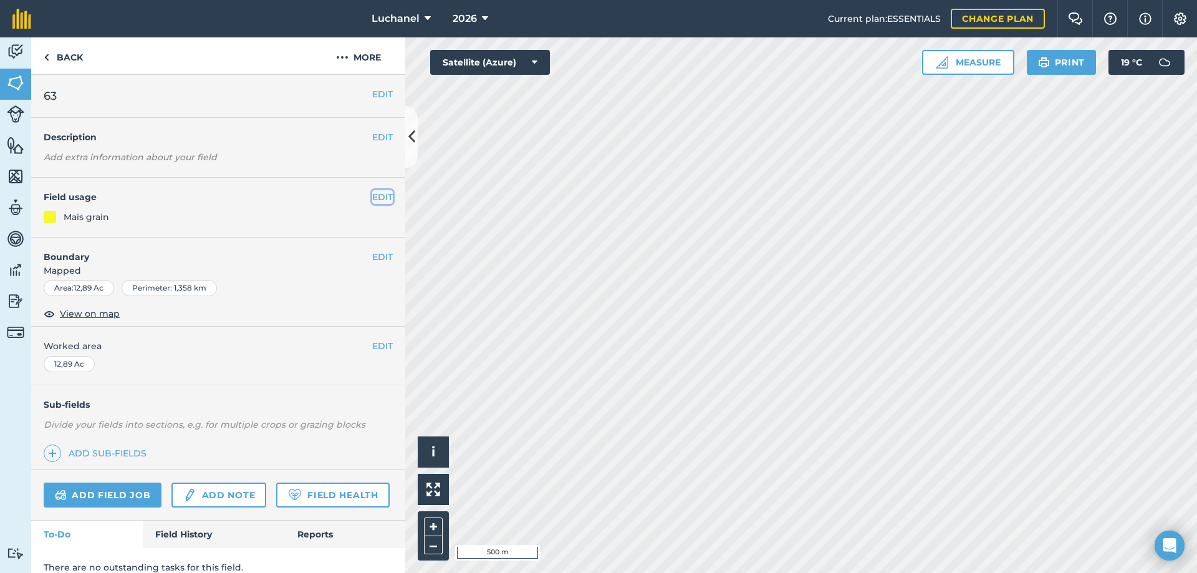
click at [372, 196] on button "EDIT" at bounding box center [382, 197] width 21 height 14
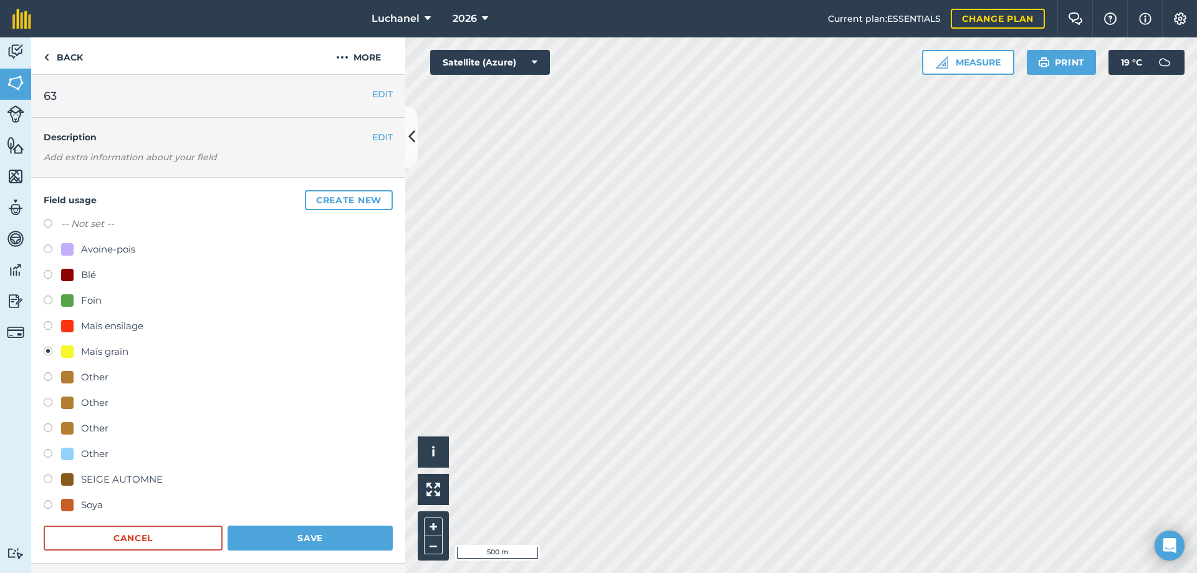
click at [48, 299] on label at bounding box center [52, 302] width 17 height 12
radio input "true"
radio input "false"
click at [342, 541] on button "Save" at bounding box center [310, 538] width 165 height 25
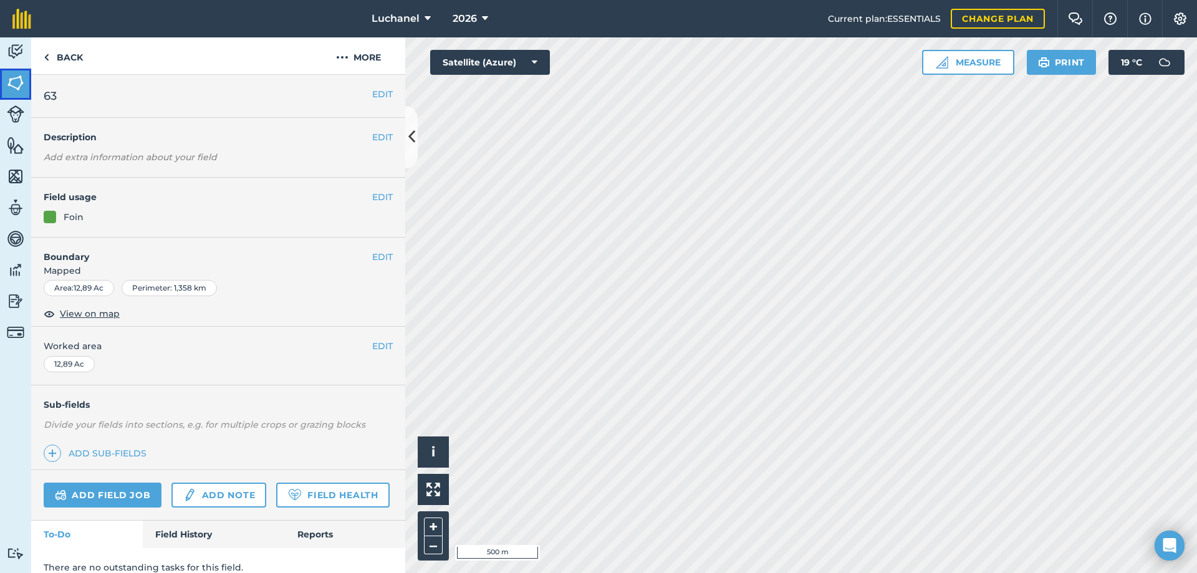
click at [16, 80] on img at bounding box center [15, 83] width 17 height 19
click at [372, 193] on button "EDIT" at bounding box center [382, 197] width 21 height 14
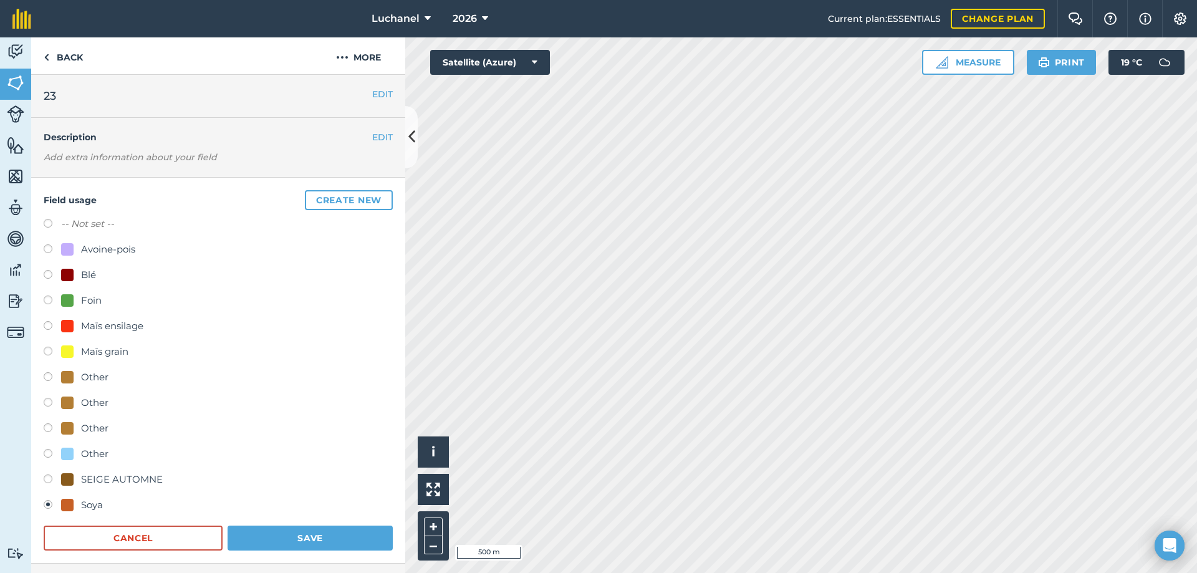
click at [49, 350] on label at bounding box center [52, 353] width 17 height 12
radio input "true"
radio input "false"
click at [307, 533] on button "Save" at bounding box center [310, 538] width 165 height 25
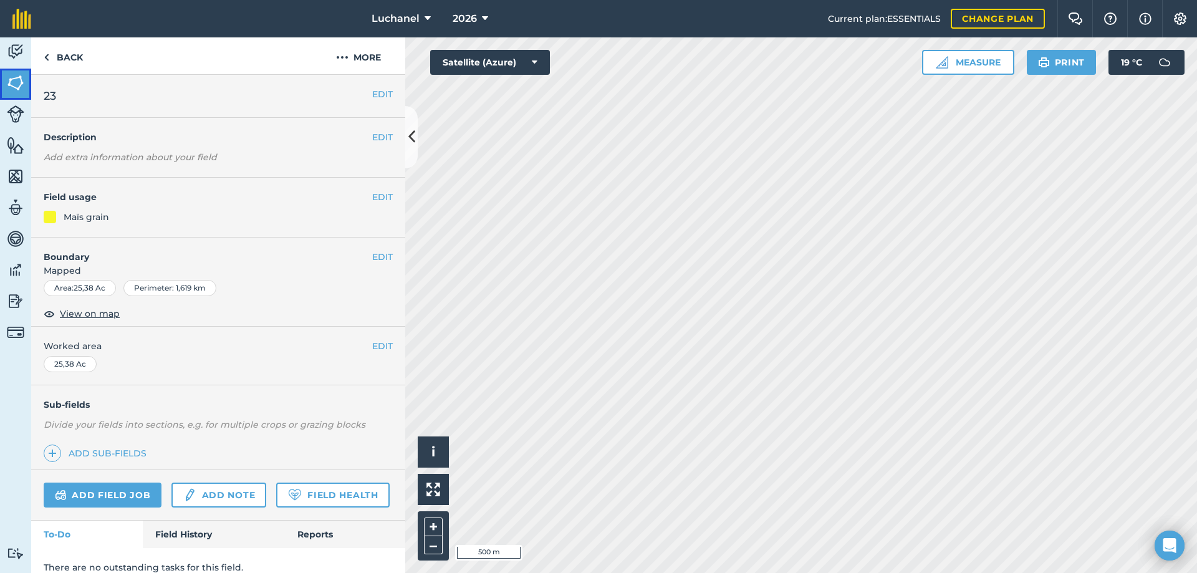
click at [14, 84] on img at bounding box center [15, 83] width 17 height 19
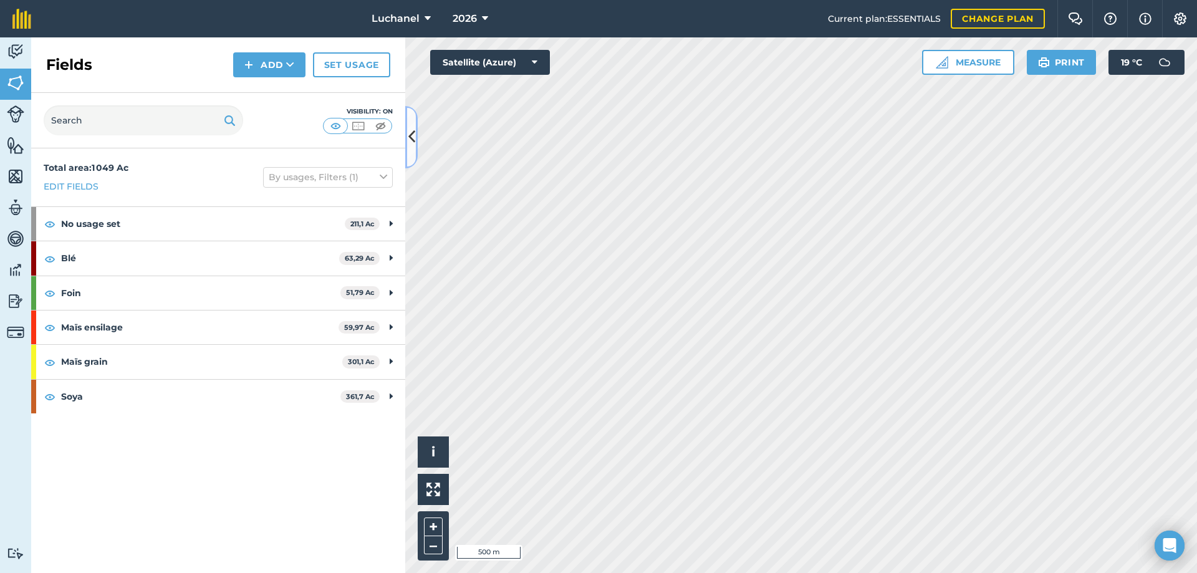
click at [408, 130] on icon at bounding box center [411, 137] width 7 height 22
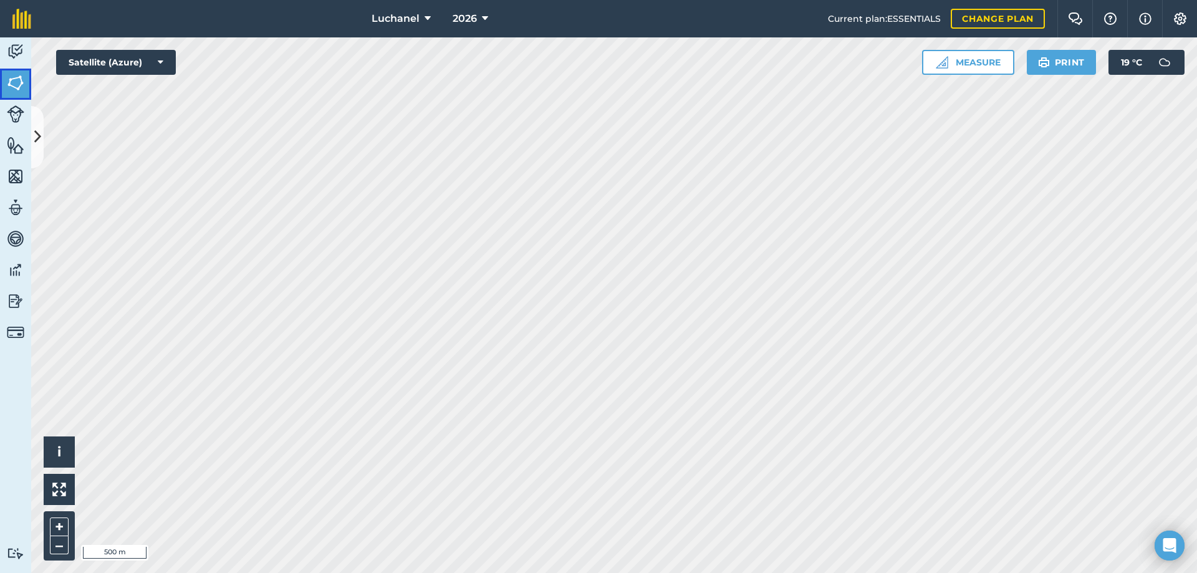
click at [18, 83] on img at bounding box center [15, 83] width 17 height 19
click at [36, 125] on button at bounding box center [37, 137] width 12 height 62
